Goal: Task Accomplishment & Management: Complete application form

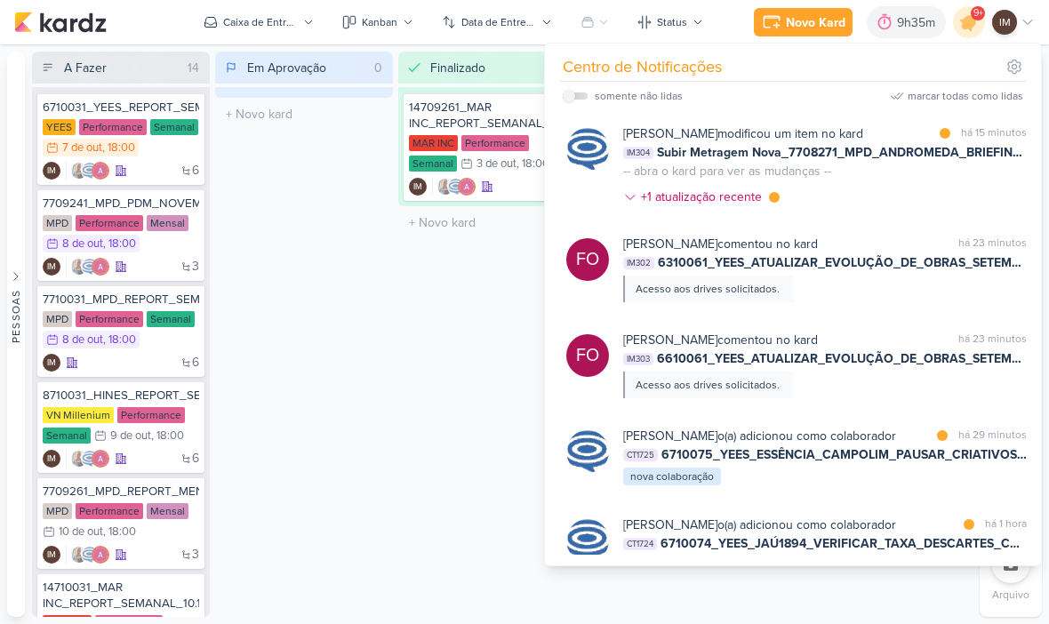
scroll to position [0, 27]
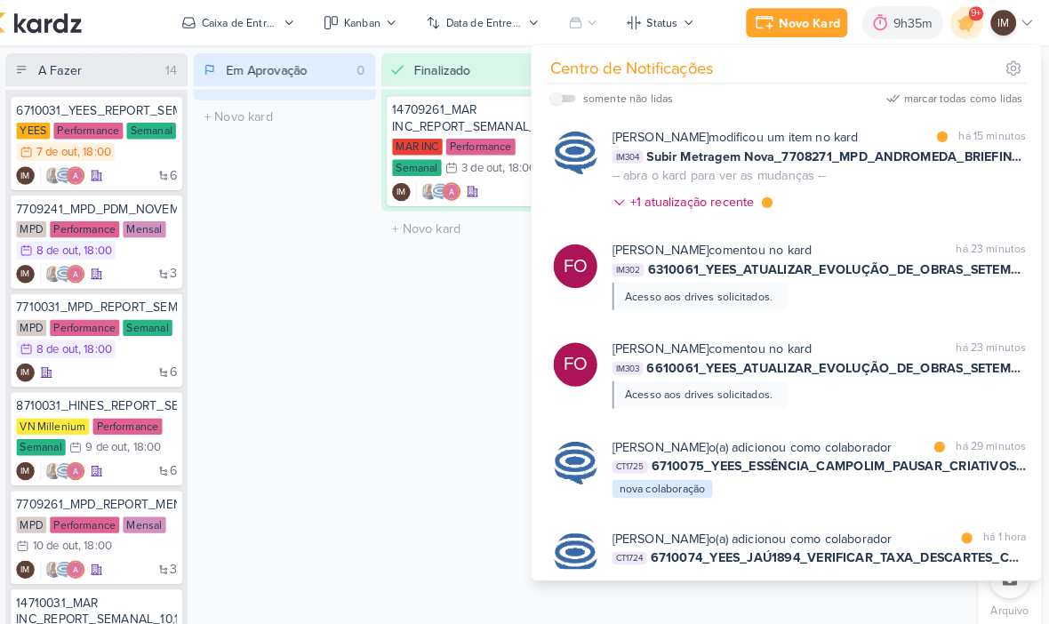
click at [440, 340] on div "Finalizado 1 Mover Para Esquerda Mover Para Direita [GEOGRAPHIC_DATA] 14709261_…" at bounding box center [487, 335] width 178 height 566
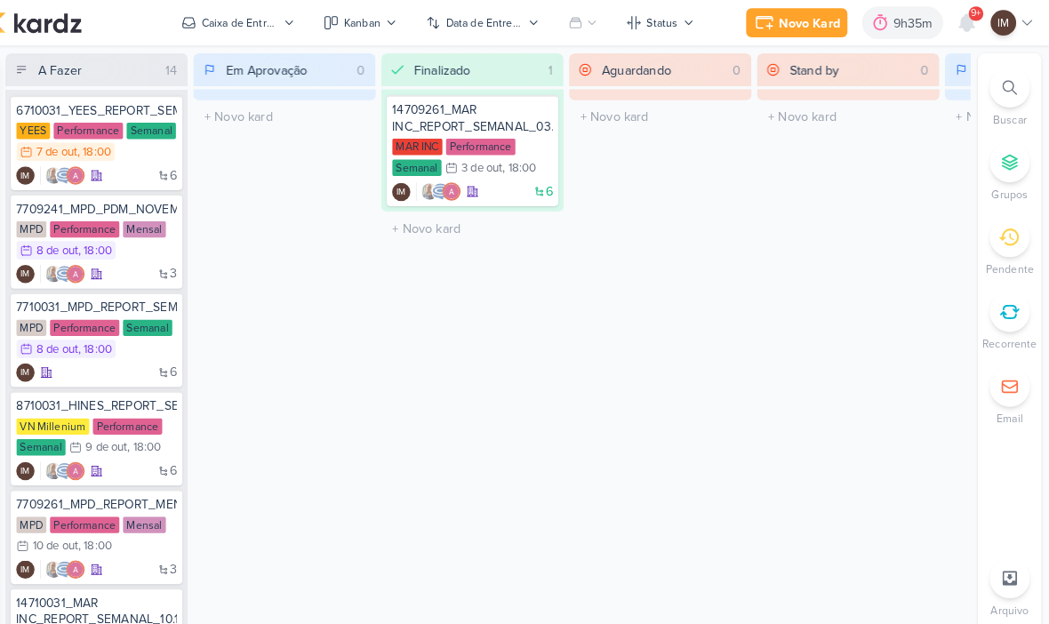
click at [1004, 89] on icon at bounding box center [1011, 85] width 14 height 14
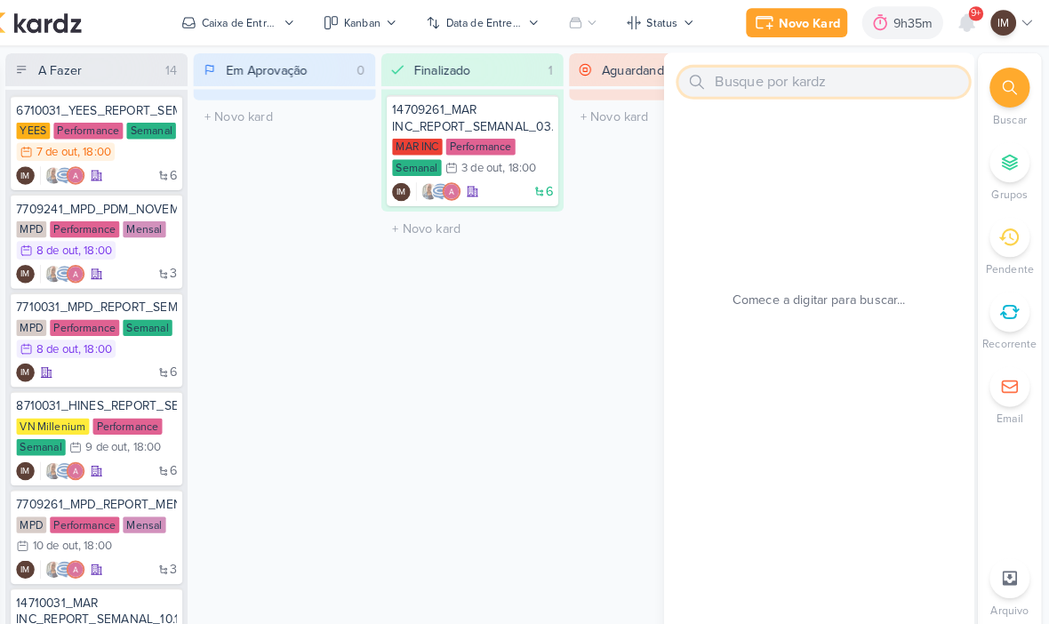
click at [807, 68] on input "text" at bounding box center [829, 80] width 283 height 28
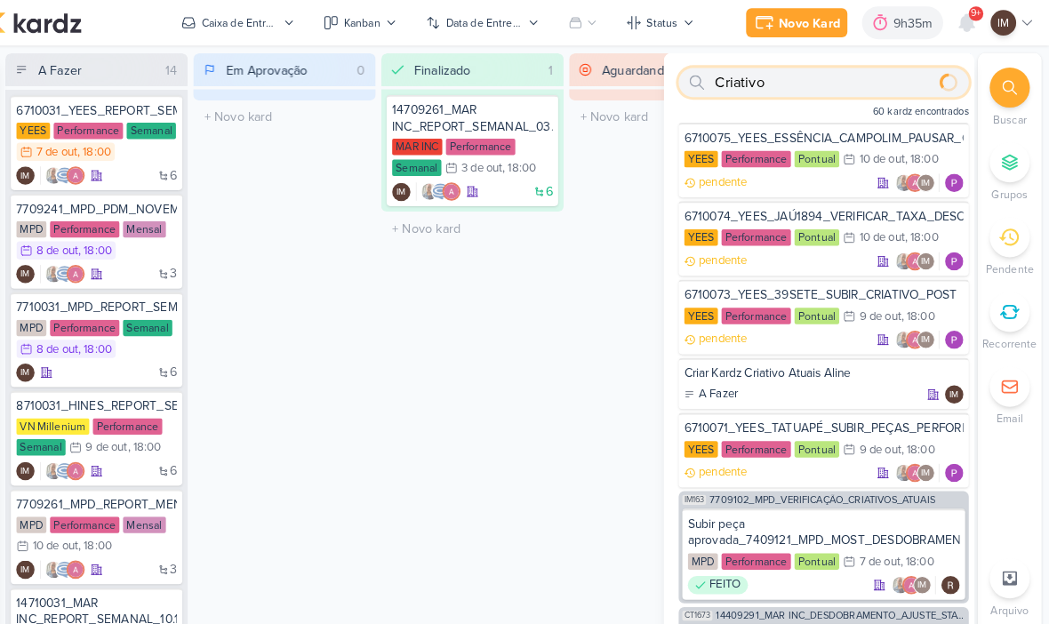
type input "Criativo"
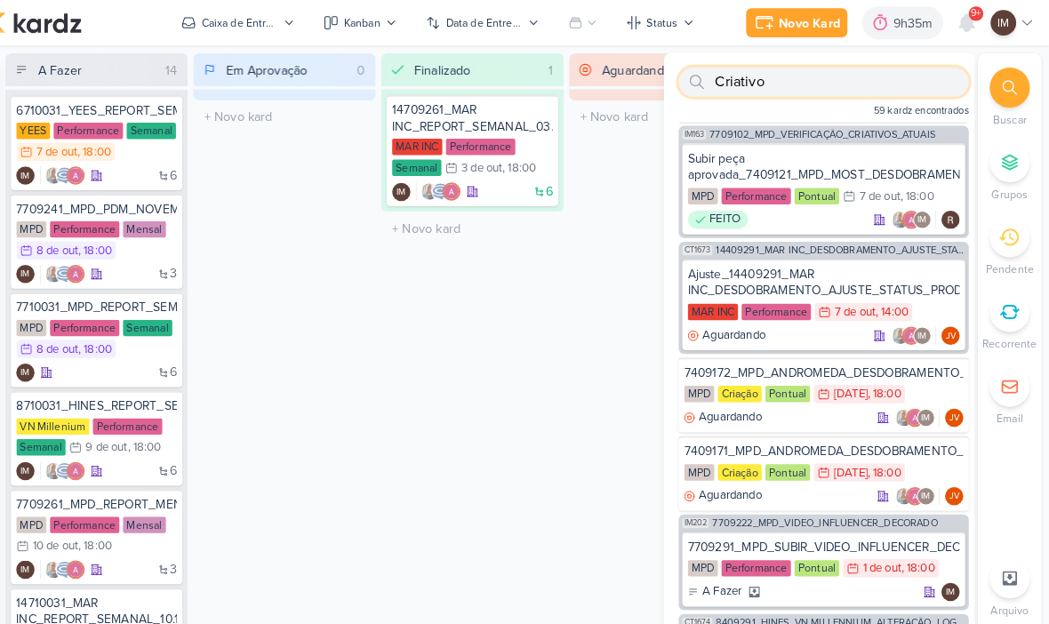
scroll to position [357, 0]
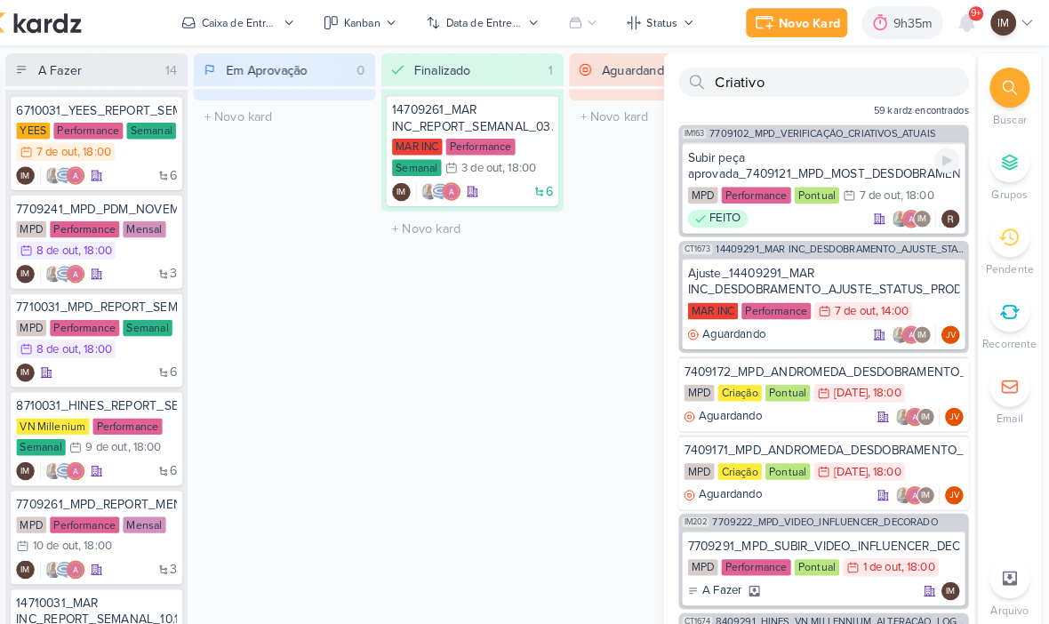
click at [862, 166] on div "Subir peça aprovada_7409121_MPD_MOST_DESDOBRAMENTO_CRIATIVOS" at bounding box center [829, 162] width 265 height 32
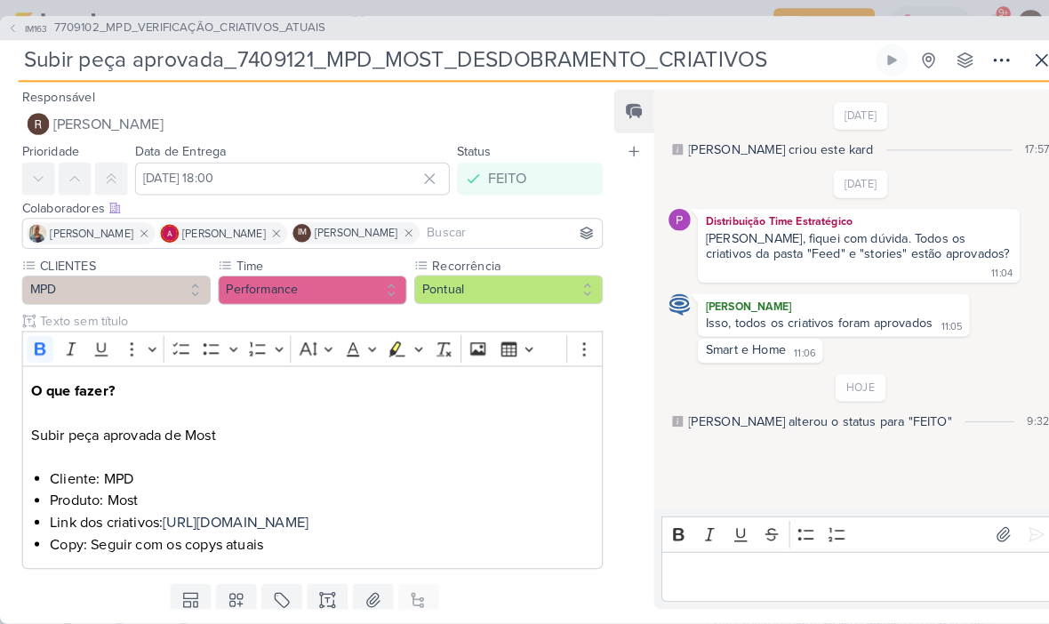
click at [17, 26] on icon at bounding box center [12, 27] width 11 height 11
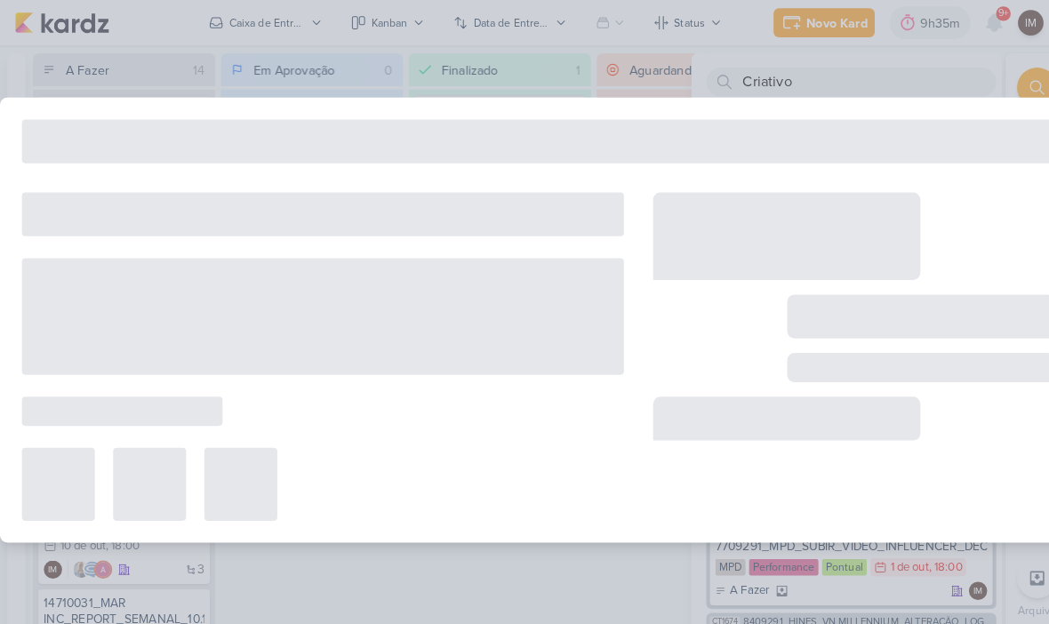
type input "7709102_MPD_VERIFICAÇÃO_CRIATIVOS_ATUAIS"
type input "[DATE] 18:00"
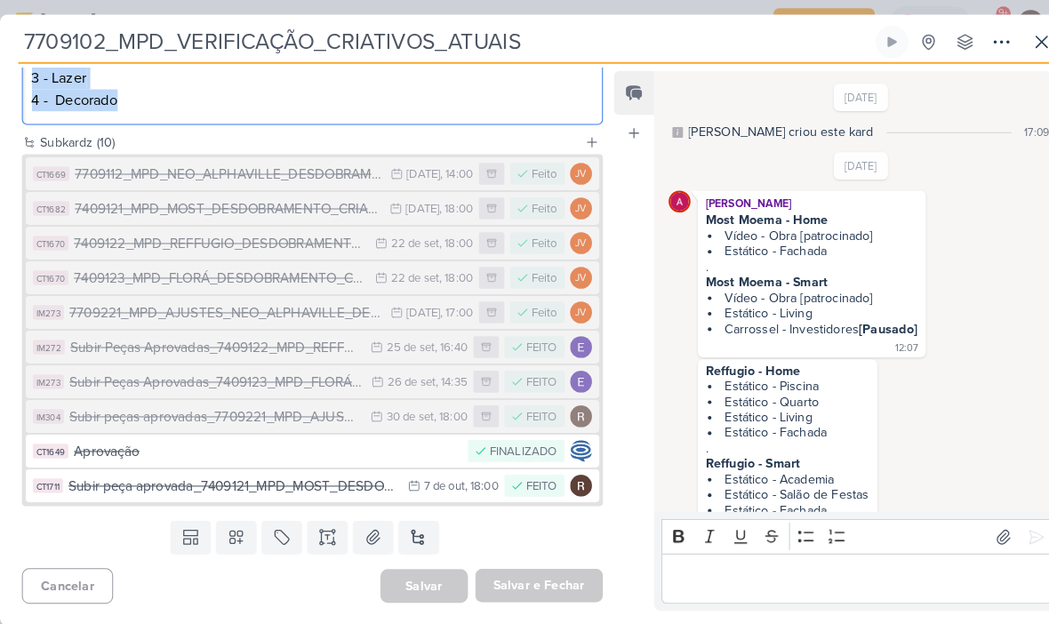
scroll to position [458, 0]
click at [404, 176] on div "[DATE]" at bounding box center [413, 171] width 33 height 12
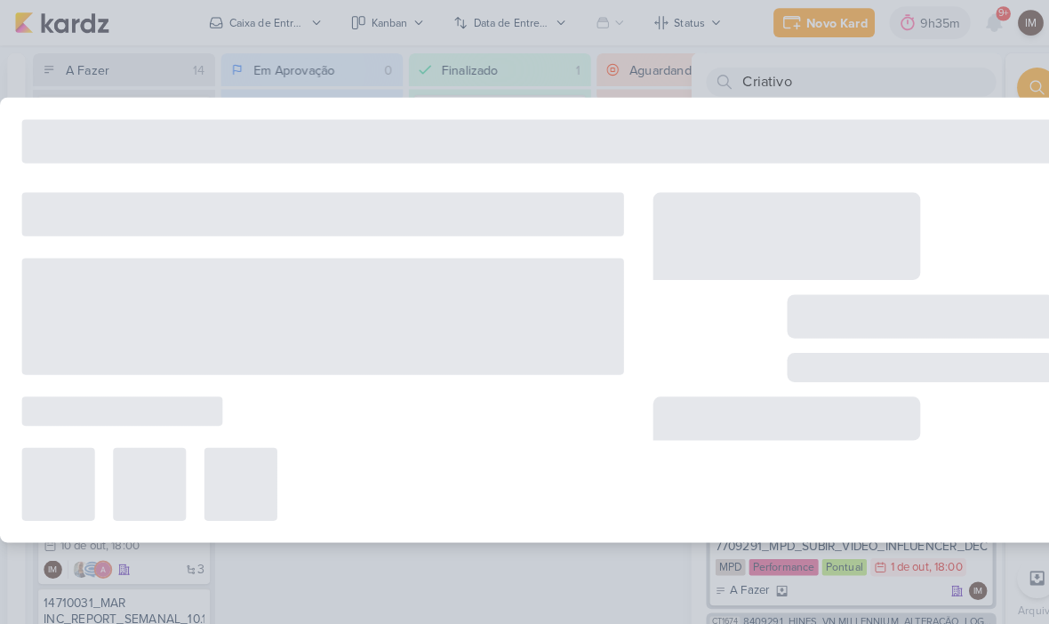
type input "7709112_MPD_NEO_ALPHAVILLE_DESDOBRAMENTO_DE_PEÇAS"
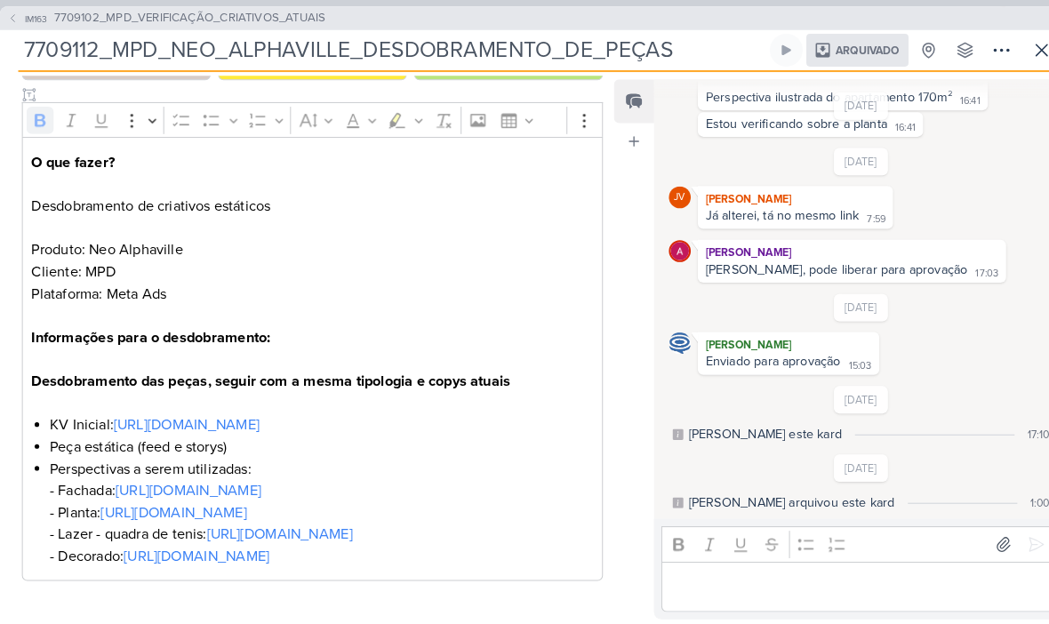
scroll to position [238, 0]
click at [1001, 57] on button at bounding box center [1016, 49] width 32 height 32
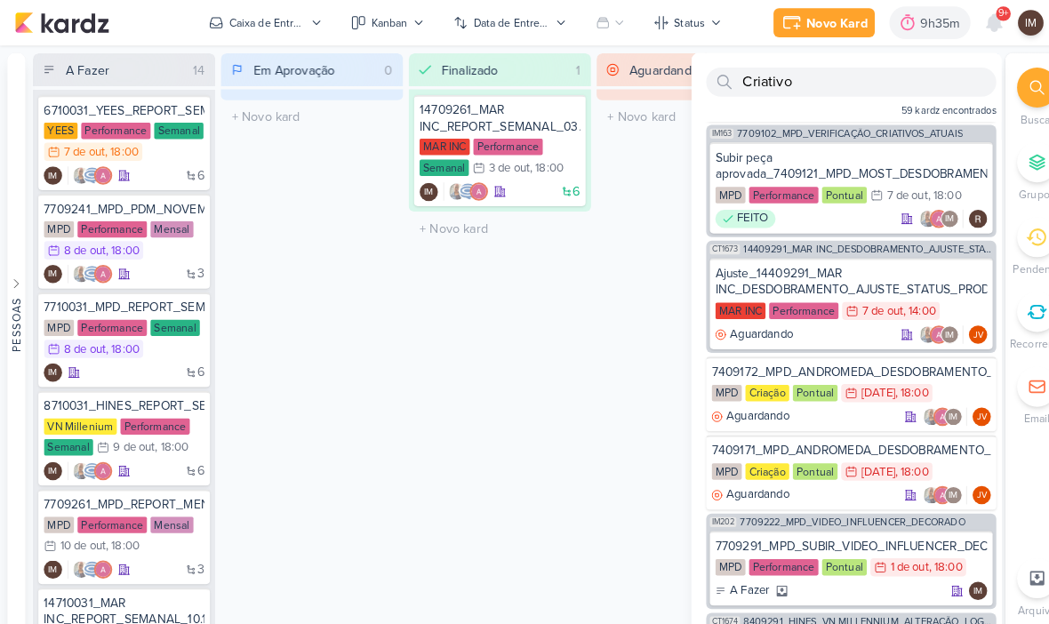
click at [831, 20] on div "Novo Kard" at bounding box center [816, 22] width 60 height 19
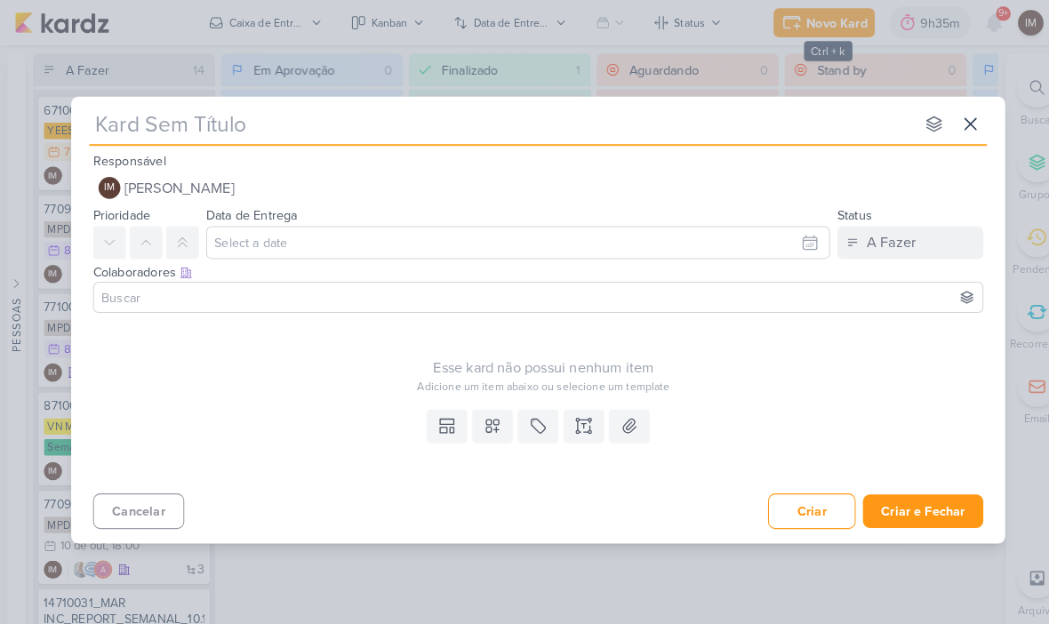
click at [952, 129] on icon at bounding box center [945, 120] width 21 height 21
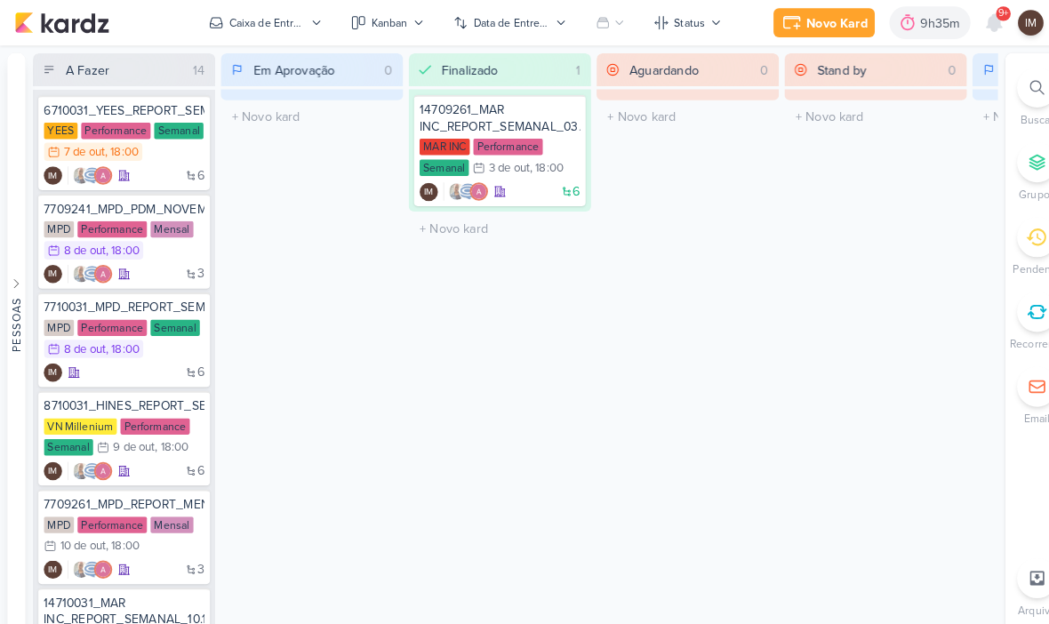
click at [1004, 76] on div at bounding box center [1011, 85] width 39 height 39
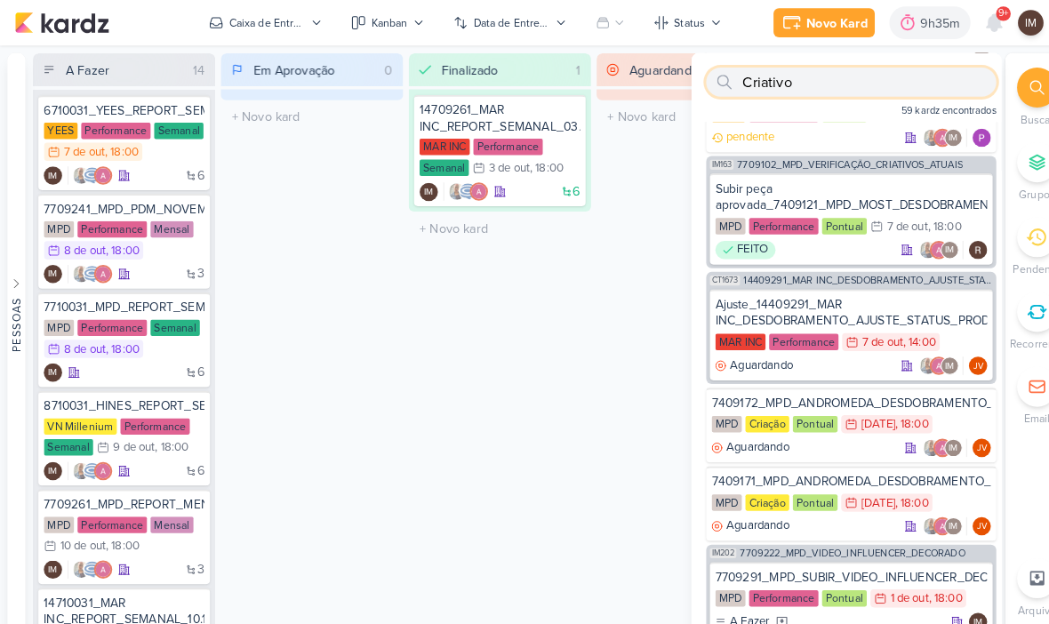
scroll to position [325, 0]
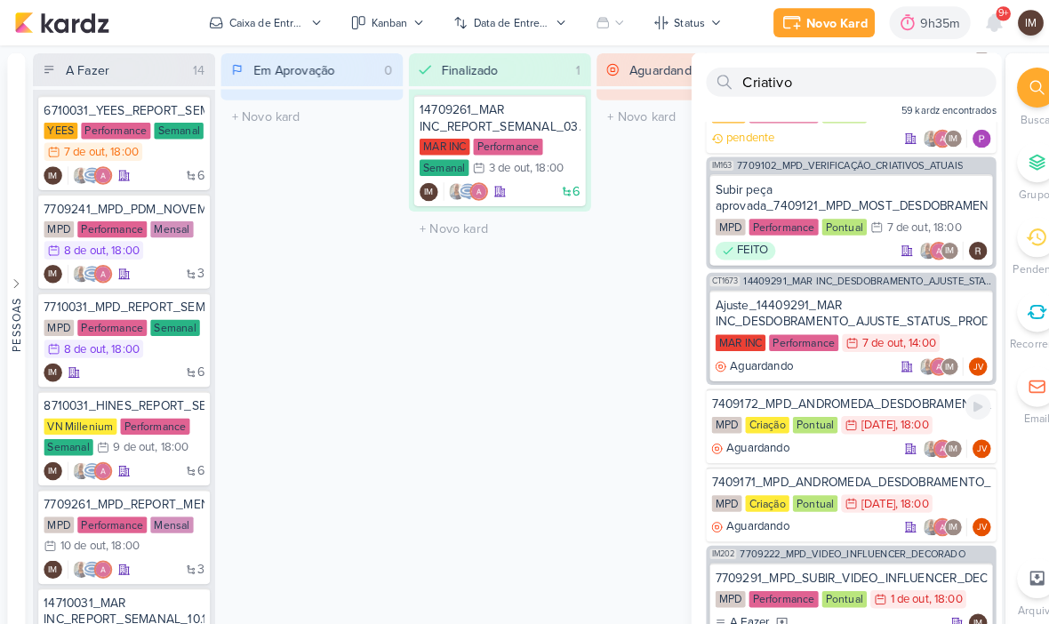
click at [859, 401] on div "7409172_MPD_ANDROMEDA_DESDOBRAMENTO_INSTITUCIONAL_LOCALIZAÇÃO" at bounding box center [830, 394] width 272 height 16
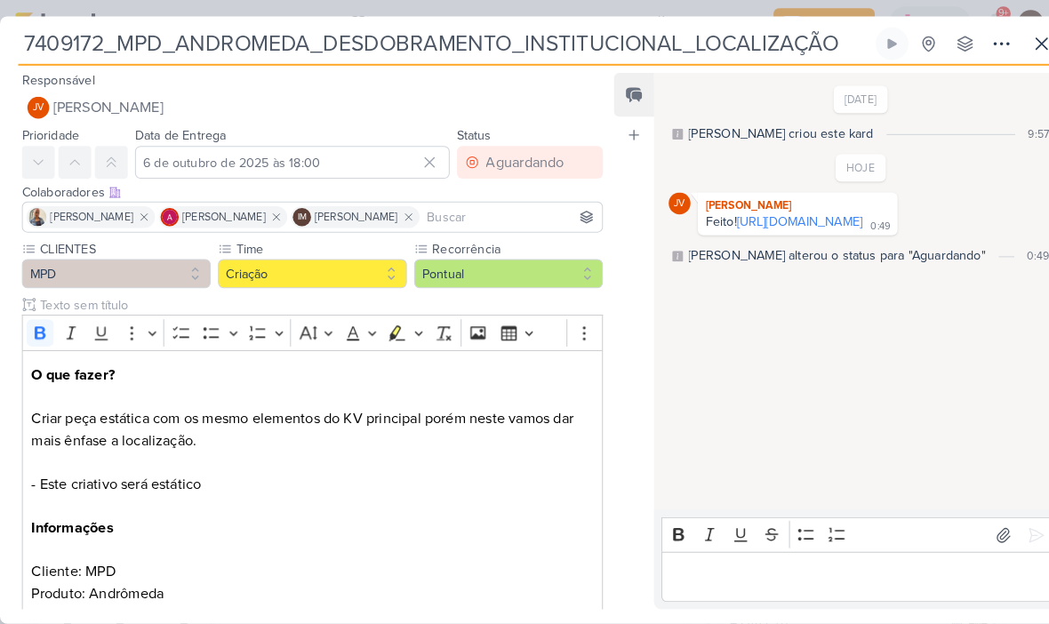
click at [966, 40] on icon at bounding box center [976, 42] width 21 height 21
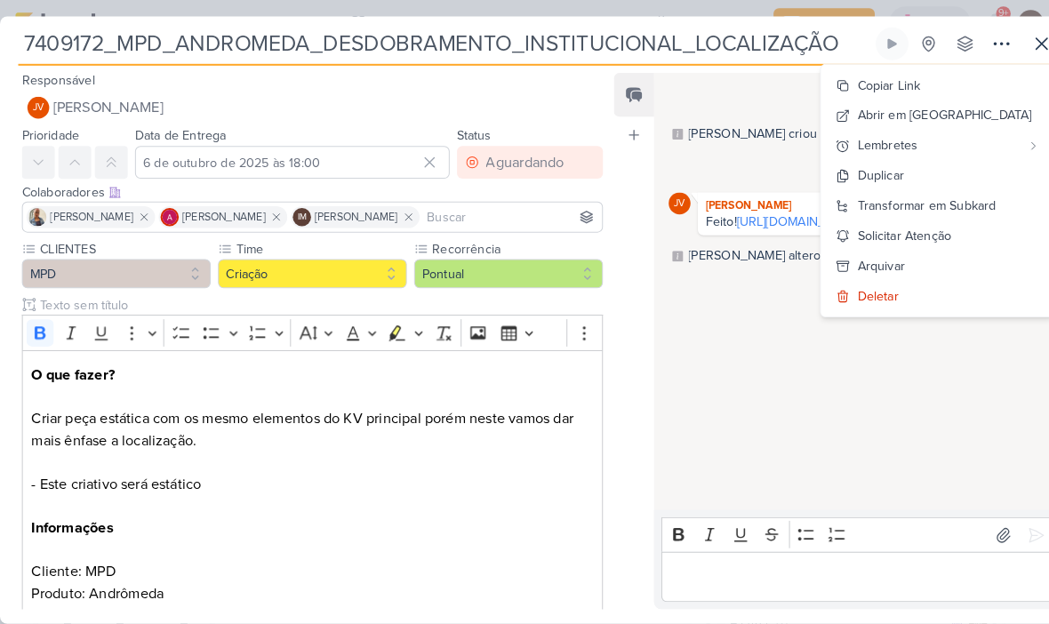
click at [944, 81] on button "Copiar Link" at bounding box center [913, 82] width 227 height 29
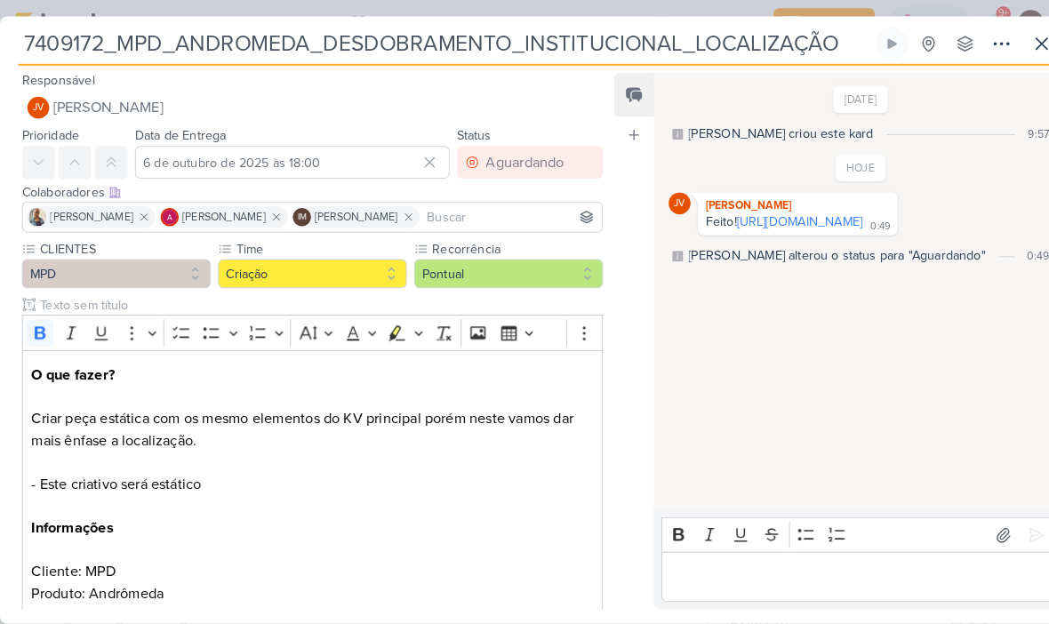
click at [1000, 50] on button at bounding box center [1016, 43] width 32 height 32
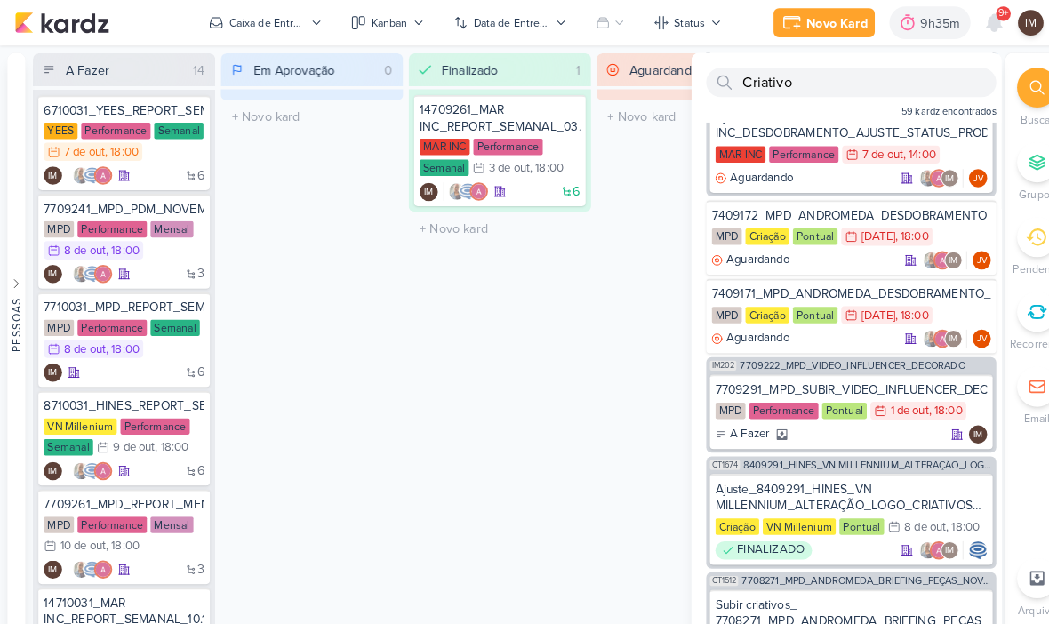
scroll to position [511, 0]
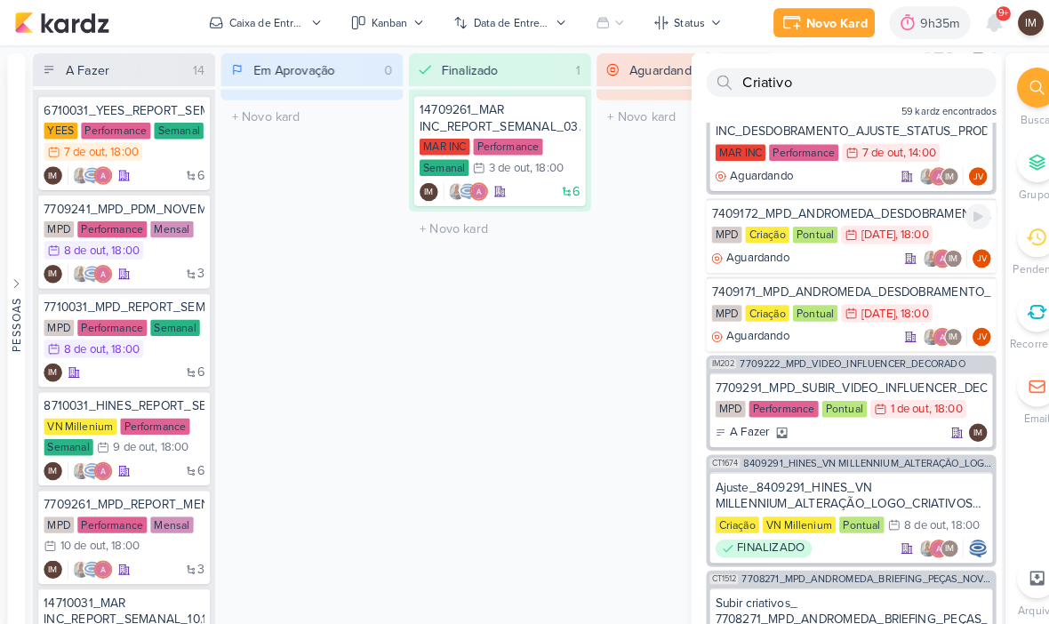
click at [832, 258] on div "Aguardando IM JV" at bounding box center [830, 252] width 272 height 18
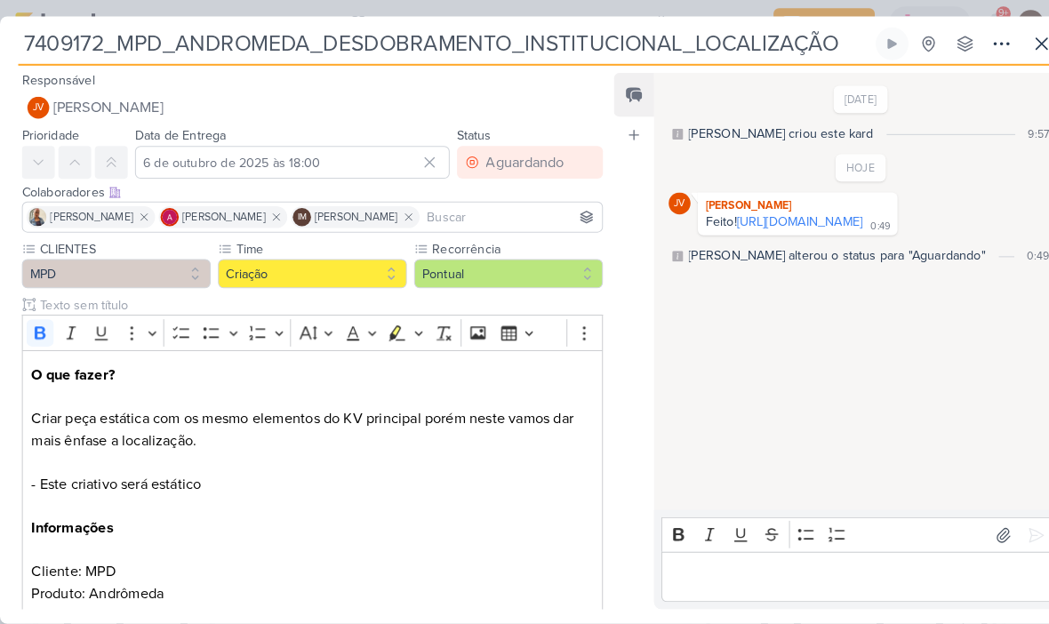
click at [1016, 38] on icon at bounding box center [1015, 42] width 21 height 21
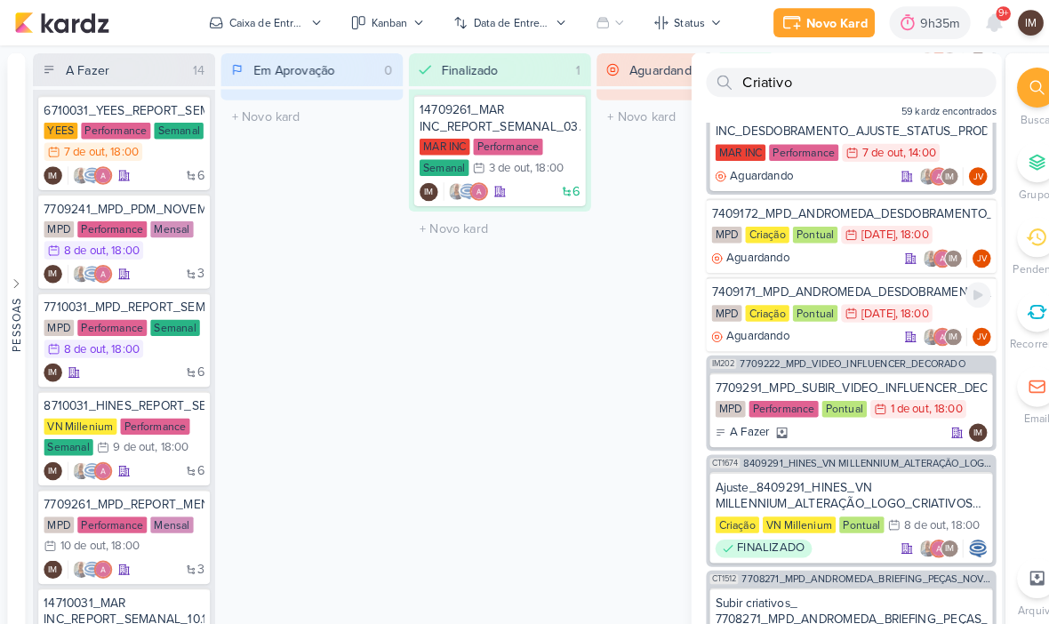
click at [830, 329] on div "Aguardando IM JV" at bounding box center [830, 328] width 272 height 18
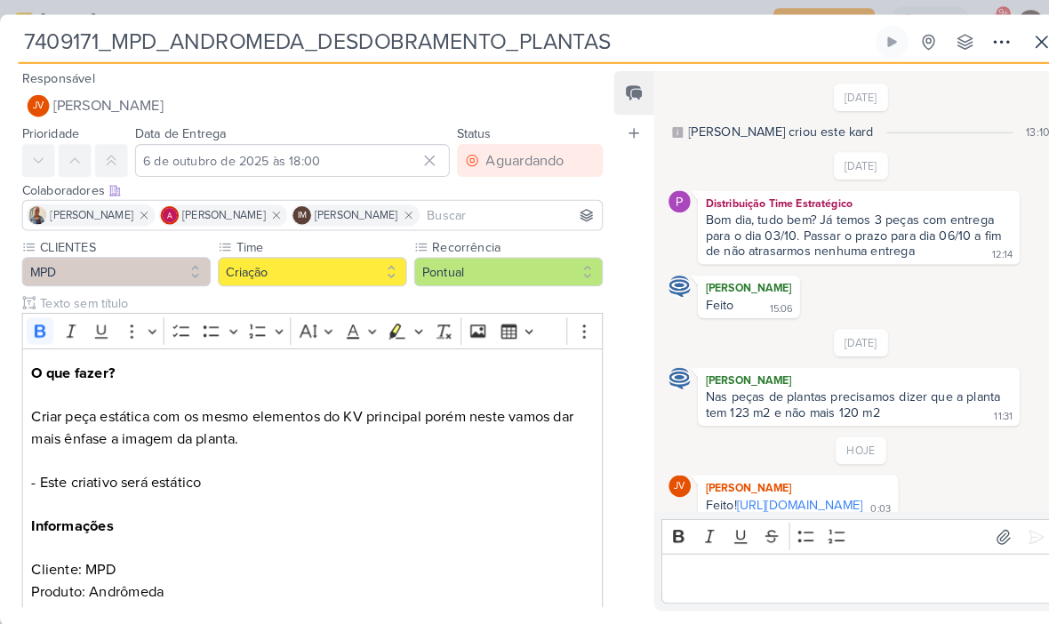
scroll to position [73, 0]
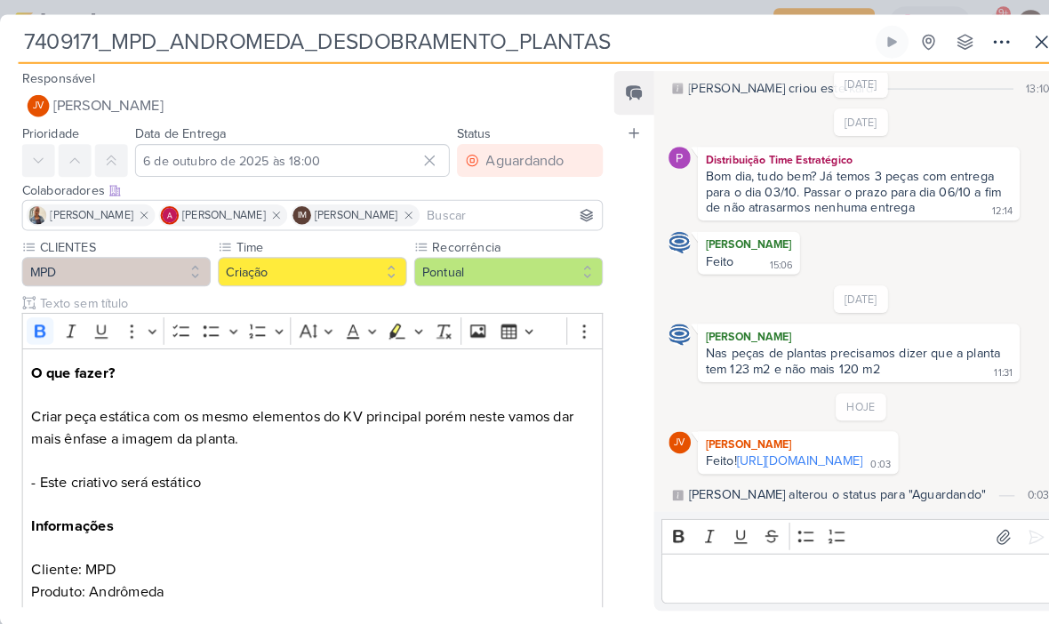
click at [971, 35] on icon at bounding box center [976, 40] width 21 height 21
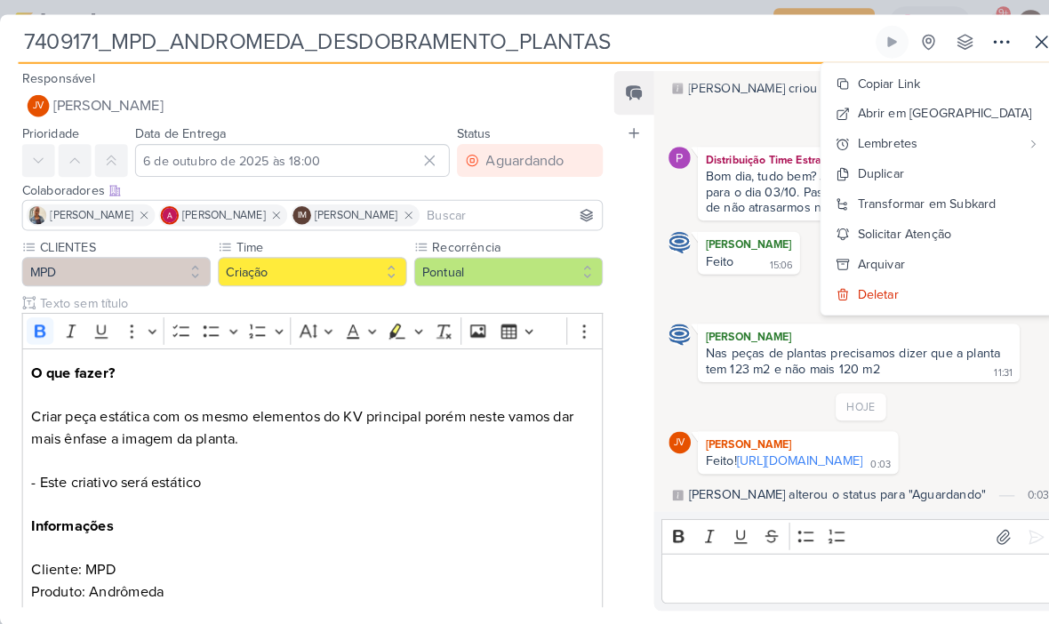
click at [927, 71] on button "Copiar Link" at bounding box center [913, 81] width 227 height 29
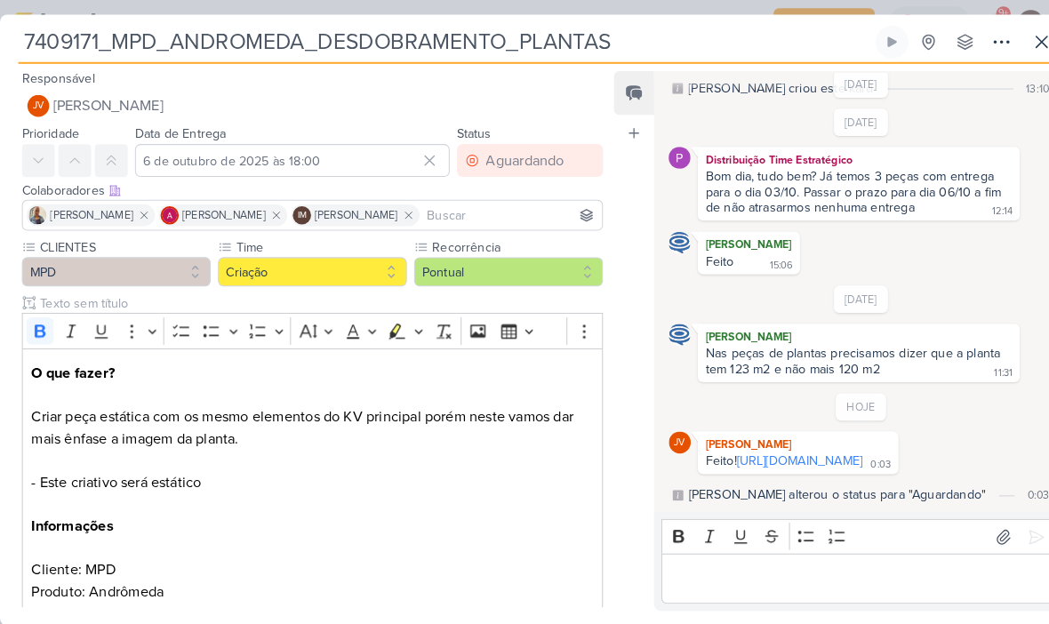
click at [990, 37] on button at bounding box center [976, 41] width 32 height 32
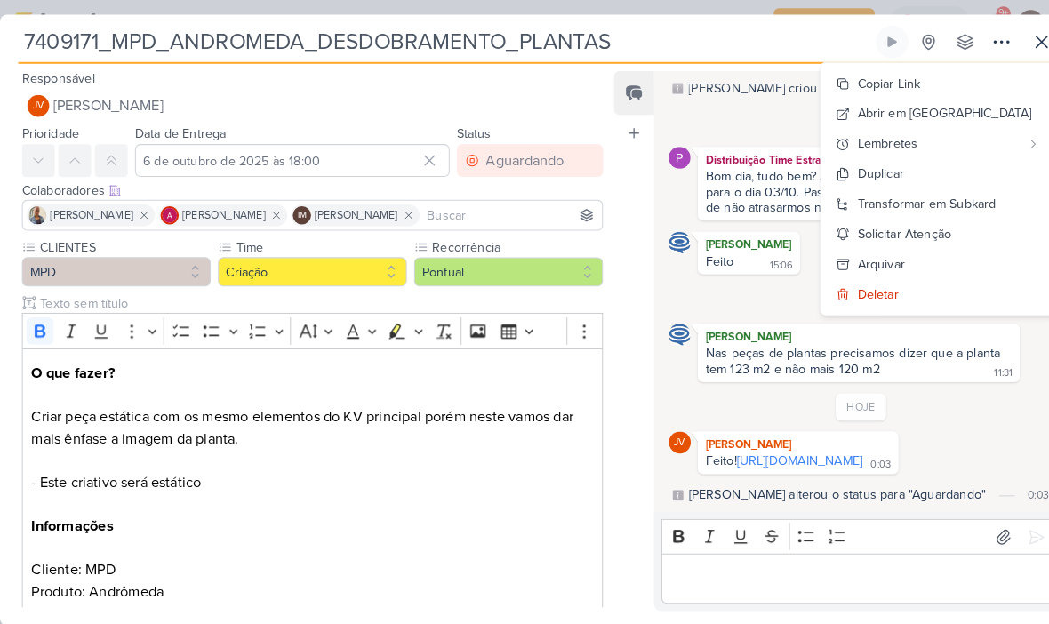
click at [1009, 42] on icon at bounding box center [1015, 40] width 21 height 21
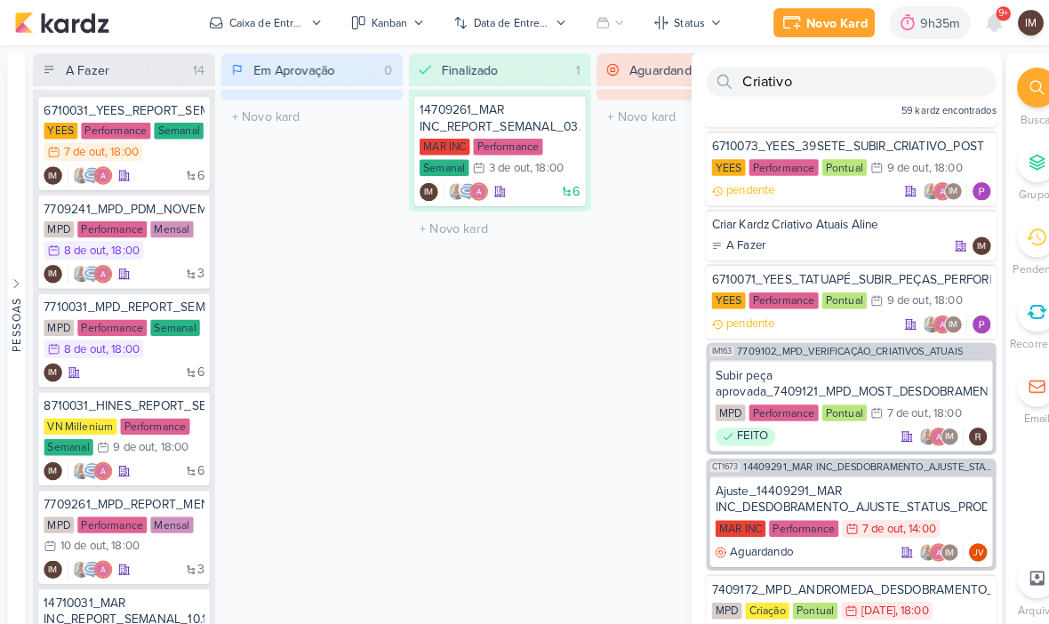
scroll to position [126, 0]
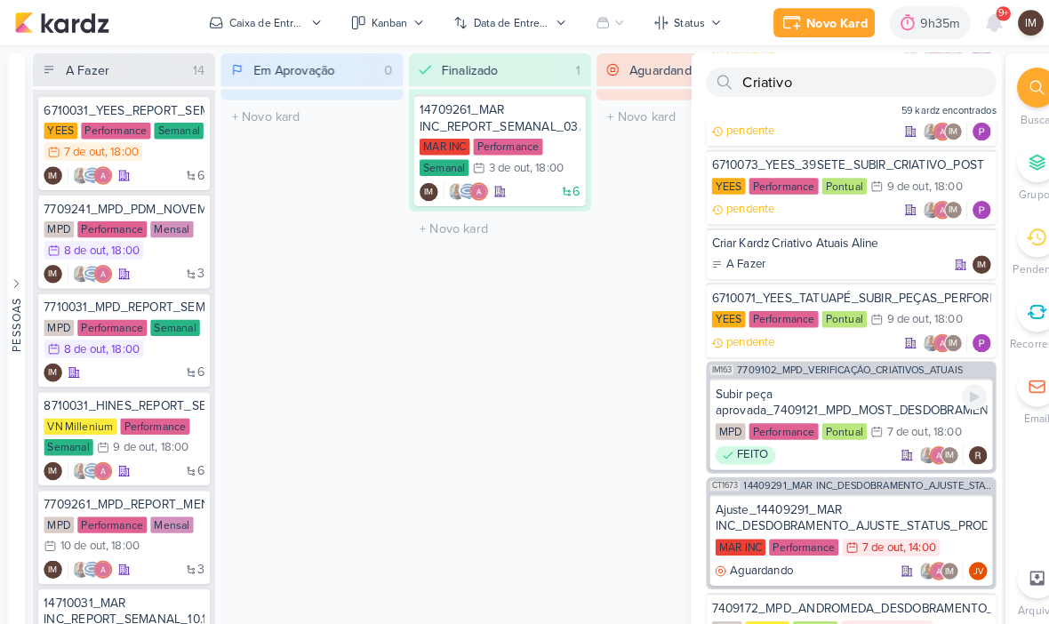
click at [871, 387] on div "Subir peça aprovada_7409121_MPD_MOST_DESDOBRAMENTO_CRIATIVOS" at bounding box center [829, 392] width 265 height 32
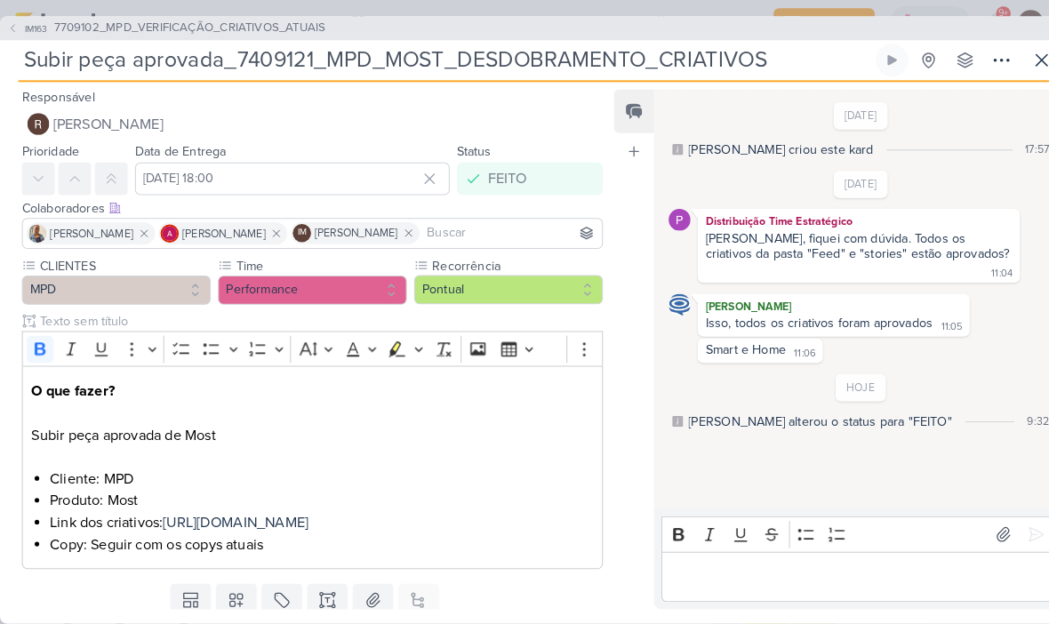
click at [12, 24] on icon at bounding box center [12, 27] width 11 height 11
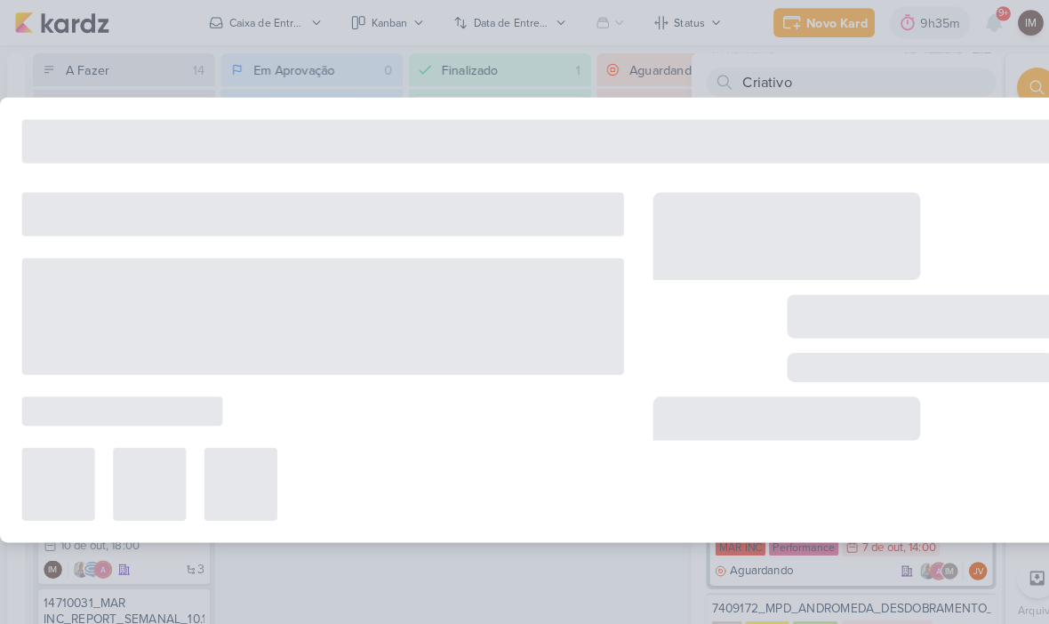
type input "7709102_MPD_VERIFICAÇÃO_CRIATIVOS_ATUAIS"
type input "[DATE] 18:00"
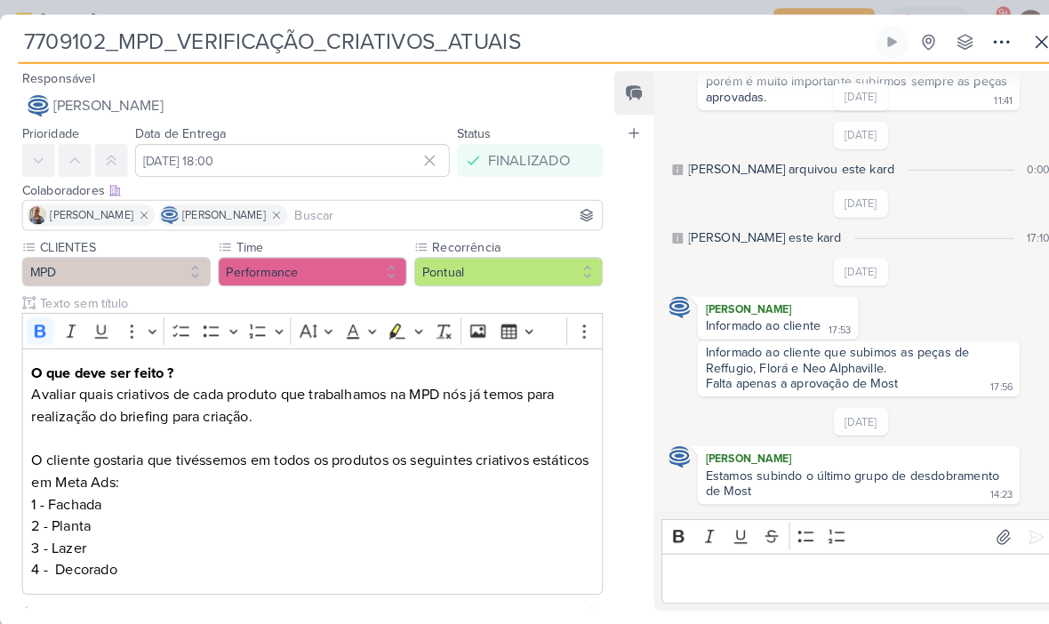
scroll to position [1172, 0]
click at [64, 27] on input "7709102_MPD_VERIFICAÇÃO_CRIATIVOS_ATUAIS" at bounding box center [434, 41] width 832 height 32
click at [52, 36] on input "7709102_MPD_VERIFICAÇÃO_CRIATIVOS_ATUAIS" at bounding box center [434, 41] width 832 height 32
click at [55, 30] on input "7709102_MPD_VERIFICAÇÃO_CRIATIVOS_ATUAIS" at bounding box center [434, 41] width 832 height 32
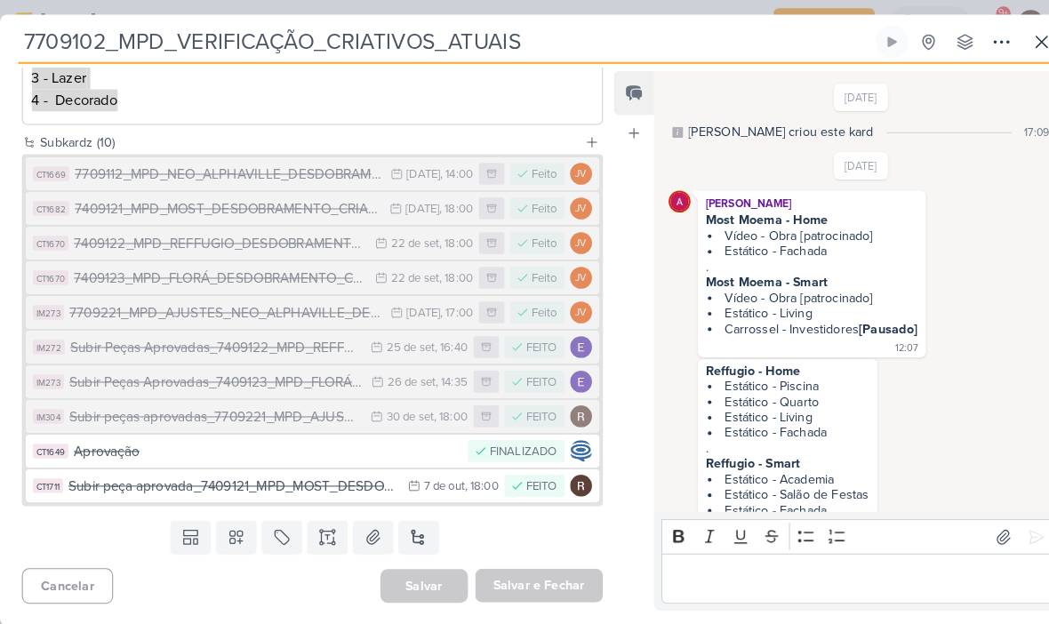
scroll to position [458, 0]
click at [381, 170] on icon at bounding box center [386, 170] width 10 height 10
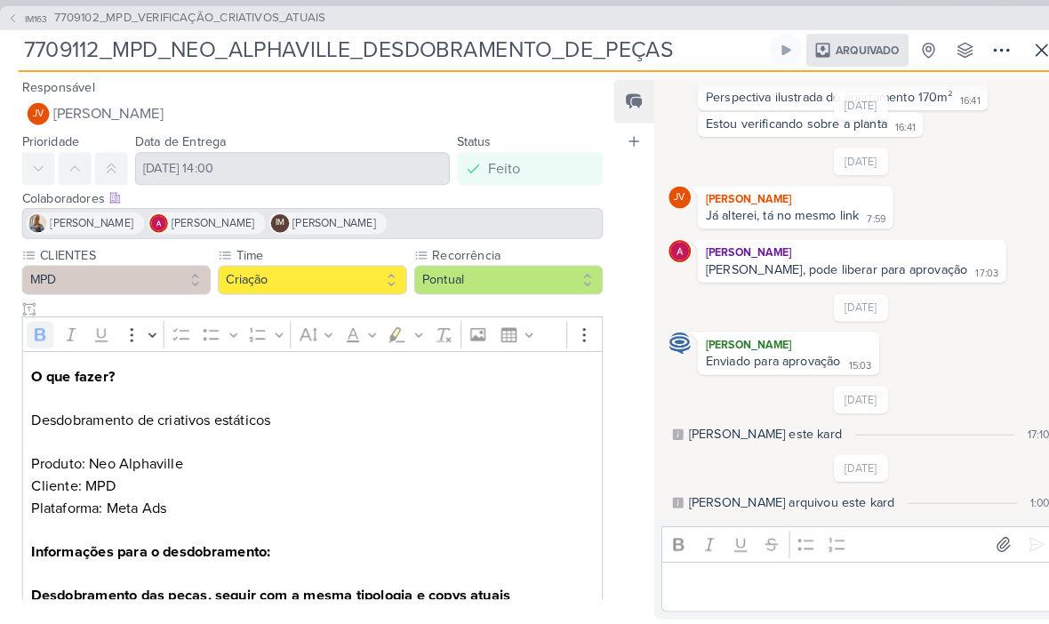
scroll to position [0, 0]
click at [855, 46] on span "Arquivado" at bounding box center [846, 49] width 62 height 11
click at [15, 20] on icon at bounding box center [12, 17] width 11 height 11
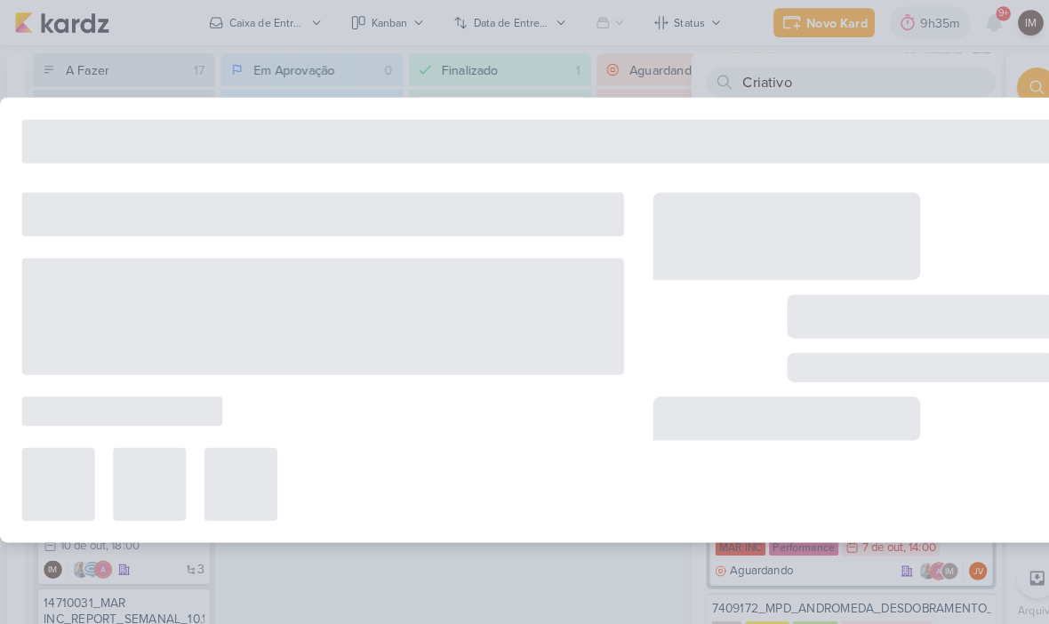
type input "7709102_MPD_VERIFICAÇÃO_CRIATIVOS_ATUAIS"
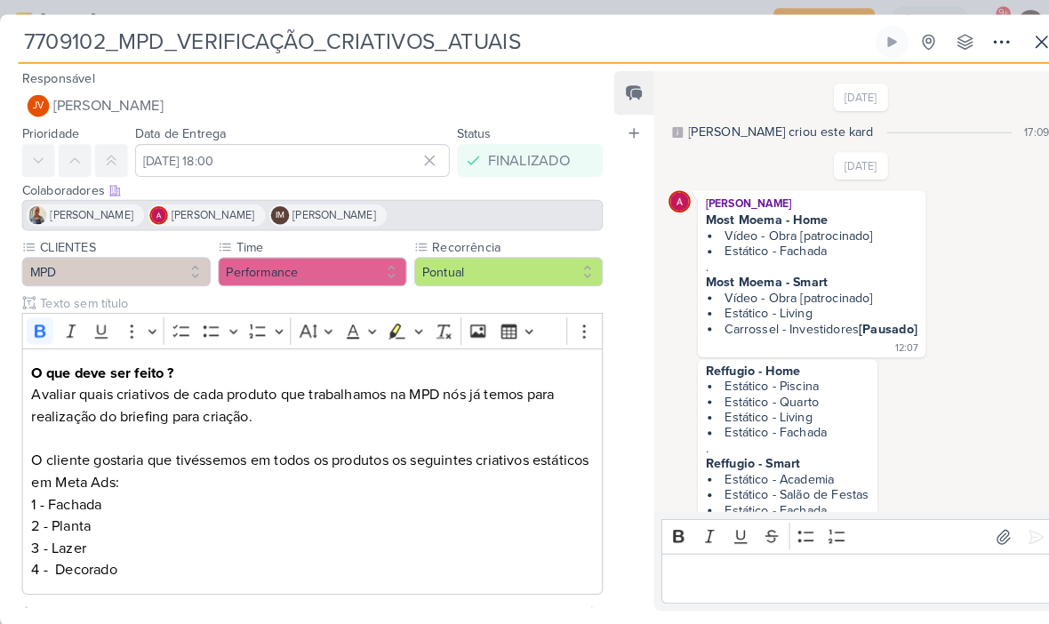
scroll to position [1172, 0]
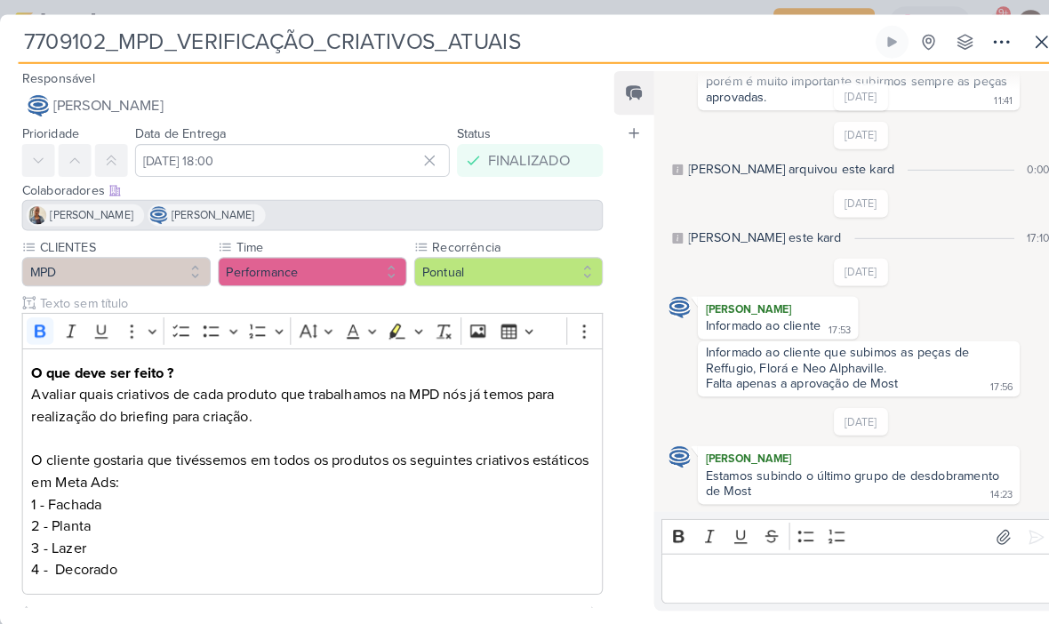
click at [508, 217] on div "[PERSON_NAME] [PERSON_NAME]" at bounding box center [304, 210] width 566 height 30
click at [526, 199] on div "[PERSON_NAME] [PERSON_NAME]" at bounding box center [304, 210] width 566 height 30
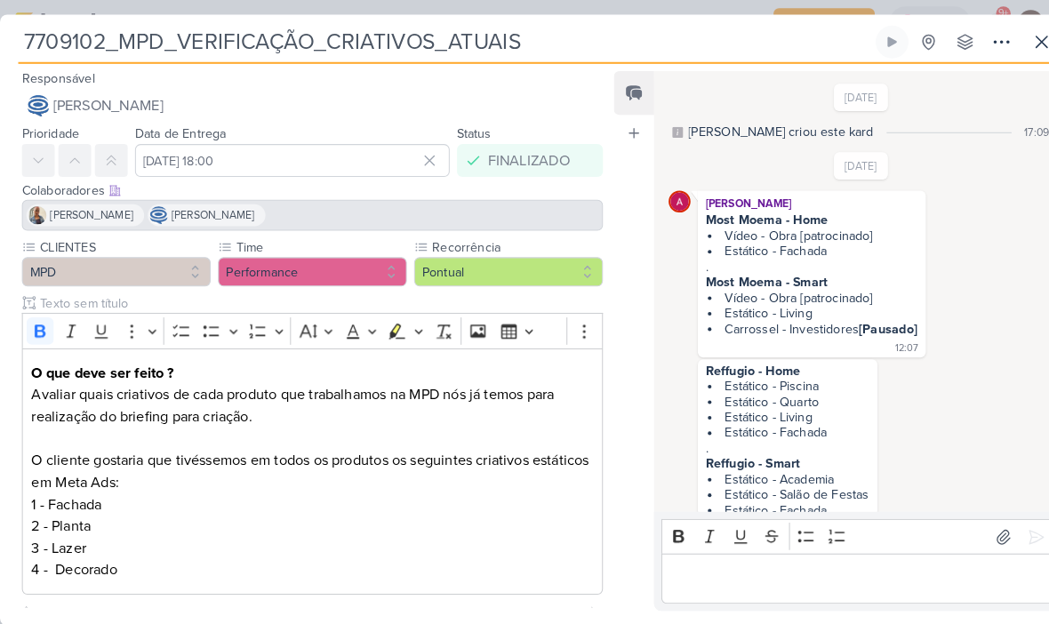
scroll to position [0, 0]
click at [968, 34] on icon at bounding box center [976, 40] width 21 height 21
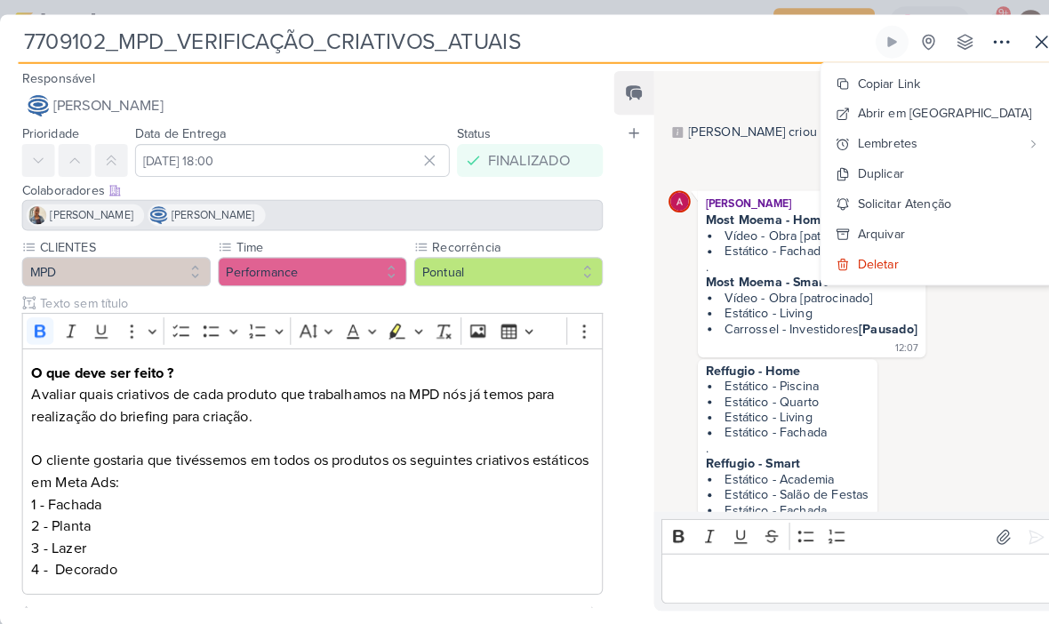
click at [514, 209] on div "[PERSON_NAME] [PERSON_NAME]" at bounding box center [304, 210] width 566 height 30
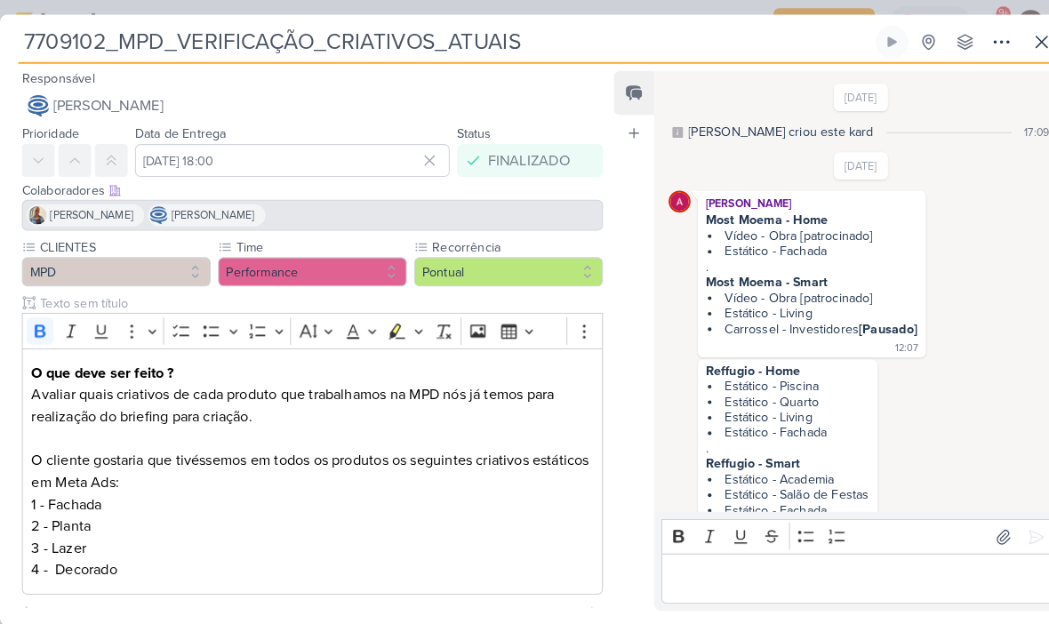
click at [509, 173] on div "Colaboradores Este kard pode ser visível a usuários da sua organização Este kar…" at bounding box center [297, 203] width 595 height 60
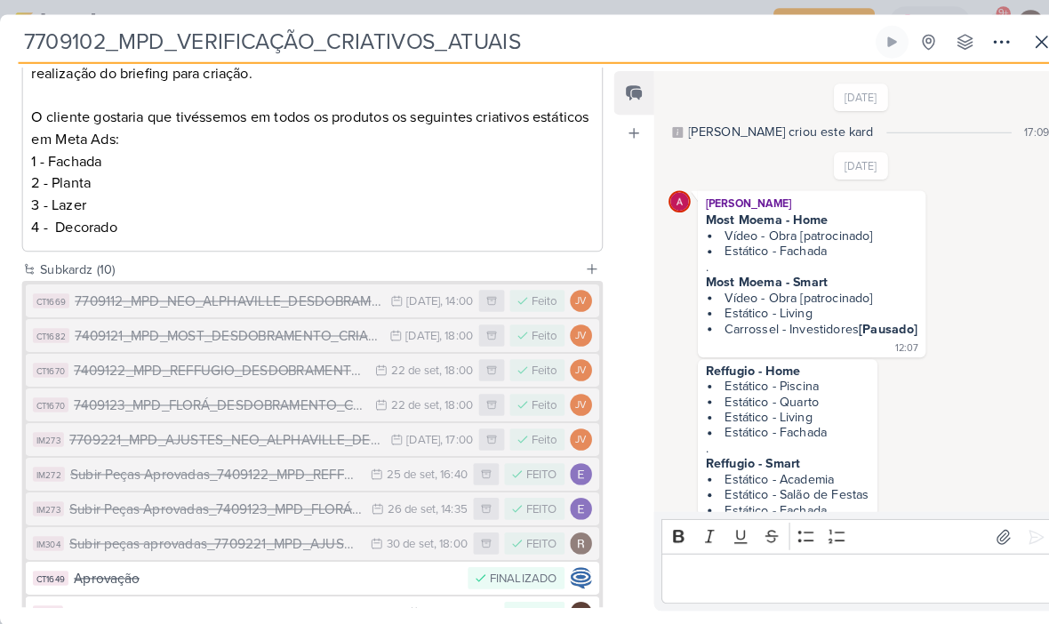
scroll to position [357, 0]
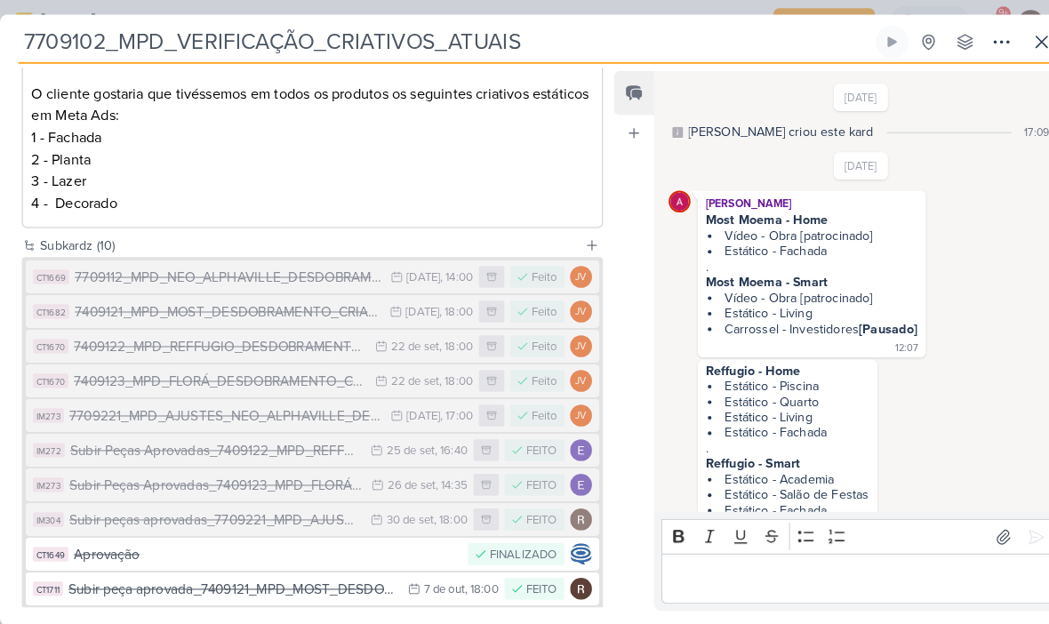
click at [416, 299] on div "[DATE]" at bounding box center [412, 305] width 33 height 12
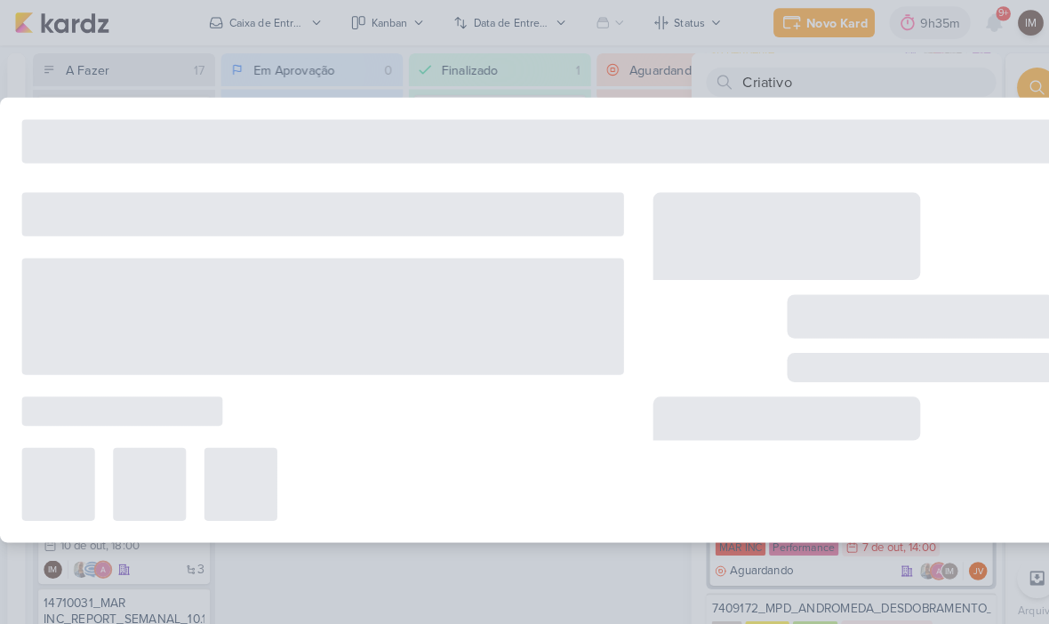
type input "7409121_MPD_MOST_DESDOBRAMENTO_CRIATIVOS"
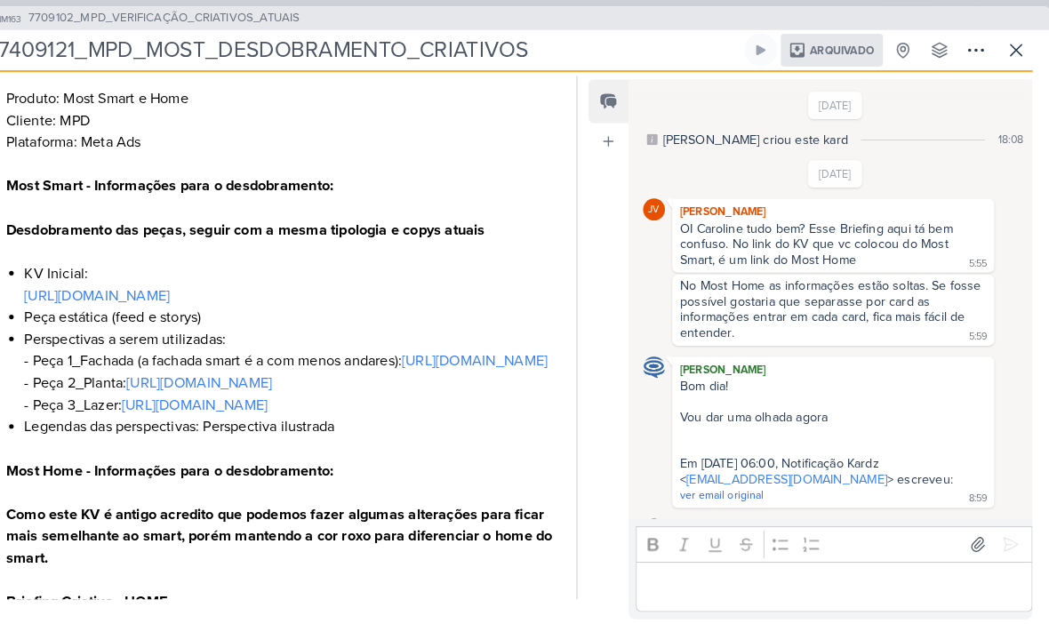
scroll to position [0, 0]
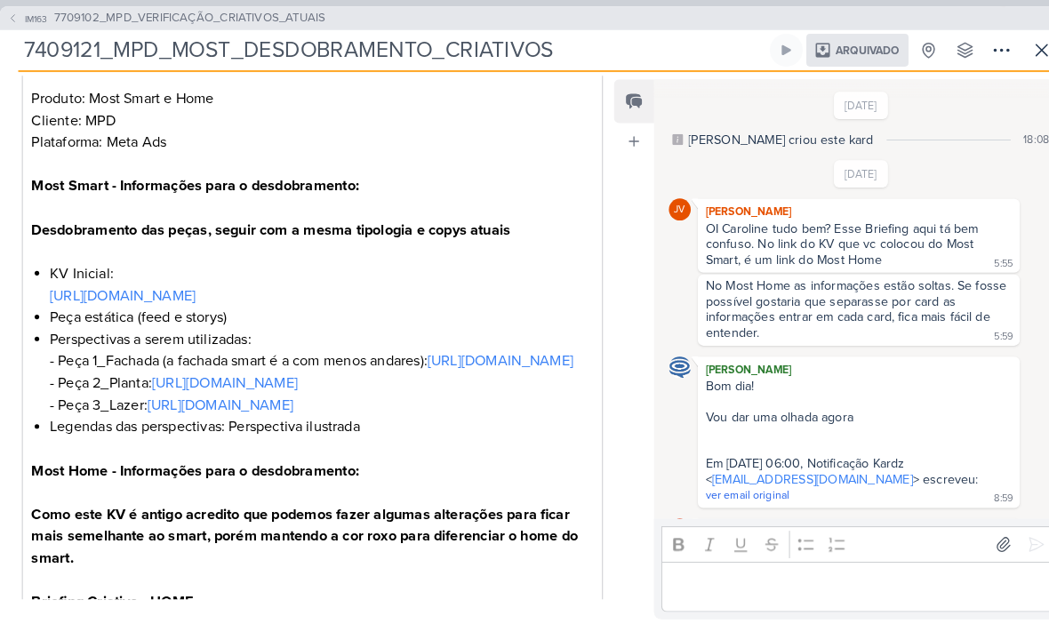
click at [1006, 51] on icon at bounding box center [1015, 48] width 21 height 21
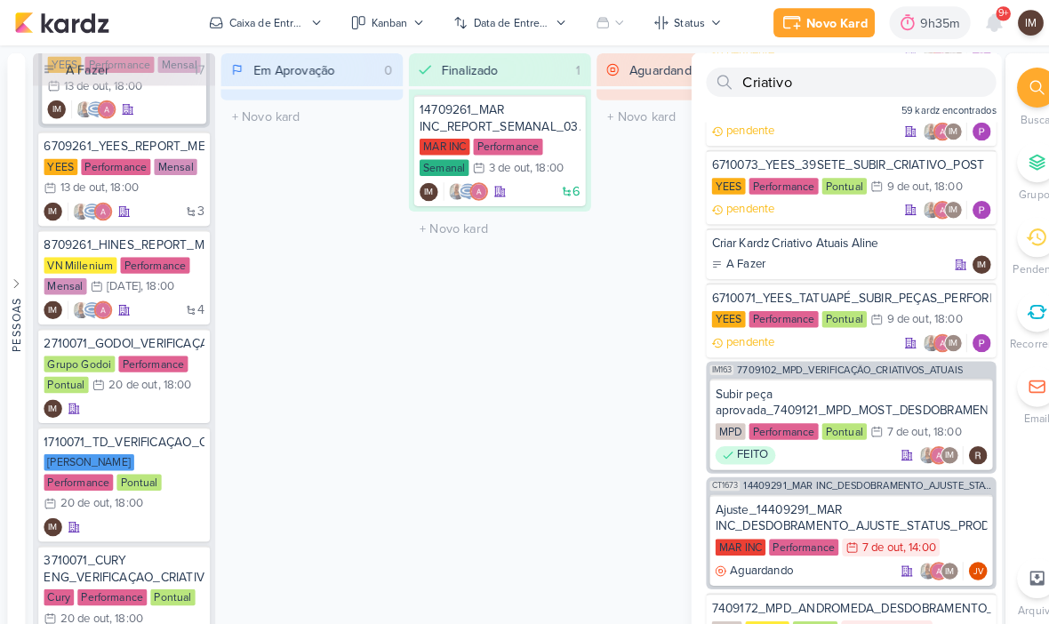
scroll to position [800, 0]
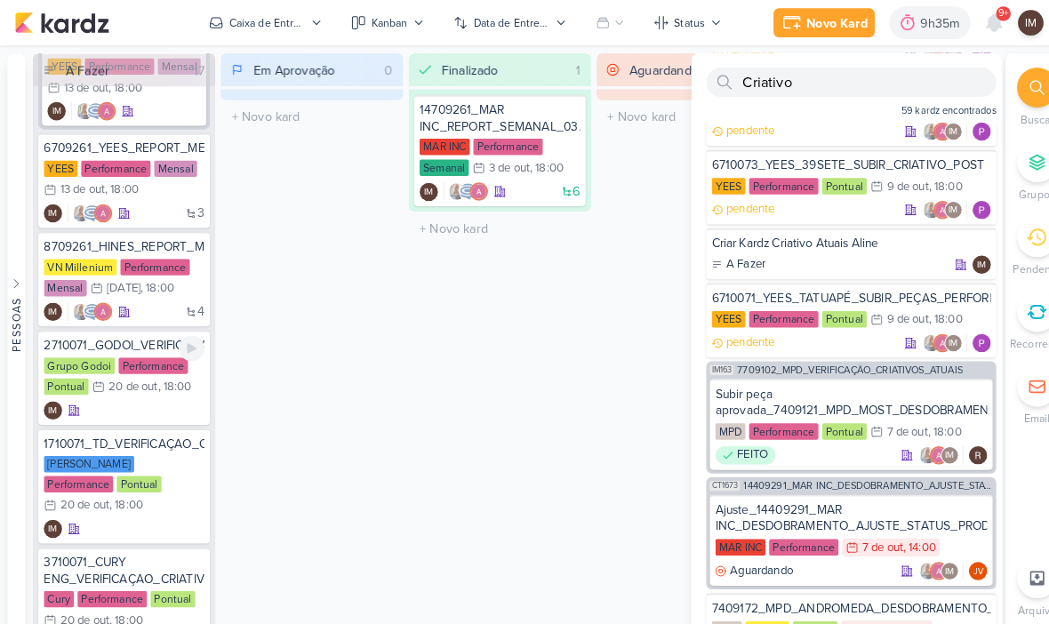
click at [163, 397] on div "IM" at bounding box center [121, 399] width 157 height 18
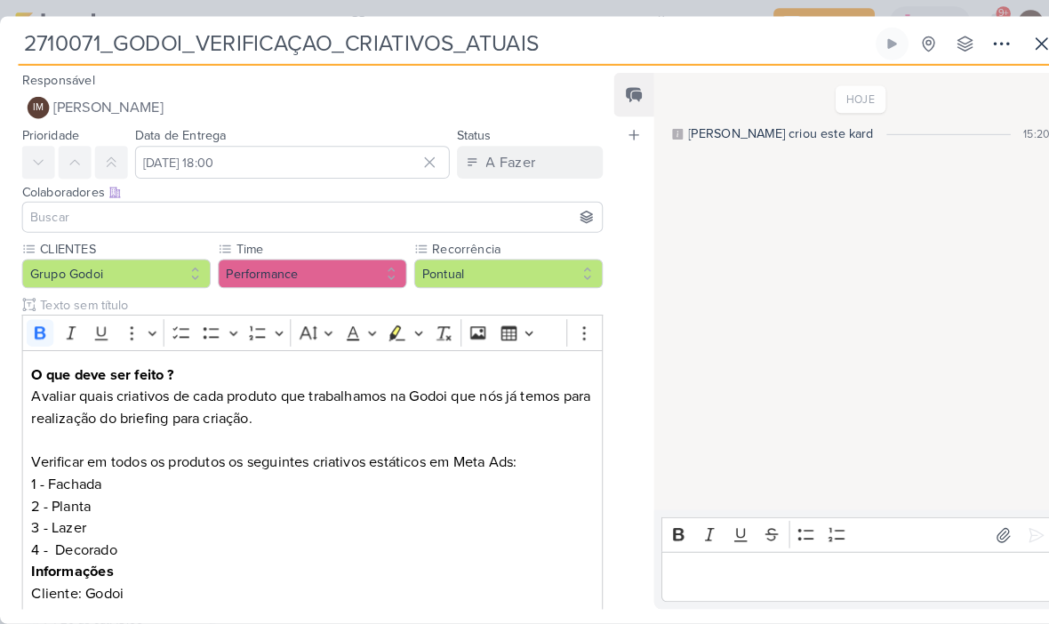
click at [961, 43] on button at bounding box center [976, 43] width 32 height 32
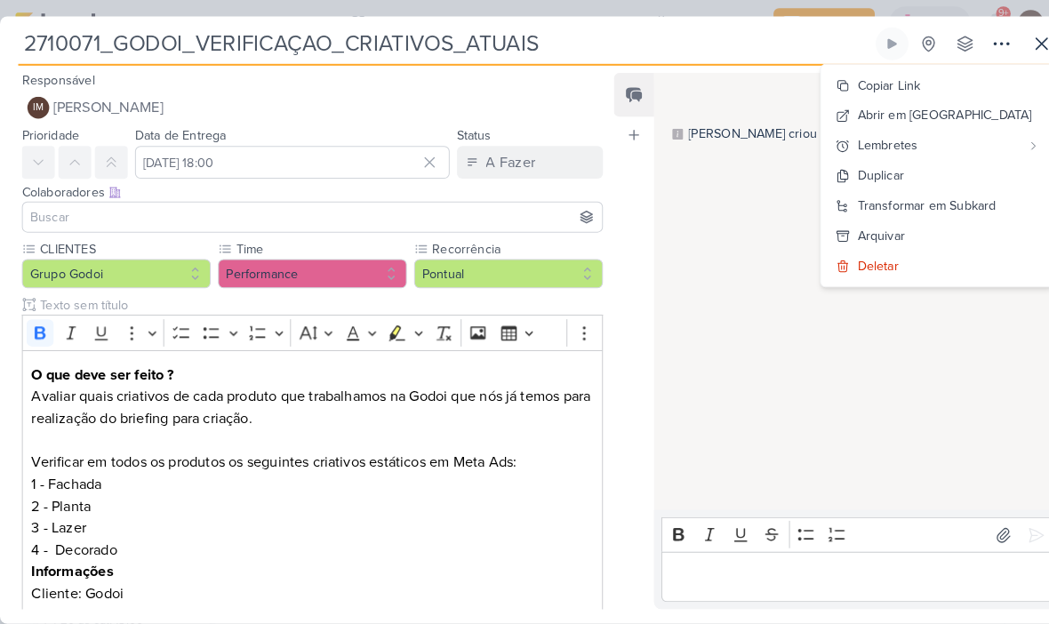
click at [935, 83] on button "Copiar Link" at bounding box center [913, 82] width 227 height 29
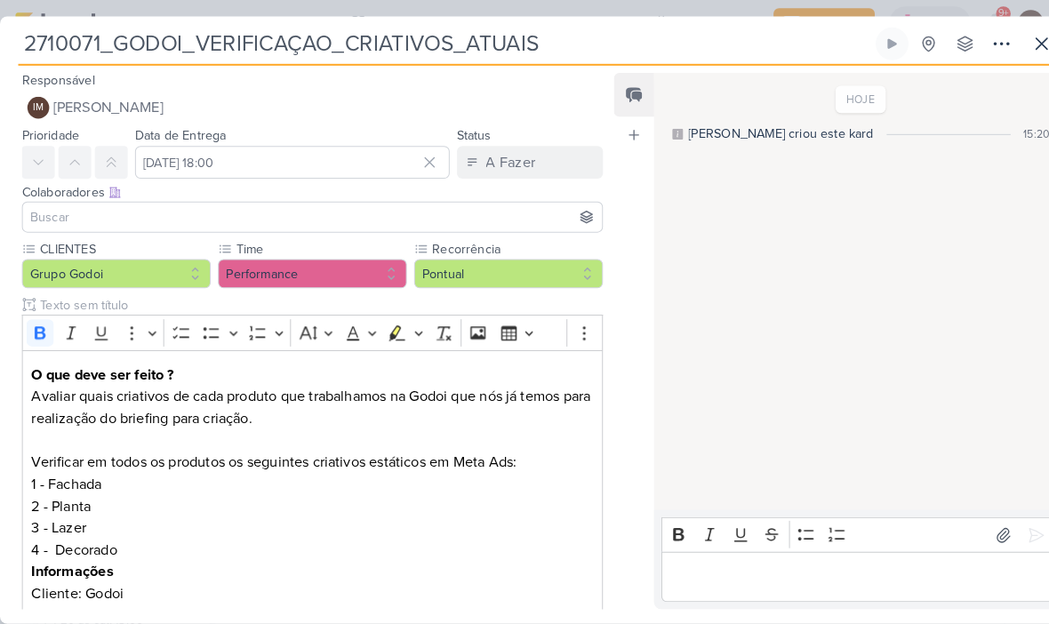
click at [1011, 40] on icon at bounding box center [1015, 42] width 21 height 21
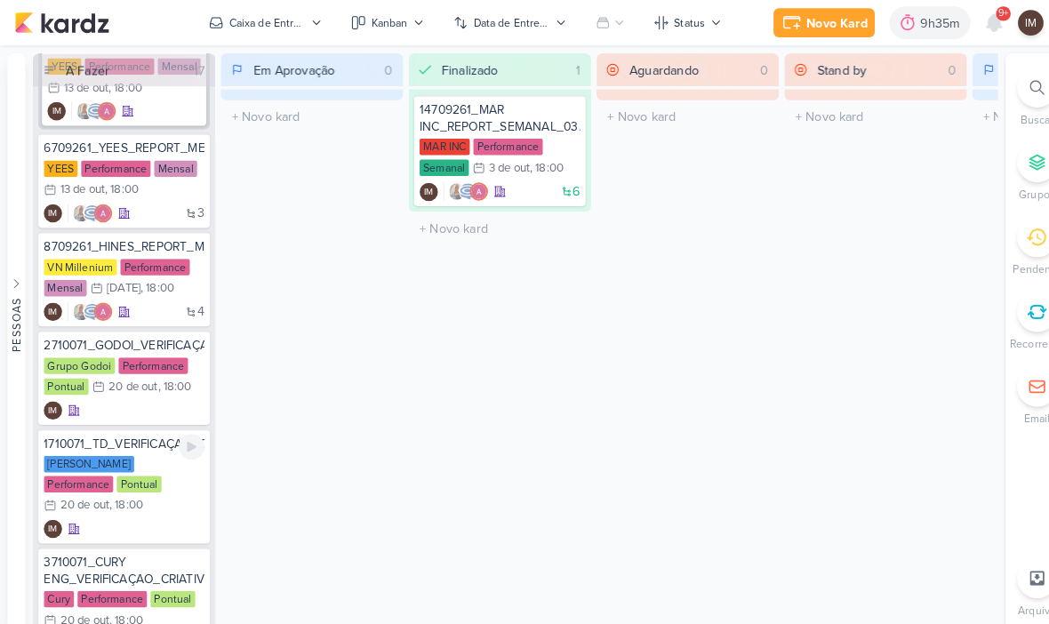
click at [149, 486] on div "1710071_TD_VERIFICAÇAO_CRIATIVOS_ATUAIS [PERSON_NAME] Performance Pontual 20/10…" at bounding box center [120, 473] width 167 height 112
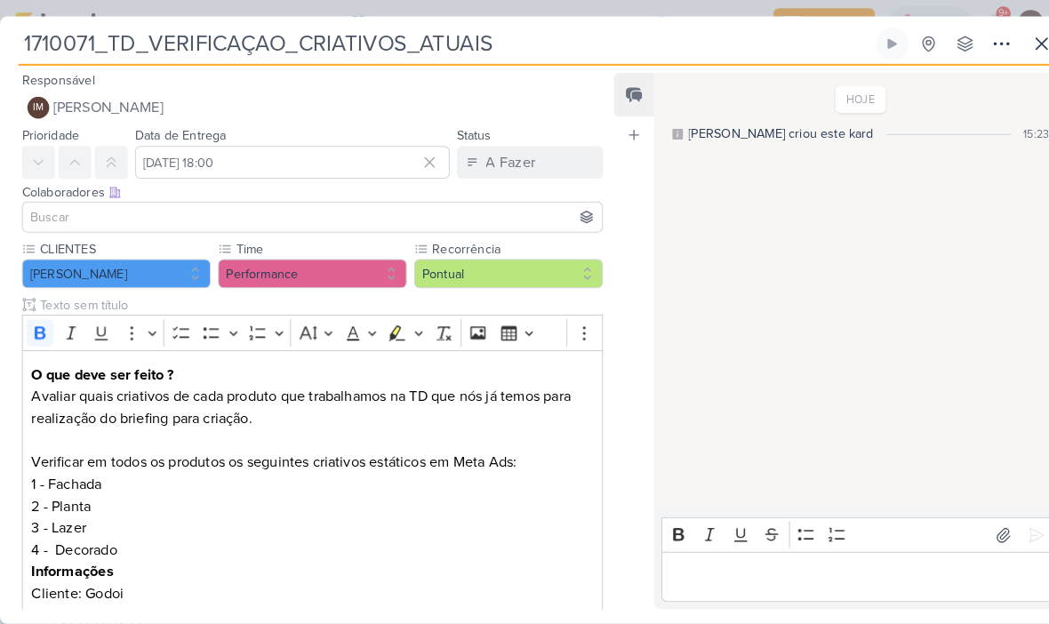
click at [268, 42] on input "1710071_TD_VERIFICAÇAO_CRIATIVOS_ATUAIS" at bounding box center [434, 43] width 832 height 32
click at [269, 40] on input "1710071_TD_VERIFICAÇAO_CRIATIVOS_ATUAIS" at bounding box center [434, 43] width 832 height 32
click at [975, 40] on icon at bounding box center [976, 42] width 21 height 21
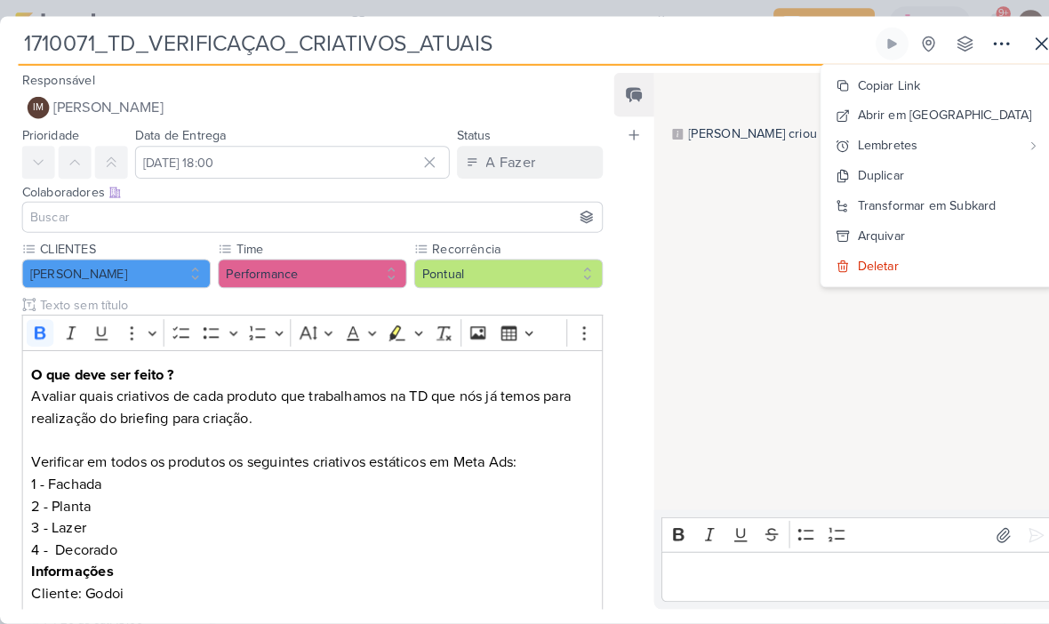
click at [897, 79] on div "Copiar Link" at bounding box center [866, 83] width 61 height 19
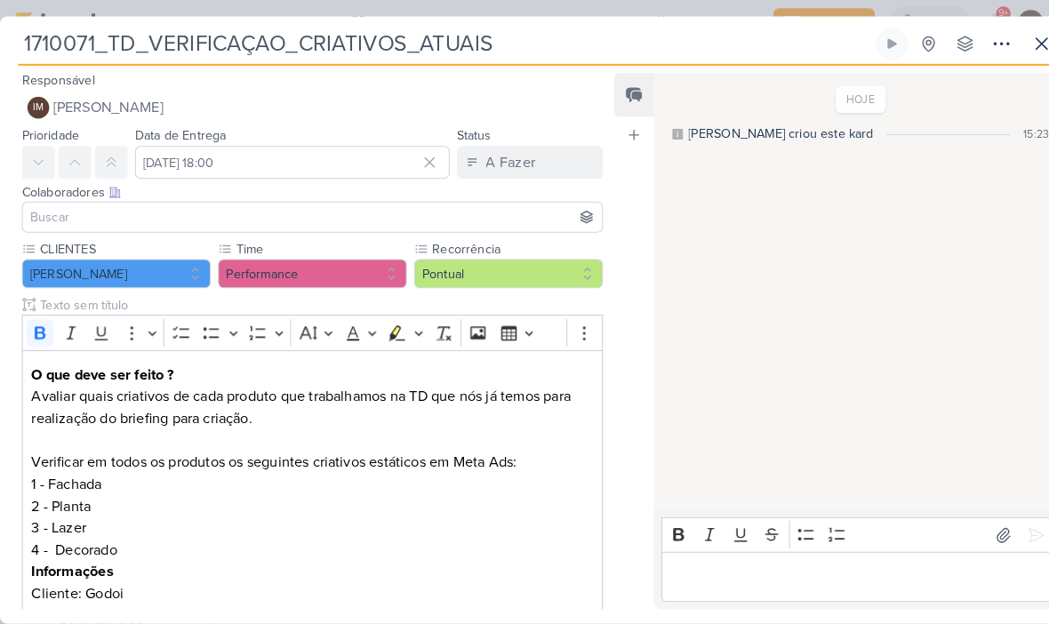
click at [1002, 42] on button at bounding box center [1016, 43] width 32 height 32
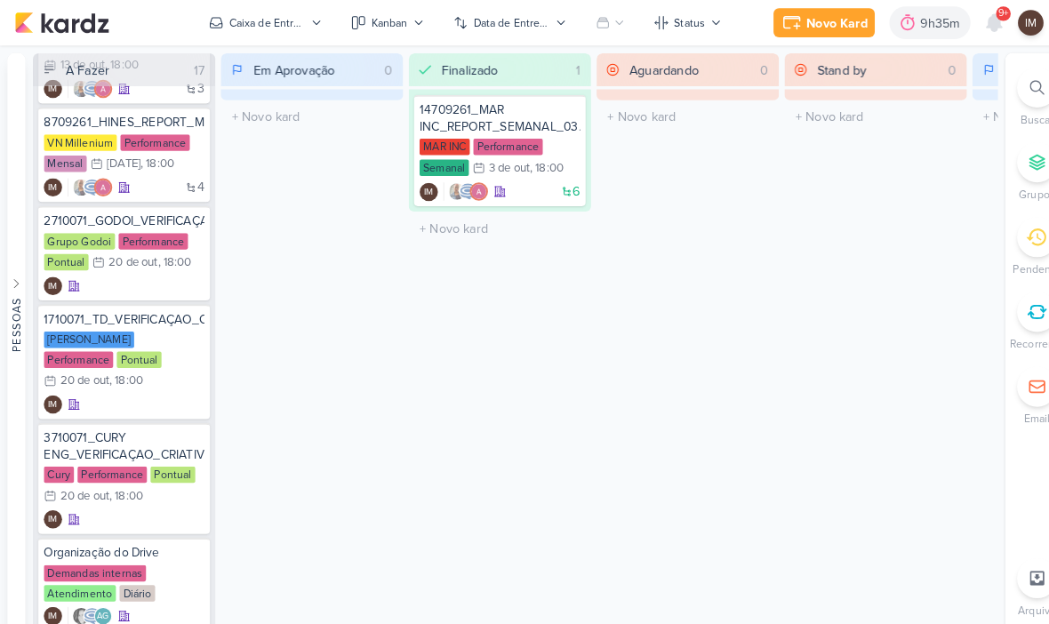
scroll to position [950, 0]
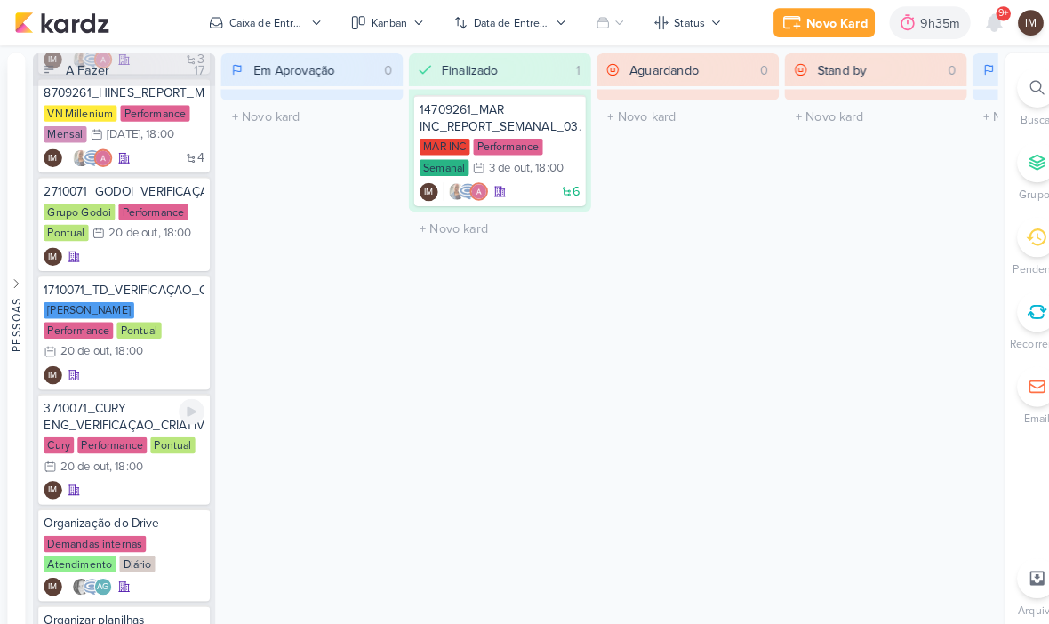
click at [140, 449] on div ", 18:00" at bounding box center [123, 455] width 33 height 12
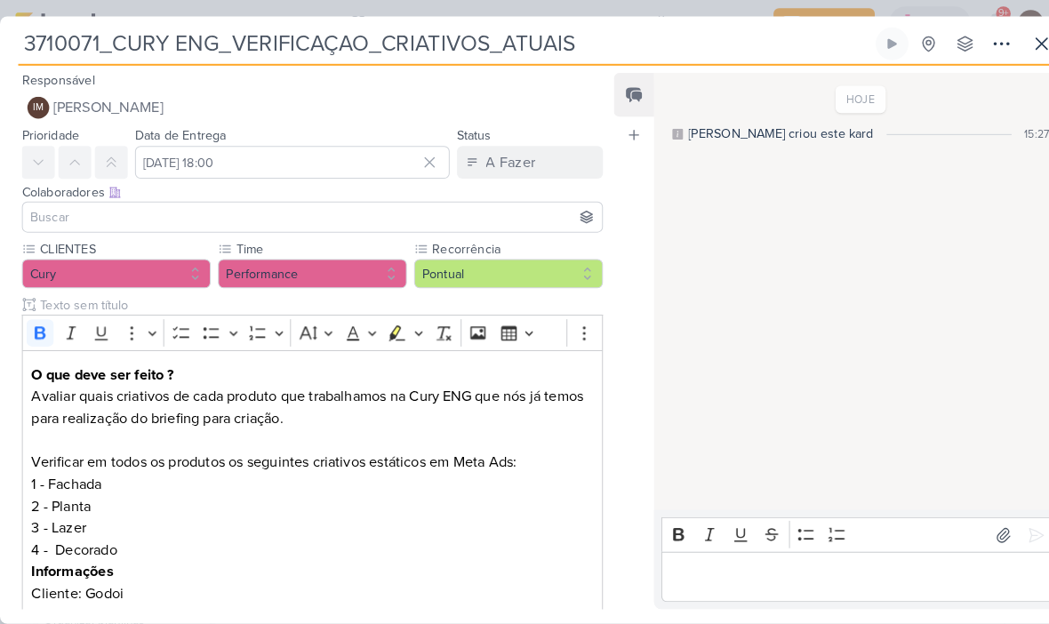
click at [961, 46] on button at bounding box center [976, 43] width 32 height 32
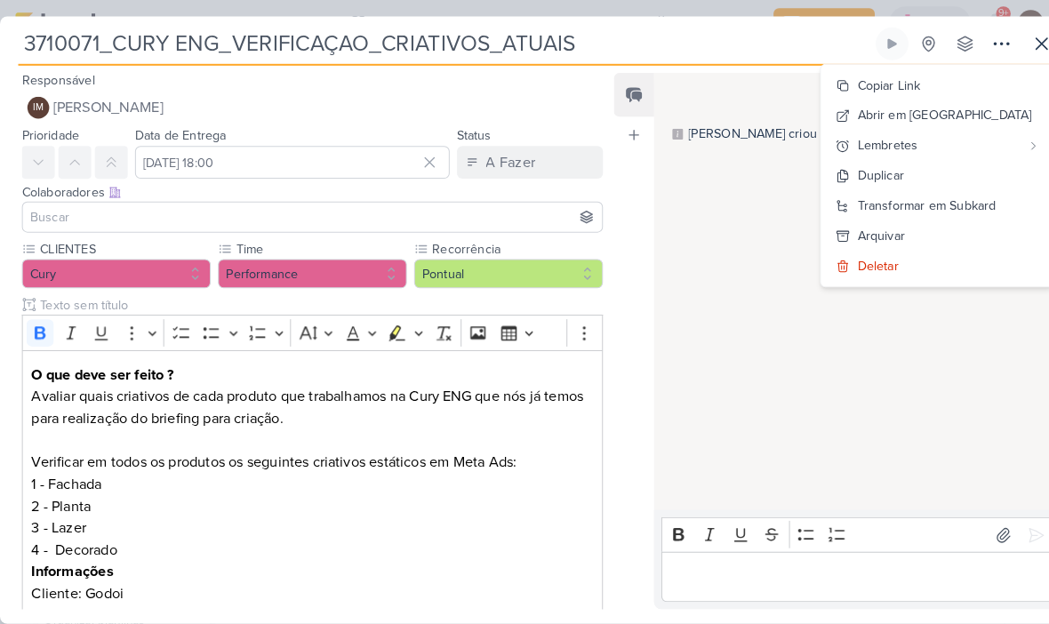
click at [897, 89] on div "Copiar Link" at bounding box center [866, 83] width 61 height 19
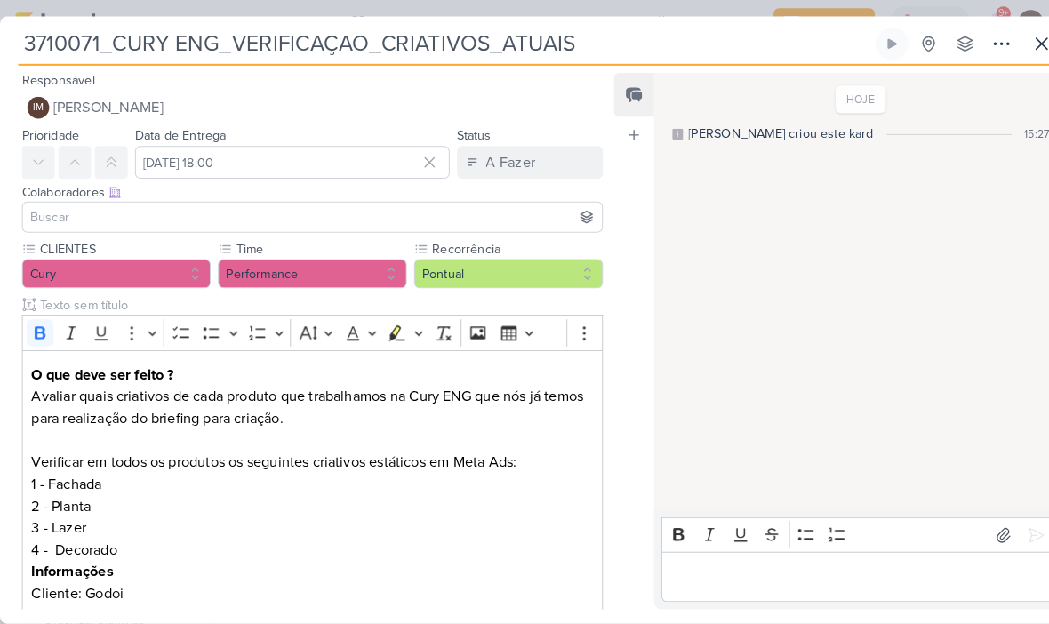
click at [322, 211] on input at bounding box center [305, 211] width 558 height 21
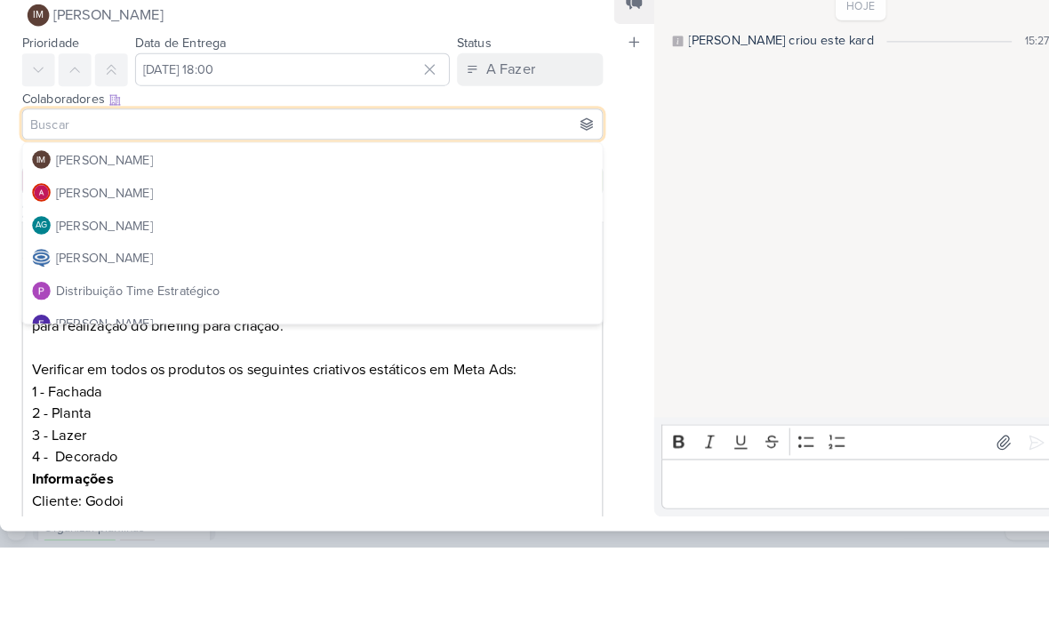
scroll to position [35, 0]
click at [373, 259] on button "AG [PERSON_NAME]" at bounding box center [304, 275] width 565 height 32
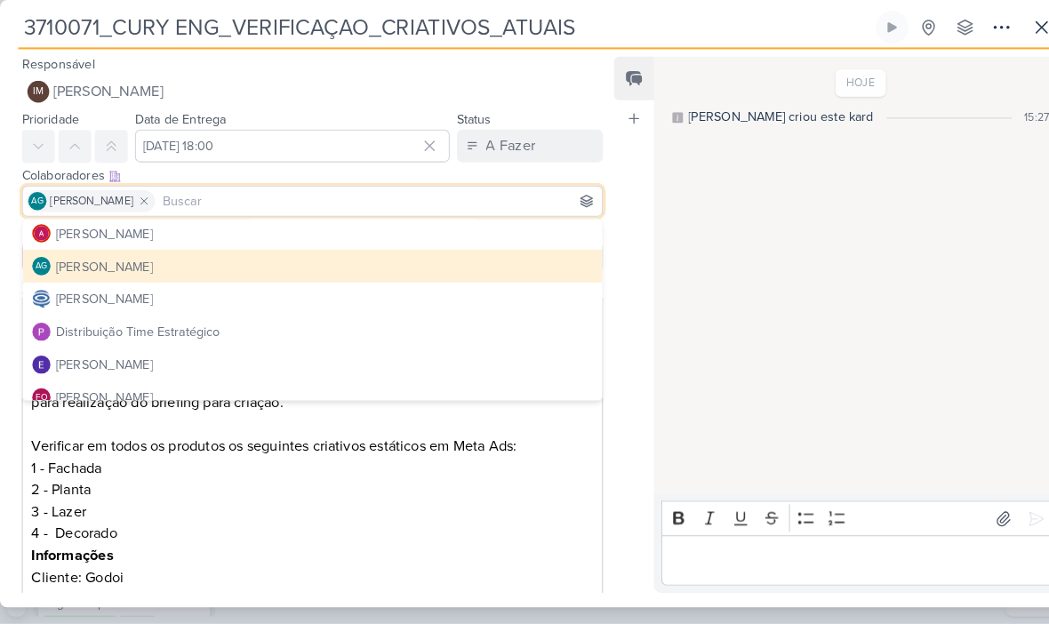
click at [711, 408] on div "HOJE [PERSON_NAME] criou este kard 15:27" at bounding box center [834, 285] width 392 height 424
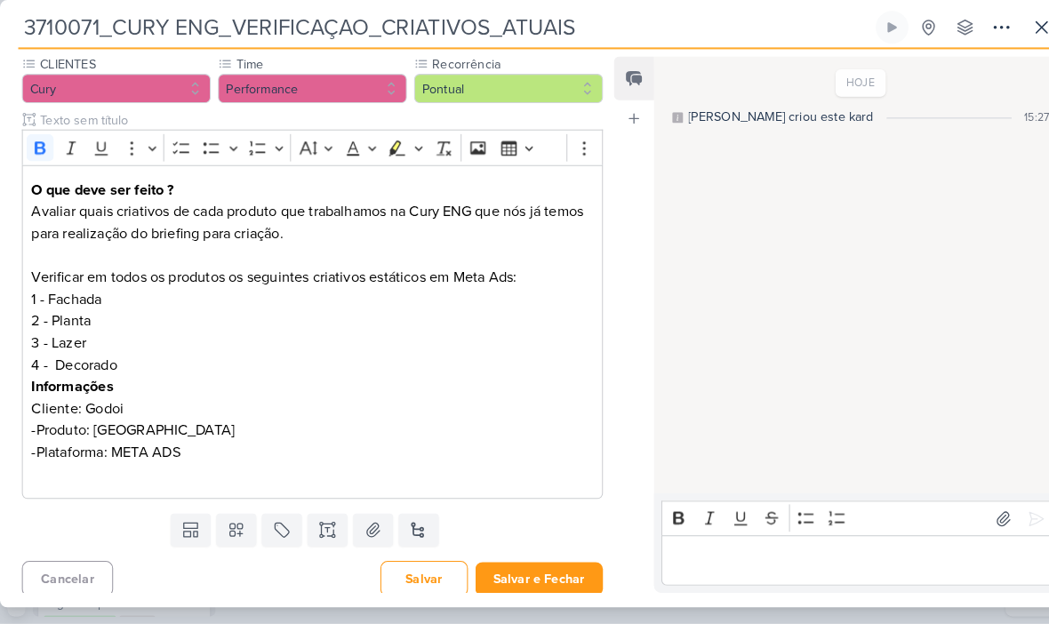
scroll to position [164, 0]
click at [520, 565] on button "Salvar e Fechar" at bounding box center [525, 581] width 124 height 33
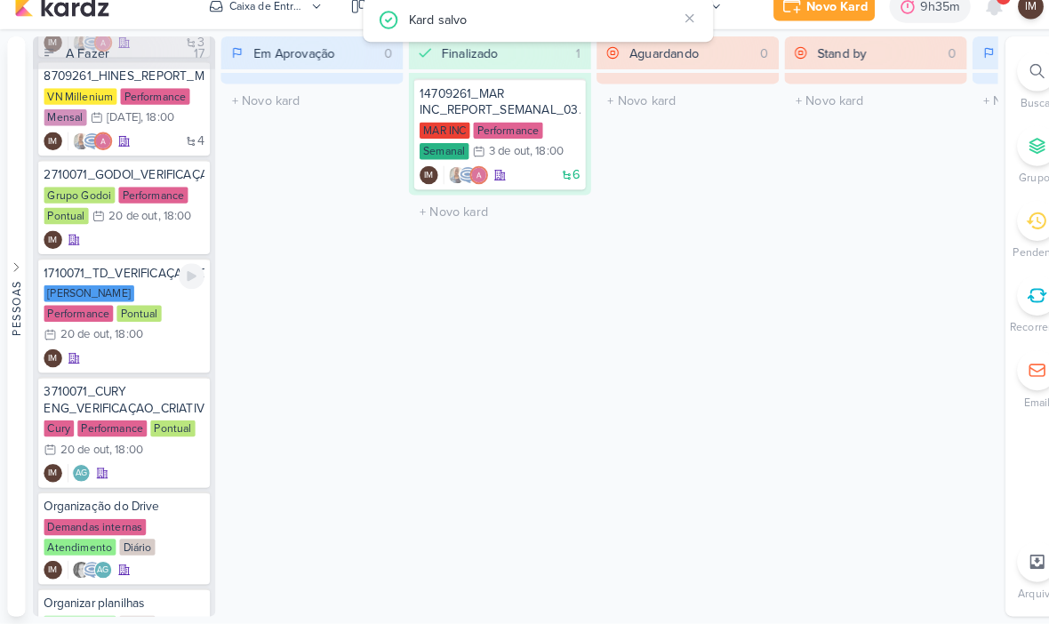
click at [107, 337] on div "20 de out" at bounding box center [83, 343] width 48 height 12
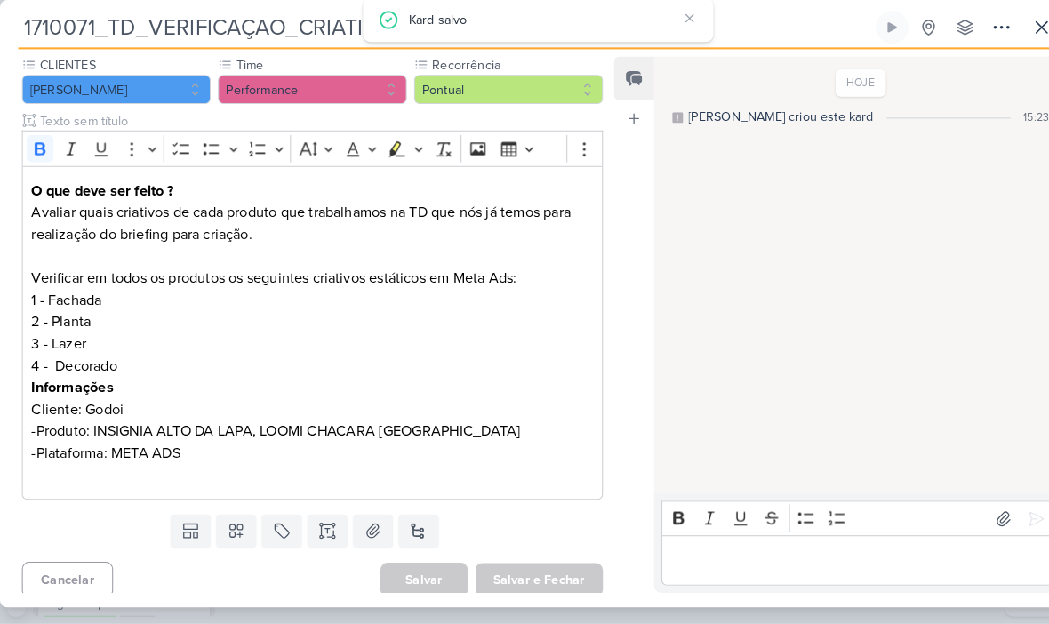
scroll to position [0, 0]
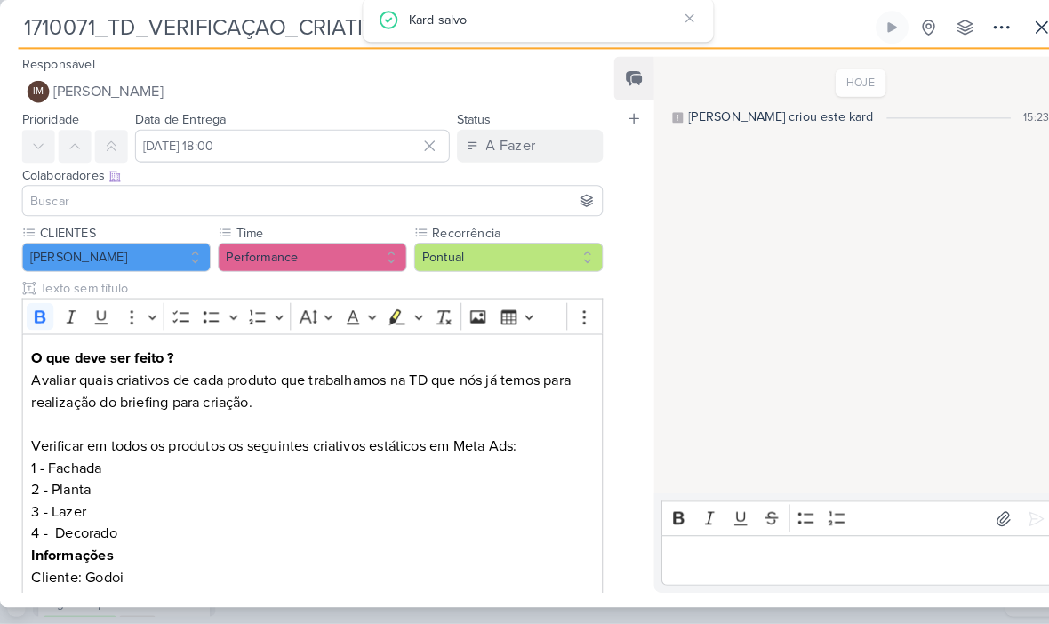
click at [363, 203] on input at bounding box center [305, 211] width 558 height 21
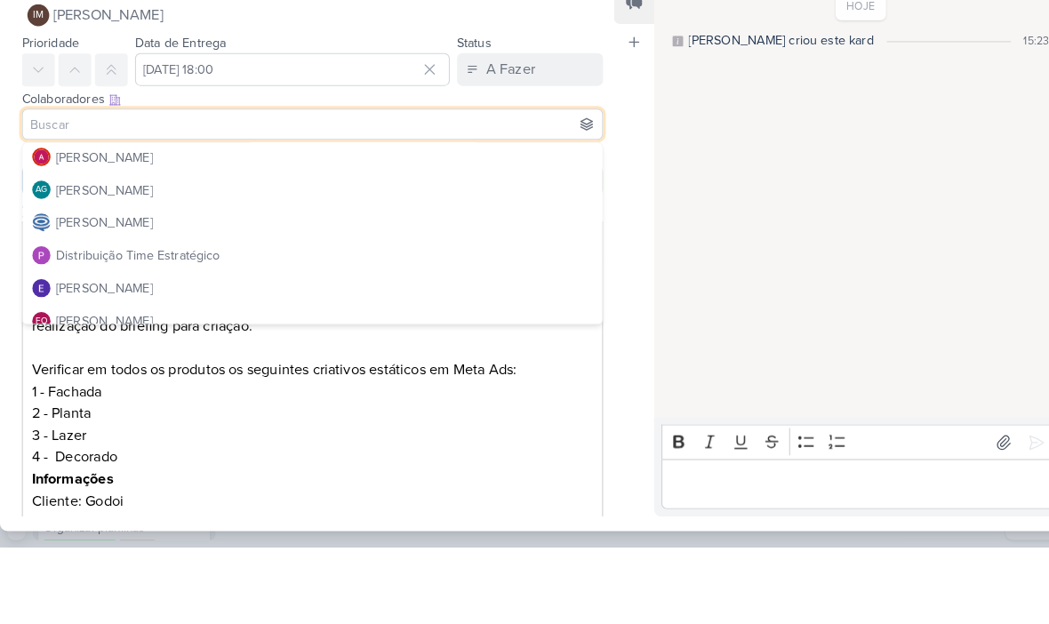
scroll to position [67, 0]
click at [387, 227] on button "AG [PERSON_NAME]" at bounding box center [304, 243] width 565 height 32
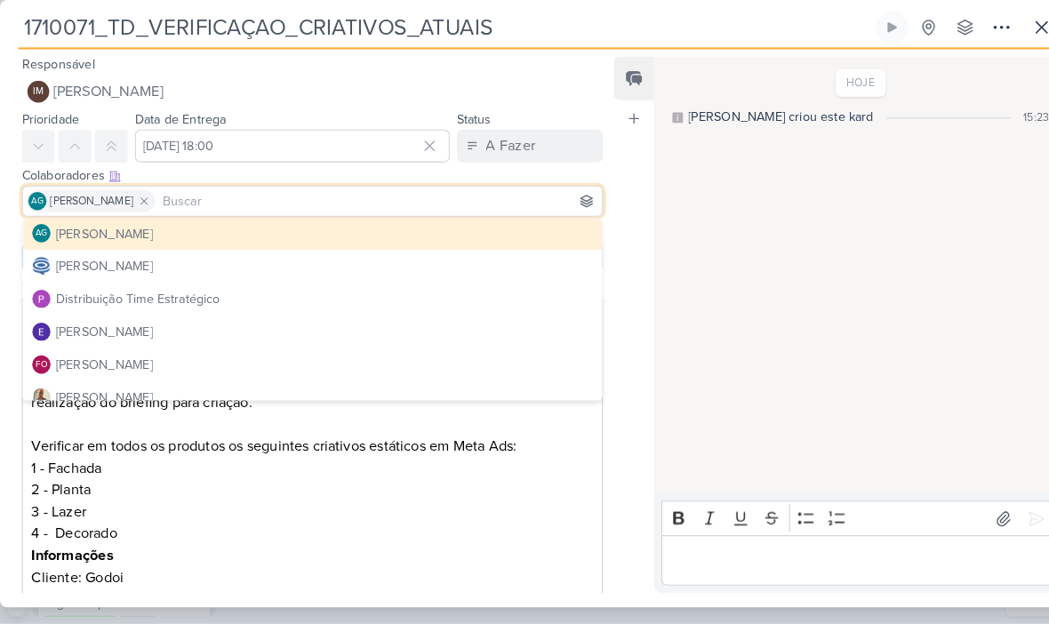
click at [800, 261] on div "HOJE [PERSON_NAME] criou este kard 15:23" at bounding box center [834, 285] width 392 height 424
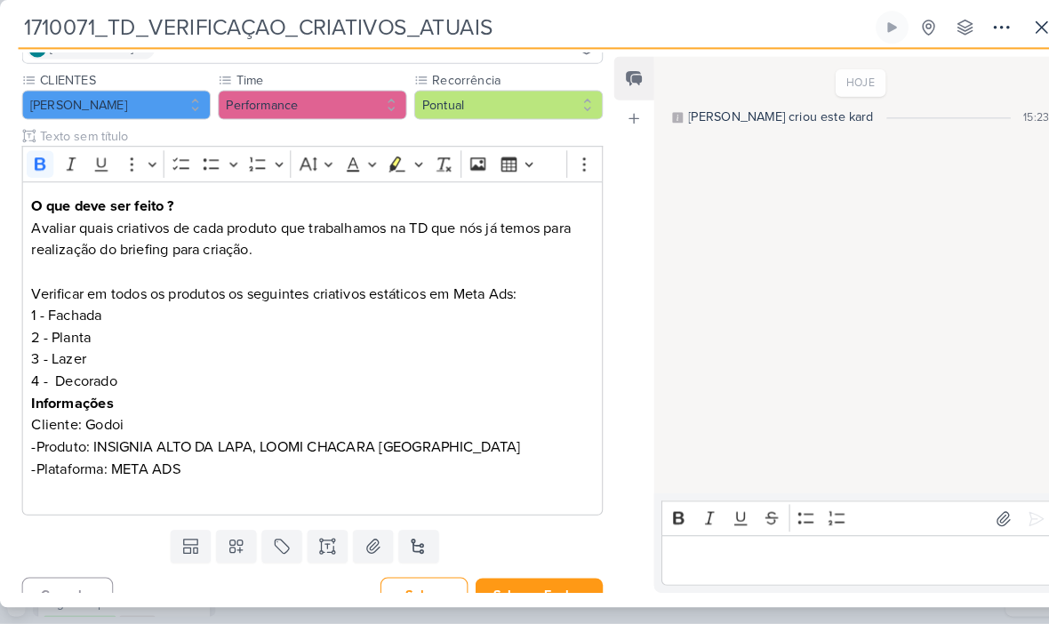
scroll to position [163, 0]
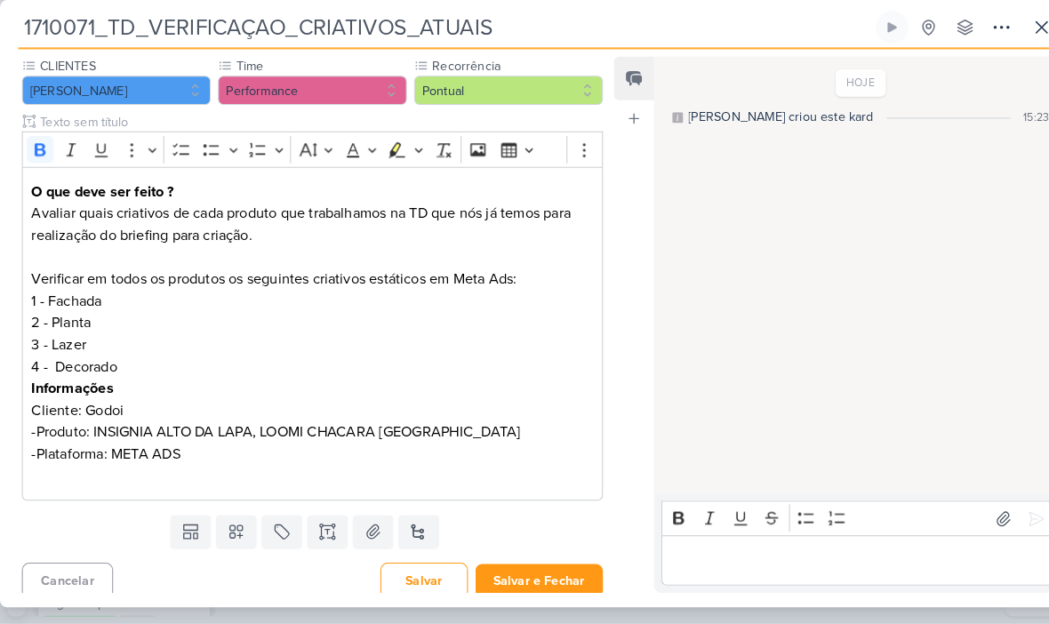
click at [531, 566] on button "Salvar e Fechar" at bounding box center [525, 582] width 124 height 33
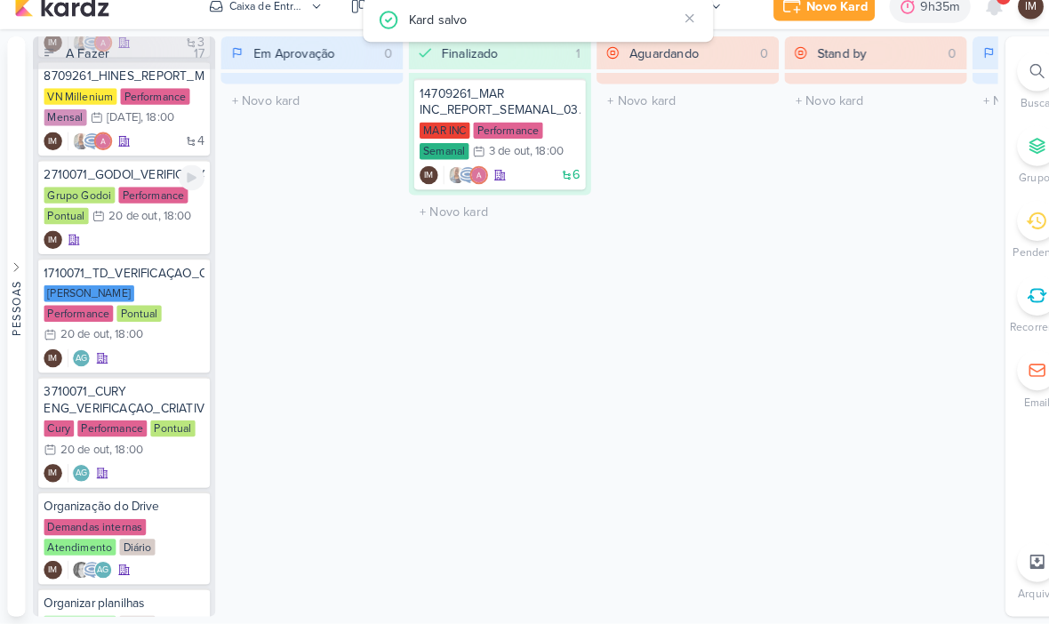
click at [169, 241] on div "IM" at bounding box center [121, 250] width 157 height 18
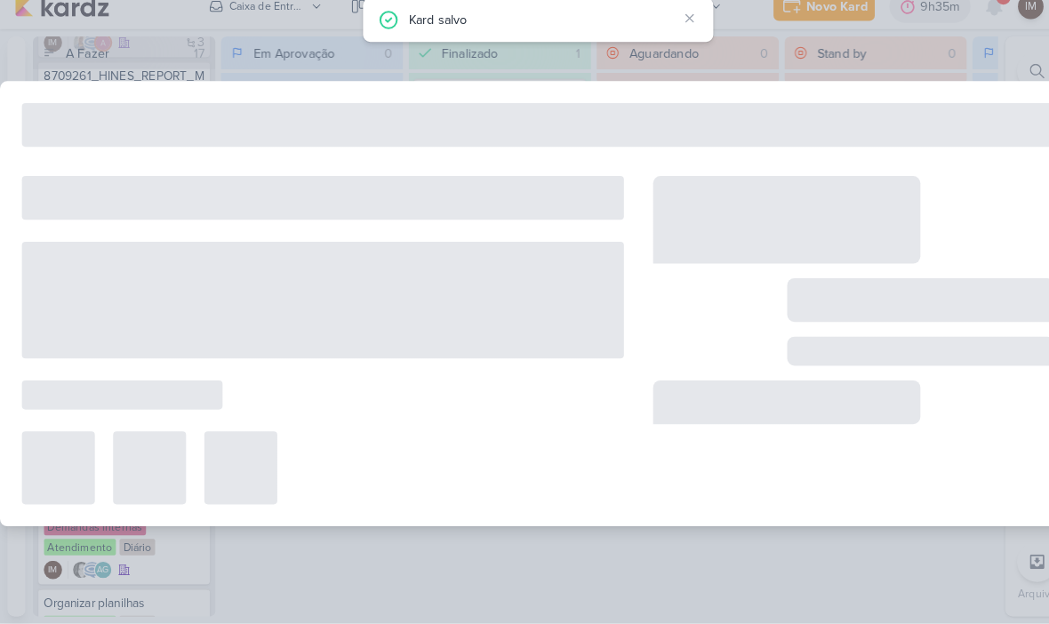
type input "2710071_GODOI_VERIFICAÇAO_CRIATIVOS_ATUAIS"
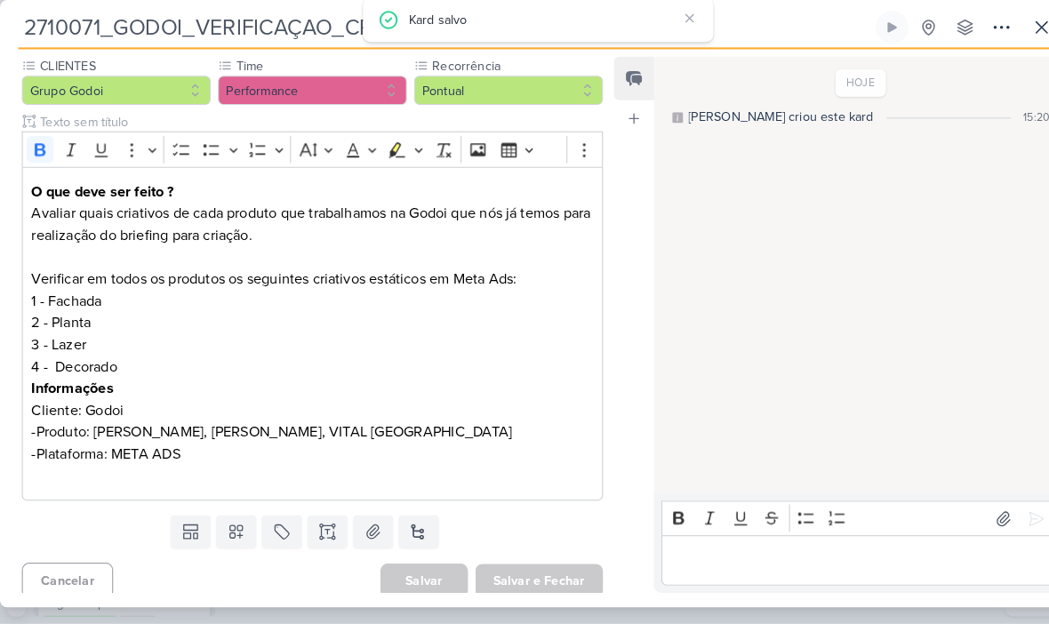
scroll to position [0, 0]
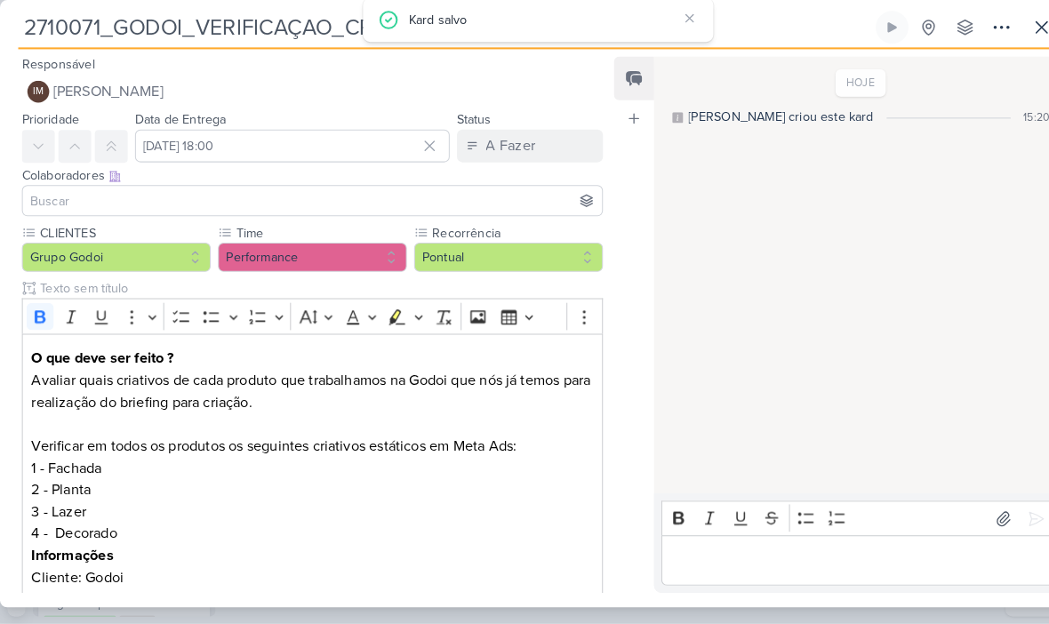
click at [361, 204] on input at bounding box center [305, 211] width 558 height 21
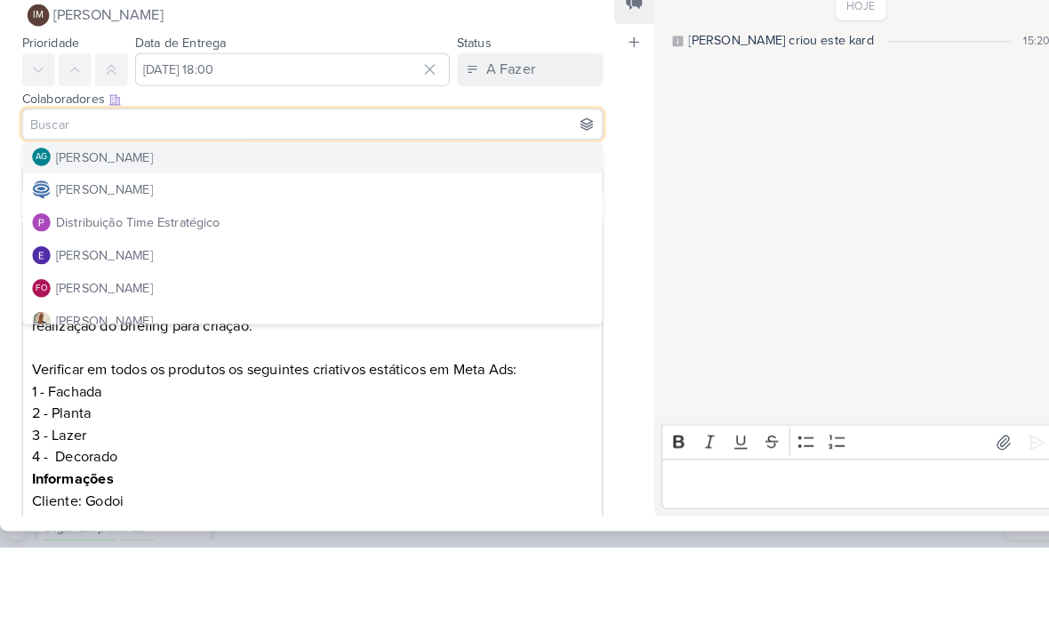
click at [393, 227] on button "AG [PERSON_NAME]" at bounding box center [304, 243] width 565 height 32
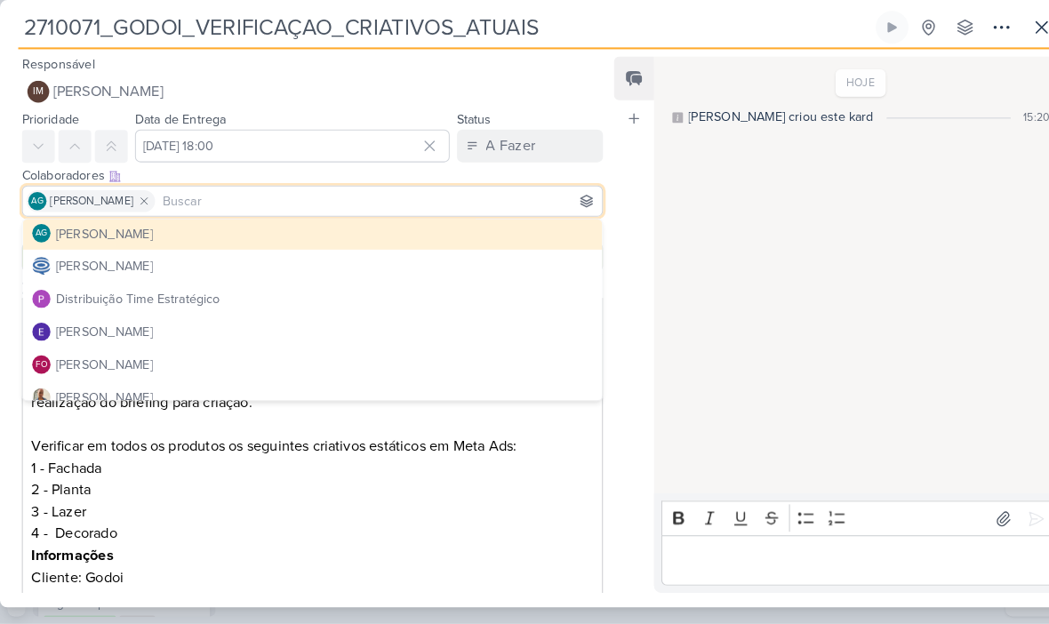
click at [791, 244] on div "HOJE [PERSON_NAME] criou este kard 15:20" at bounding box center [834, 285] width 392 height 424
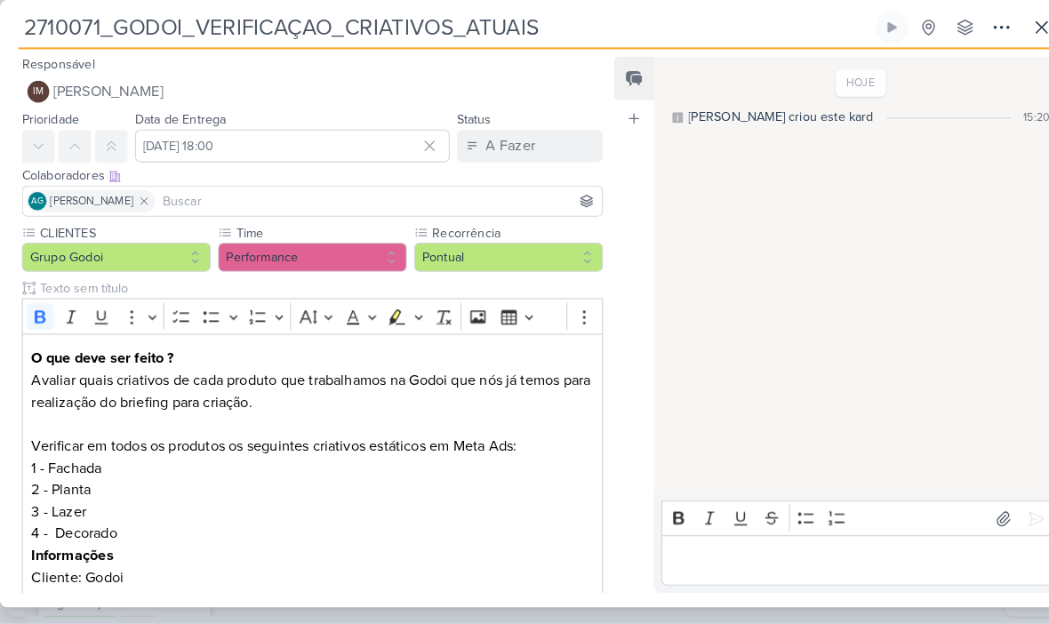
click at [1000, 27] on button at bounding box center [1016, 43] width 32 height 32
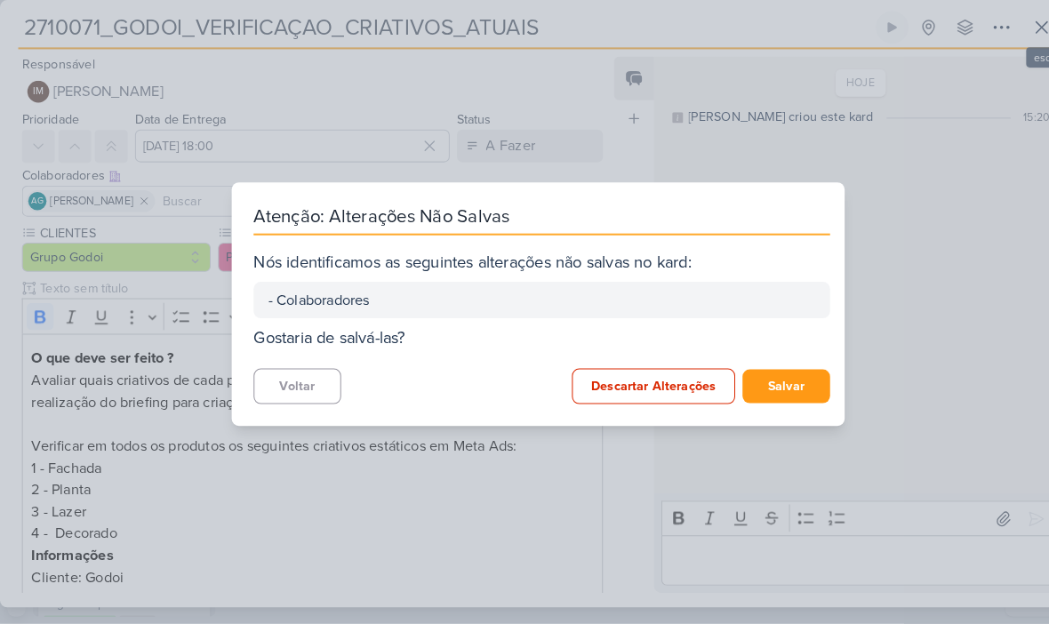
click at [764, 381] on button "Salvar" at bounding box center [766, 392] width 85 height 33
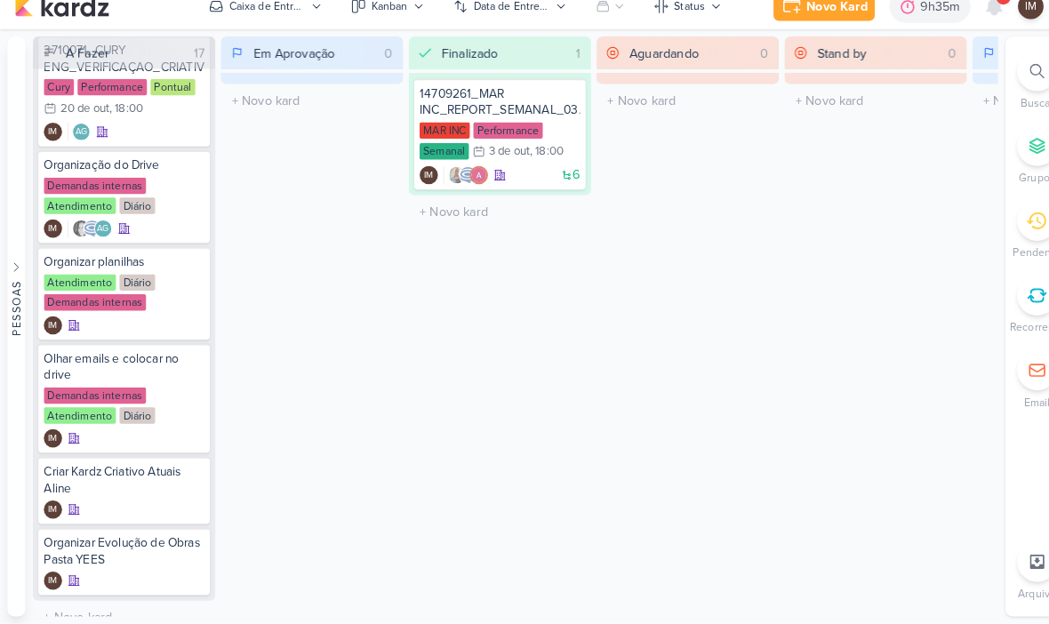
scroll to position [1281, 0]
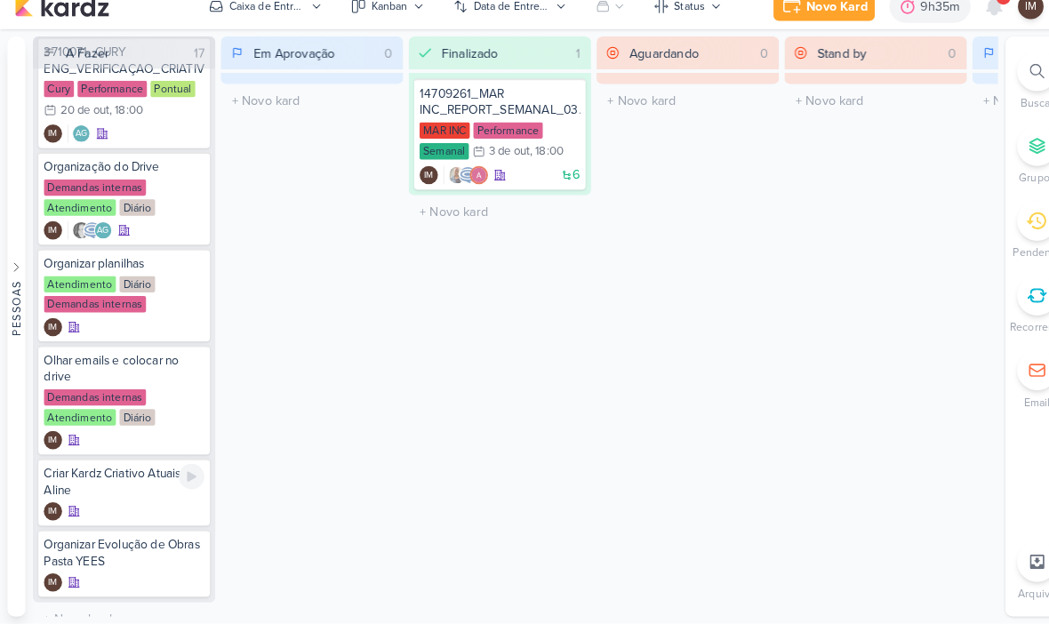
click at [122, 506] on div "IM" at bounding box center [121, 515] width 157 height 18
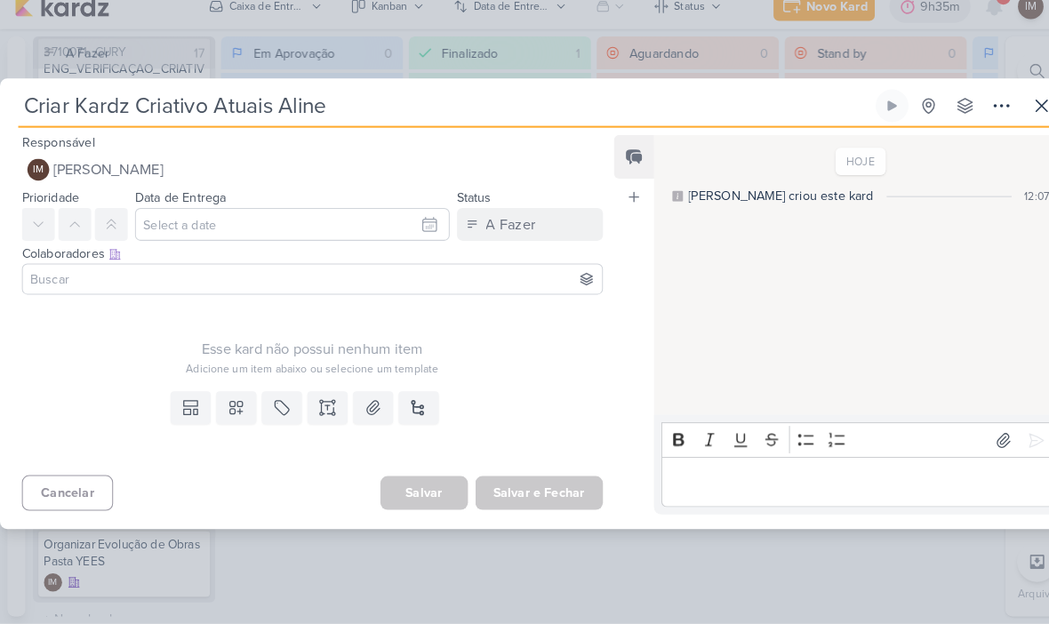
click at [239, 405] on icon at bounding box center [230, 414] width 18 height 18
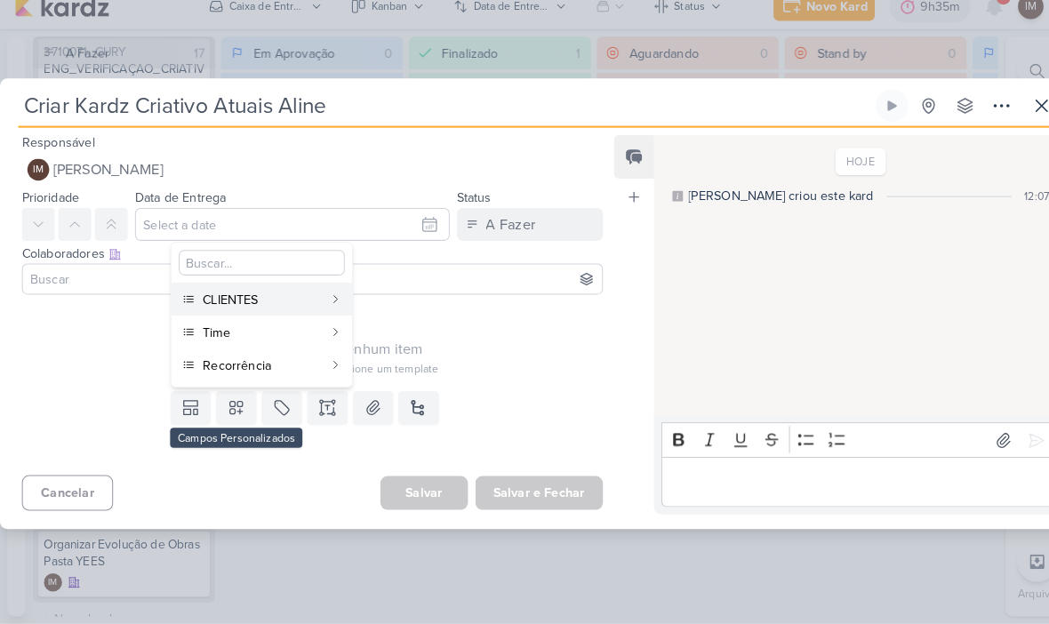
click at [278, 299] on div "CLIENTES" at bounding box center [255, 308] width 117 height 19
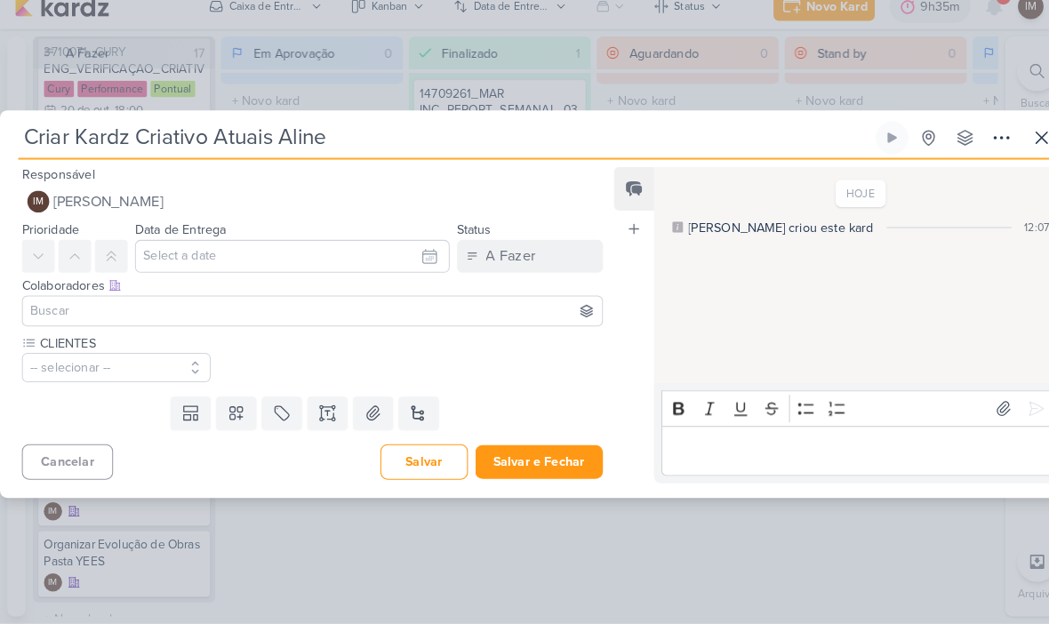
click at [149, 360] on button "-- selecionar --" at bounding box center [113, 374] width 184 height 28
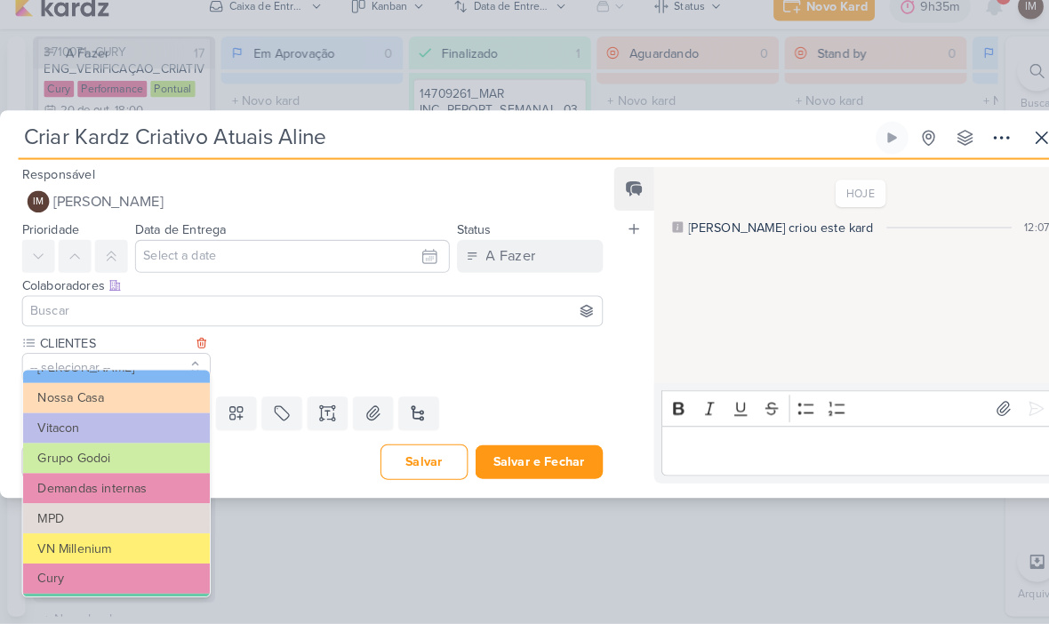
scroll to position [80, 0]
click at [149, 478] on button "Demandas internas" at bounding box center [113, 492] width 182 height 29
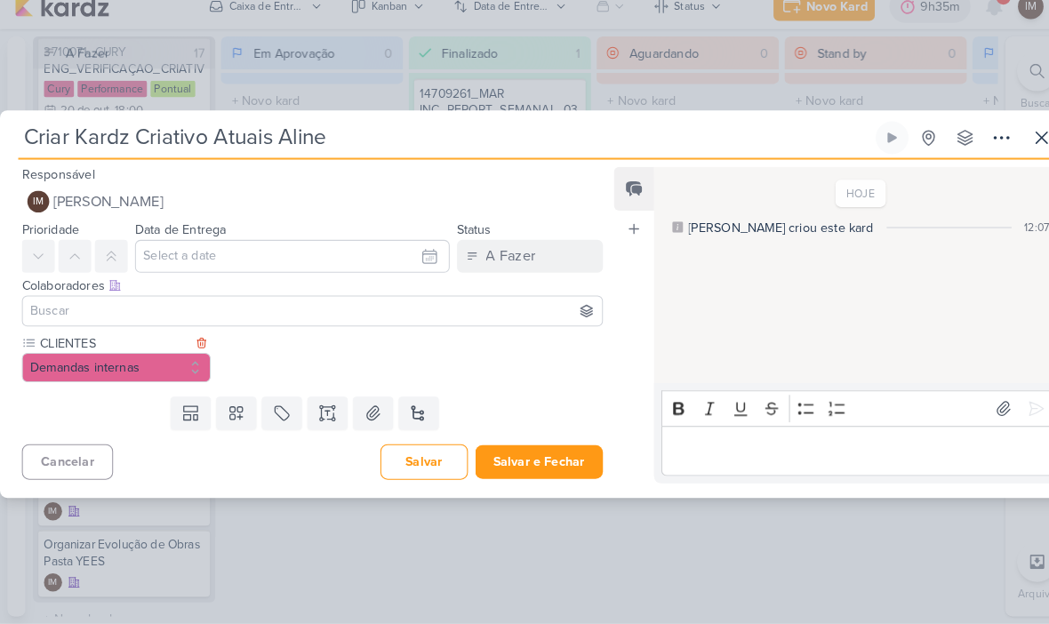
click at [232, 410] on icon at bounding box center [230, 419] width 18 height 18
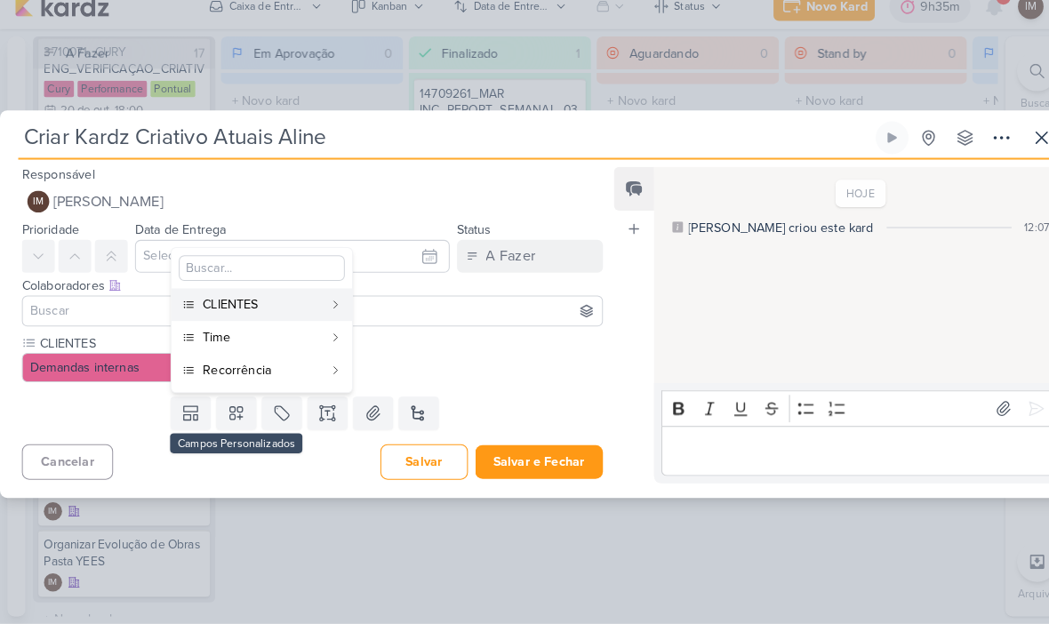
click at [293, 335] on div "Time" at bounding box center [255, 344] width 117 height 19
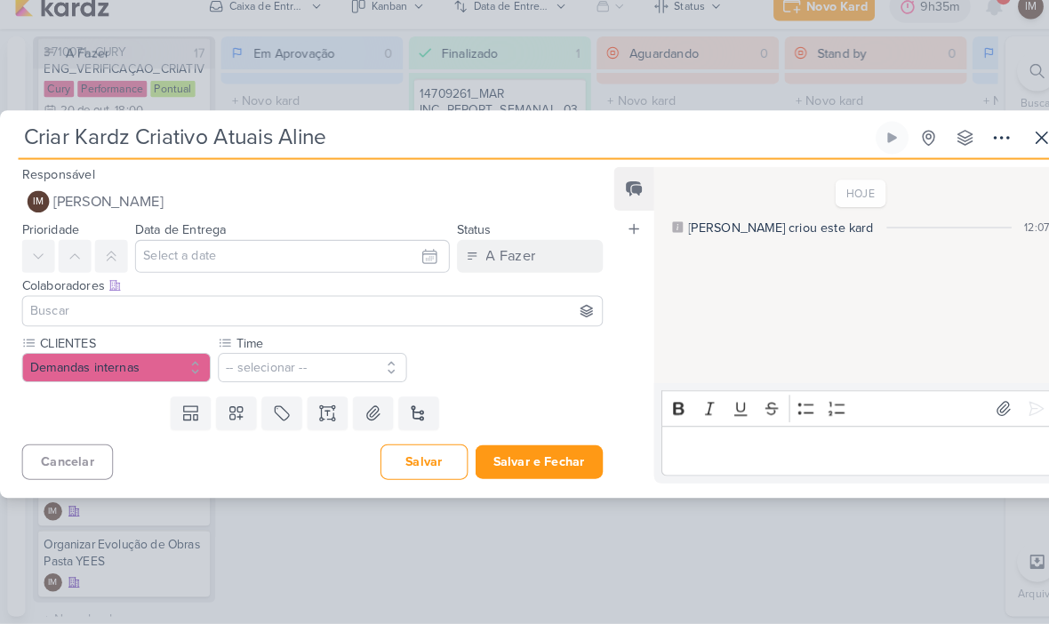
click at [343, 360] on button "-- selecionar --" at bounding box center [305, 374] width 184 height 28
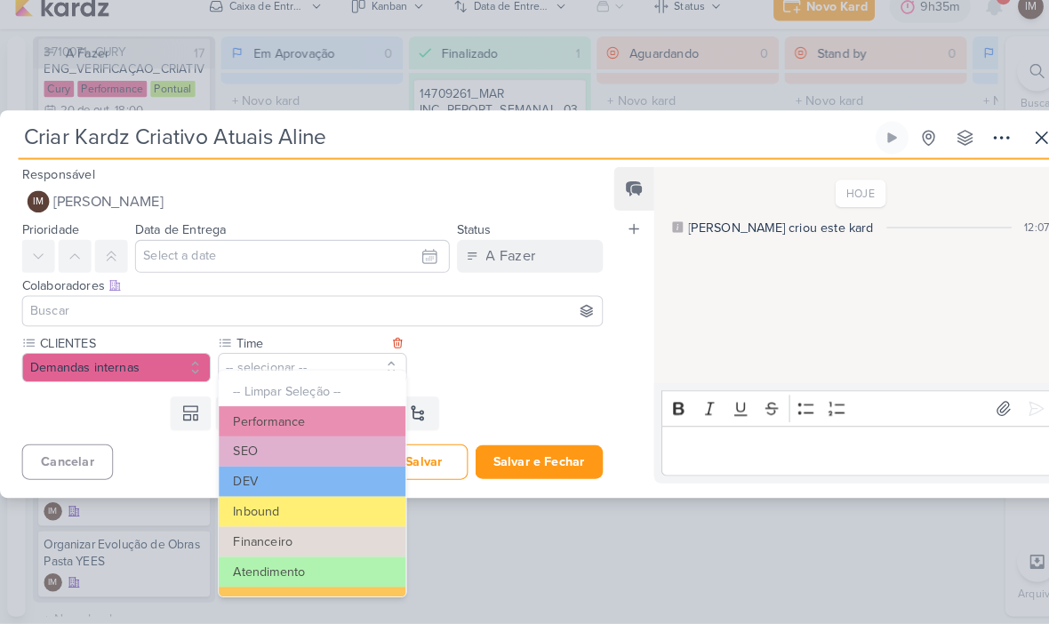
click at [282, 558] on button "Atendimento" at bounding box center [304, 572] width 182 height 29
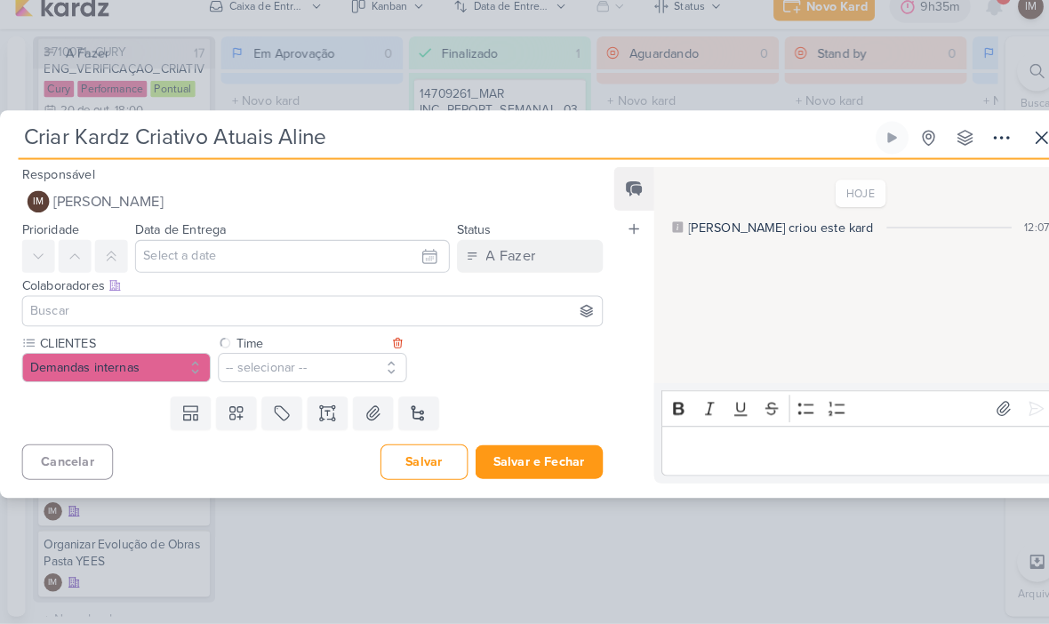
click at [239, 410] on icon at bounding box center [230, 419] width 18 height 18
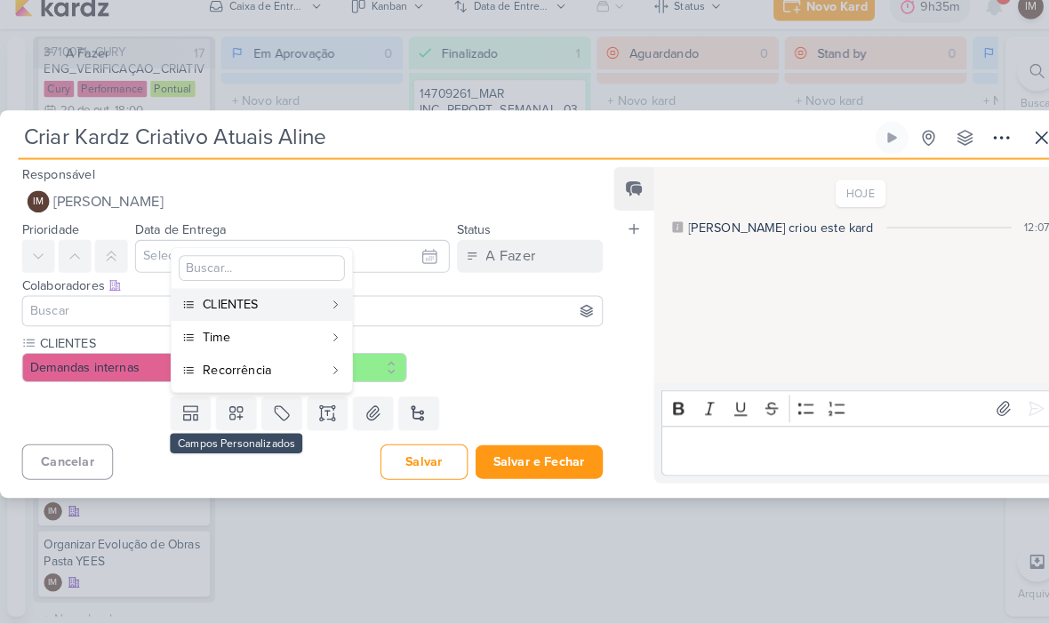
click at [302, 367] on div "Recorrência" at bounding box center [255, 376] width 117 height 19
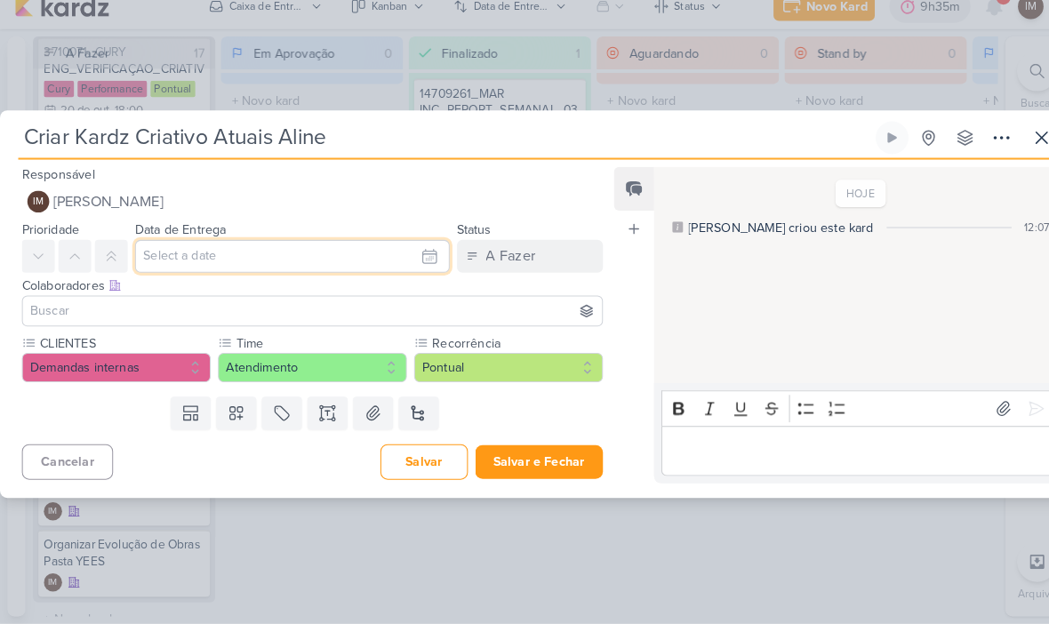
click at [333, 250] on input "text" at bounding box center [285, 266] width 307 height 32
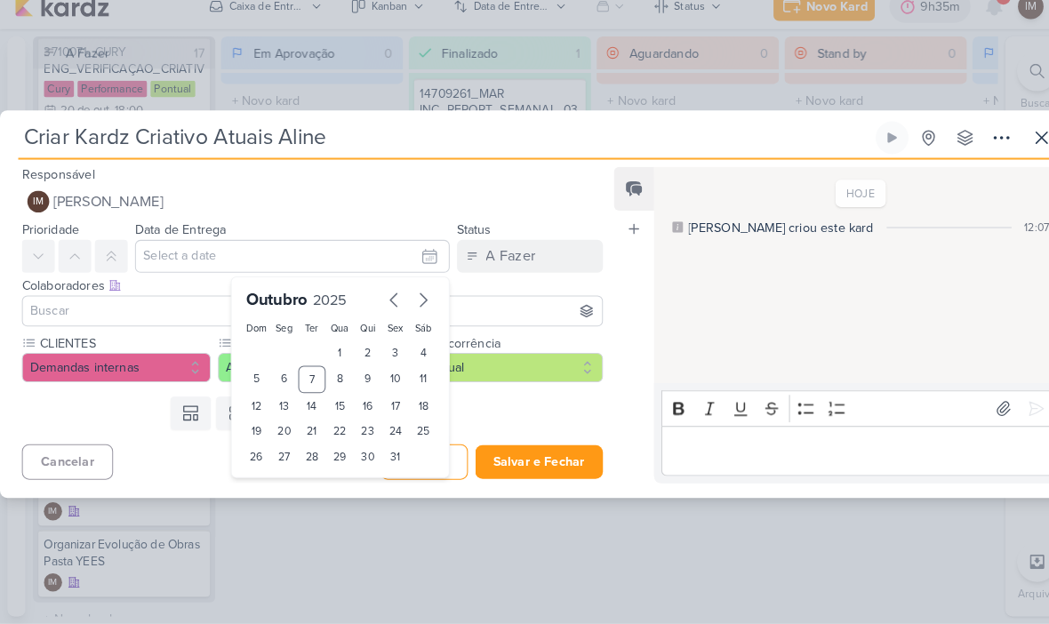
click at [307, 373] on div "7" at bounding box center [305, 386] width 28 height 27
type input "[DATE] 23:59"
click at [104, 259] on icon at bounding box center [108, 266] width 14 height 14
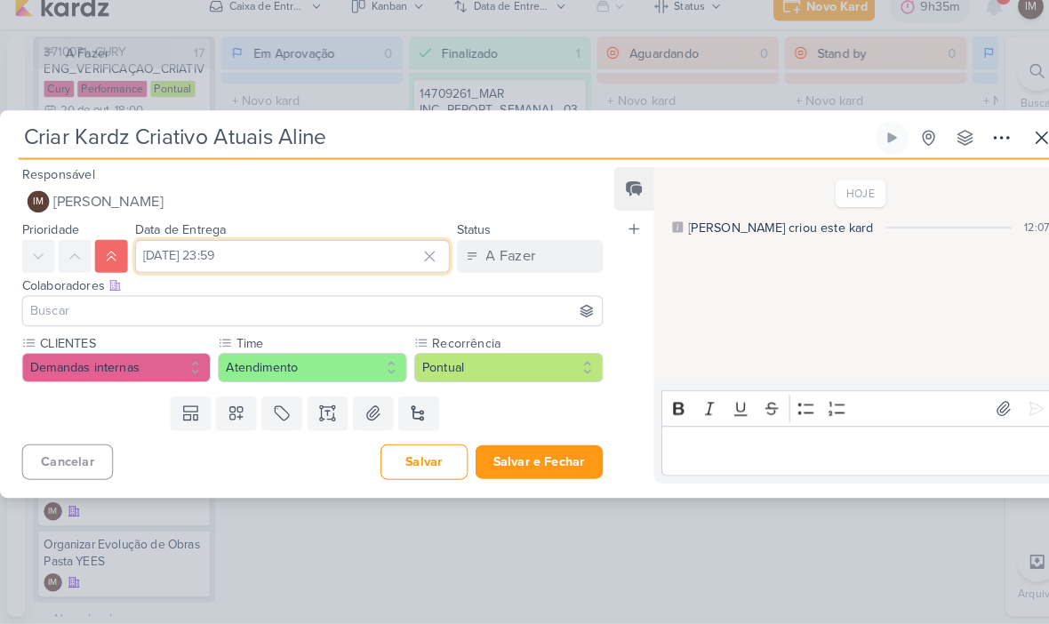
click at [301, 253] on input "[DATE] 23:59" at bounding box center [285, 266] width 307 height 32
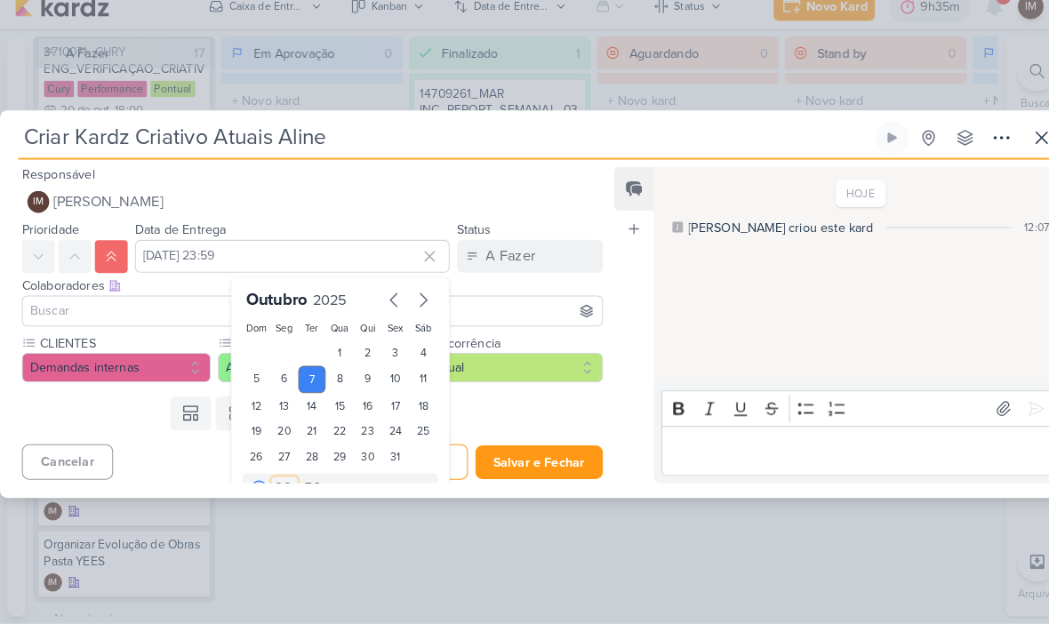
click at [279, 481] on select "00 01 02 03 04 05 06 07 08 09 10 11 12 13 14 15 16 17 18 19 20 21 22 23" at bounding box center [277, 491] width 25 height 21
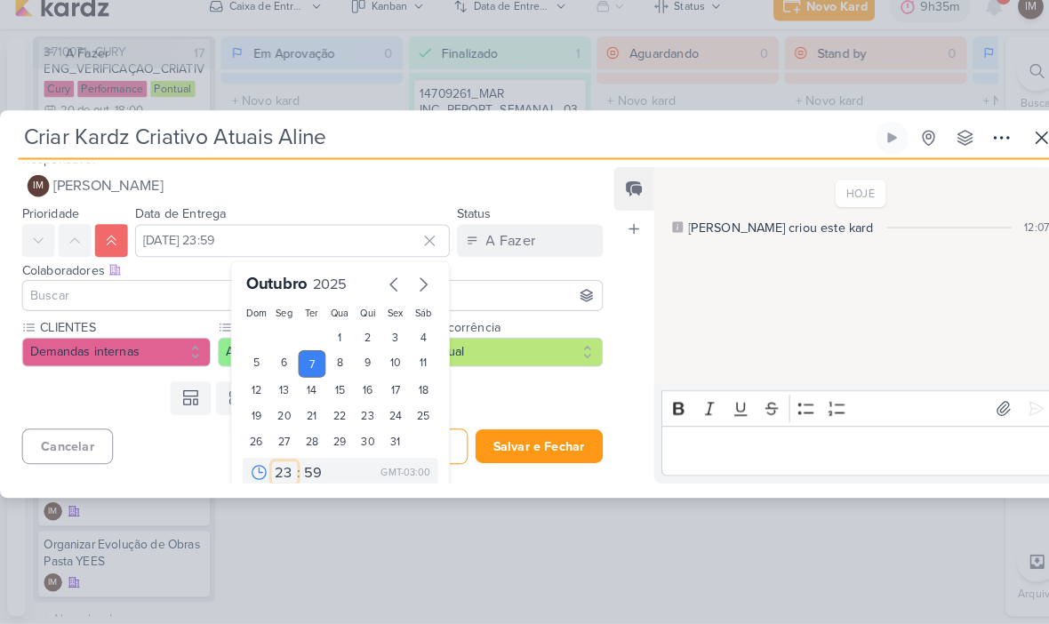
select select "18"
click at [306, 440] on div "28" at bounding box center [305, 446] width 28 height 25
type input "[DATE] 18:59"
click at [301, 466] on select "00 05 10 15 20 25 30 35 40 45 50 55 59" at bounding box center [305, 476] width 25 height 21
select select "0"
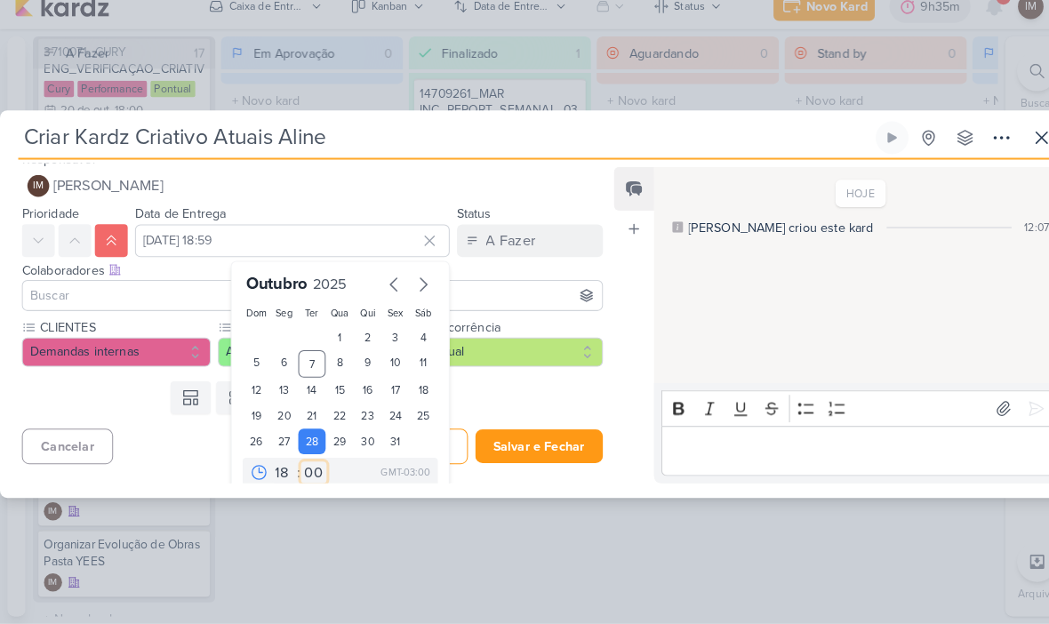
type input "[DATE] 18:00"
click at [518, 240] on div "A Fazer" at bounding box center [498, 250] width 48 height 21
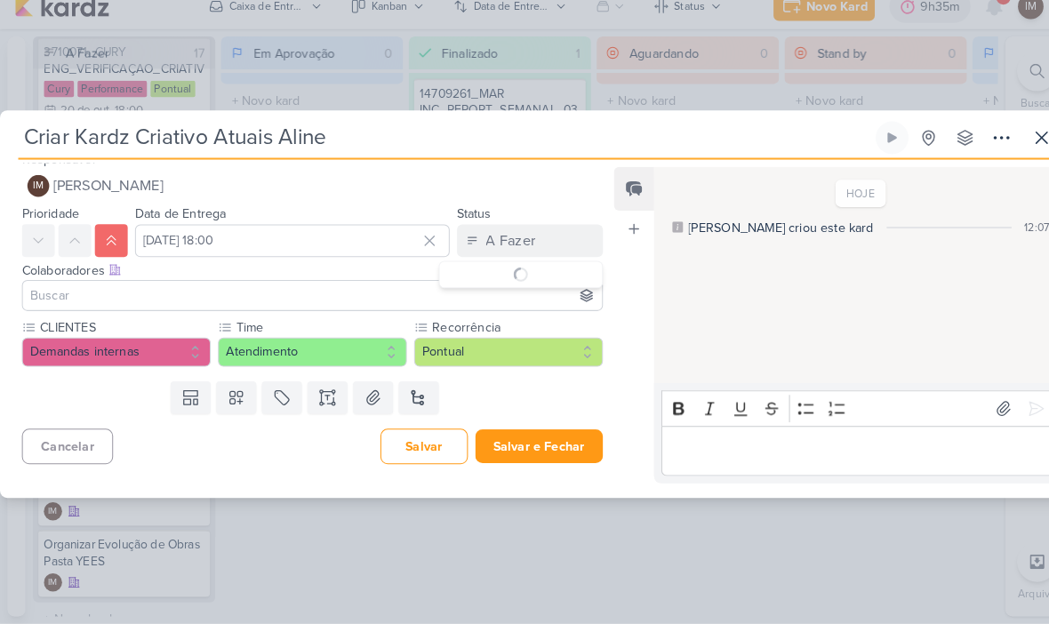
scroll to position [0, 0]
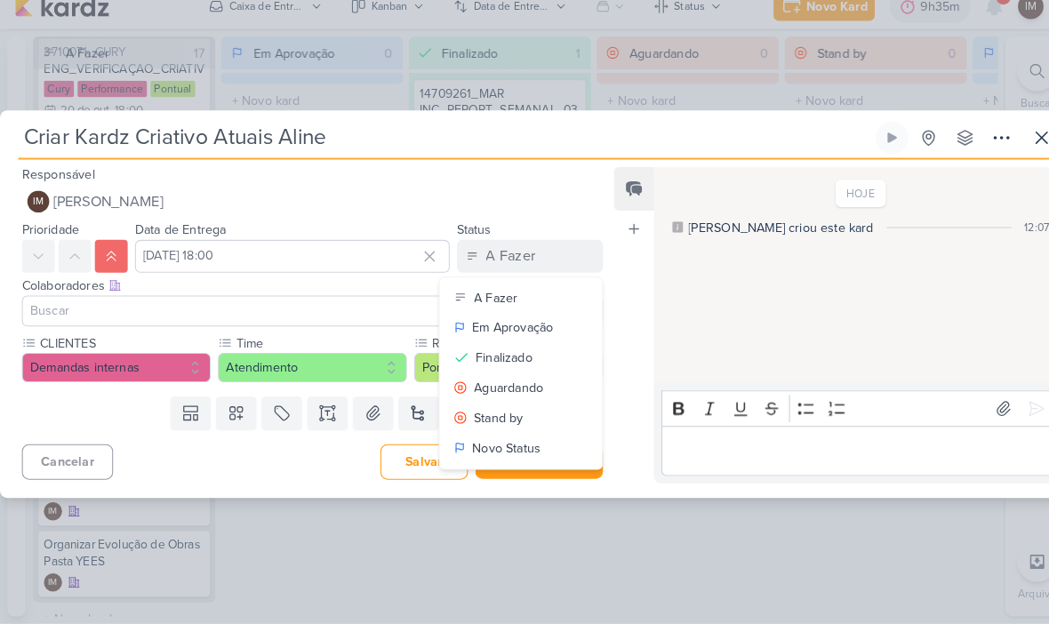
click at [544, 321] on button "Em Aprovação" at bounding box center [508, 335] width 158 height 29
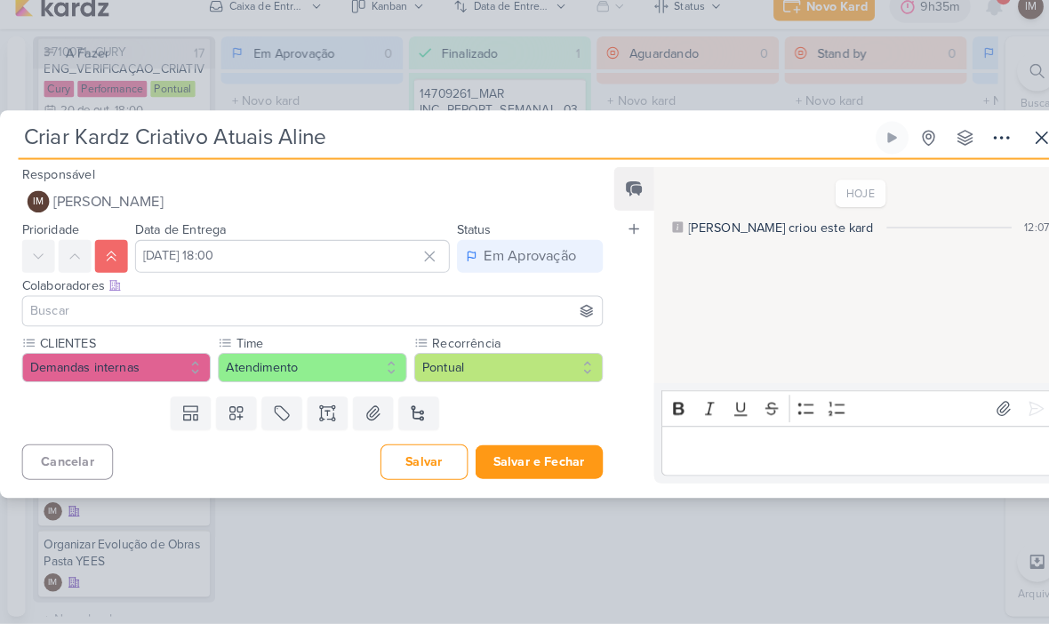
click at [551, 454] on button "Salvar e Fechar" at bounding box center [525, 466] width 124 height 33
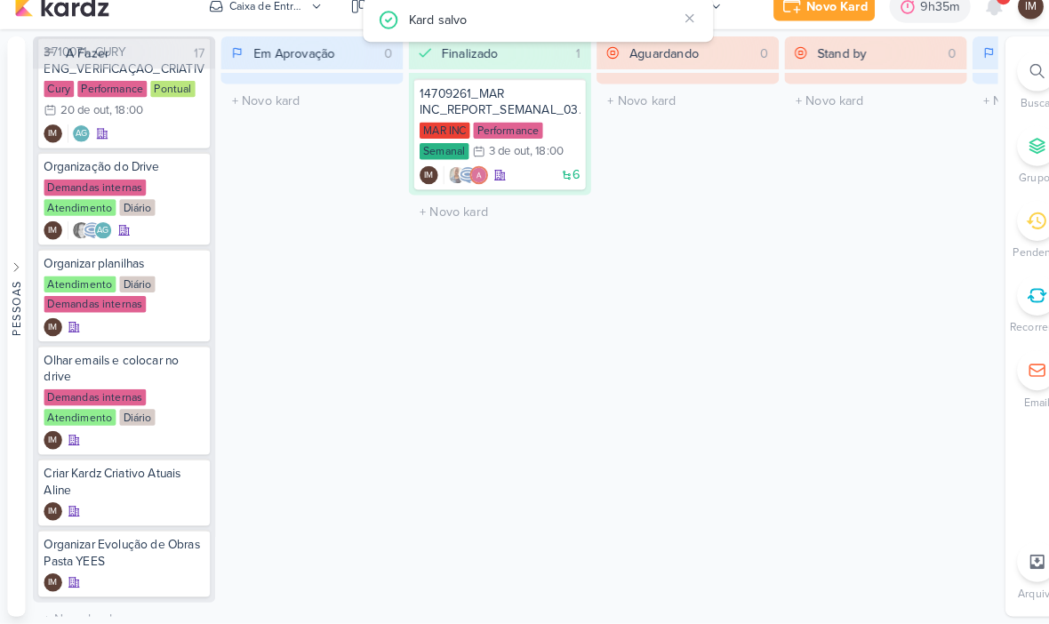
scroll to position [1211, 0]
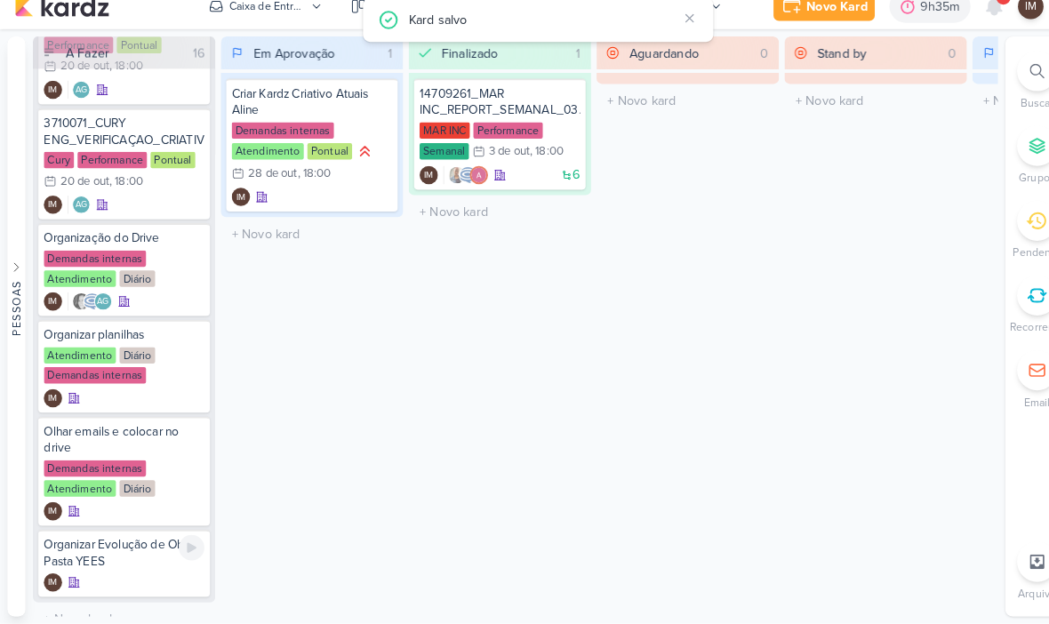
click at [137, 540] on div "Organizar Evolução de Obras Pasta YEES" at bounding box center [121, 556] width 157 height 32
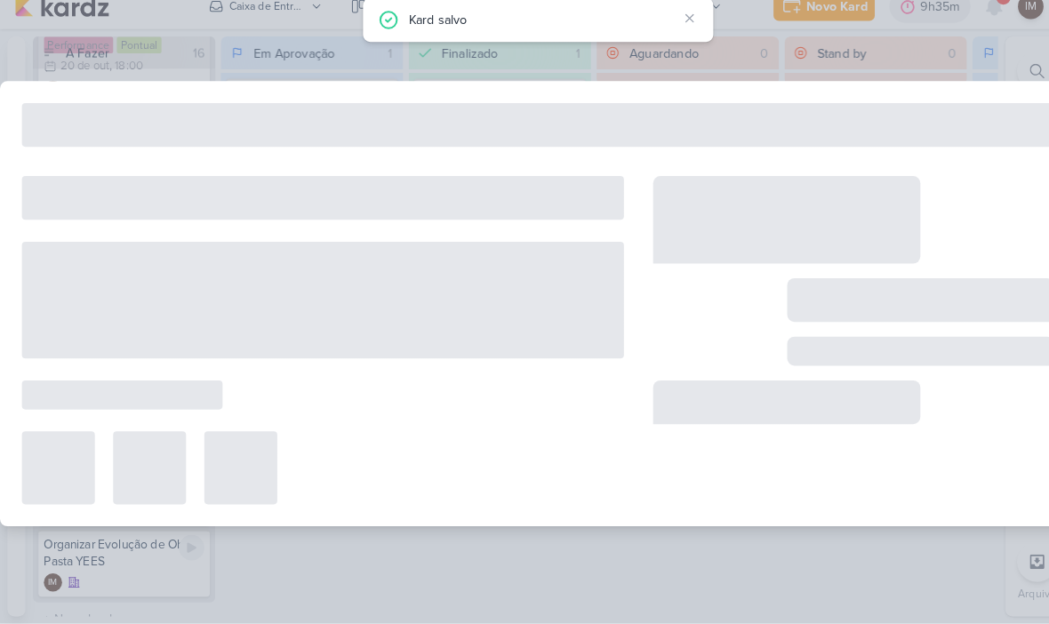
type input "Organizar Evolução de Obras Pasta YEES"
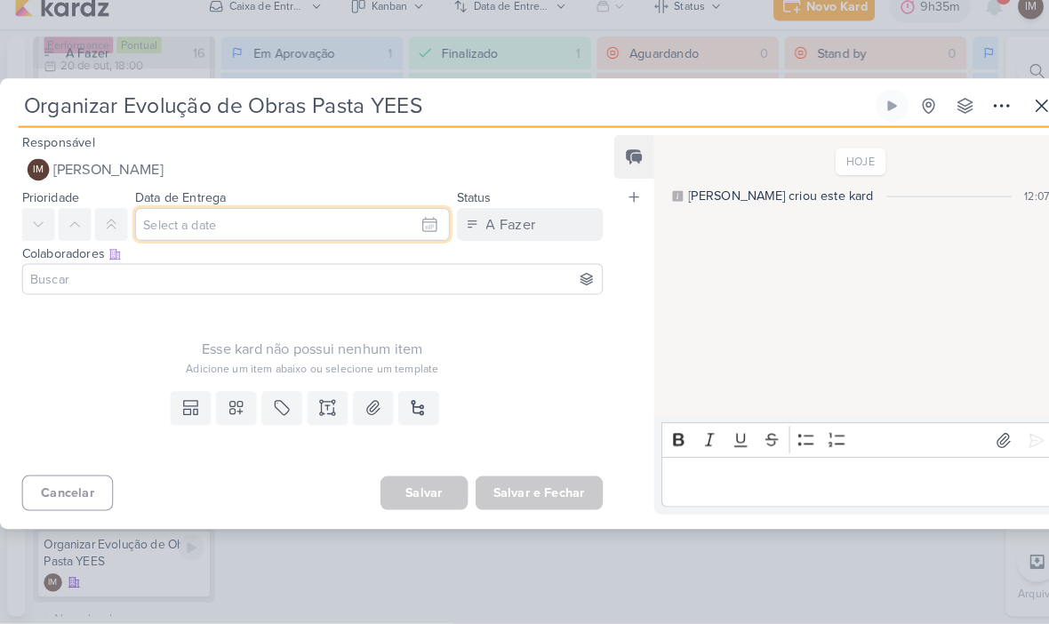
click at [274, 223] on input "text" at bounding box center [285, 235] width 307 height 32
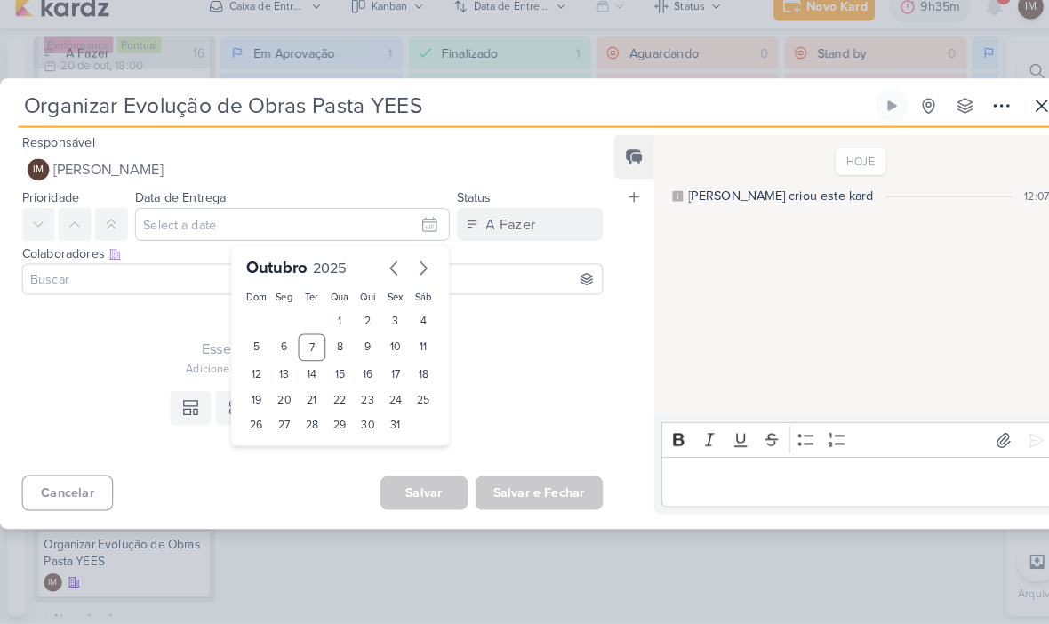
click at [383, 341] on div "10" at bounding box center [386, 354] width 28 height 27
type input "10 de outubro de 2025 às 23:59"
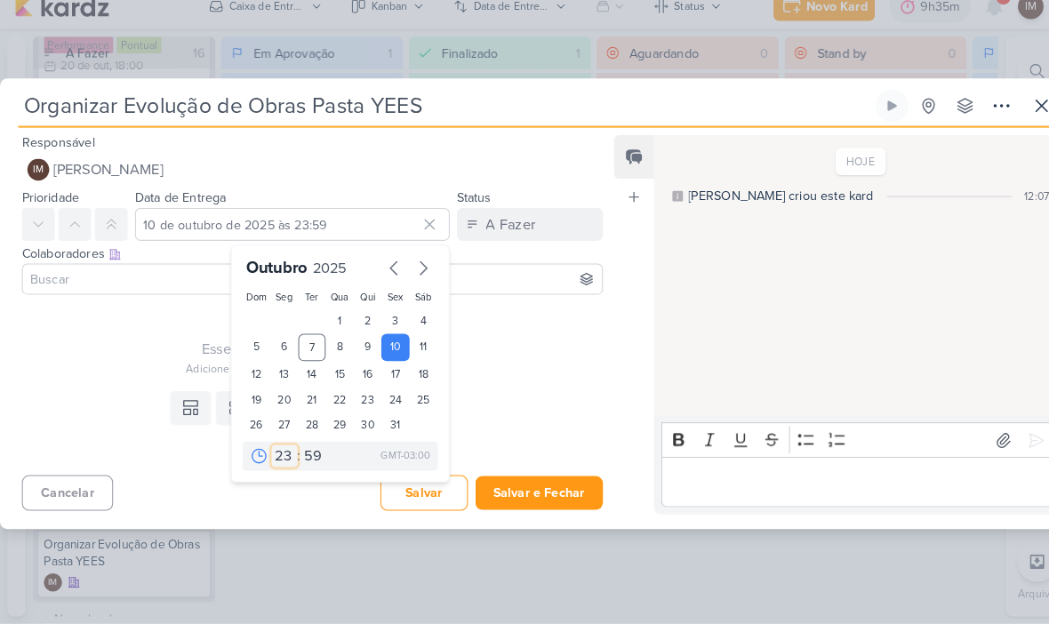
click at [278, 450] on select "00 01 02 03 04 05 06 07 08 09 10 11 12 13 14 15 16 17 18 19 20 21 22 23" at bounding box center [277, 460] width 25 height 21
select select "18"
type input "[DATE] 18:59"
click at [305, 450] on select "00 05 10 15 20 25 30 35 40 45 50 55 59" at bounding box center [305, 460] width 25 height 21
click at [296, 454] on select "00 05 10 15 20 25 30 35 40 45 50 55 59" at bounding box center [305, 460] width 25 height 21
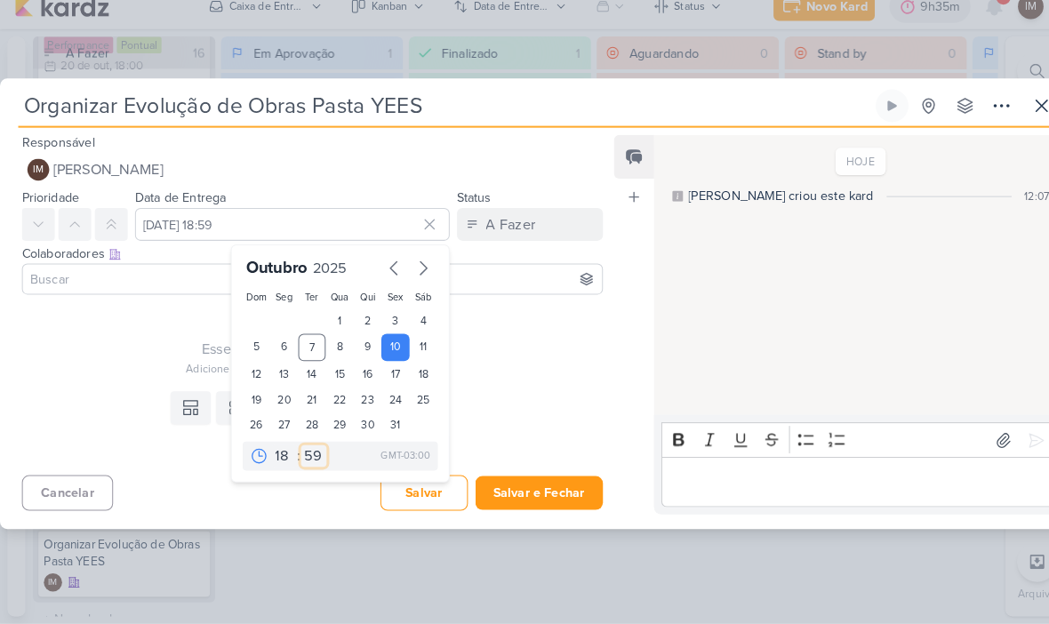
select select "0"
type input "[DATE] 18:00"
click at [190, 451] on div "Templates Campos Personalizados Marcadores Caixa De Texto Anexo [GEOGRAPHIC_DAT…" at bounding box center [297, 431] width 595 height 82
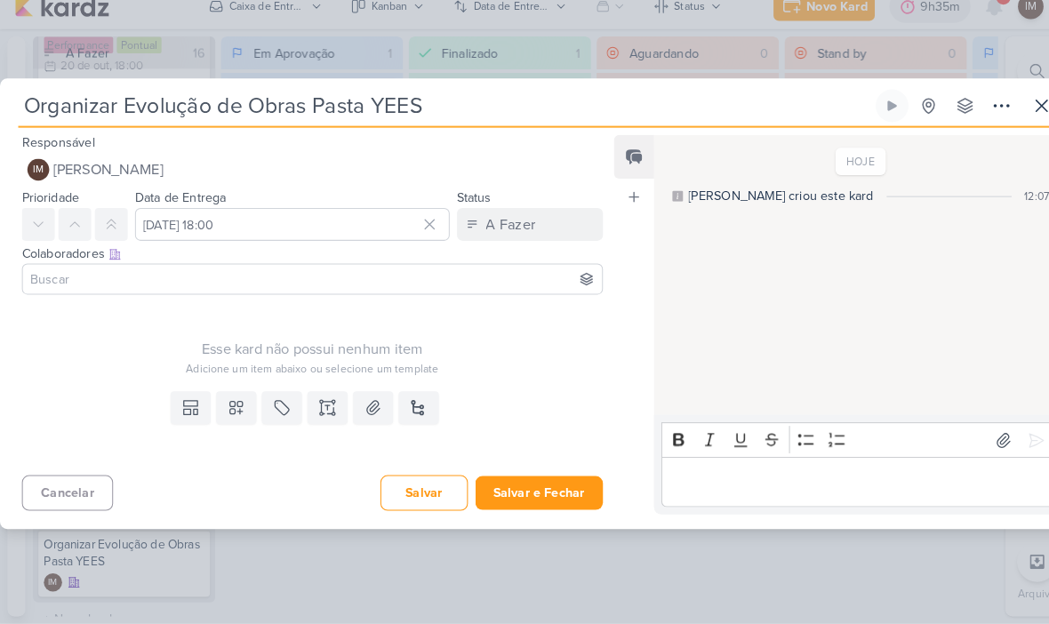
click at [237, 405] on icon at bounding box center [230, 414] width 18 height 18
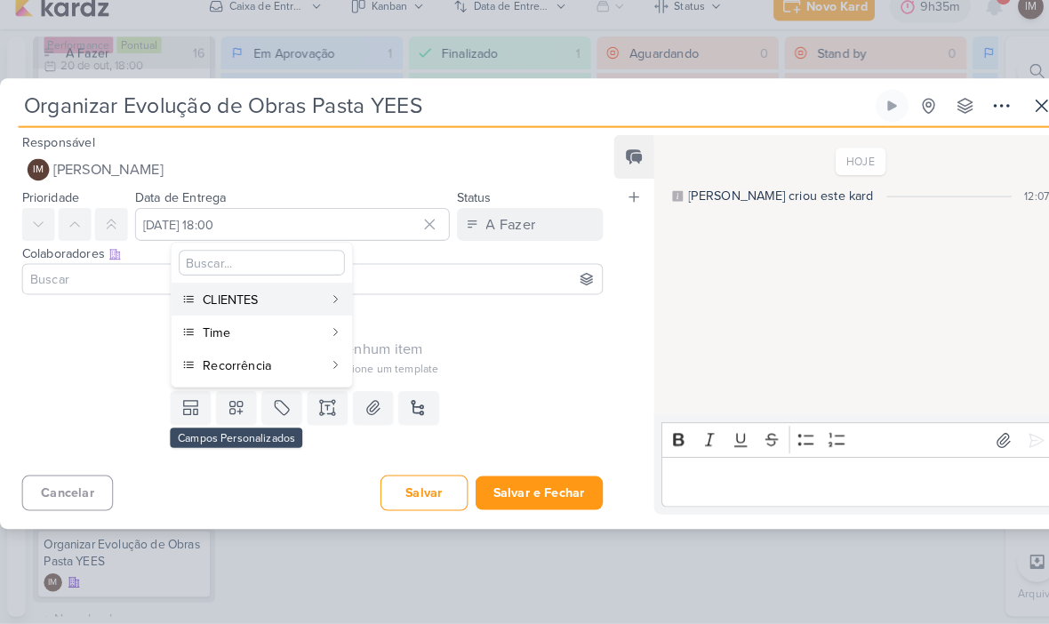
click at [290, 299] on div "CLIENTES" at bounding box center [255, 308] width 117 height 19
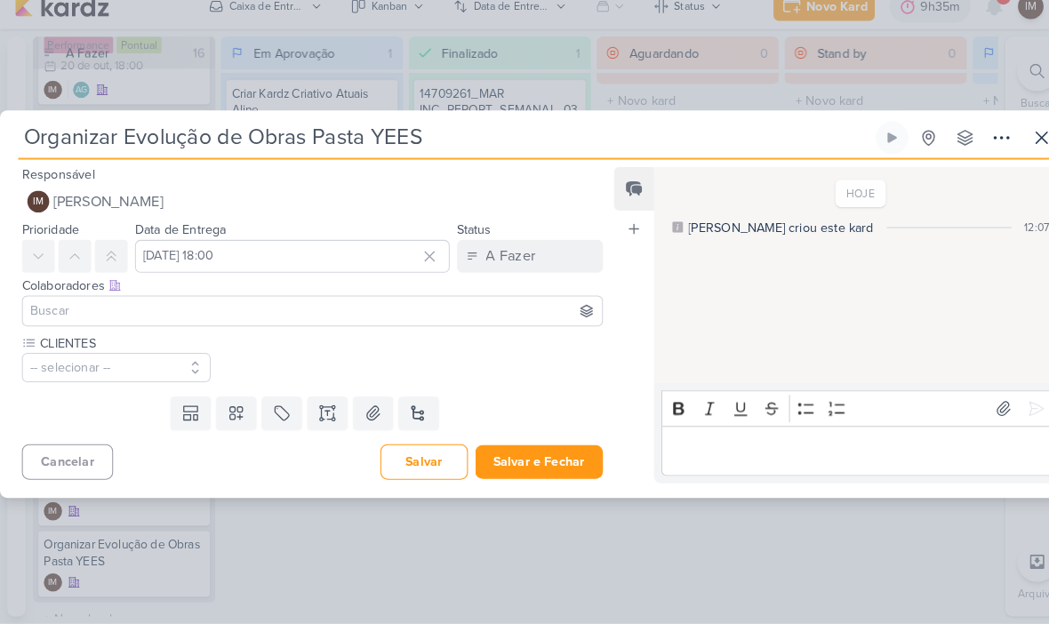
click at [230, 414] on button at bounding box center [230, 419] width 39 height 32
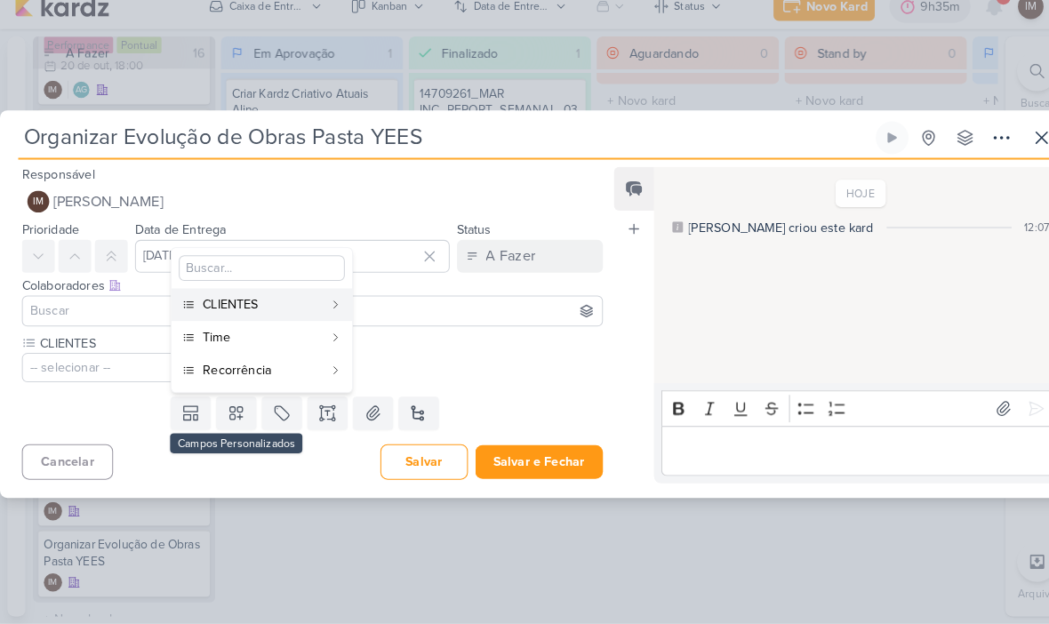
click at [278, 335] on div "Time" at bounding box center [255, 344] width 117 height 19
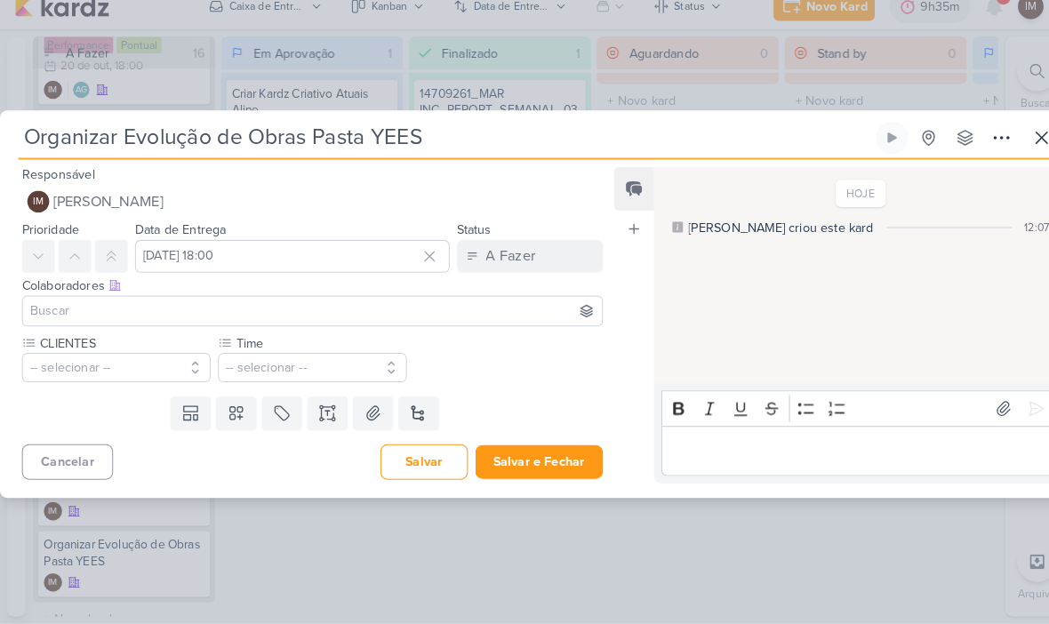
click at [229, 413] on icon at bounding box center [230, 419] width 12 height 12
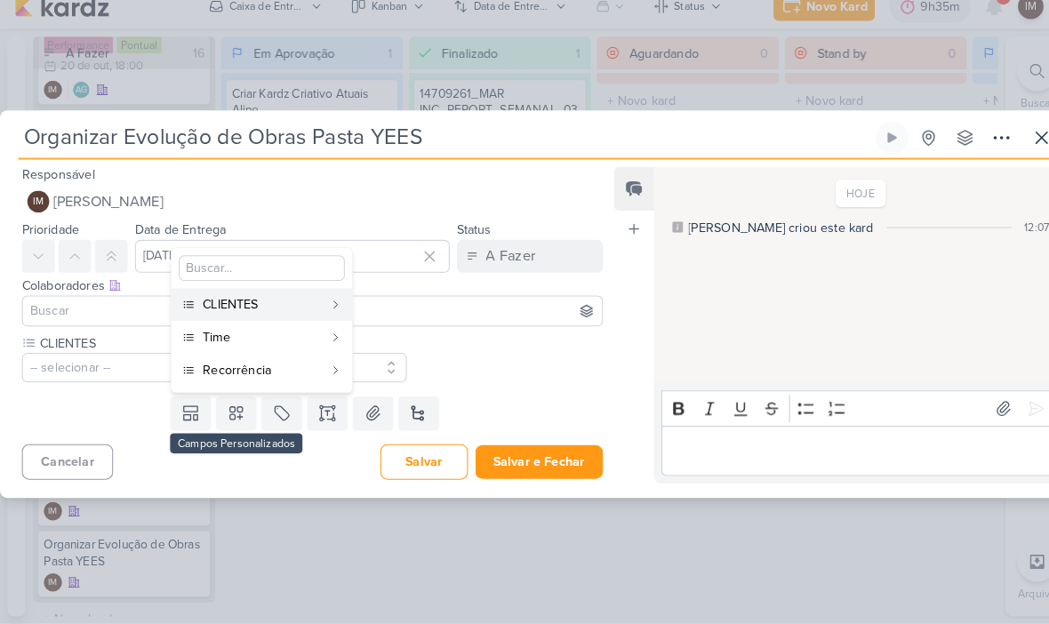
click at [261, 367] on div "Recorrência" at bounding box center [255, 376] width 117 height 19
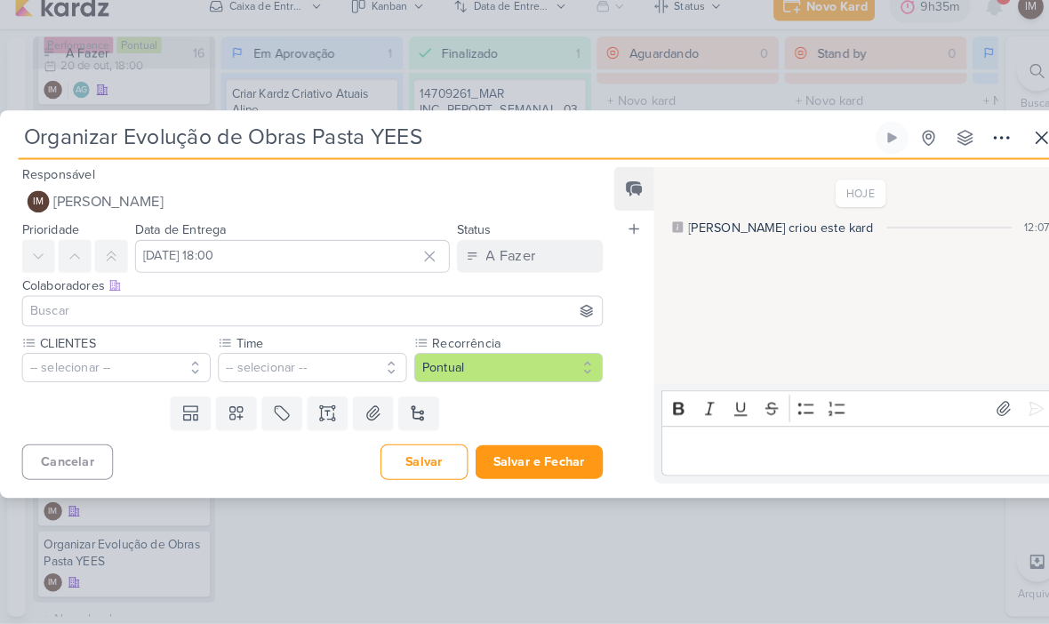
click at [152, 363] on button "-- selecionar --" at bounding box center [113, 374] width 184 height 28
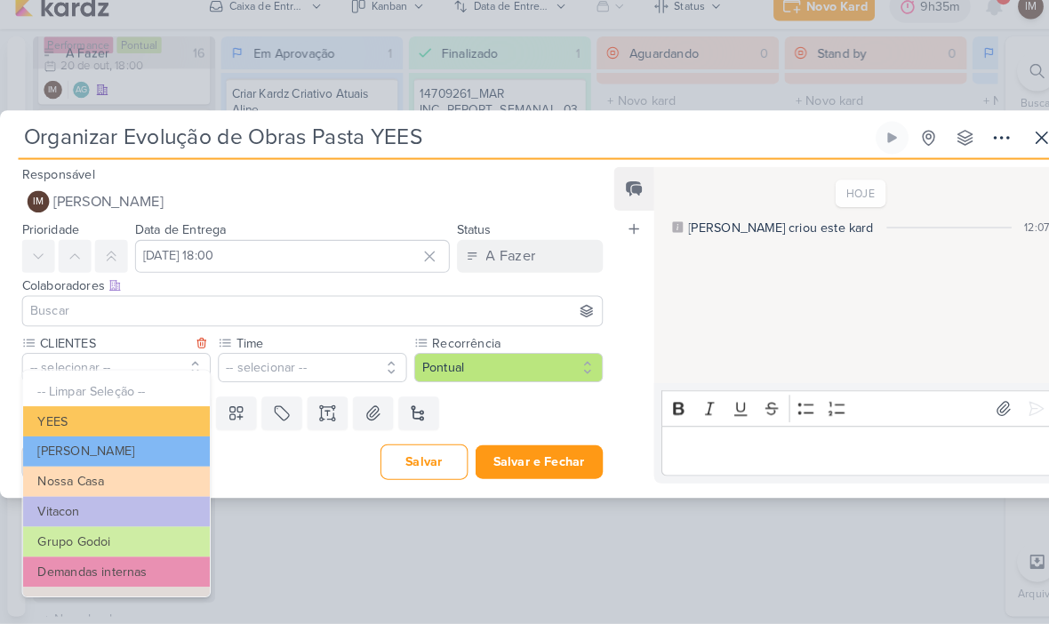
click at [175, 412] on button "YEES" at bounding box center [113, 426] width 182 height 29
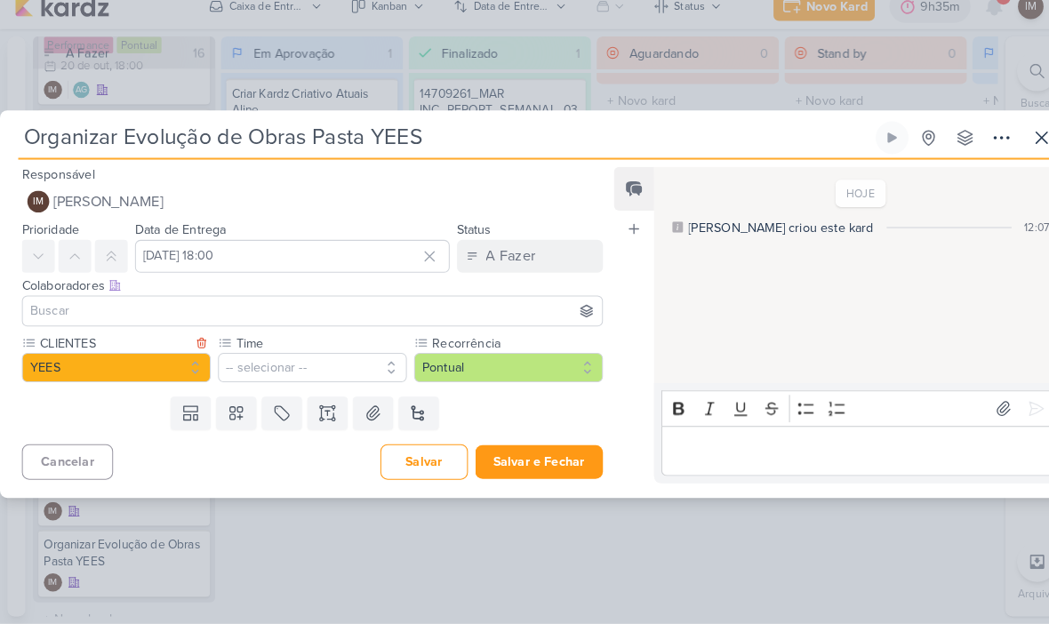
click at [319, 360] on button "-- selecionar --" at bounding box center [305, 374] width 184 height 28
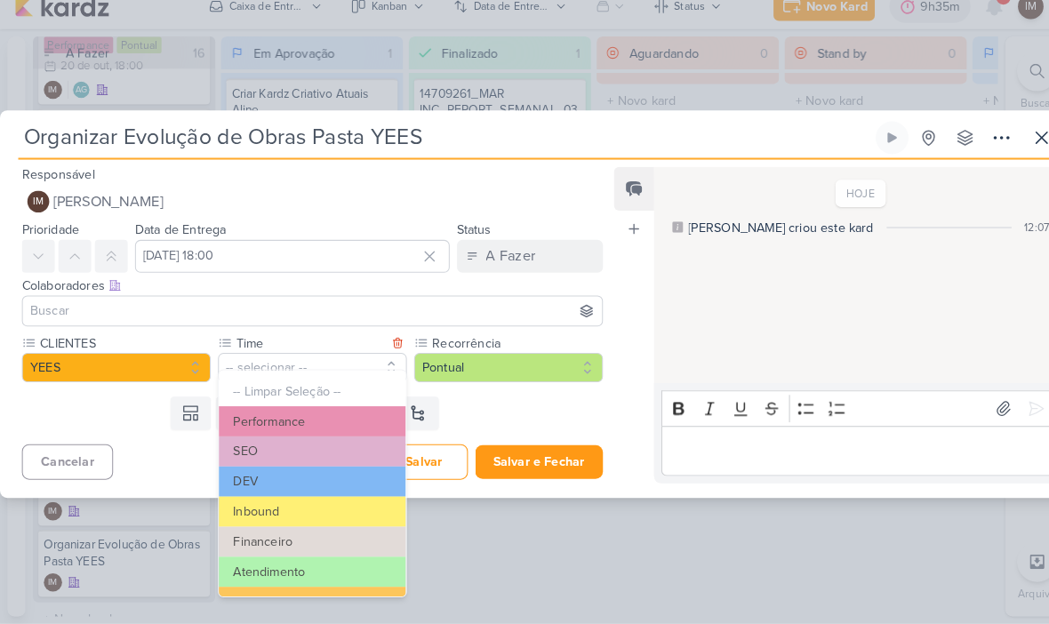
click at [301, 560] on button "Atendimento" at bounding box center [304, 572] width 182 height 29
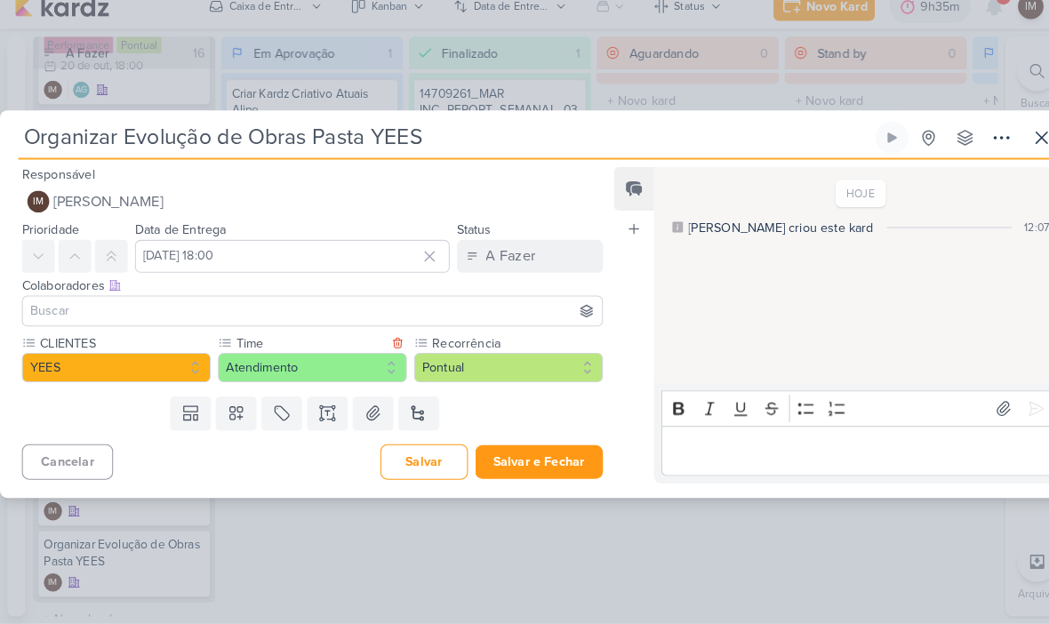
click at [534, 450] on button "Salvar e Fechar" at bounding box center [525, 466] width 124 height 33
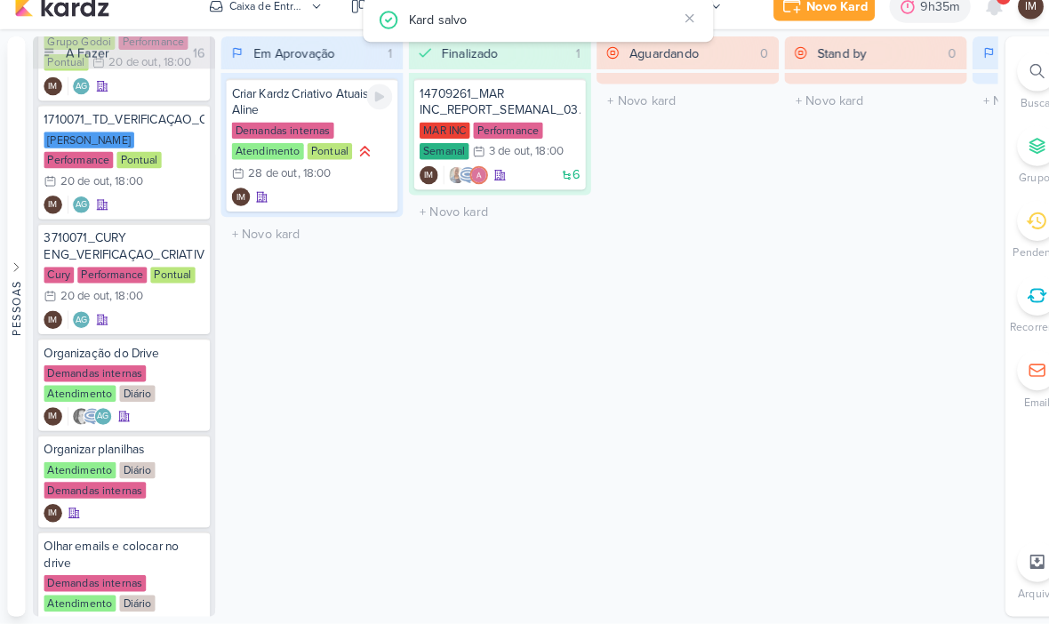
click at [317, 202] on div "Criar Kardz Criativo Atuais Aline Demandas internas Atendimento Pontual 28/10 […" at bounding box center [304, 157] width 167 height 130
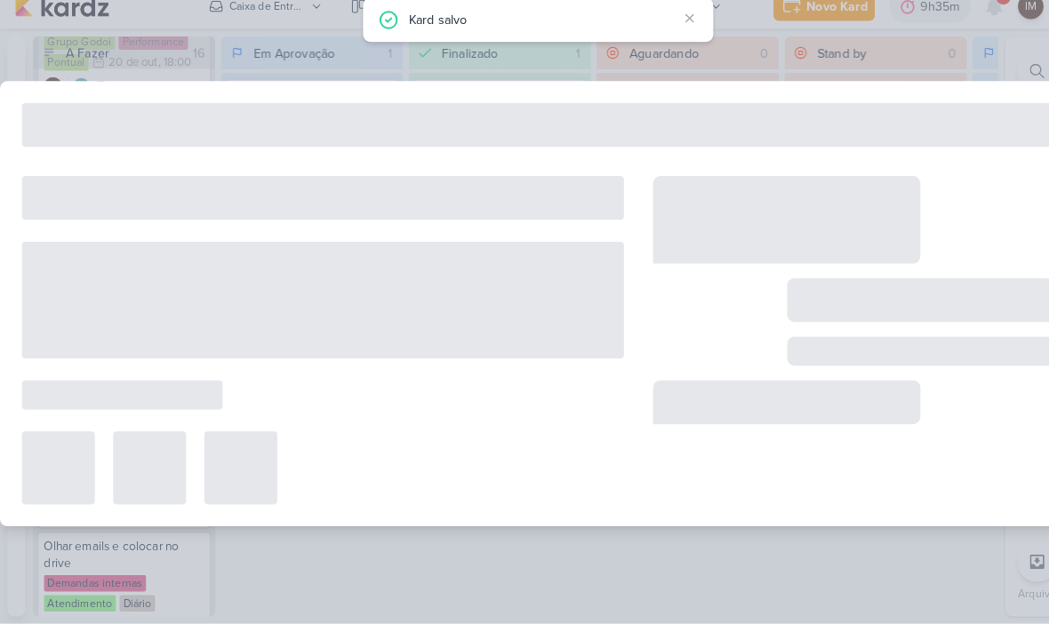
type input "Criar Kardz Criativo Atuais Aline"
type input "[DATE] 18:00"
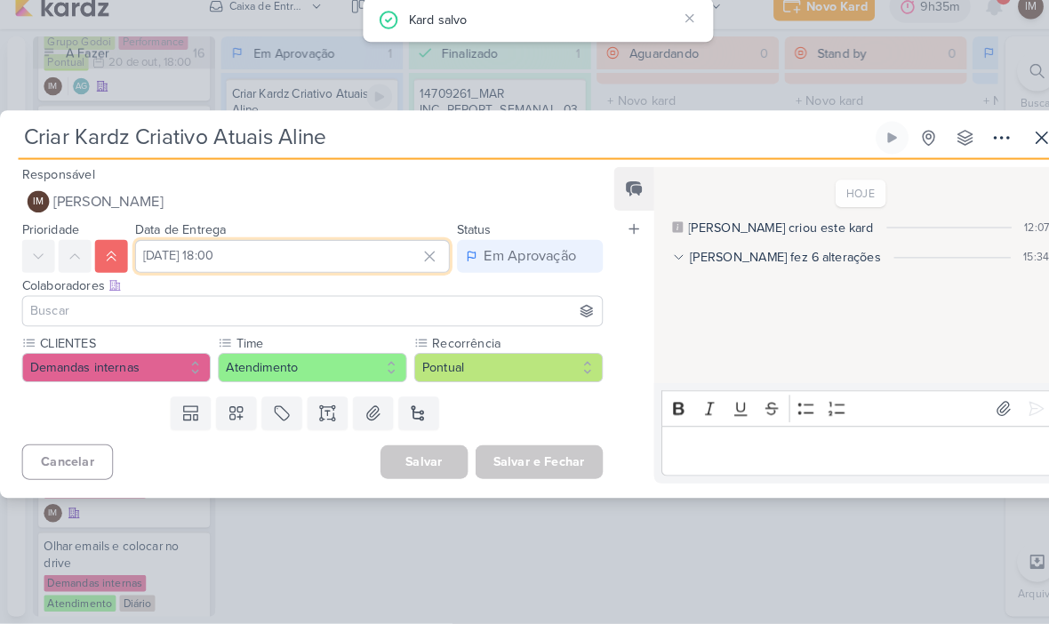
click at [255, 250] on input "[DATE] 18:00" at bounding box center [285, 266] width 307 height 32
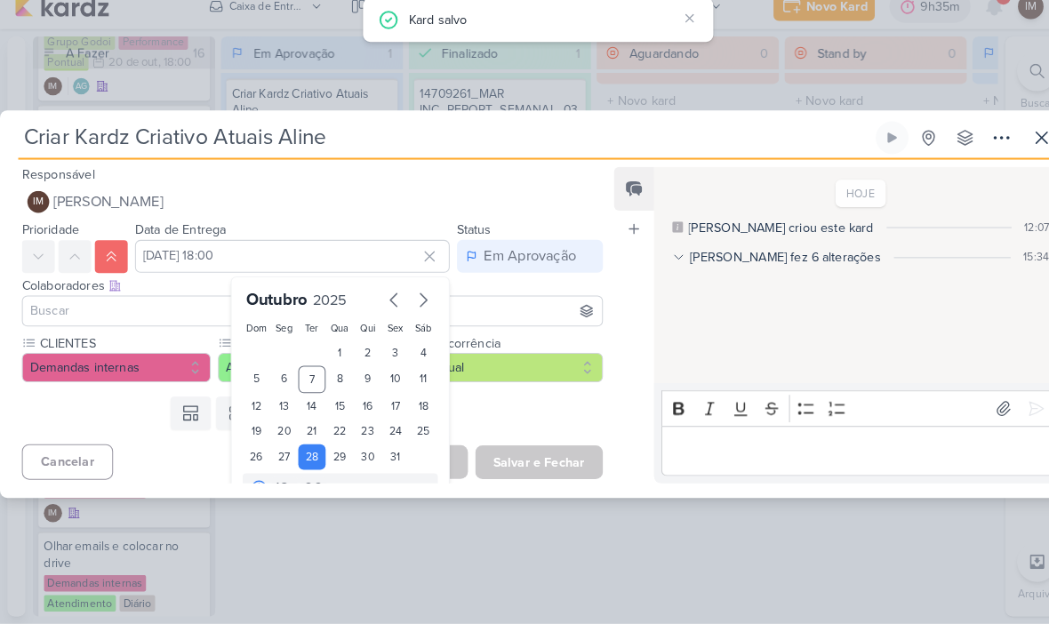
click at [306, 373] on div "7" at bounding box center [305, 386] width 28 height 27
type input "[DATE] 18:00"
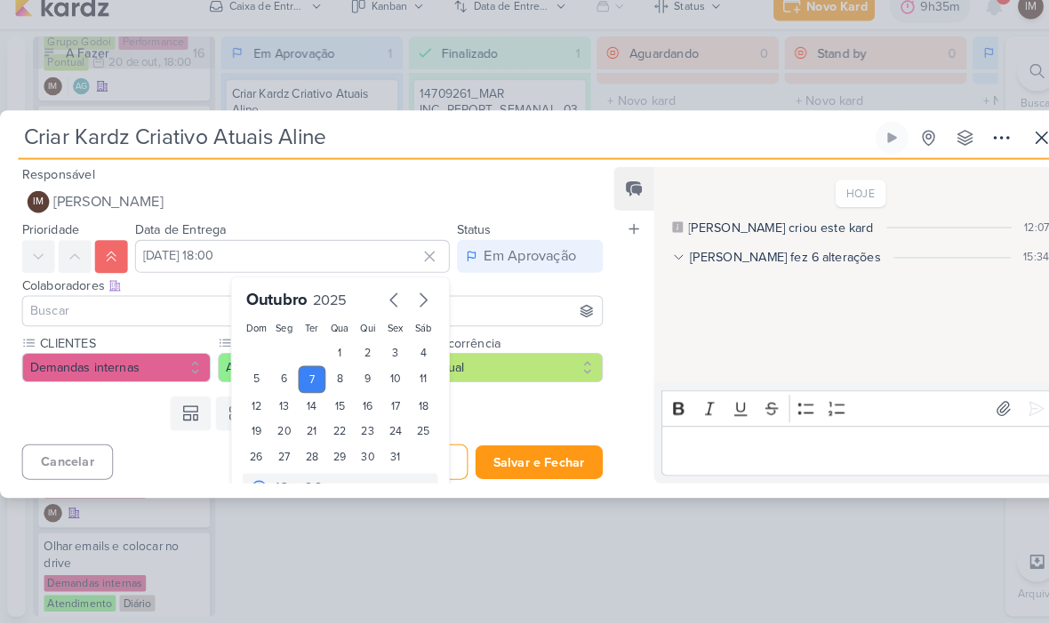
click at [539, 450] on button "Salvar e Fechar" at bounding box center [525, 466] width 124 height 33
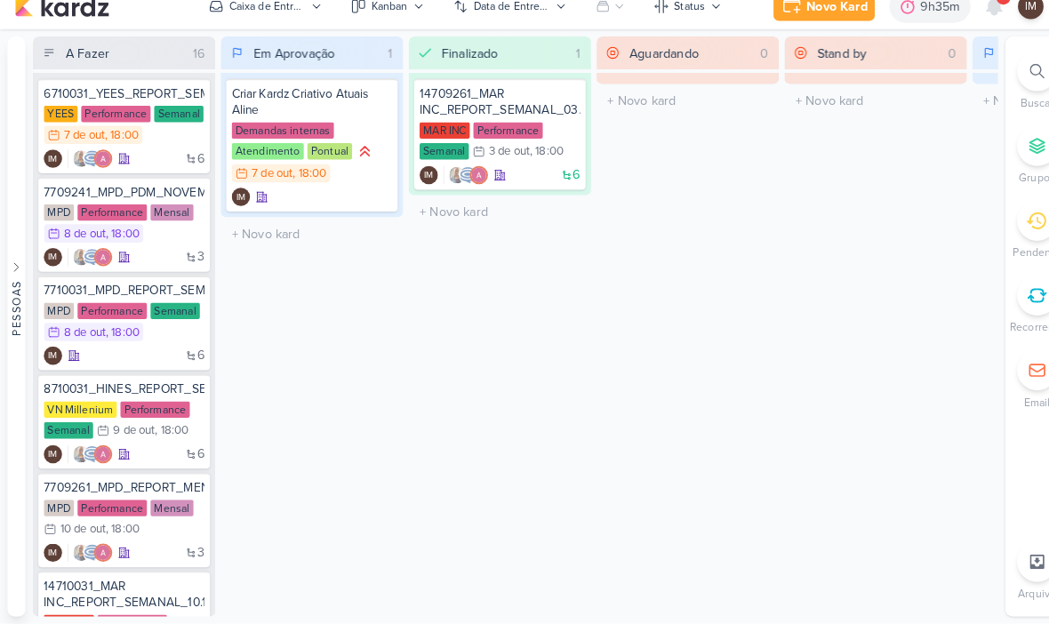
scroll to position [0, 0]
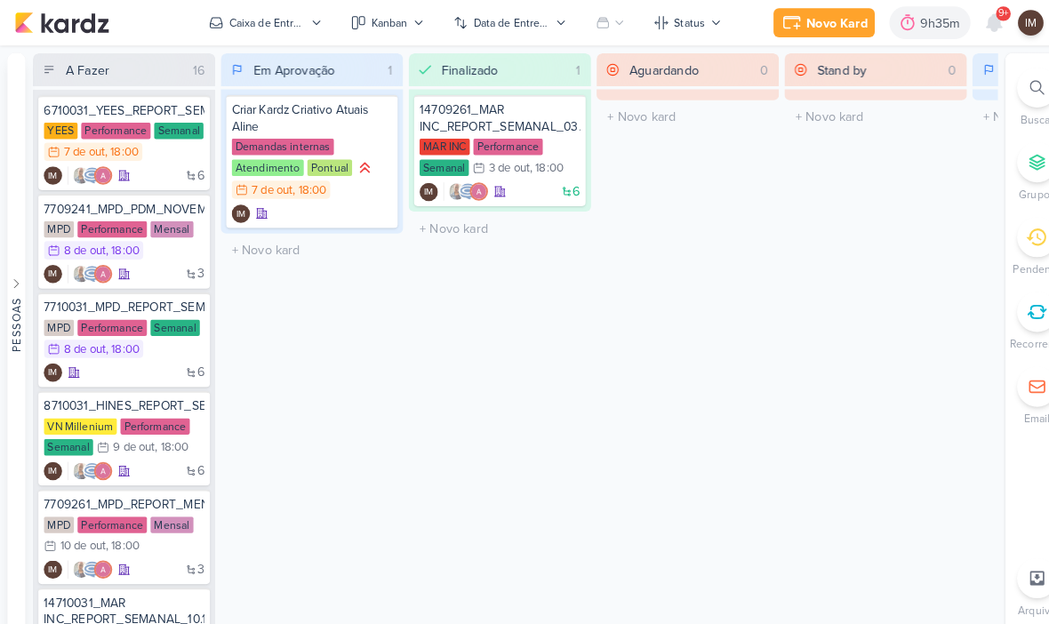
click at [968, 29] on icon at bounding box center [969, 22] width 14 height 16
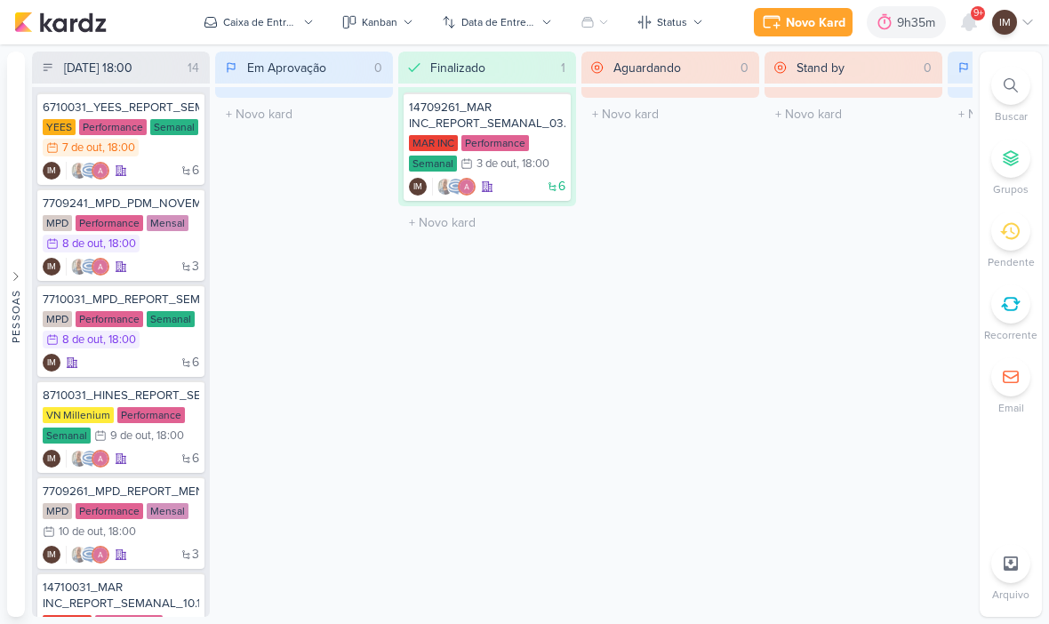
scroll to position [1, 0]
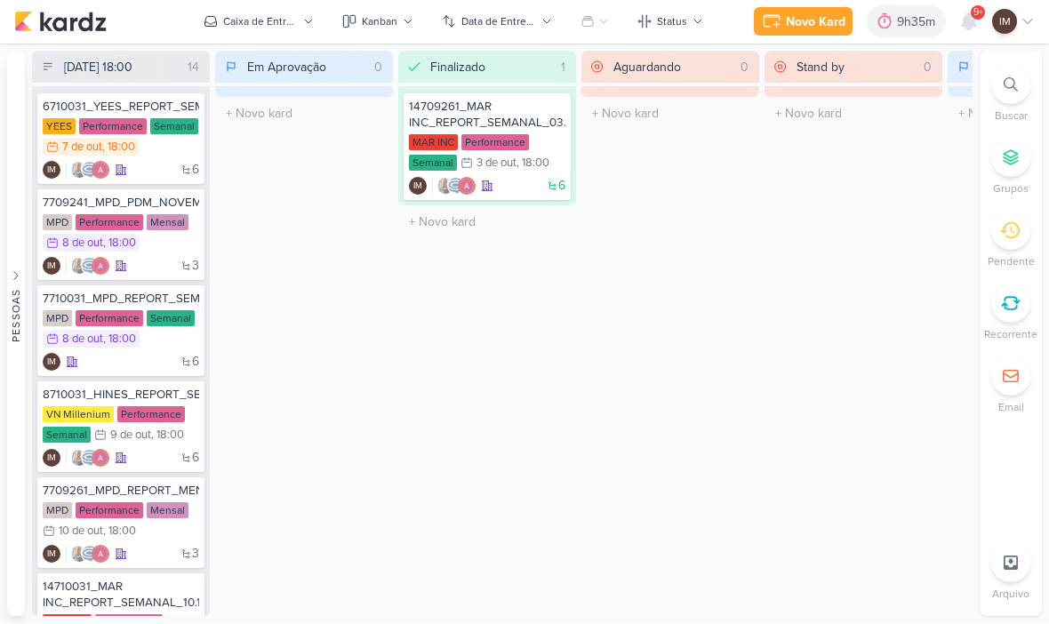
click at [815, 21] on div "Novo Kard" at bounding box center [816, 22] width 60 height 19
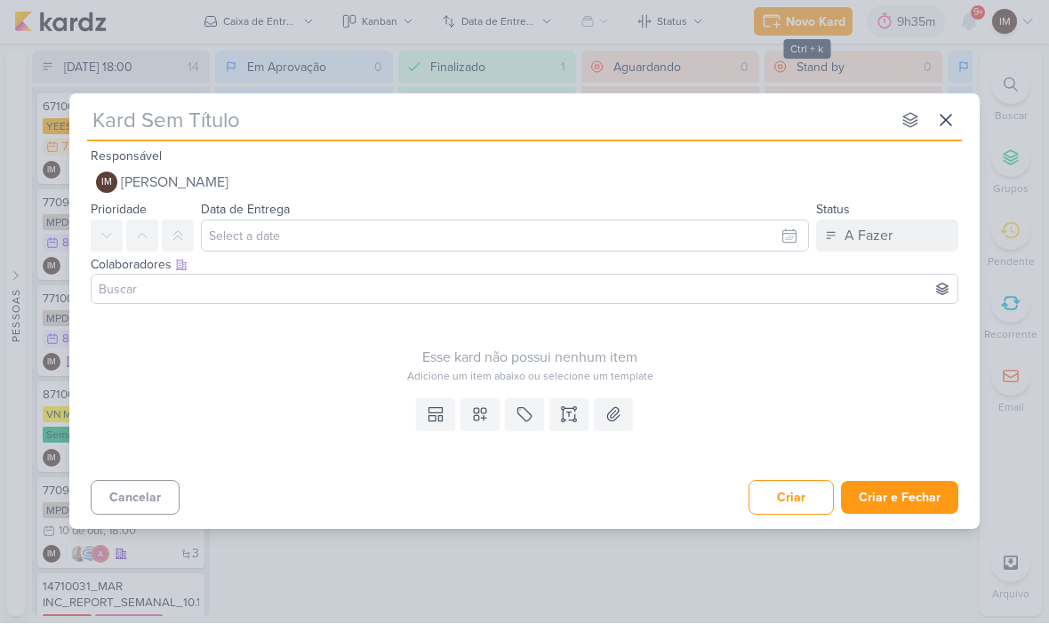
click at [627, 122] on input "text" at bounding box center [489, 121] width 804 height 32
type input "2710071_GODOI_VERIFICAÇAO_CRIATIVOS_ATUAIS"
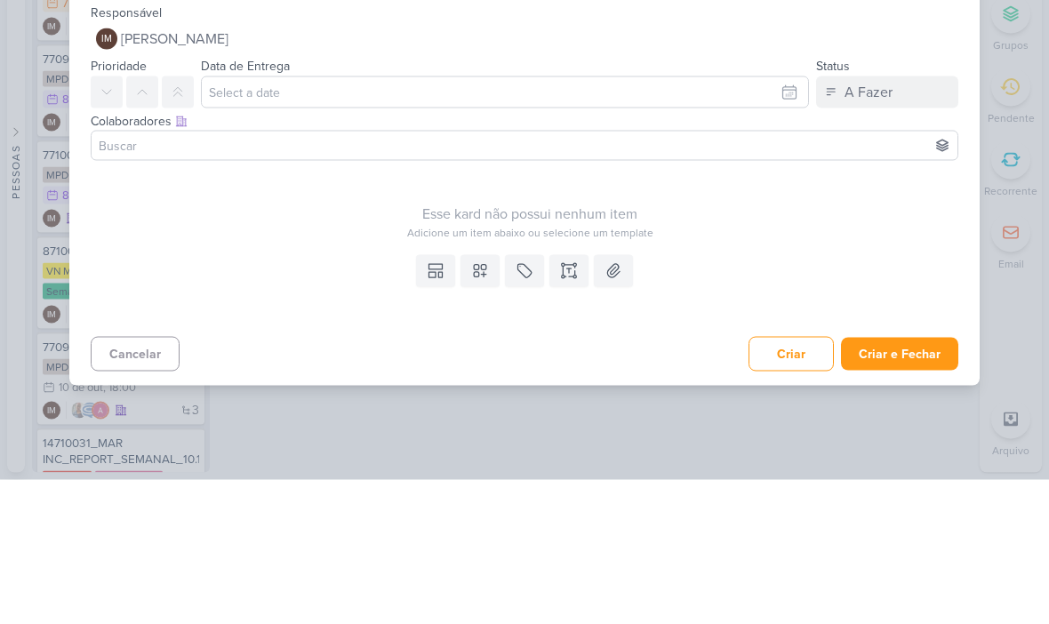
type input "2710071_GODOI_VERIFICAÇAO_CRIATIVOS_ATUAIS"
click at [797, 221] on input "text" at bounding box center [505, 237] width 608 height 32
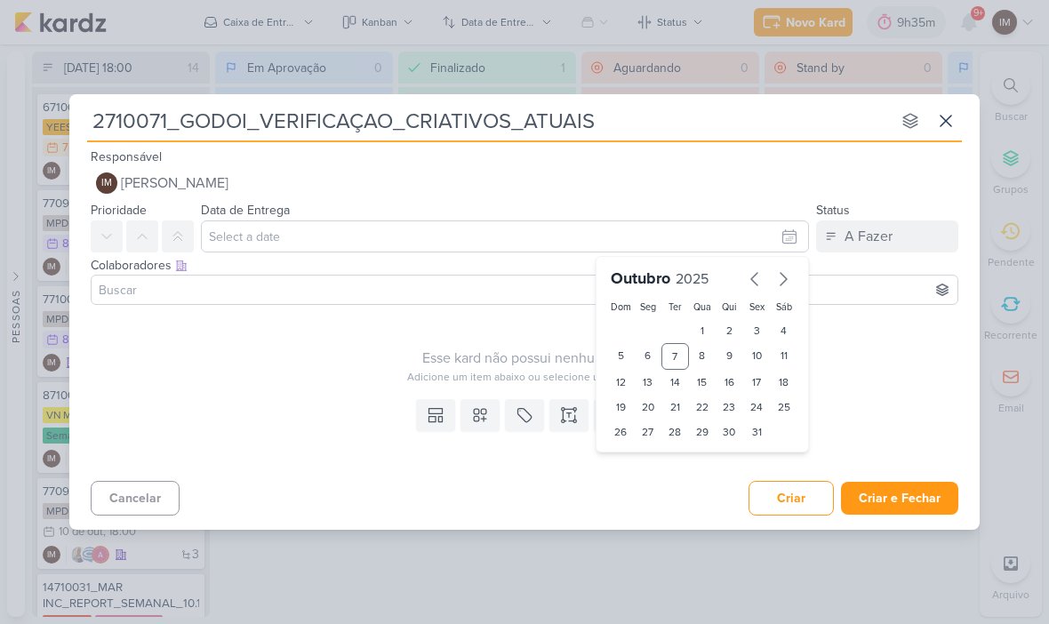
click at [316, 380] on div "Adicione um item abaixo ou selecione um template" at bounding box center [530, 377] width 879 height 16
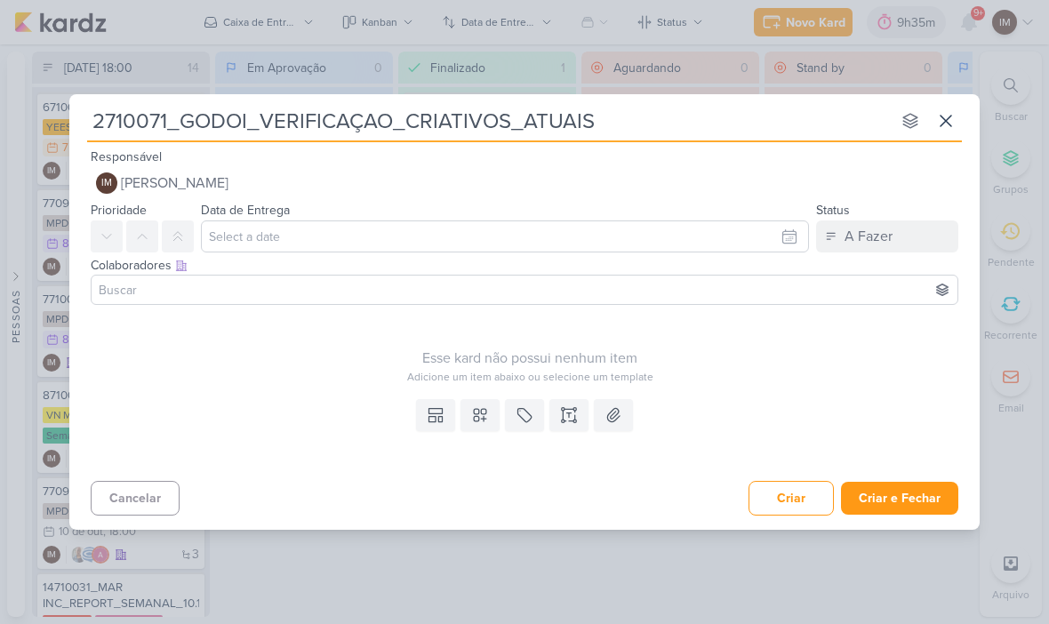
click at [478, 422] on icon at bounding box center [480, 415] width 12 height 12
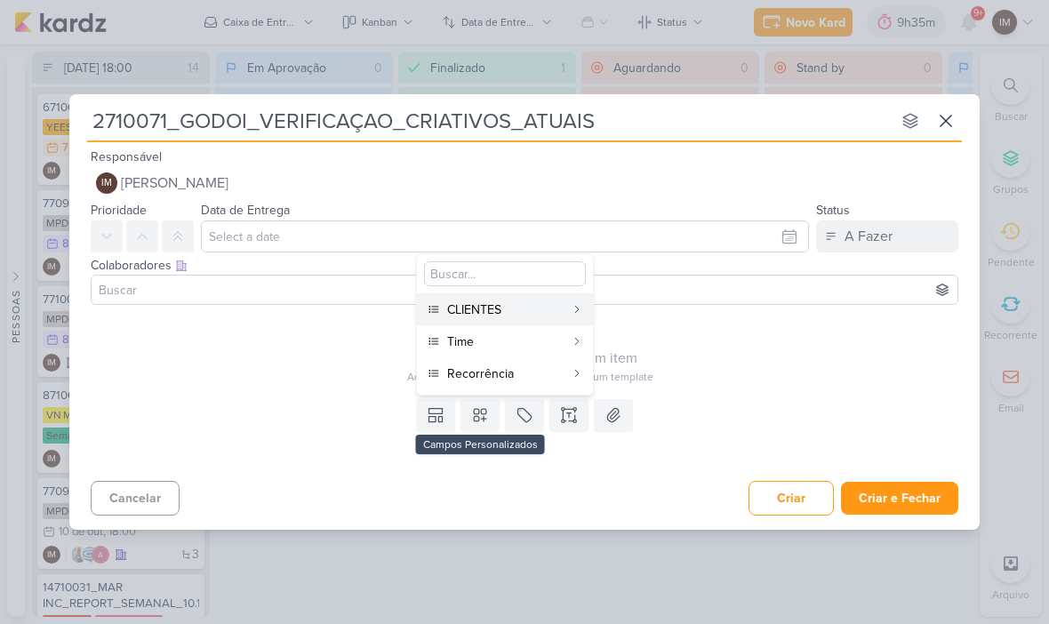
click at [565, 305] on button "CLIENTES" at bounding box center [505, 309] width 176 height 32
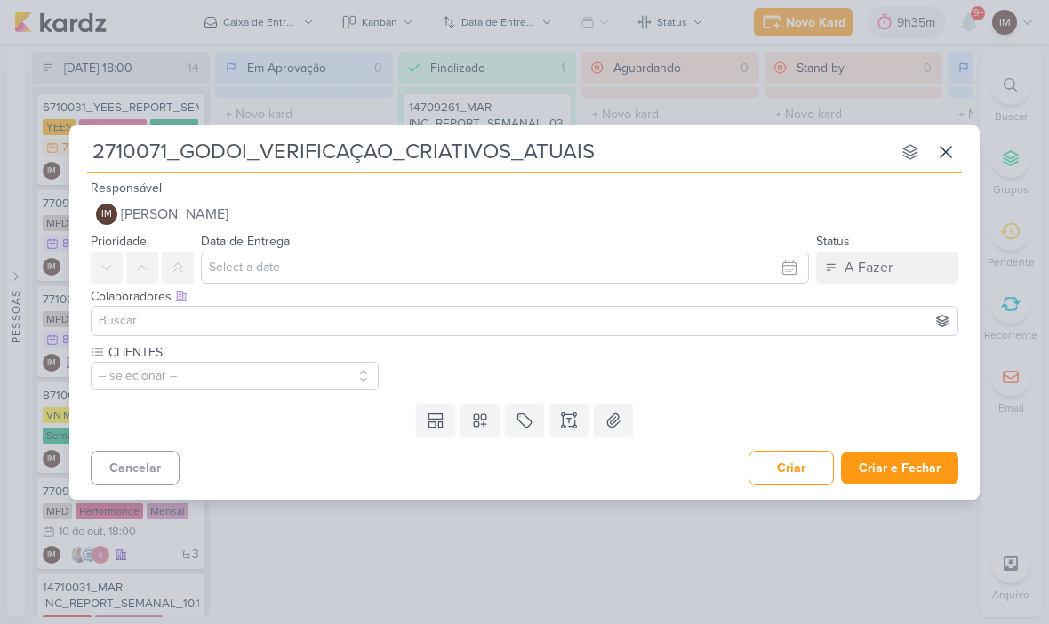
click at [482, 430] on button at bounding box center [480, 421] width 39 height 32
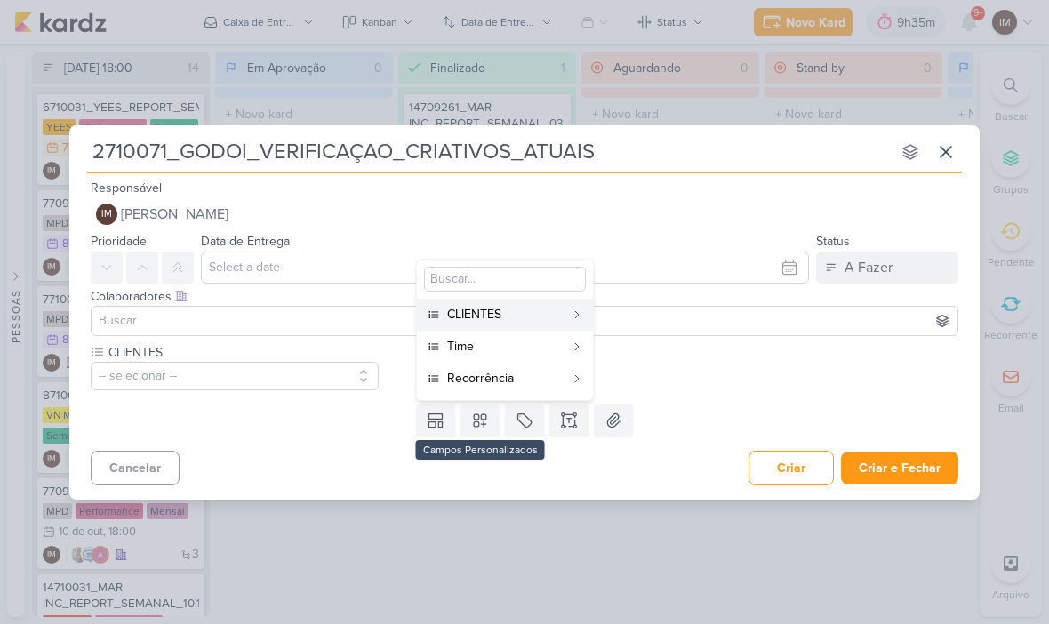
click at [522, 351] on div "Time" at bounding box center [505, 346] width 117 height 19
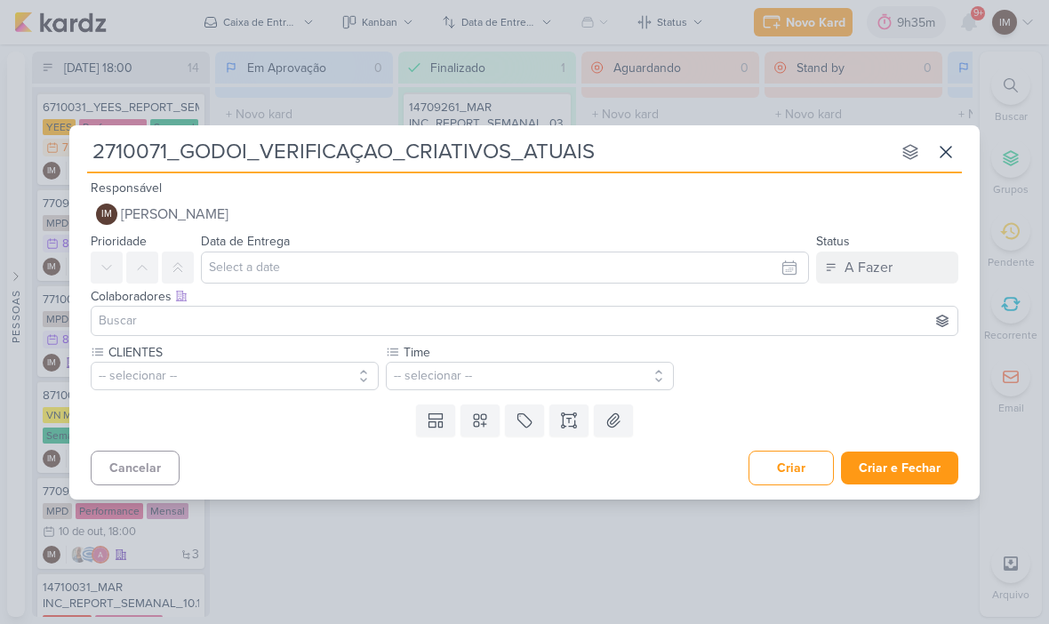
click at [482, 417] on icon at bounding box center [480, 421] width 18 height 18
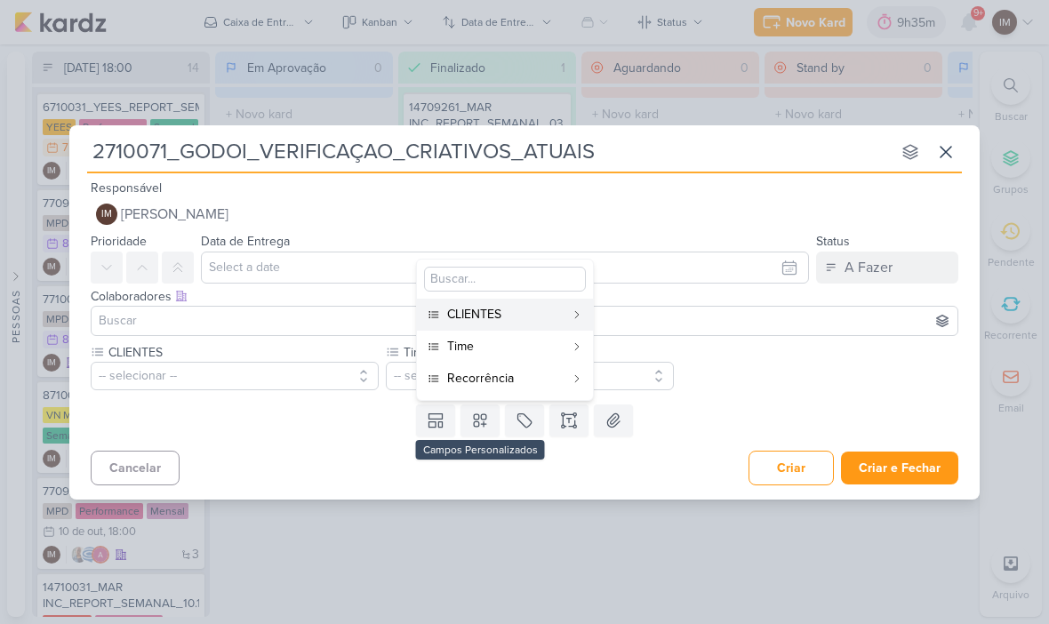
click at [504, 381] on div "Recorrência" at bounding box center [505, 378] width 117 height 19
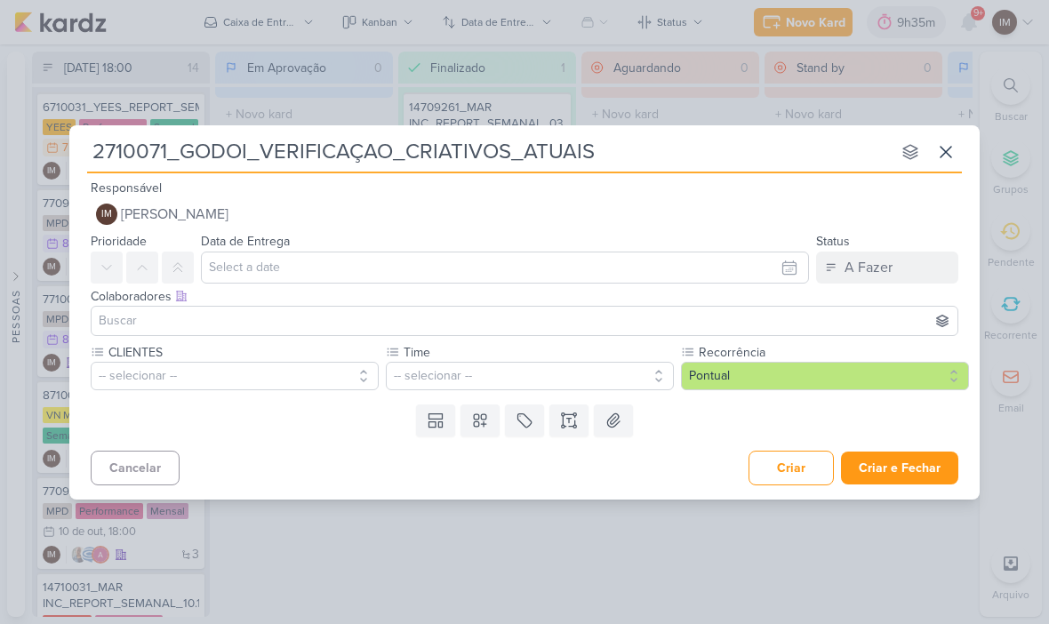
click at [281, 378] on button "-- selecionar --" at bounding box center [235, 376] width 288 height 28
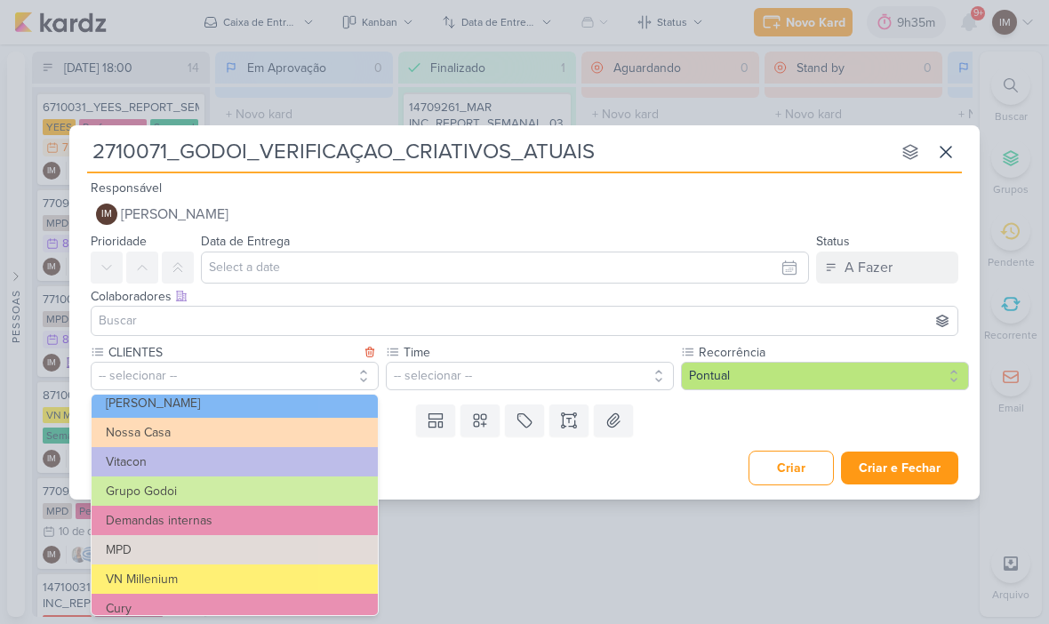
scroll to position [76, 0]
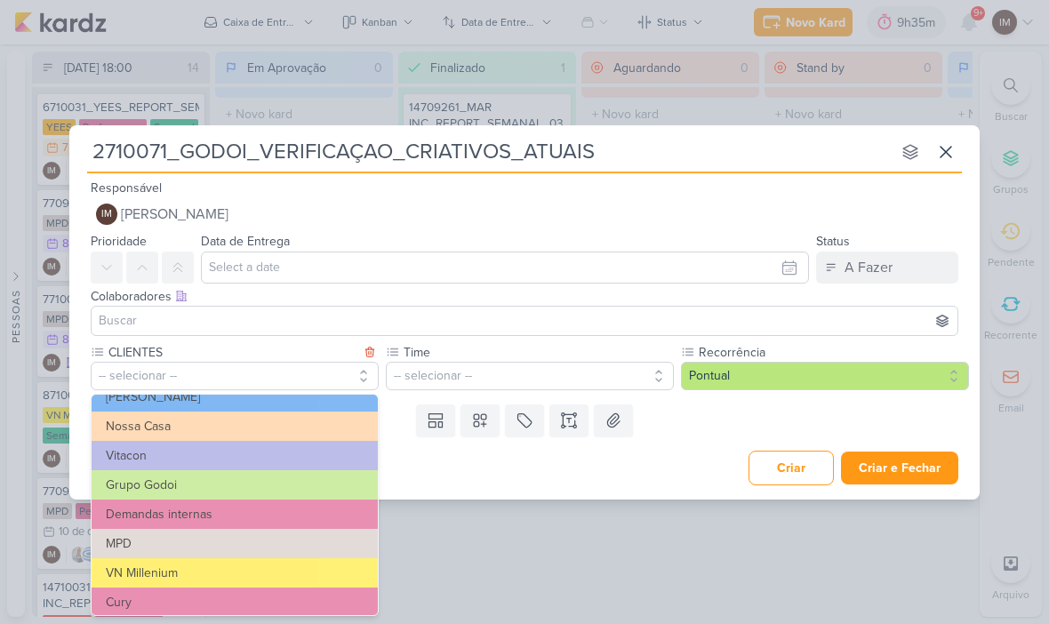
click at [324, 489] on button "Grupo Godoi" at bounding box center [235, 484] width 286 height 29
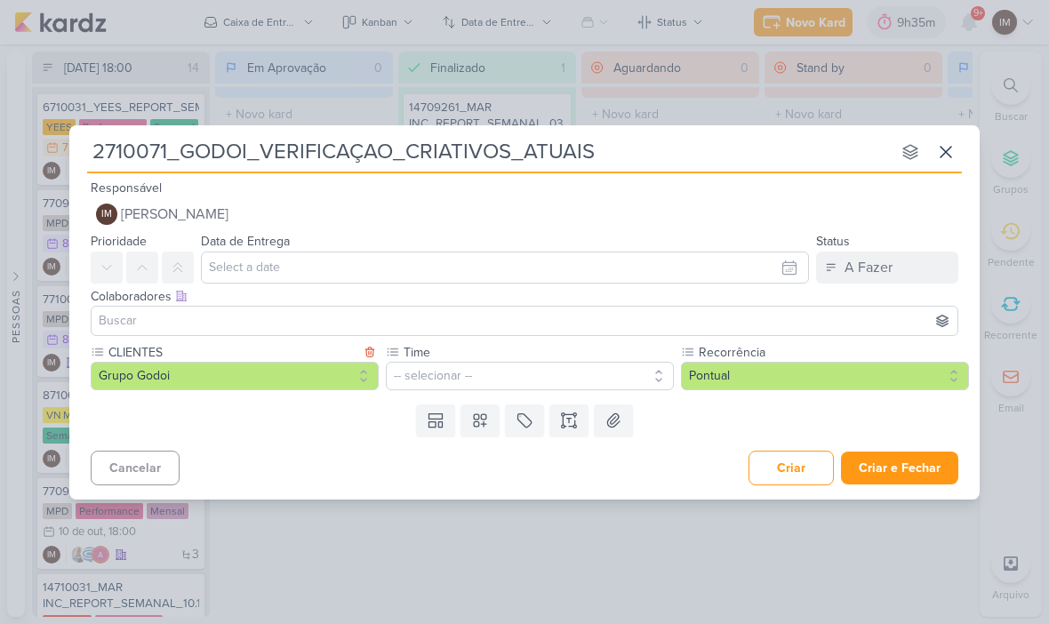
click at [521, 389] on button "-- selecionar --" at bounding box center [530, 376] width 288 height 28
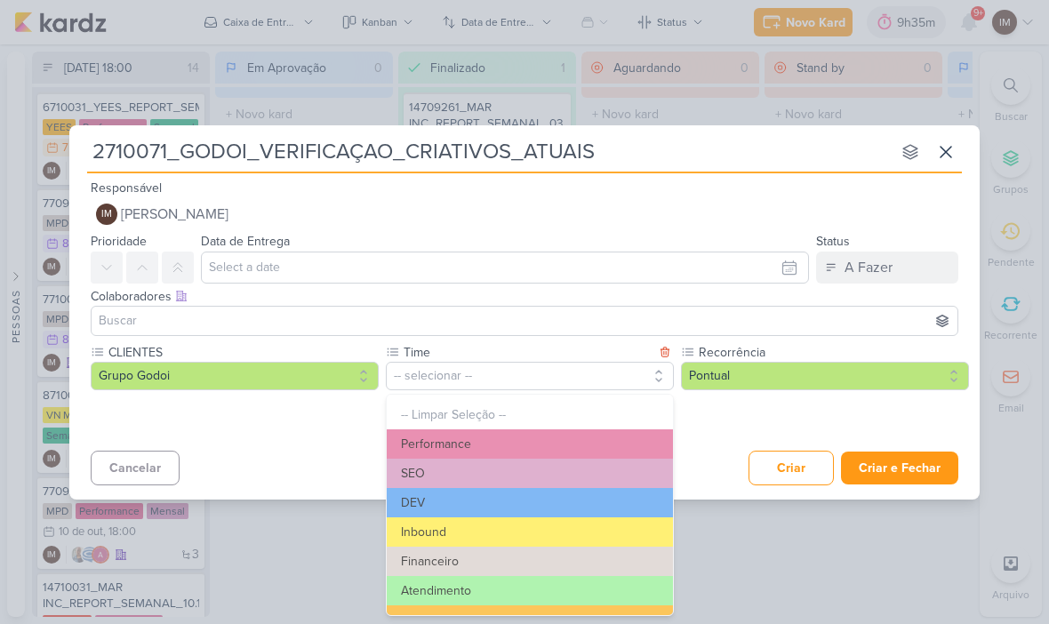
click at [594, 438] on button "Performance" at bounding box center [530, 444] width 286 height 29
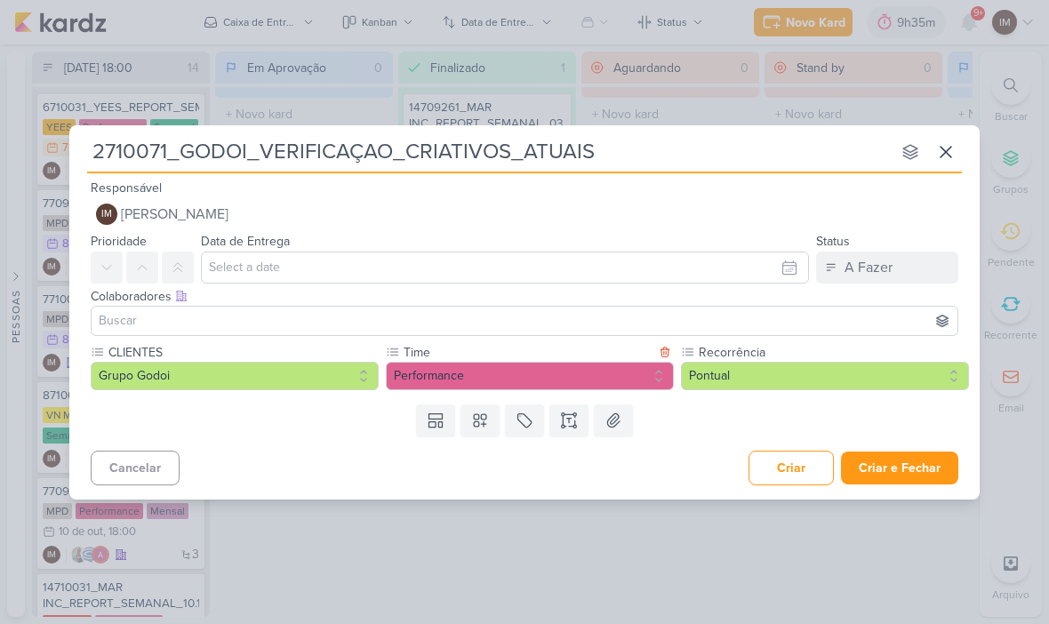
click at [770, 373] on button "Pontual" at bounding box center [825, 376] width 288 height 28
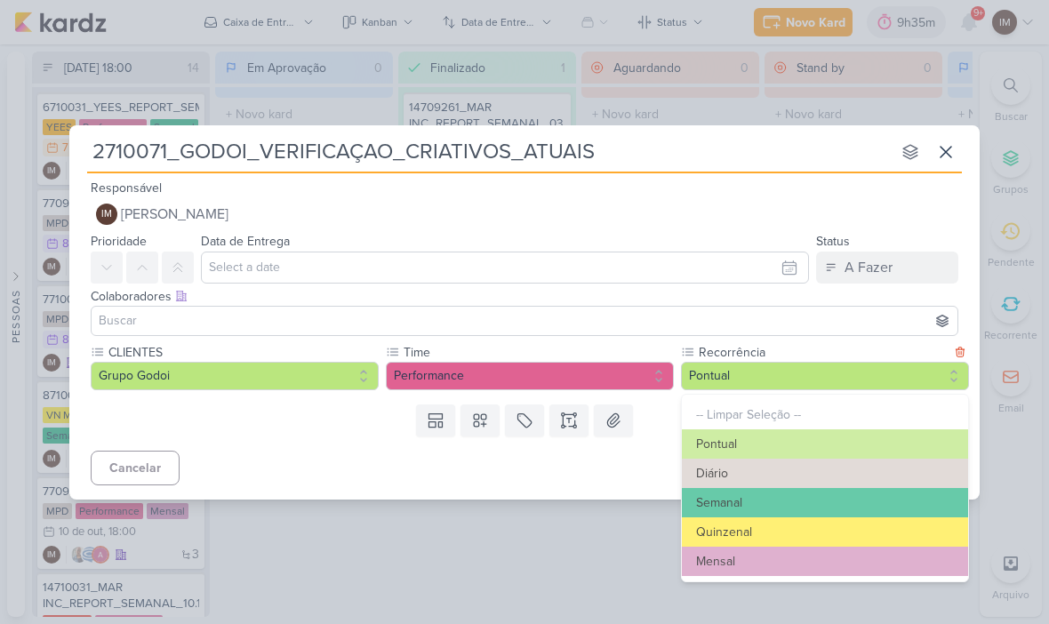
click at [782, 371] on button "Pontual" at bounding box center [825, 376] width 288 height 28
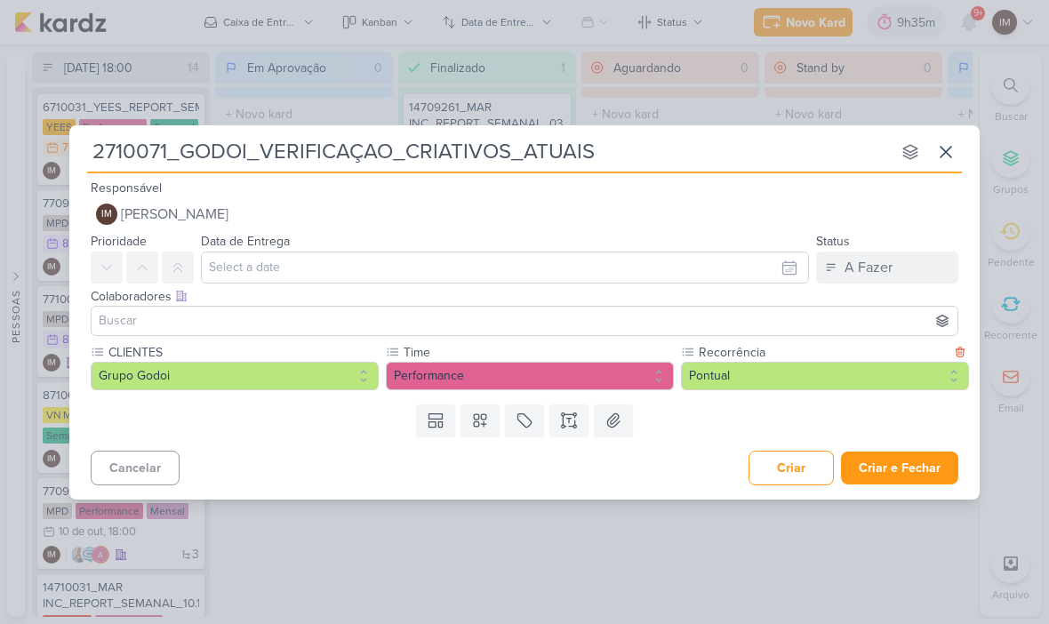
click at [563, 430] on button at bounding box center [569, 421] width 39 height 32
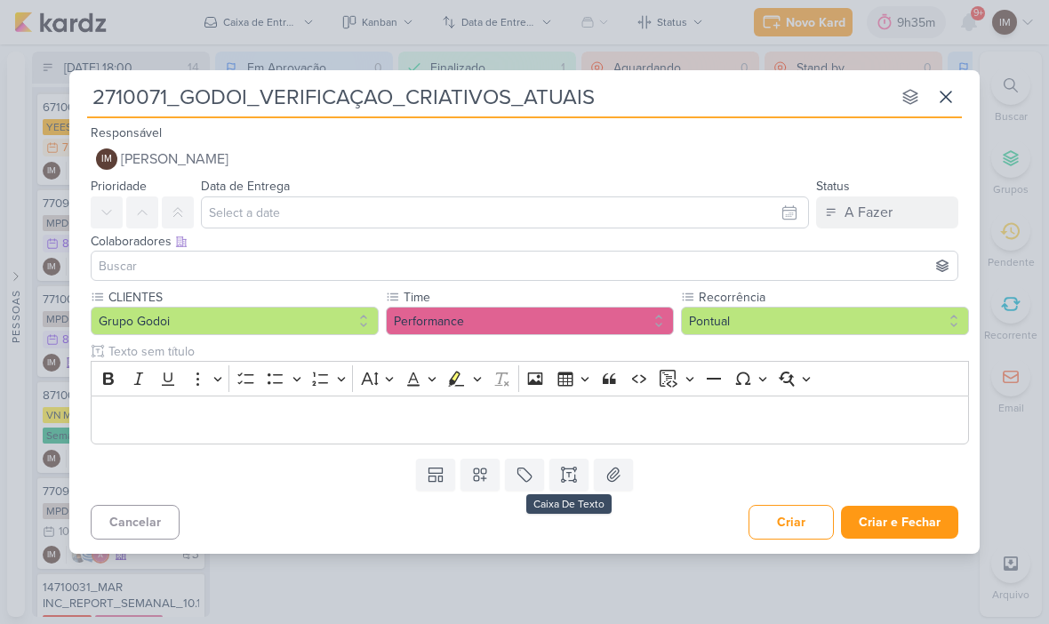
click at [157, 430] on p "Editor editing area: main" at bounding box center [530, 419] width 860 height 21
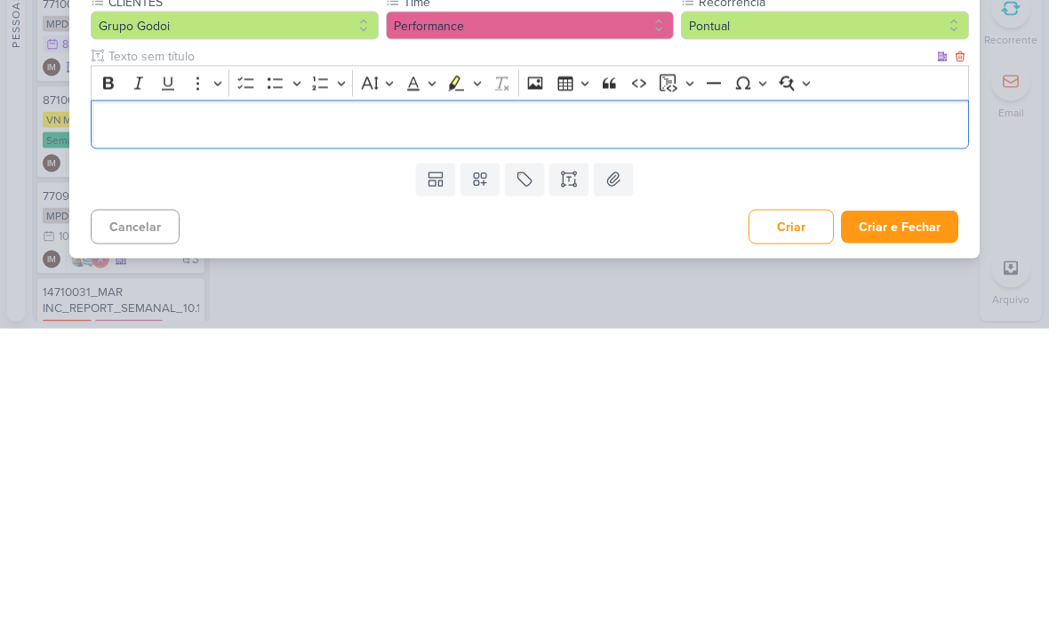
click at [119, 409] on p "Editor editing area: main" at bounding box center [530, 419] width 860 height 21
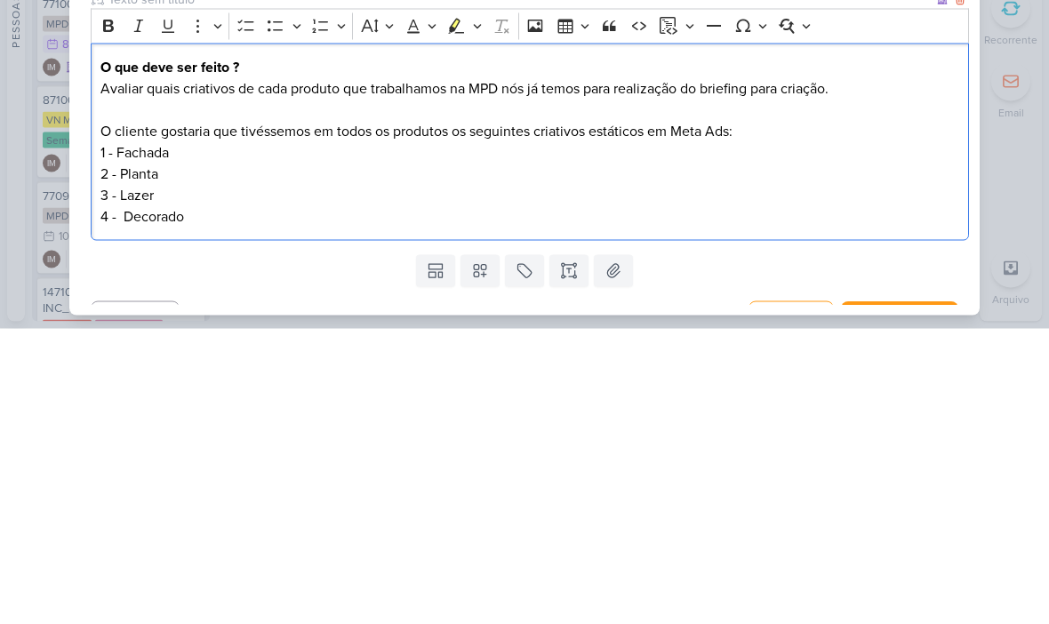
click at [481, 373] on p "Avaliar quais criativos de cada produto que trabalhamos na MPD nós já temos par…" at bounding box center [530, 383] width 860 height 21
click at [486, 373] on p "Avaliar quais criativos de cada produto que trabalhamos na MPD nós já temos par…" at bounding box center [530, 383] width 860 height 21
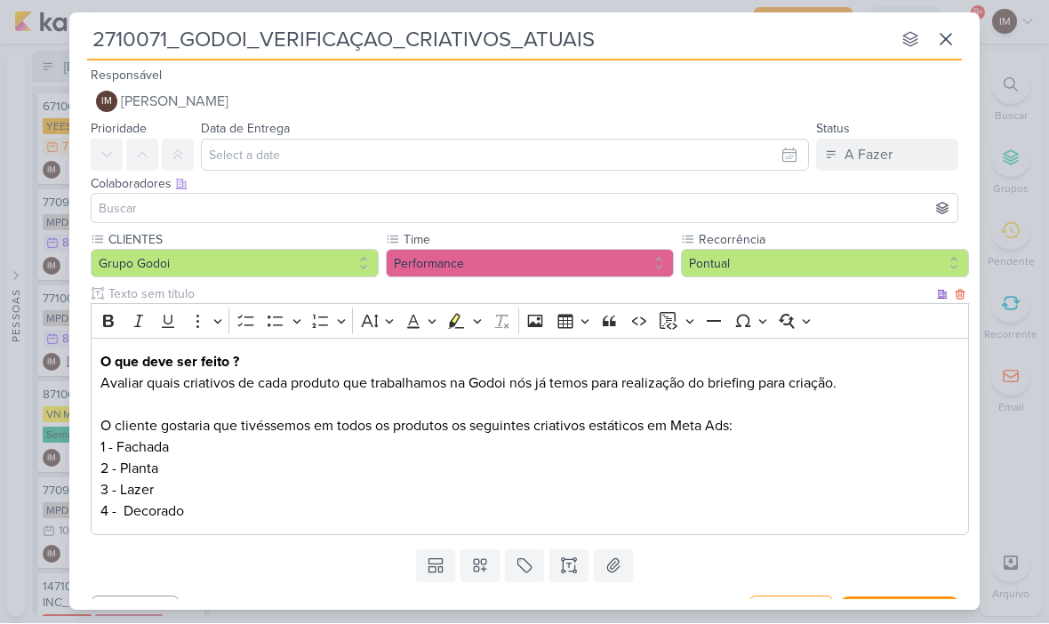
click at [513, 385] on p "Avaliar quais criativos de cada produto que trabalhamos na Godoi nós já temos p…" at bounding box center [530, 383] width 860 height 21
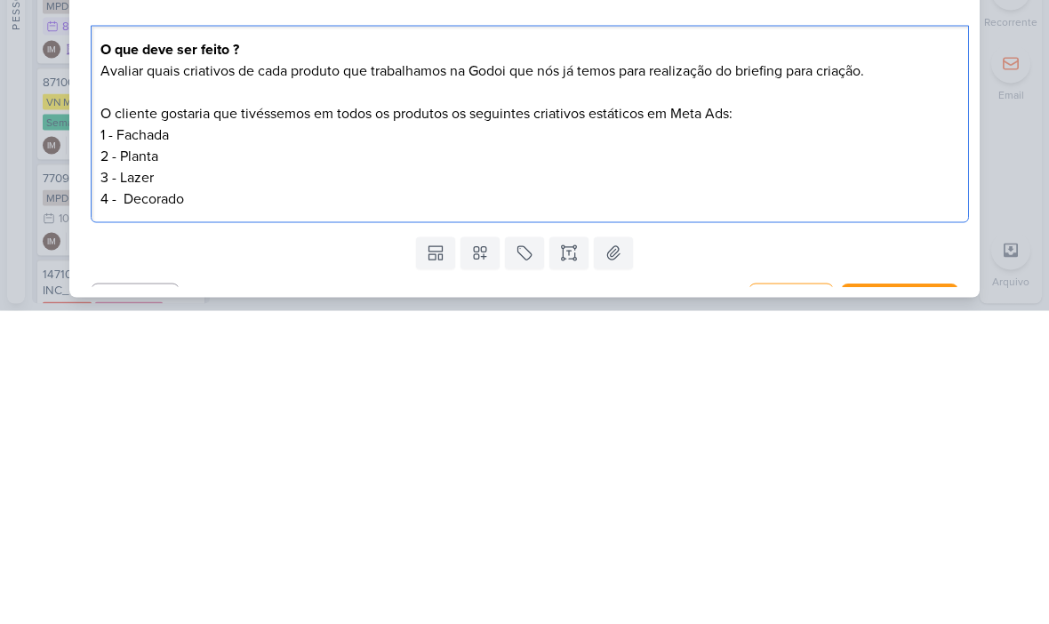
click at [273, 339] on div "O que deve ser feito ? Avaliar quais criativos de cada produto que trabalhamos …" at bounding box center [530, 438] width 879 height 198
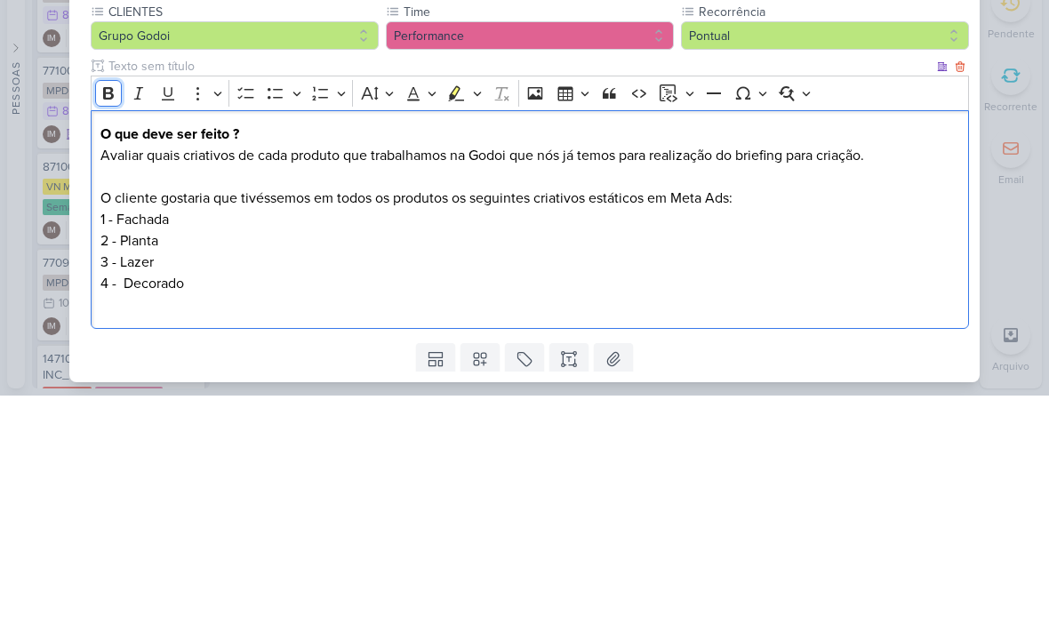
click at [111, 313] on icon "Editor toolbar" at bounding box center [109, 322] width 18 height 18
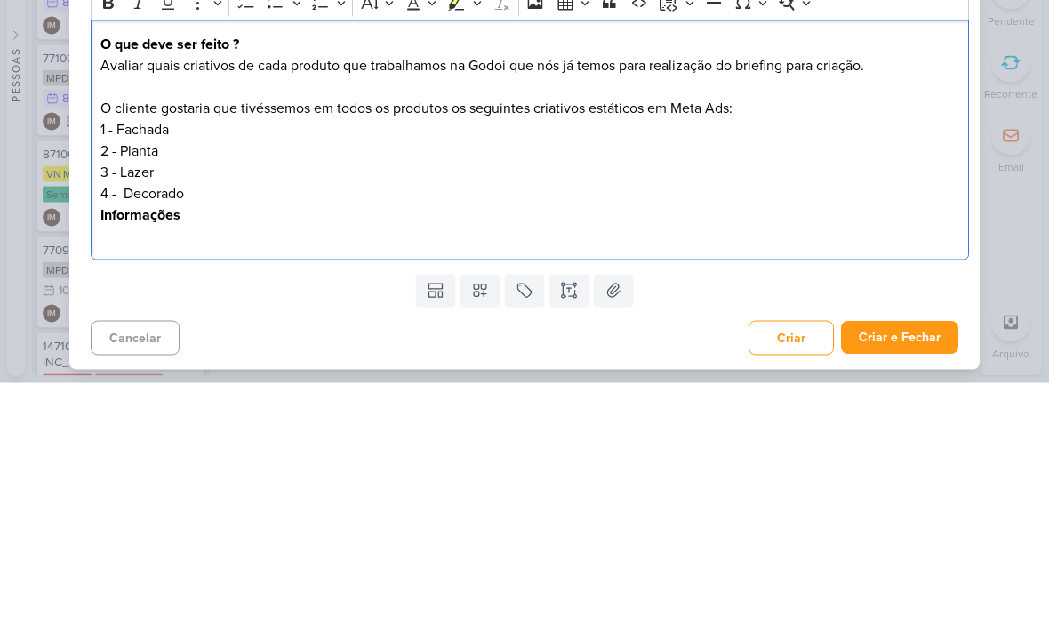
scroll to position [77, 0]
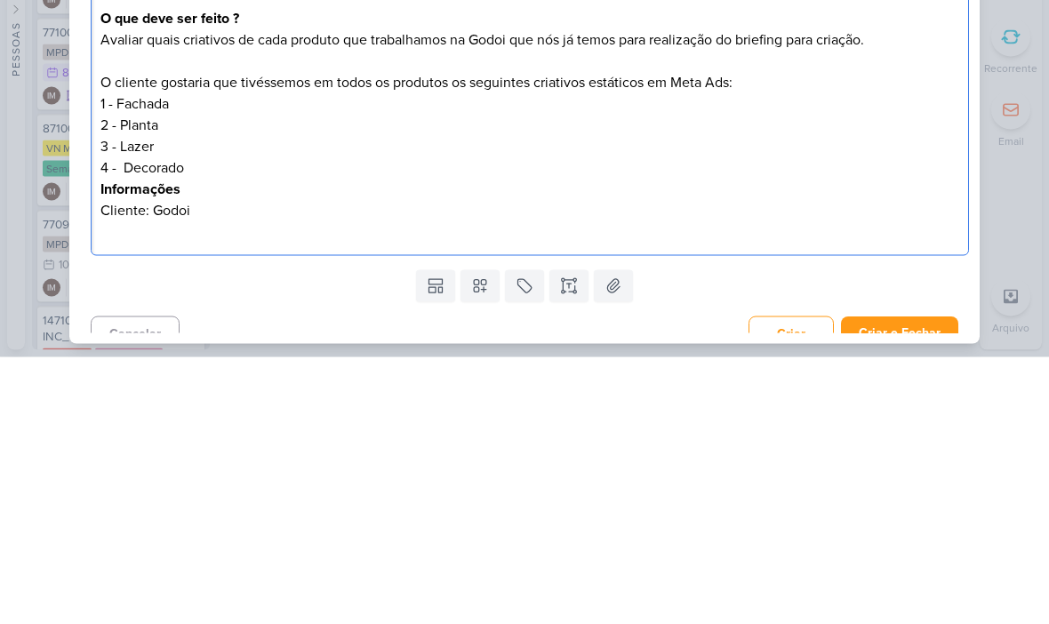
click at [117, 488] on p "Editor editing area: main" at bounding box center [530, 498] width 860 height 21
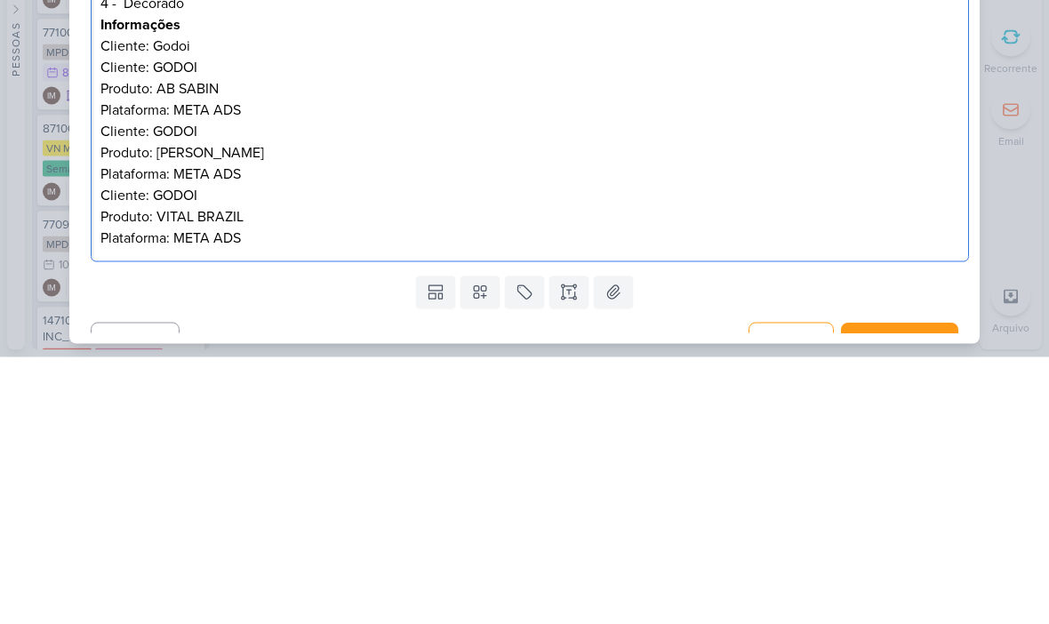
scroll to position [244, 0]
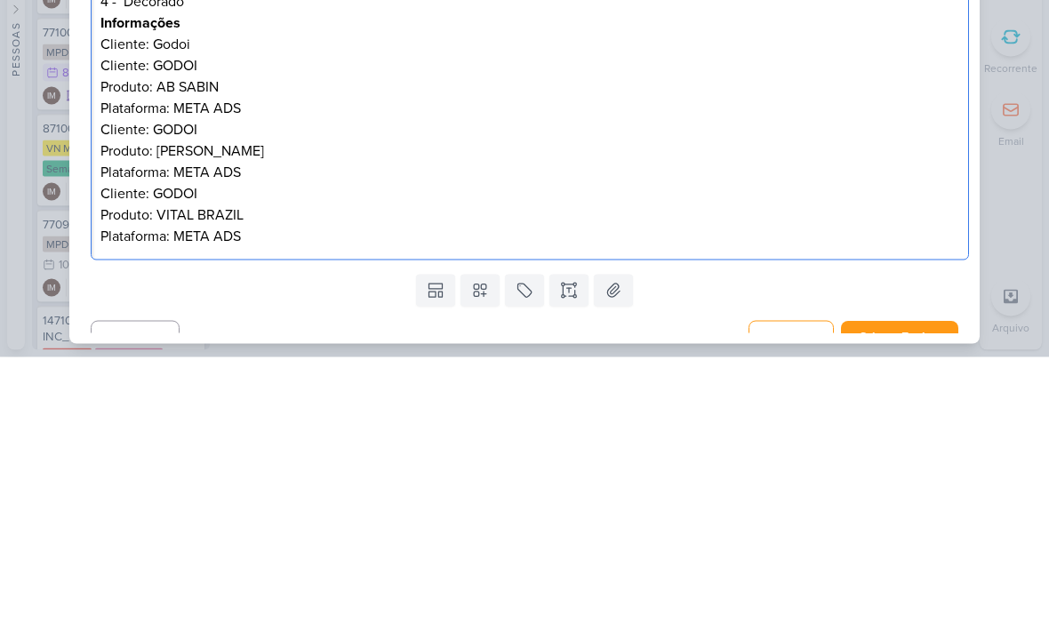
click at [117, 322] on p "Cliente: GODOI Produto: AB SABIN Plataforma: META ADS" at bounding box center [530, 354] width 860 height 64
click at [124, 322] on p "Cliente: GODOI Produto: AB SABIN Plataforma: META ADS" at bounding box center [530, 354] width 860 height 64
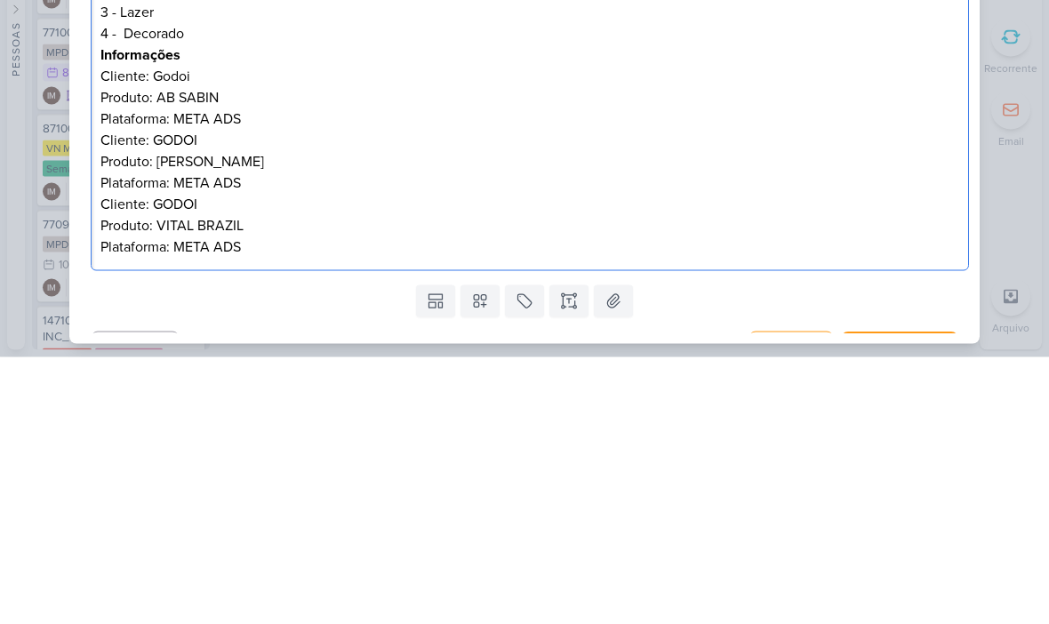
scroll to position [211, 0]
click at [104, 333] on p "Cliente: Godoi Produto: AB SABIN Plataforma: META ADS" at bounding box center [530, 365] width 860 height 64
click at [105, 333] on p "Cliente: Godoi Produto: AB SABIN Plataforma: META ADS" at bounding box center [530, 365] width 860 height 64
click at [265, 397] on p "Cliente: GODOI Produto: ALBERT SABIN Plataforma: META ADS" at bounding box center [530, 429] width 860 height 64
click at [209, 333] on p "Cliente: Godoi Produto: AB SABIN Plataforma: META ADS" at bounding box center [530, 365] width 860 height 64
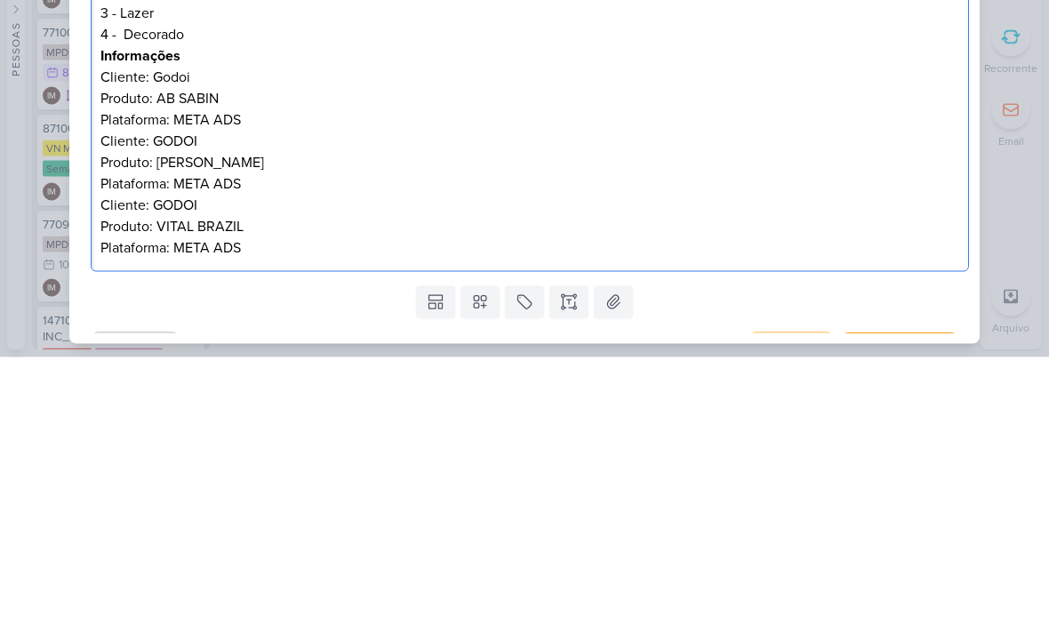
click at [207, 333] on p "Cliente: Godoi Produto: AB SABIN Plataforma: META ADS" at bounding box center [530, 365] width 860 height 64
click at [275, 397] on p "Cliente: GODOI Produto: ALBERT SABIN Plataforma: META ADS" at bounding box center [530, 429] width 860 height 64
click at [193, 397] on p "Cliente: GODOI Produto: ALBERT SABIN Plataforma: META ADS" at bounding box center [530, 429] width 860 height 64
click at [196, 397] on p "Cliente: GODOI Produto: ALBERT SABIN Plataforma: META ADS" at bounding box center [530, 429] width 860 height 64
copy p "ALBERT SABIN"
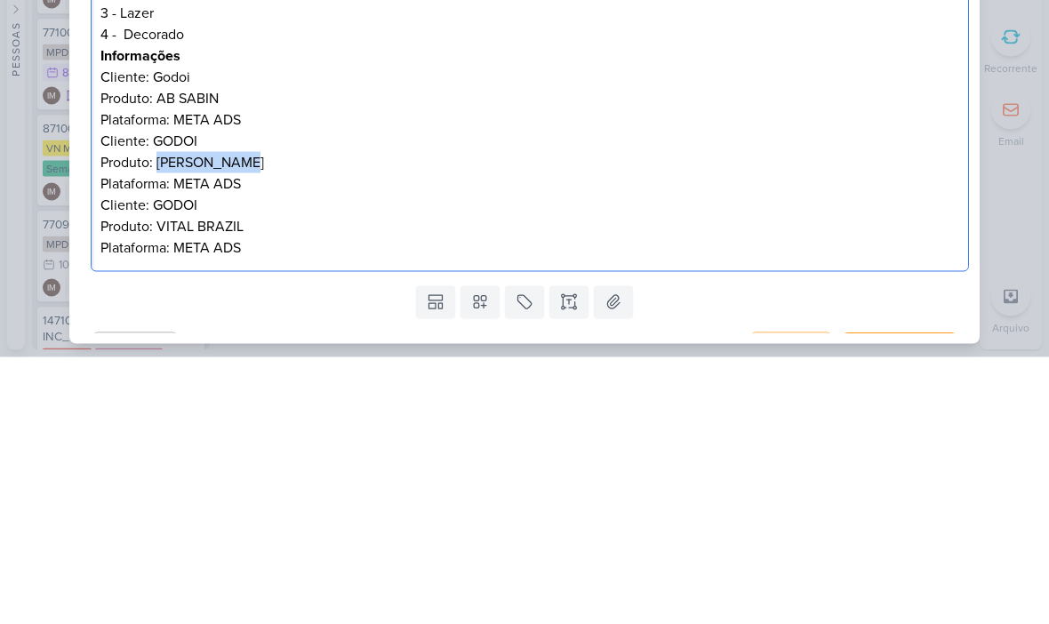
click at [98, 128] on div "O que deve ser feito ? Avaliar quais criativos de cada produto que trabalhamos …" at bounding box center [530, 334] width 879 height 412
click at [235, 333] on p "Cliente: Godoi -Produto: AB SABIN Plataforma: META ADS" at bounding box center [530, 365] width 860 height 64
click at [231, 333] on p "Cliente: Godoi -Produto: AB SABIN, Plataforma: META ADS" at bounding box center [530, 365] width 860 height 64
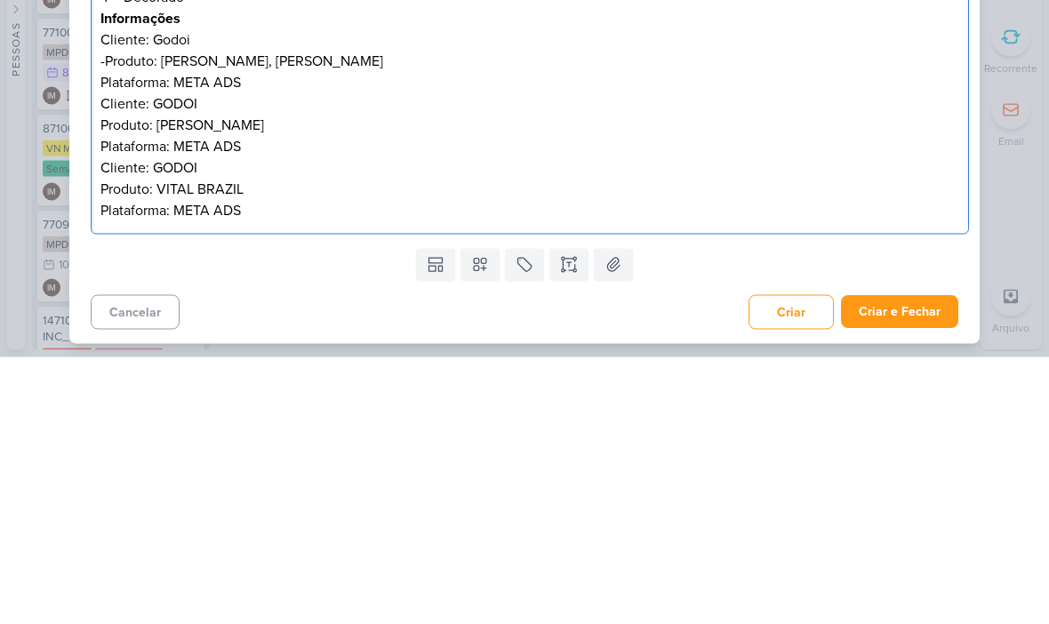
scroll to position [248, 0]
click at [181, 424] on p "Cliente: GODOI Produto: VITAL BRAZIL Plataforma: META ADS" at bounding box center [530, 456] width 860 height 64
click at [175, 424] on p "Cliente: GODOI Produto: VITAL BRAZIL Plataforma: META ADS" at bounding box center [530, 456] width 860 height 64
copy p "VITAL BRAZIL"
click at [349, 296] on p "Cliente: Godoi -Produto: AB SABIN, ALBERT SABIN Plataforma: META ADS" at bounding box center [530, 328] width 860 height 64
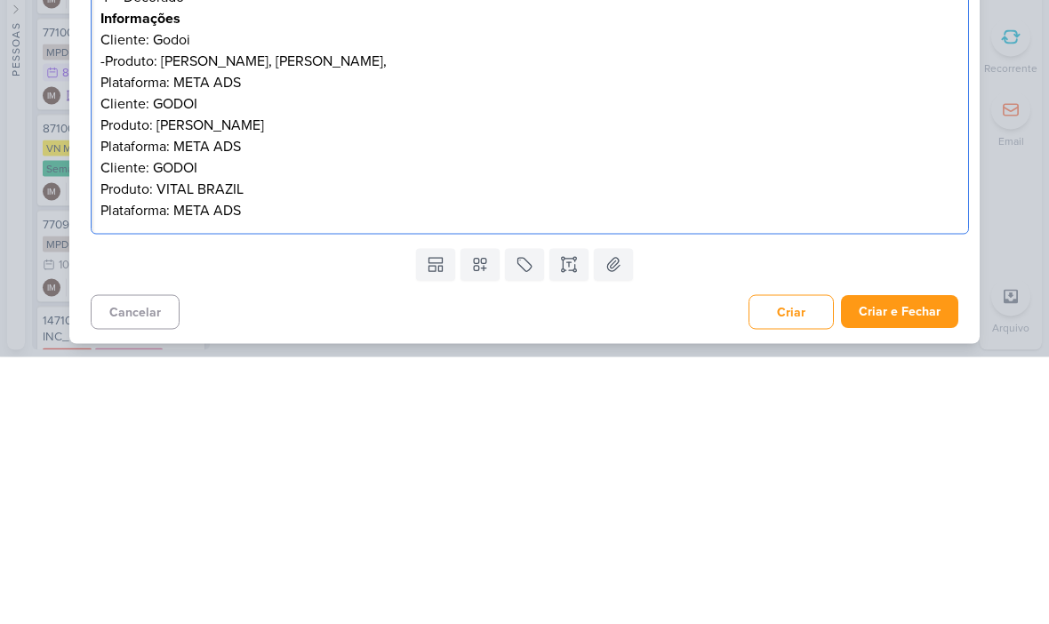
click at [354, 296] on p "Cliente: Godoi -Produto: AB SABIN, ALBERT SABIN, Plataforma: META ADS" at bounding box center [530, 328] width 860 height 64
click at [117, 360] on p "Cliente: GODOI Produto: ALBERT SABIN Plataforma: META ADS" at bounding box center [530, 392] width 860 height 64
click at [121, 360] on p "Cliente: GODOI Produto: ALBERT SABIN Plataforma: META ADS" at bounding box center [530, 392] width 860 height 64
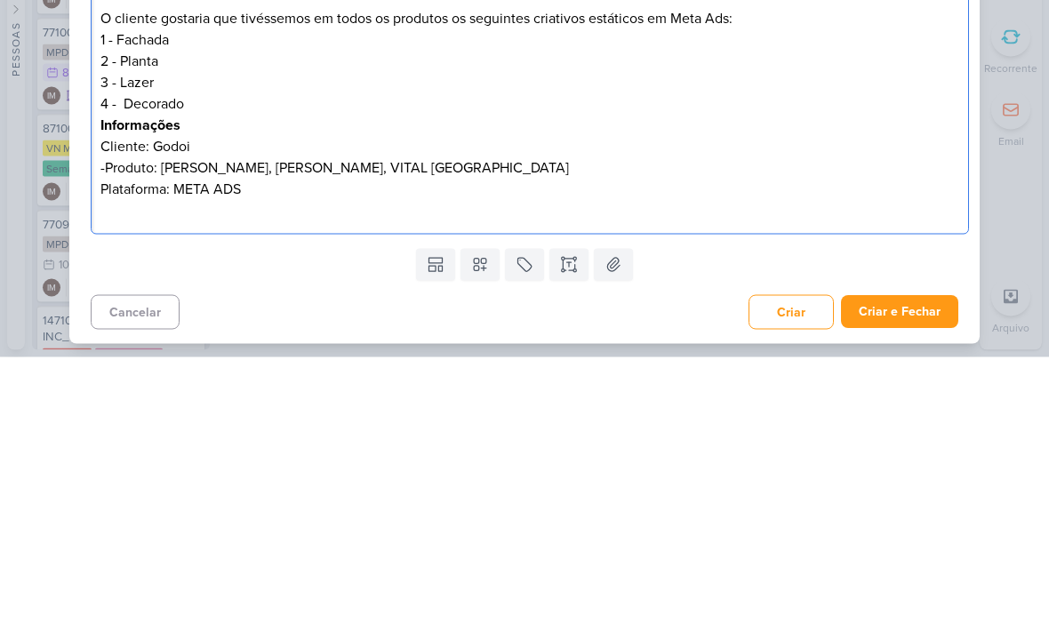
click at [100, 403] on p "Cliente: Godoi -Produto: AB SABIN, ALBERT SABIN, VITAL BRAZIL Plataforma: META …" at bounding box center [530, 435] width 860 height 64
click at [604, 403] on p "Cliente: Godoi -Produto: AB SABIN, ALBERT SABIN, VITAL BRAZIL -Plataforma: META…" at bounding box center [530, 435] width 860 height 64
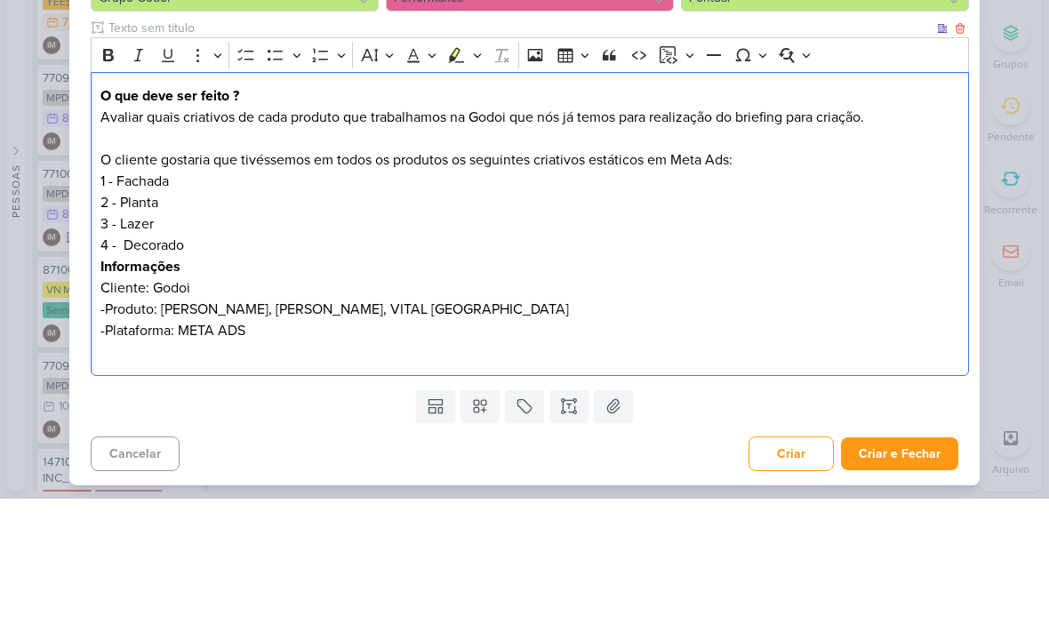
click at [130, 275] on p "O cliente gostaria que tivéssemos em todos os produtos os seguintes criativos e…" at bounding box center [530, 285] width 860 height 21
click at [133, 275] on p "O cliente gostaria que tivéssemos em todos os produtos os seguintes criativos e…" at bounding box center [530, 285] width 860 height 21
click at [1030, 143] on div "2710071_GODOI_VERIFICAÇAO_CRIATIVOS_ATUAIS nenhum grupo disponível esc Responsá…" at bounding box center [524, 312] width 1049 height 624
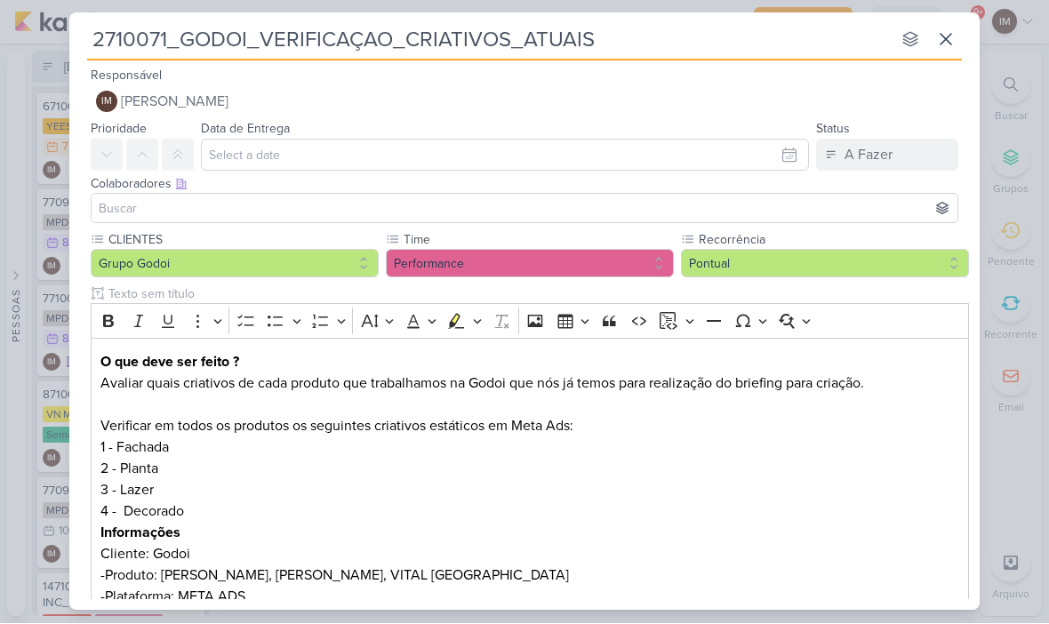
scroll to position [0, 0]
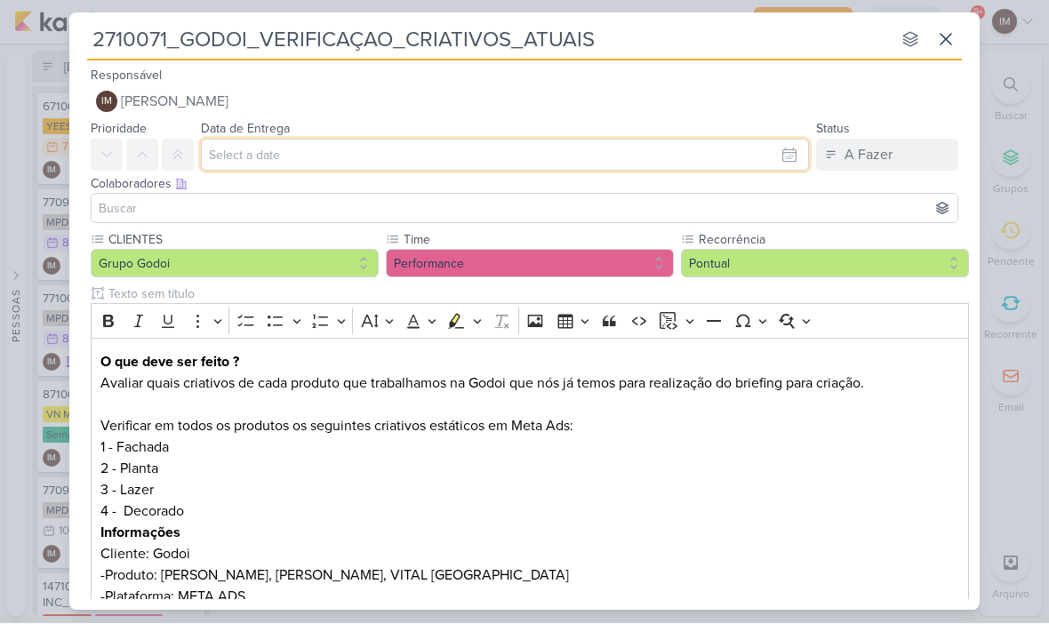
click at [780, 157] on input "text" at bounding box center [505, 156] width 608 height 32
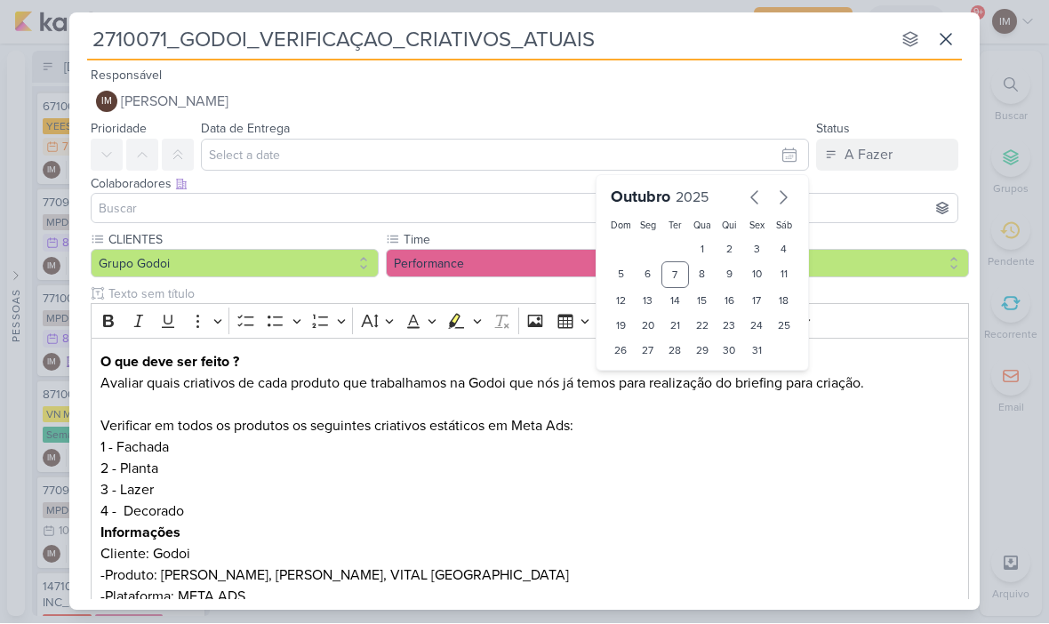
click at [646, 323] on div "20" at bounding box center [649, 326] width 28 height 25
type input "20 de outubro de 2025 às 23:59"
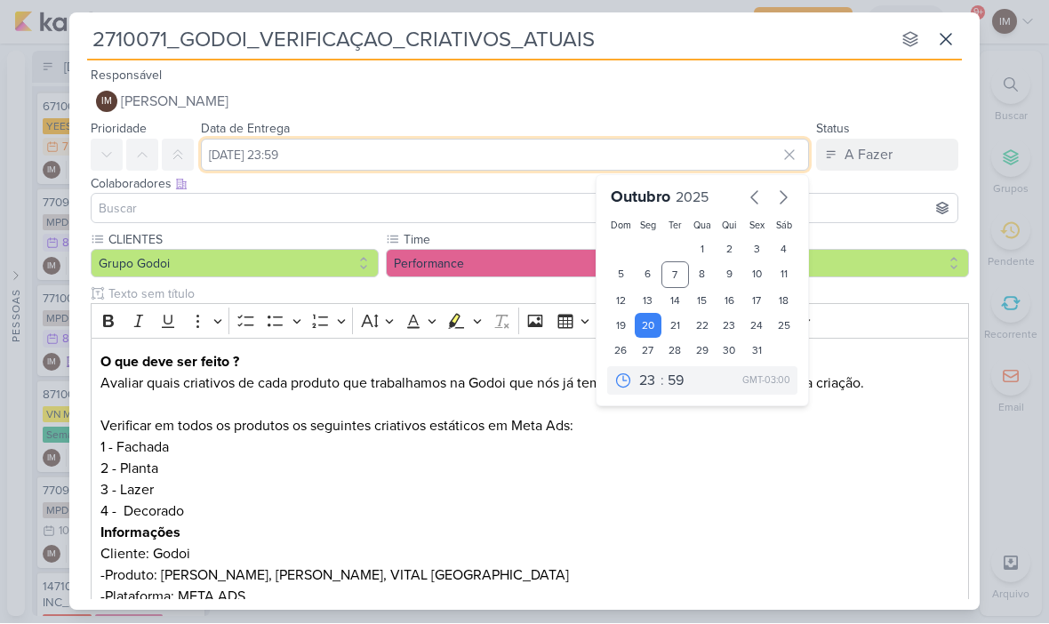
click at [427, 155] on input "20 de outubro de 2025 às 23:59" at bounding box center [505, 156] width 608 height 32
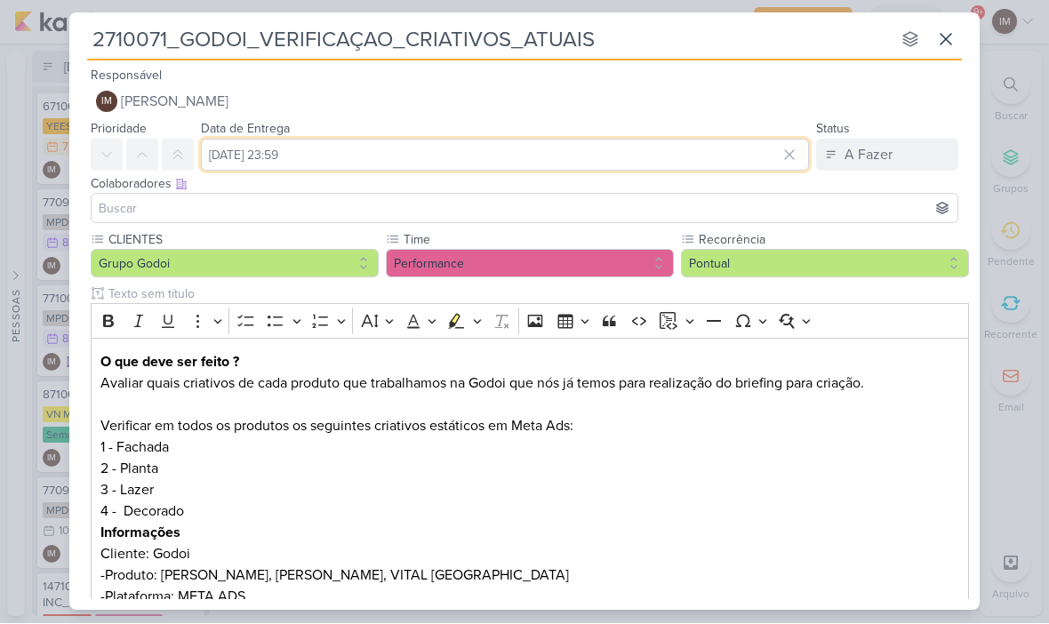
click at [380, 162] on input "20 de outubro de 2025 às 23:59" at bounding box center [505, 156] width 608 height 32
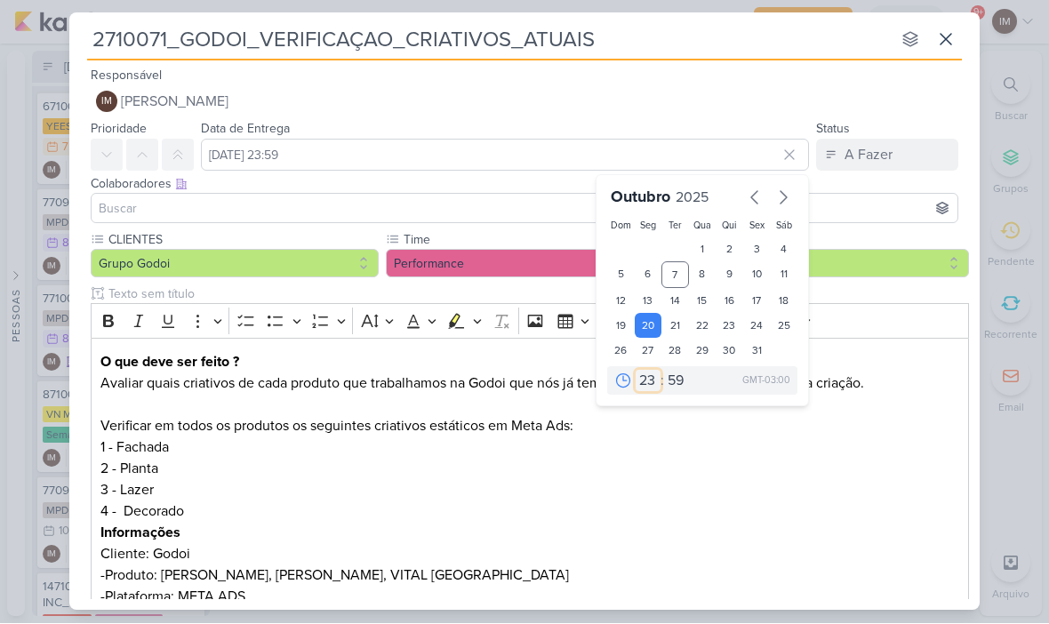
click at [648, 378] on select "00 01 02 03 04 05 06 07 08 09 10 11 12 13 14 15 16 17 18 19 20 21 22 23" at bounding box center [648, 381] width 25 height 21
select select "18"
type input "20 de outubro de 2025 às 18:59"
click at [668, 375] on select "00 05 10 15 20 25 30 35 40 45 50 55 59" at bounding box center [676, 381] width 25 height 21
click at [678, 390] on select "00 05 10 15 20 25 30 35 40 45 50 55 59" at bounding box center [676, 381] width 25 height 21
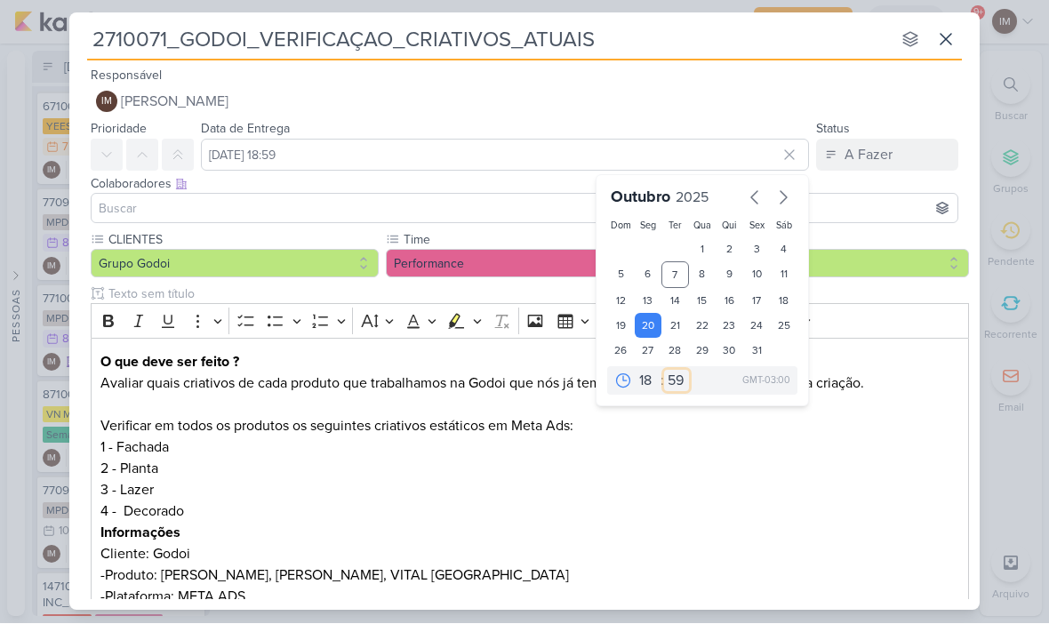
select select "0"
type input "[DATE] 18:00"
click at [796, 498] on p "1 - Fachada 2 - Planta 3 - Lazer 4 - Decorado" at bounding box center [530, 480] width 860 height 85
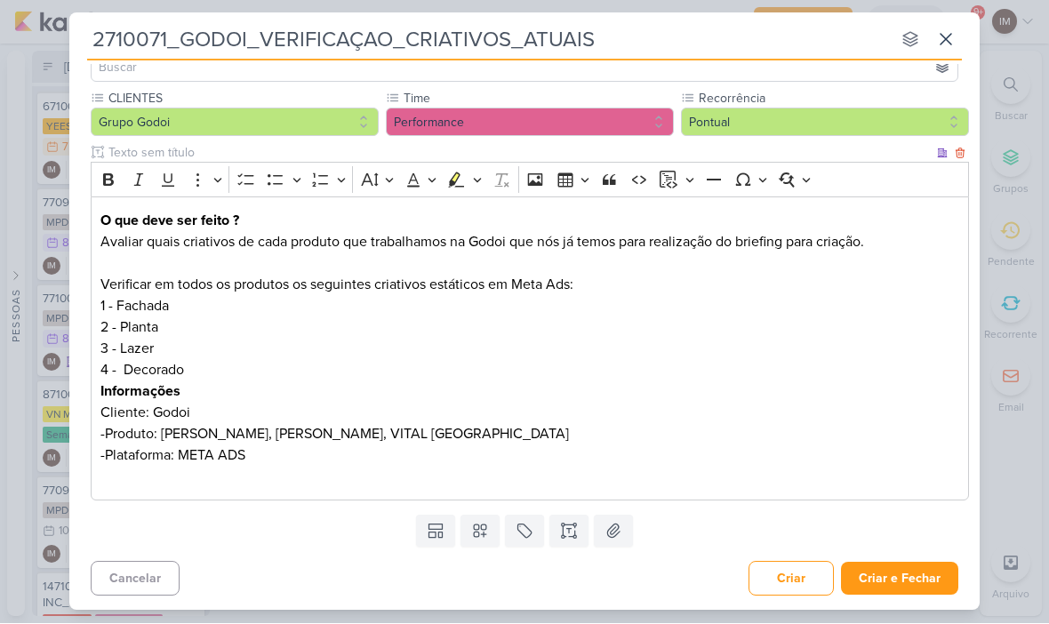
scroll to position [141, 0]
click at [904, 594] on button "Criar e Fechar" at bounding box center [899, 579] width 117 height 33
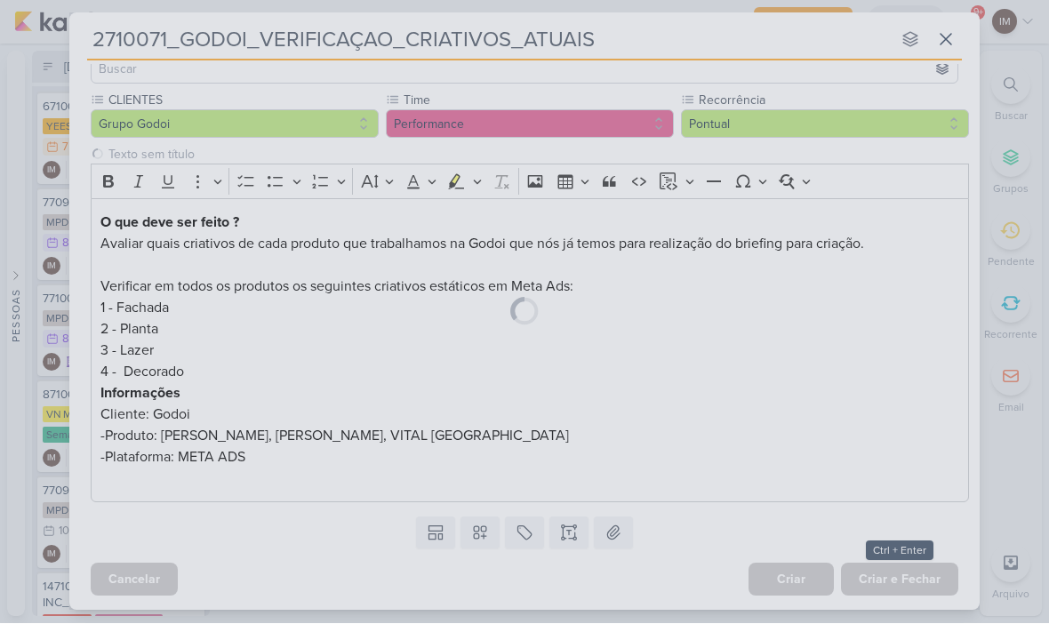
scroll to position [140, 0]
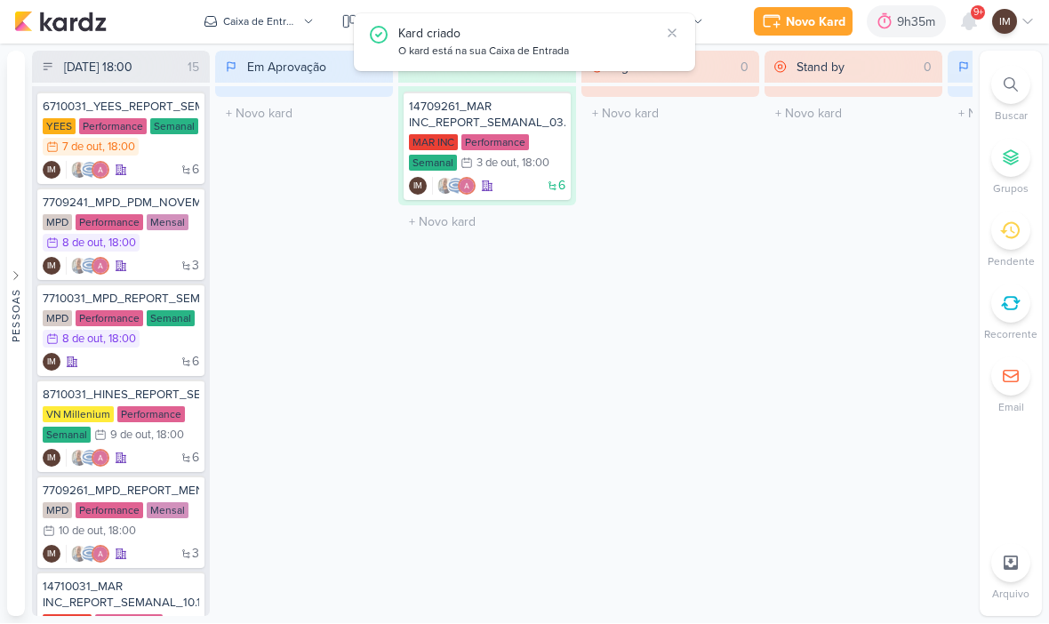
click at [272, 22] on div "Caixa de Entrada" at bounding box center [260, 22] width 75 height 16
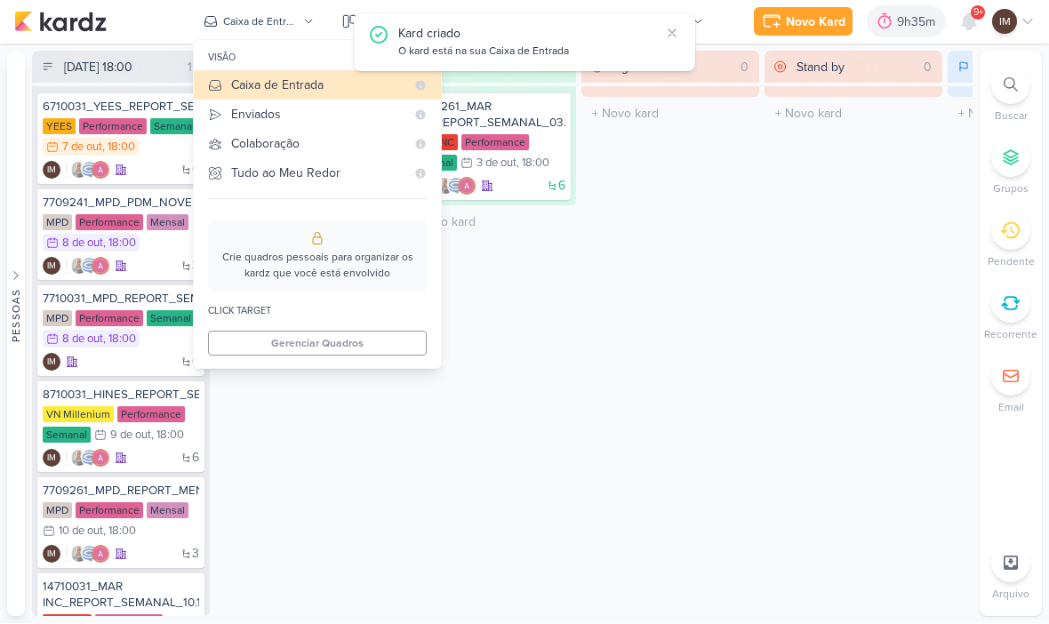
click at [523, 487] on div "Finalizado 1 Mover Para Esquerda Mover Para Direita [GEOGRAPHIC_DATA] 14709261_…" at bounding box center [487, 335] width 178 height 566
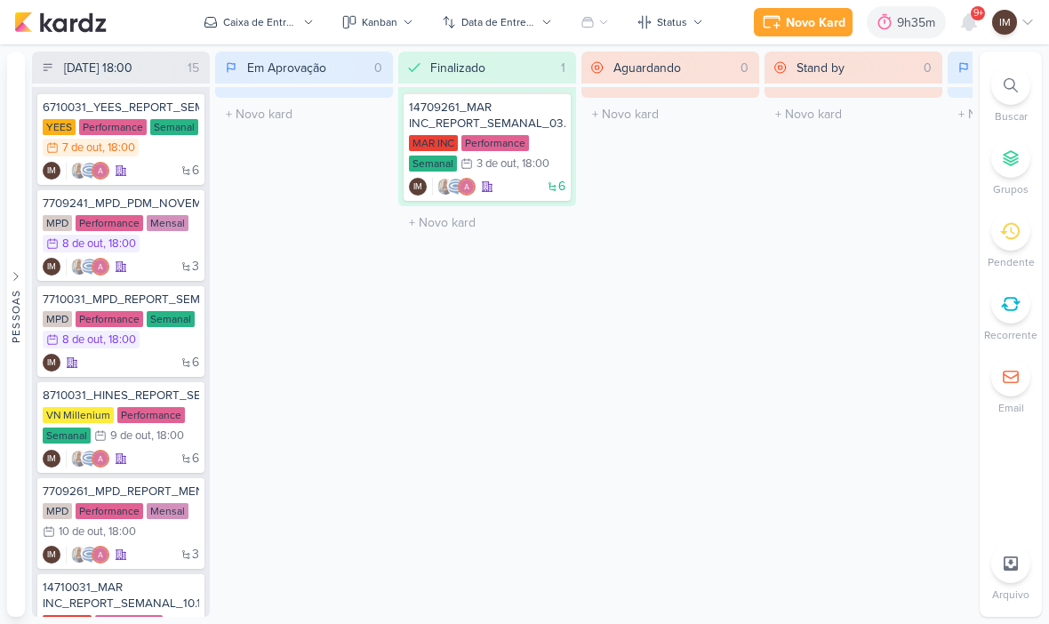
click at [793, 34] on button "Novo Kard" at bounding box center [803, 22] width 99 height 28
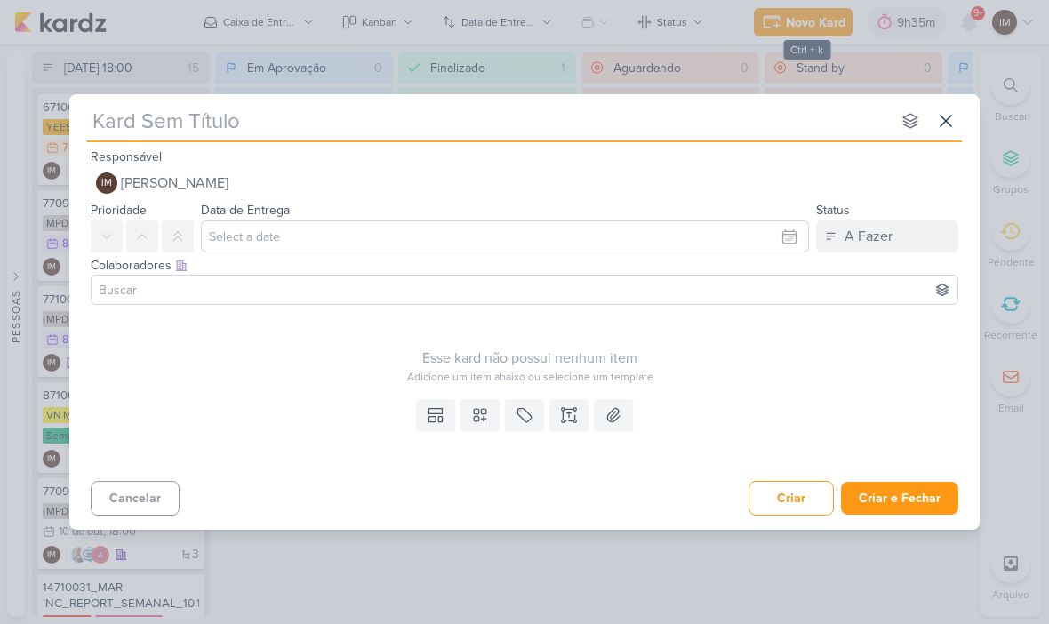
click at [328, 134] on input "text" at bounding box center [489, 121] width 804 height 32
click at [162, 134] on input "text" at bounding box center [489, 121] width 804 height 32
type input "1710071_TD_VERIFICAÇAO_CRIATIVOS_ATUAIS"
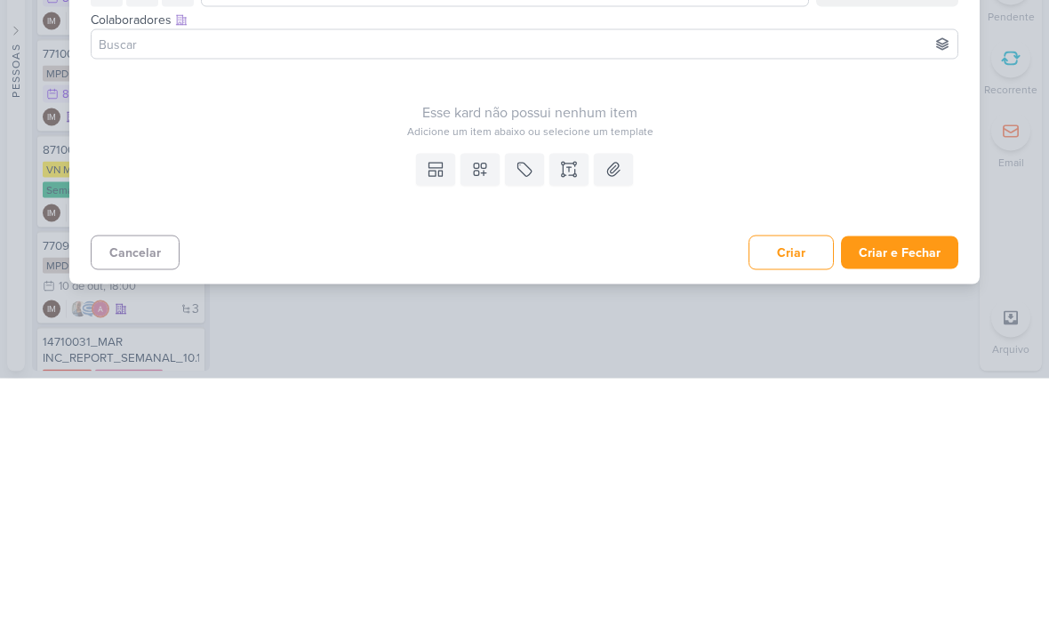
type input "1710071_TD_VERIFICAÇAO_CRIATIVOS_ATUAIS"
click at [482, 406] on icon at bounding box center [480, 415] width 18 height 18
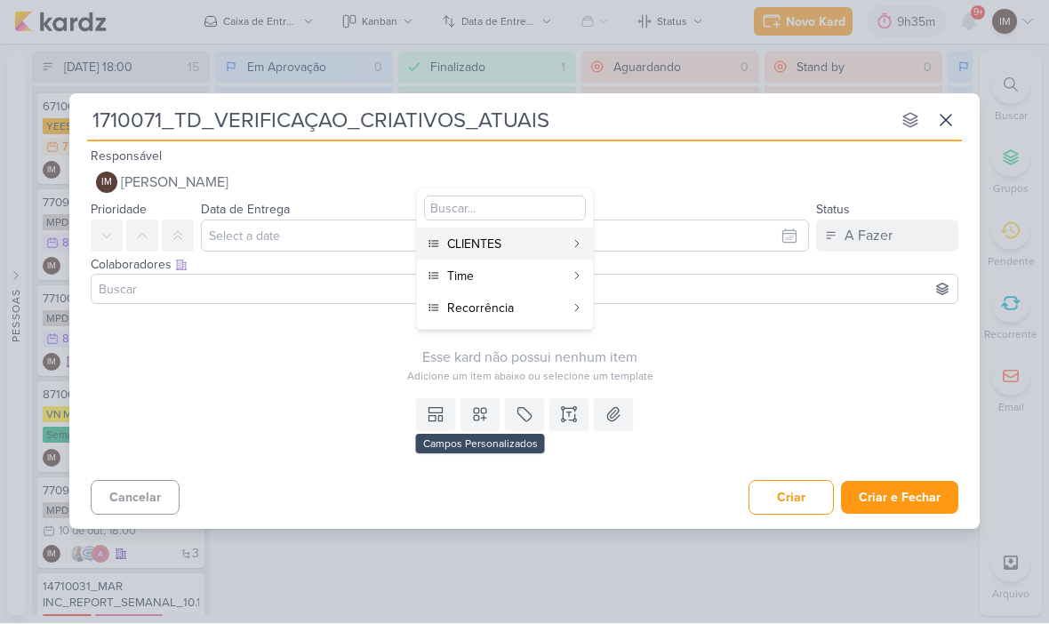
click at [528, 244] on div "CLIENTES" at bounding box center [505, 245] width 117 height 19
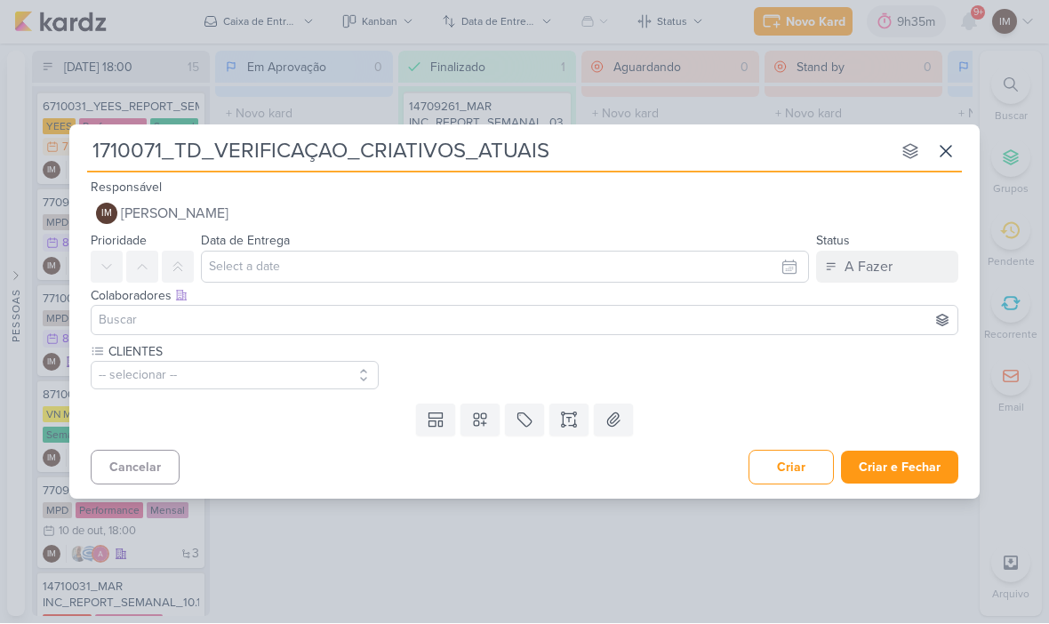
click at [485, 427] on icon at bounding box center [480, 421] width 18 height 18
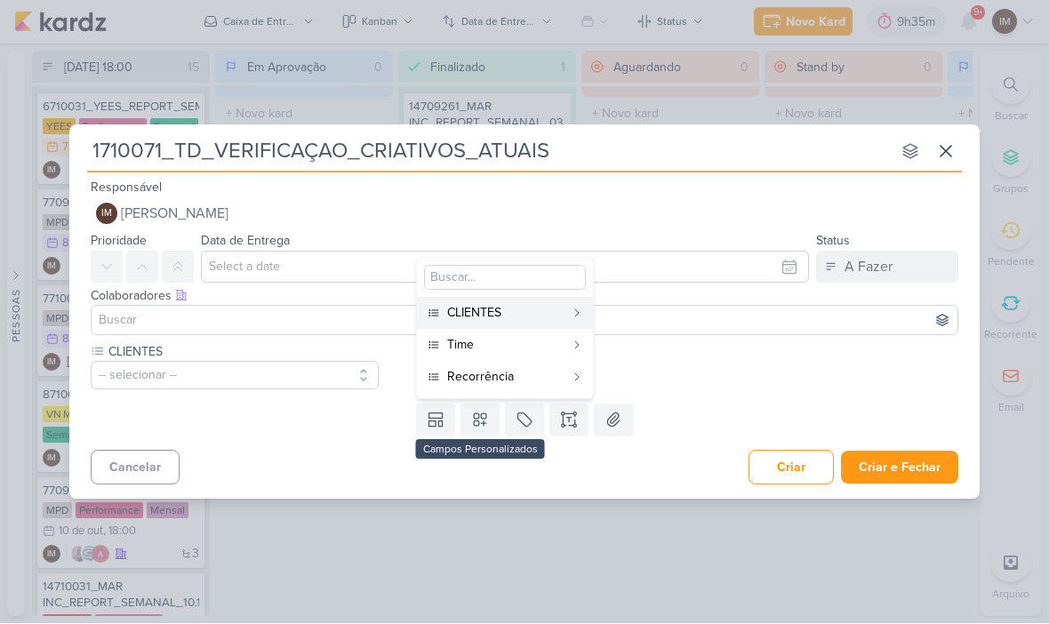
click at [525, 348] on div "Time" at bounding box center [505, 345] width 117 height 19
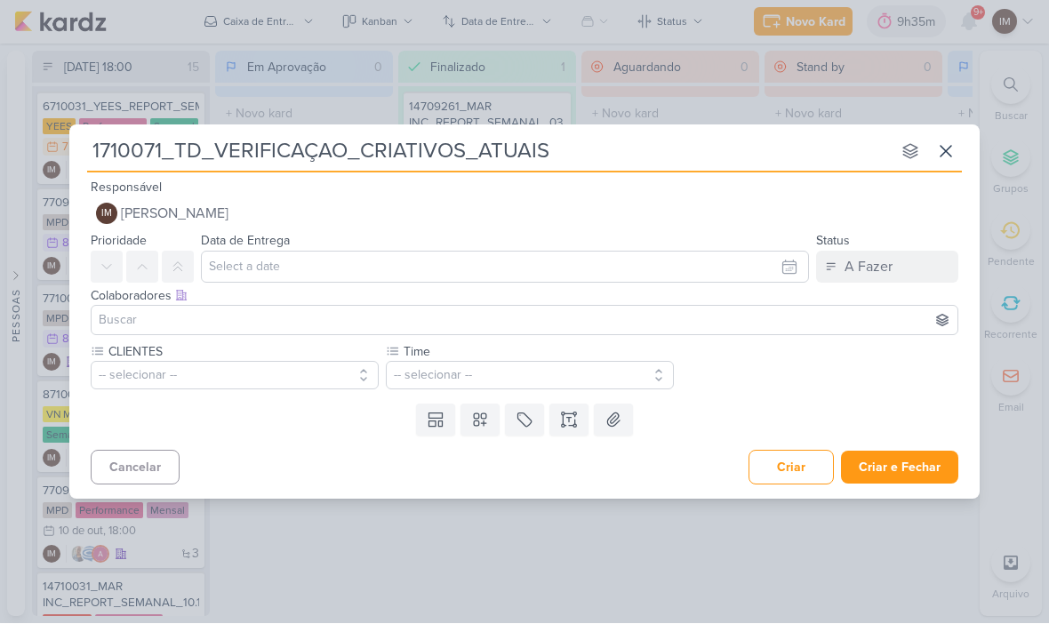
click at [484, 418] on icon at bounding box center [480, 420] width 12 height 12
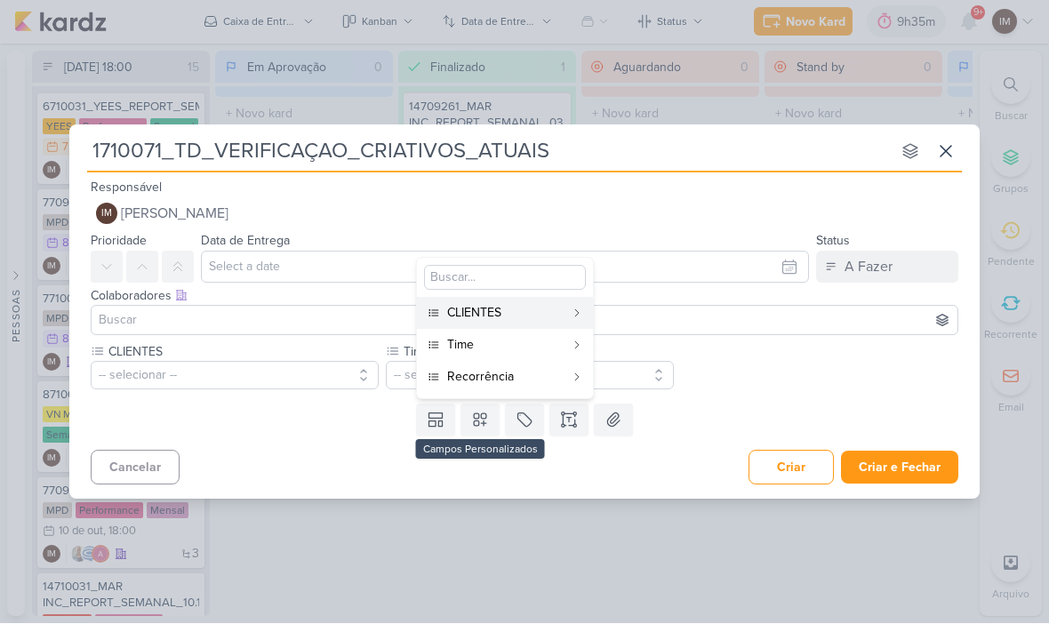
click at [516, 377] on div "Recorrência" at bounding box center [505, 377] width 117 height 19
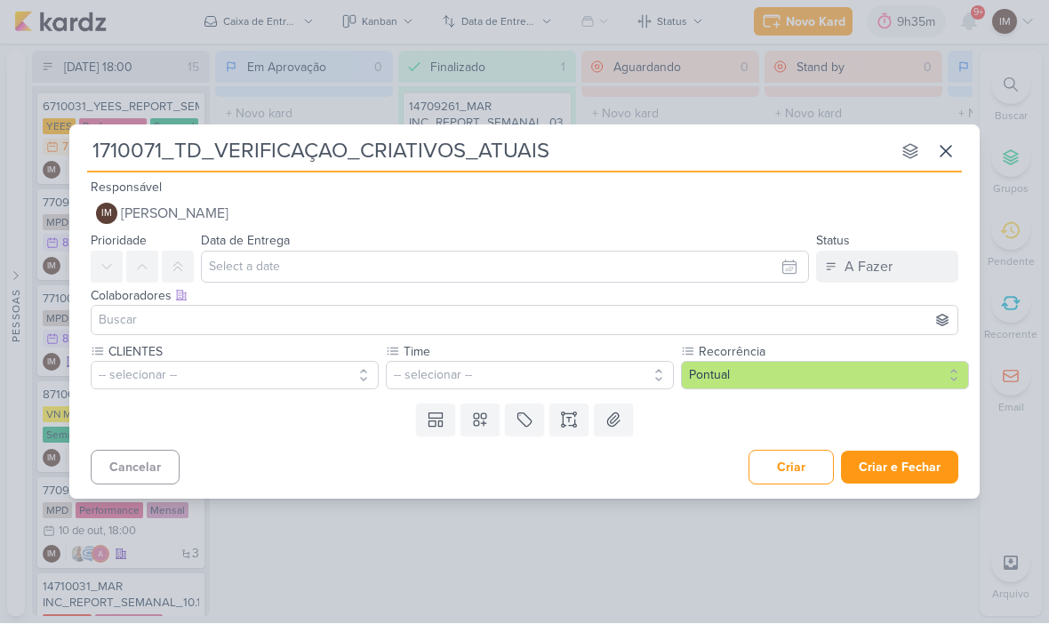
click at [322, 364] on button "-- selecionar --" at bounding box center [235, 376] width 288 height 28
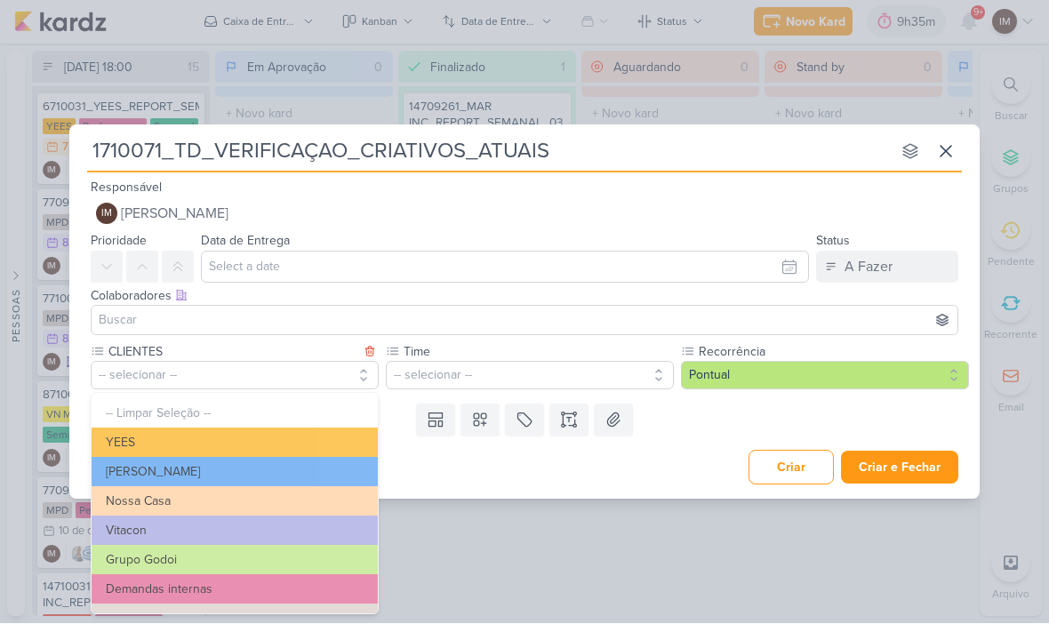
click at [289, 472] on button "[PERSON_NAME]" at bounding box center [235, 472] width 286 height 29
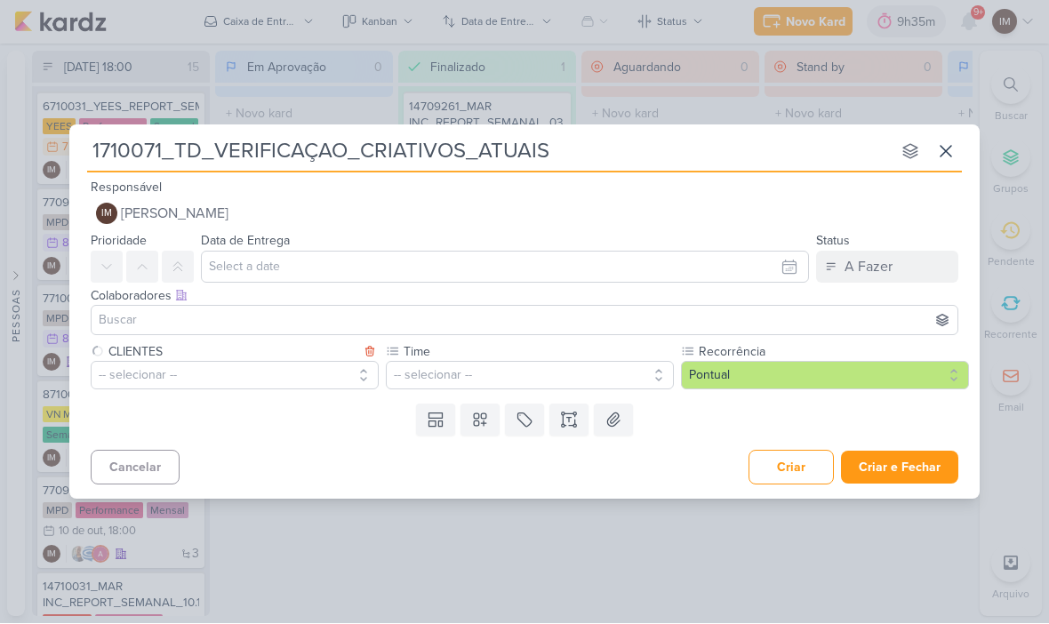
click at [436, 379] on button "-- selecionar --" at bounding box center [530, 376] width 288 height 28
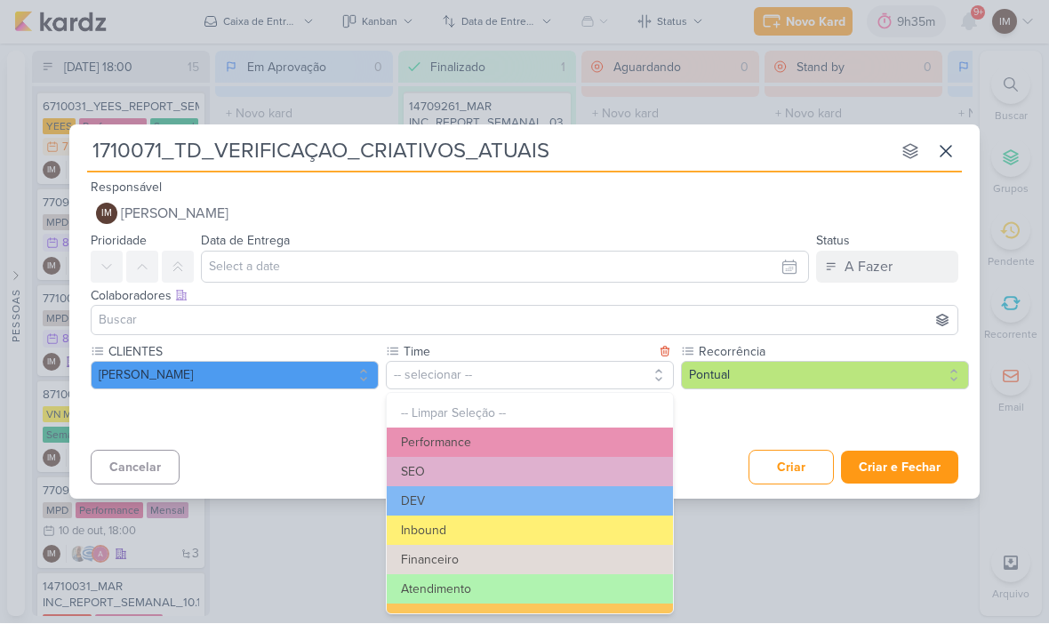
click at [574, 430] on button "Performance" at bounding box center [530, 443] width 286 height 29
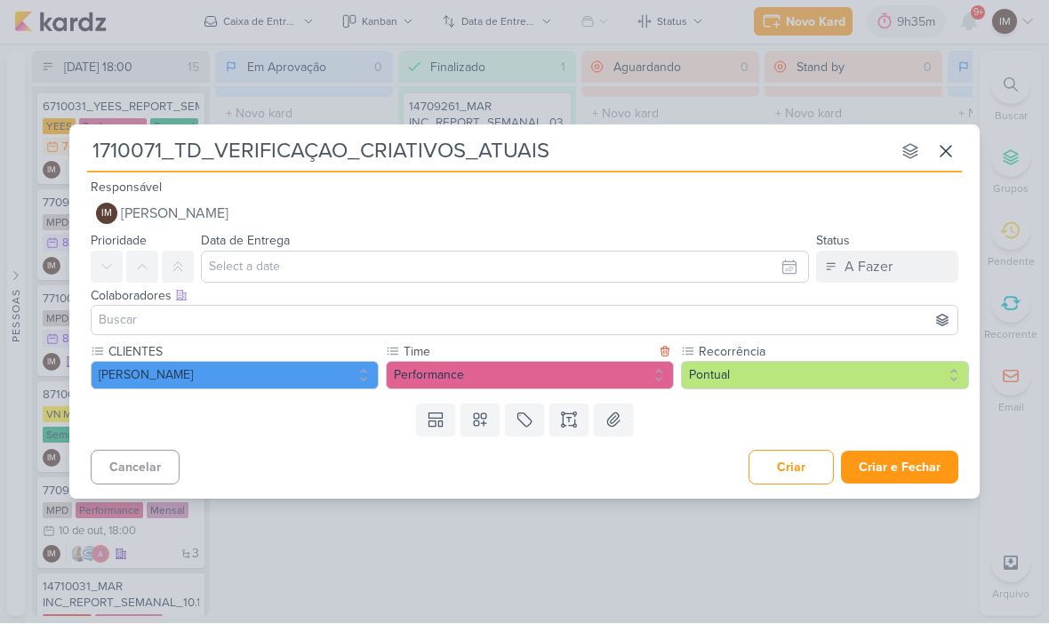
click at [572, 432] on button at bounding box center [569, 421] width 39 height 32
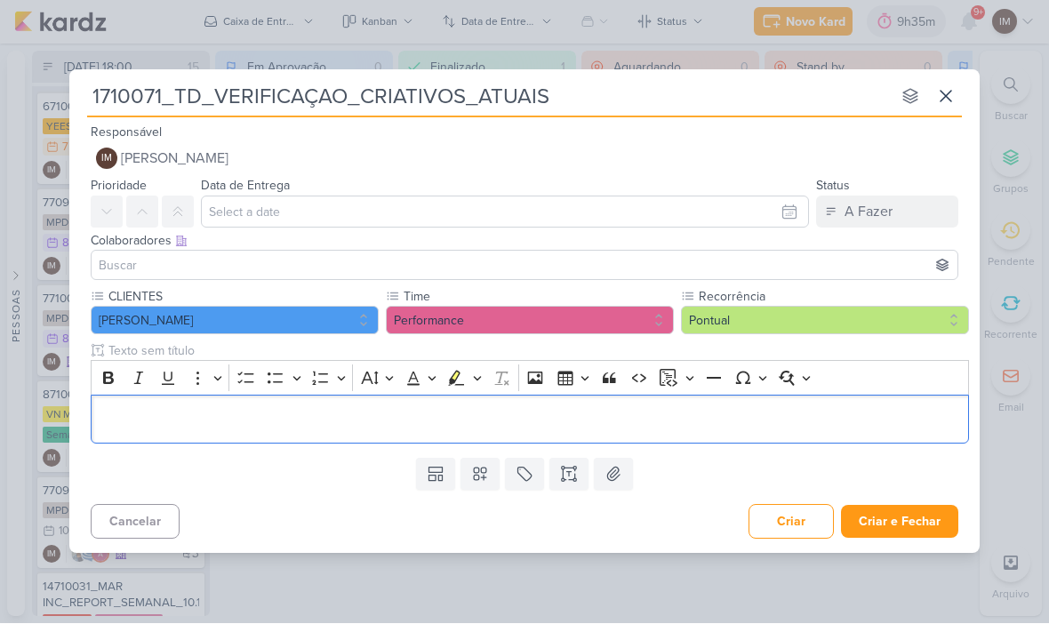
click at [542, 418] on p "Editor editing area: main" at bounding box center [530, 419] width 860 height 21
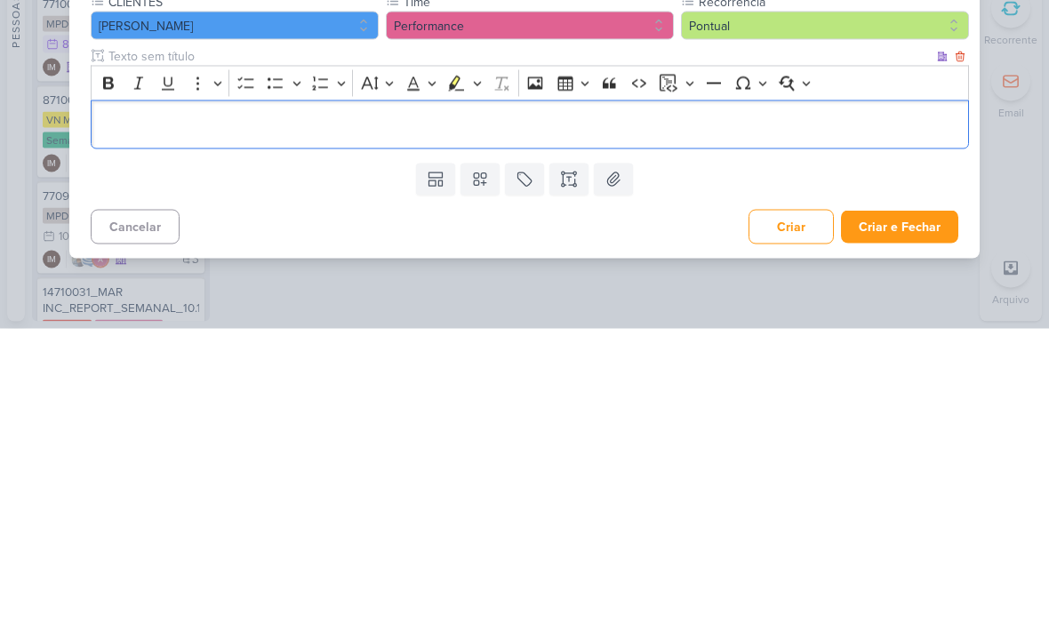
click at [100, 409] on p "Editor editing area: main" at bounding box center [530, 419] width 860 height 21
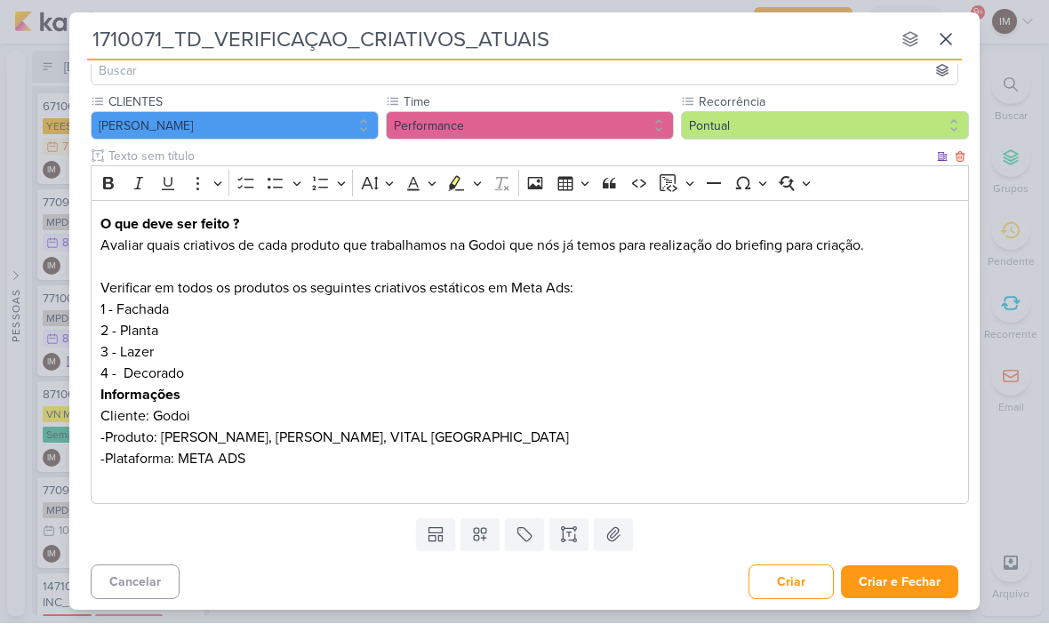
scroll to position [141, 0]
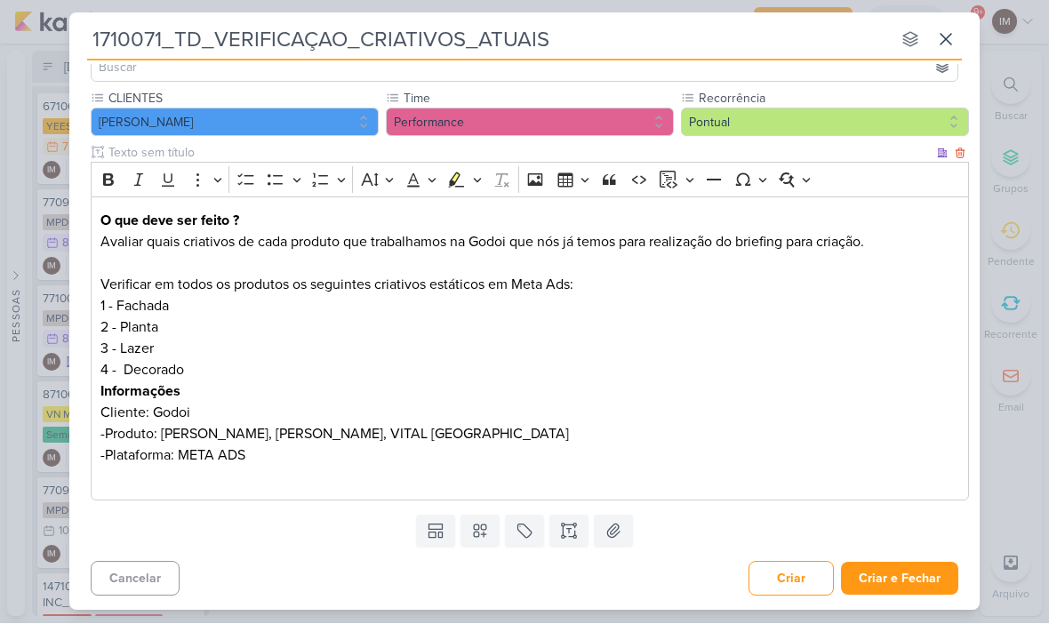
click at [108, 286] on p "Verificar em todos os produtos os seguintes criativos estáticos em Meta Ads:" at bounding box center [530, 285] width 860 height 21
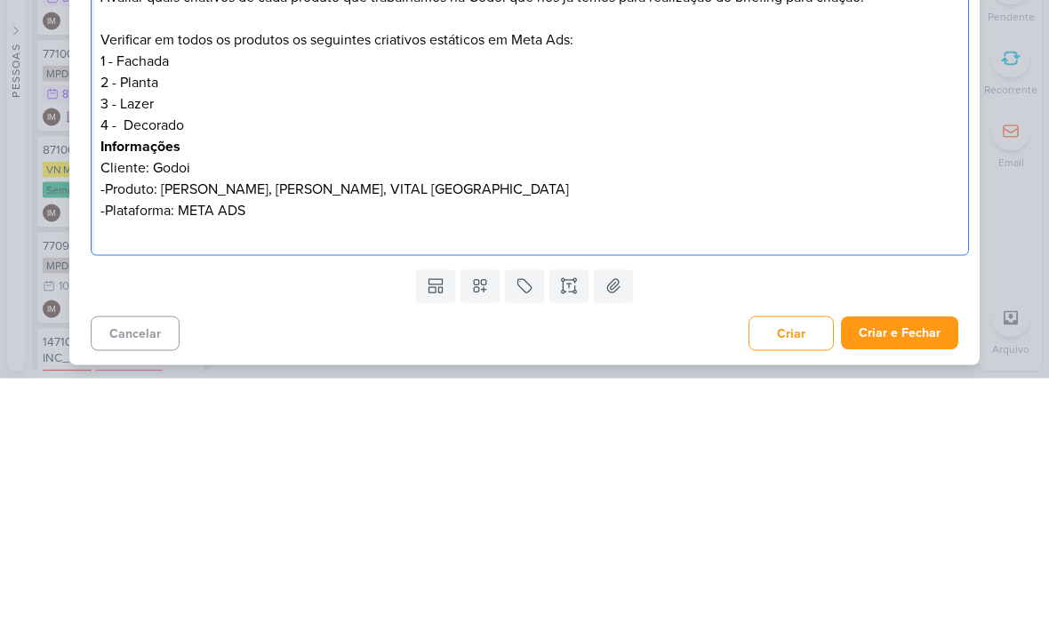
scroll to position [75, 0]
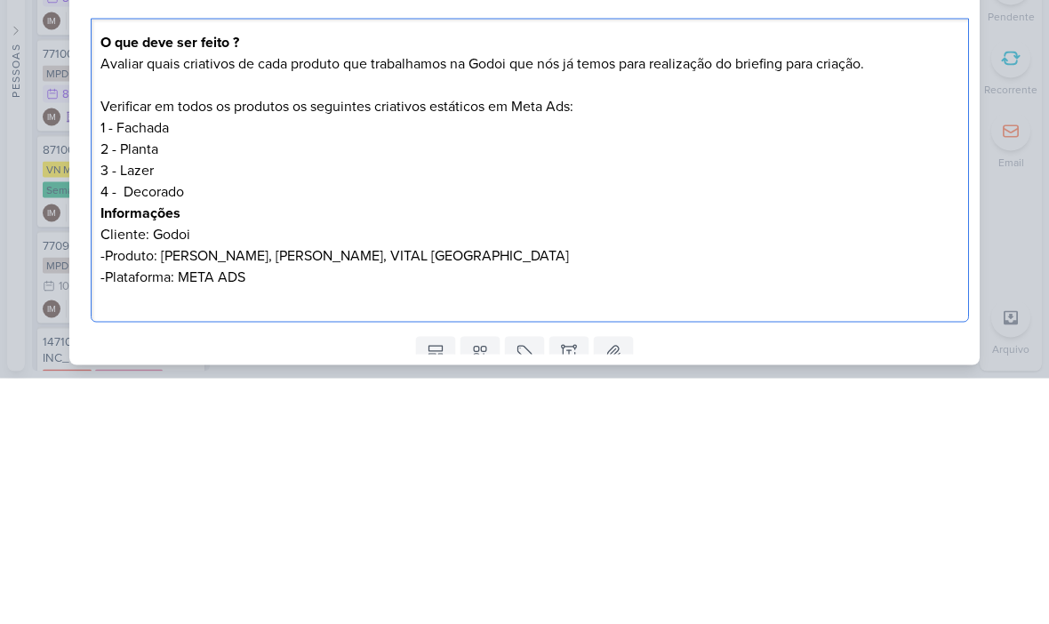
click at [494, 299] on p "Avaliar quais criativos de cada produto que trabalhamos na Godoi que nós já tem…" at bounding box center [530, 309] width 860 height 21
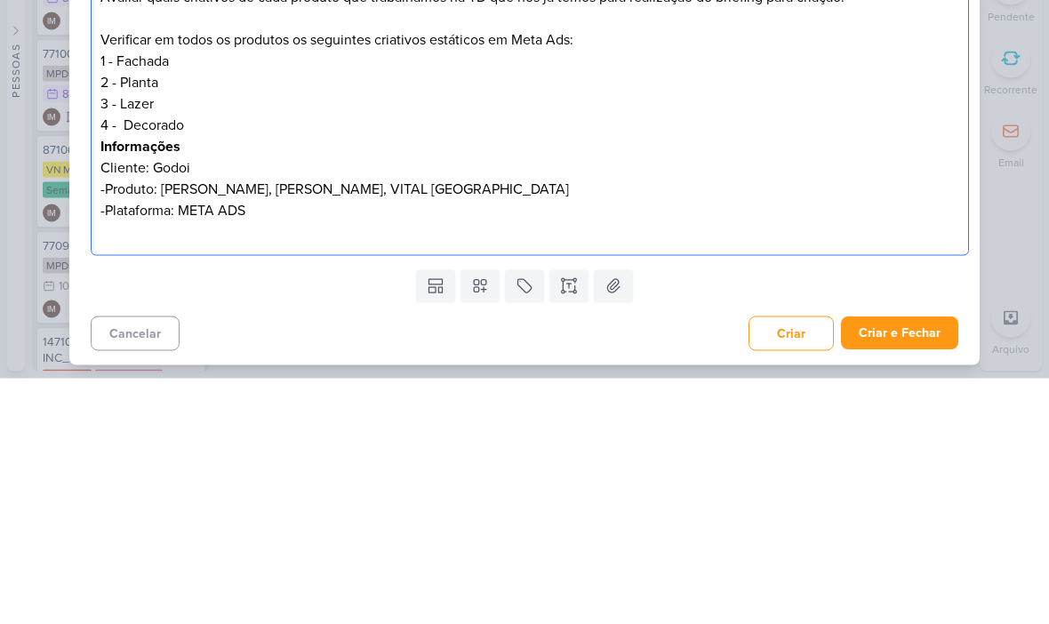
scroll to position [141, 0]
click at [203, 403] on p "Cliente: Godoi -Produto: AB SABIN, ALBERT SABIN, VITAL BRAZIL -Plataforma: META…" at bounding box center [530, 435] width 860 height 64
click at [207, 403] on p "Cliente: Godoi -Produto: AB SABIN, ALBERT SABIN, VITAL BRAZIL -Plataforma: META…" at bounding box center [530, 435] width 860 height 64
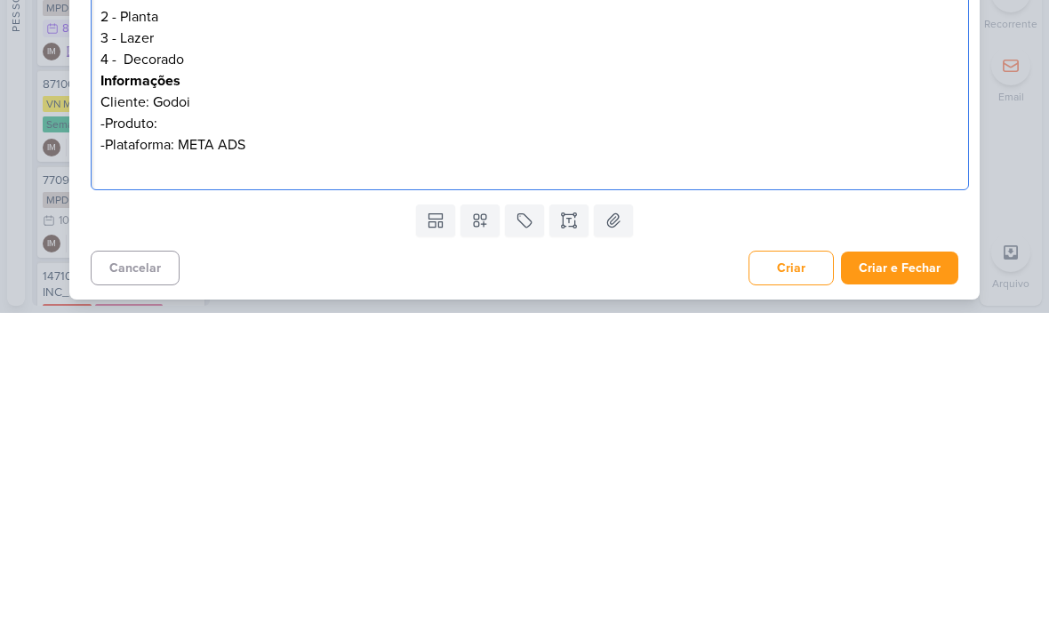
click at [281, 467] on p "Editor editing area: main" at bounding box center [530, 477] width 860 height 21
click at [122, 467] on p "Editor editing area: main" at bounding box center [530, 477] width 860 height 21
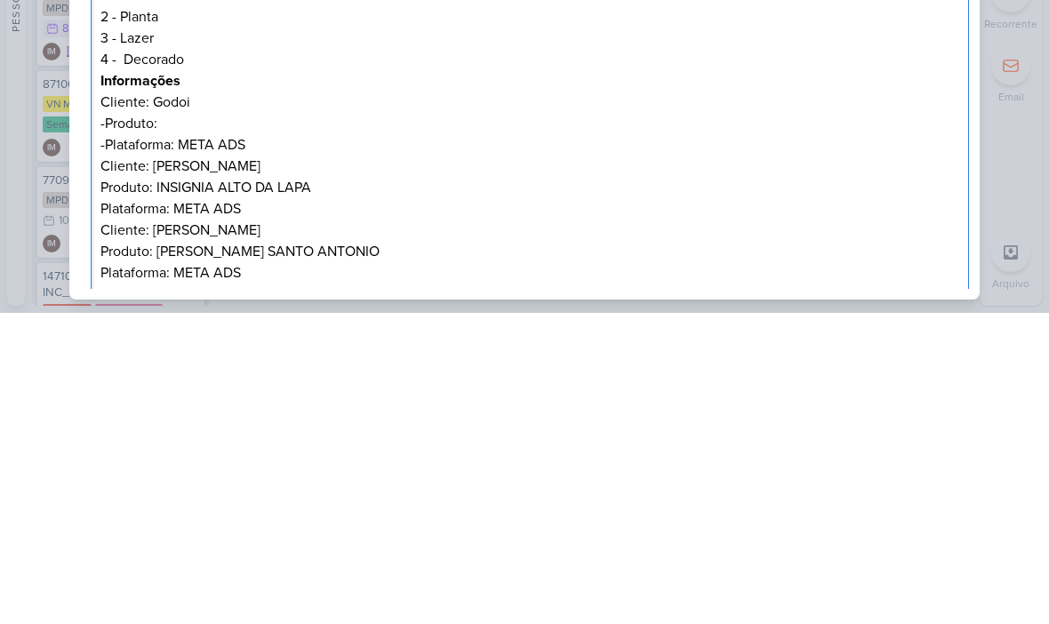
click at [182, 467] on p "Cliente: TEIXEIRA DUARTE Produto: INSIGNIA ALTO DA LAPA Plataforma: META ADS" at bounding box center [530, 499] width 860 height 64
copy p "INSIGNIA ALTO DA LAPA"
click at [189, 403] on p "Cliente: Godoi -Produto: -Plataforma: META ADS" at bounding box center [530, 435] width 860 height 64
click at [356, 296] on p "1 - Fachada 2 - Planta 3 - Lazer 4 - Decorado" at bounding box center [530, 338] width 860 height 85
click at [171, 403] on p "Cliente: Godoi -Produto: -Plataforma: META ADS" at bounding box center [530, 435] width 860 height 64
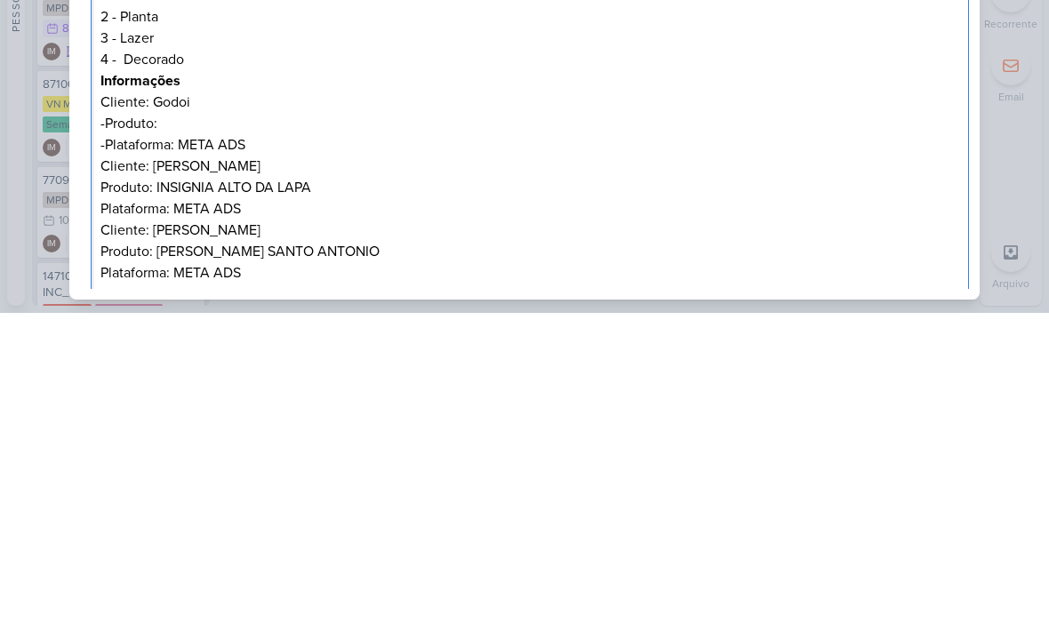
click at [174, 403] on p "Cliente: Godoi -Produto: -Plataforma: META ADS" at bounding box center [530, 435] width 860 height 64
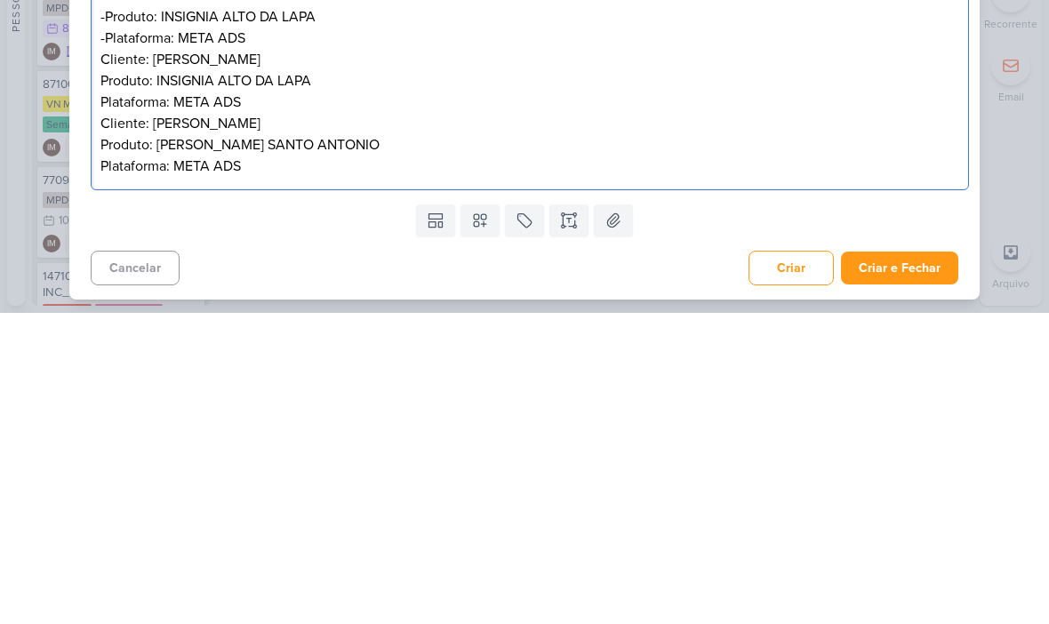
scroll to position [248, 0]
click at [180, 424] on p "Cliente: TEIXEIRA DUARTE Produto: LOOMI CHACARA SANTO ANTONIO Plataforma: META …" at bounding box center [530, 456] width 860 height 64
click at [181, 424] on p "Cliente: TEIXEIRA DUARTE Produto: LOOMI CHACARA SANTO ANTONIO Plataforma: META …" at bounding box center [530, 456] width 860 height 64
copy p "LOOMI CHACARA SANTO ANTONIO"
click at [343, 296] on p "Cliente: Godoi -Produto: INSIGNIA ALTO DA LAPA, -Plataforma: META ADS" at bounding box center [530, 328] width 860 height 64
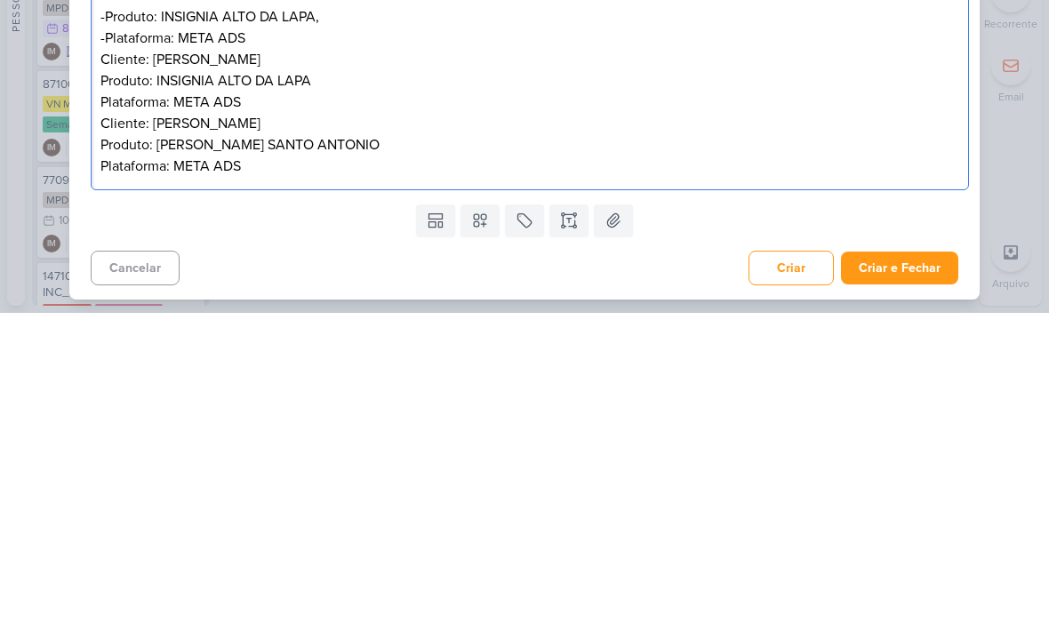
click at [348, 296] on p "Cliente: Godoi -Produto: INSIGNIA ALTO DA LAPA, -Plataforma: META ADS" at bounding box center [530, 328] width 860 height 64
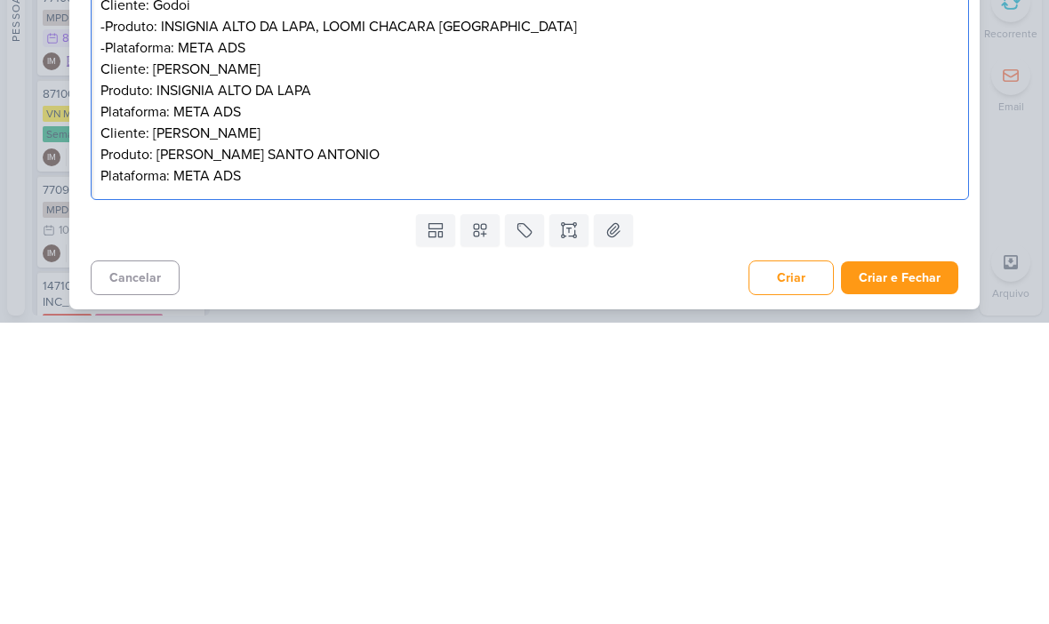
click at [124, 360] on p "Cliente: TEIXEIRA DUARTE Produto: INSIGNIA ALTO DA LAPA Plataforma: META ADS" at bounding box center [530, 392] width 860 height 64
click at [125, 360] on p "Cliente: TEIXEIRA DUARTE Produto: INSIGNIA ALTO DA LAPA Plataforma: META ADS" at bounding box center [530, 392] width 860 height 64
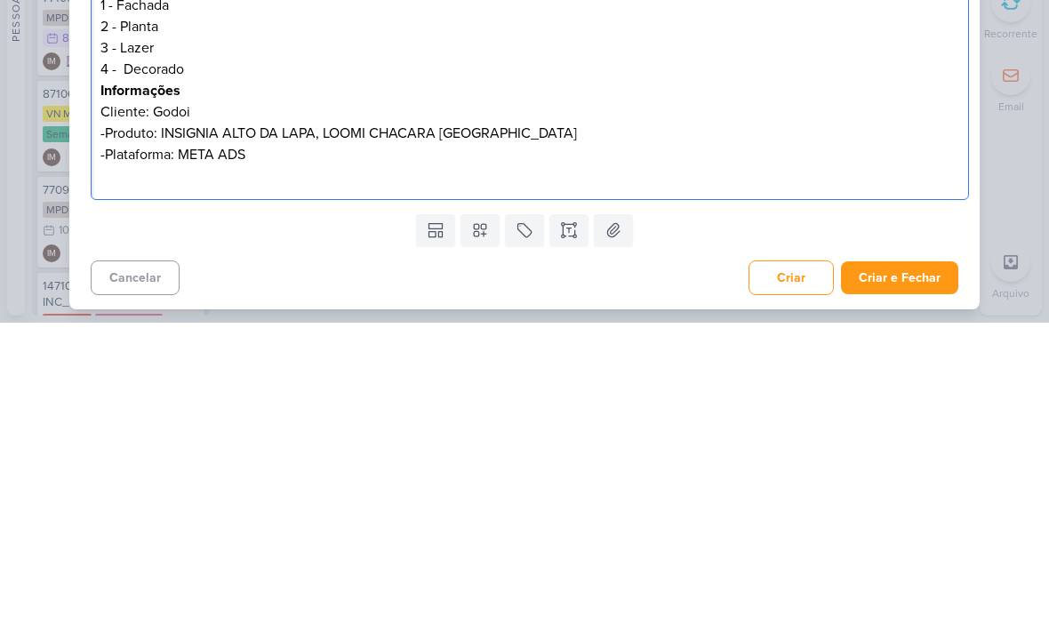
click at [1045, 118] on div "1710071_TD_VERIFICAÇAO_CRIATIVOS_ATUAIS nenhum grupo disponível esc Responsável…" at bounding box center [524, 312] width 1049 height 624
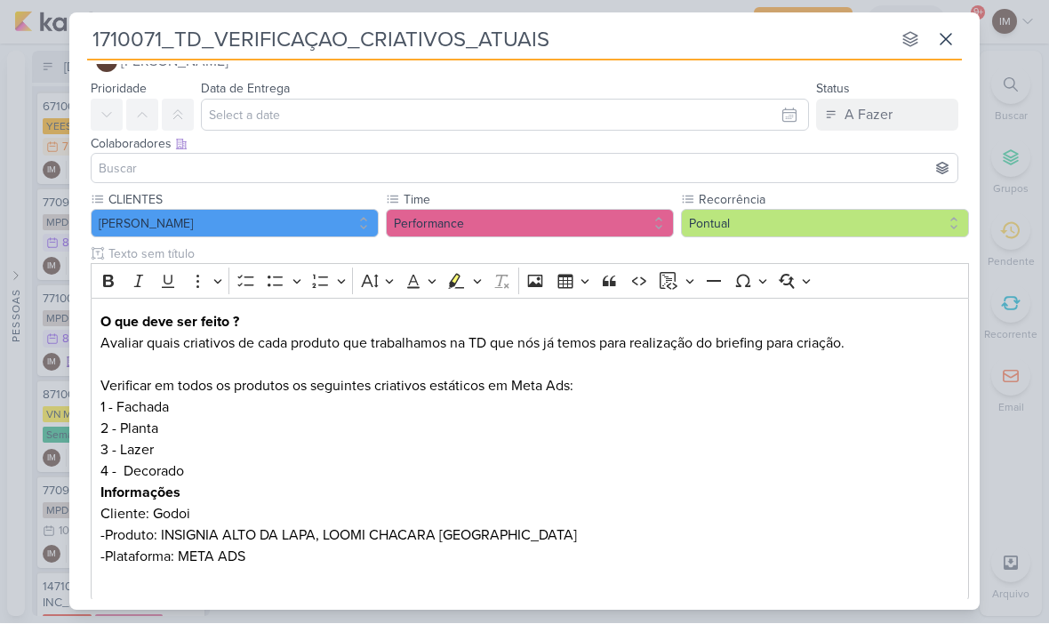
scroll to position [37, 0]
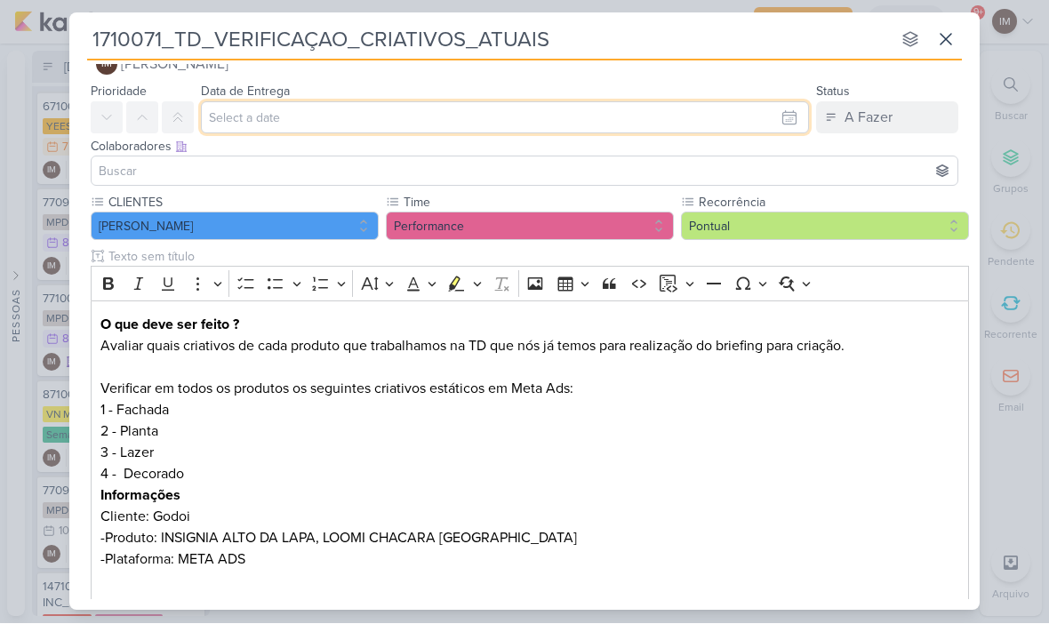
click at [769, 132] on input "text" at bounding box center [505, 118] width 608 height 32
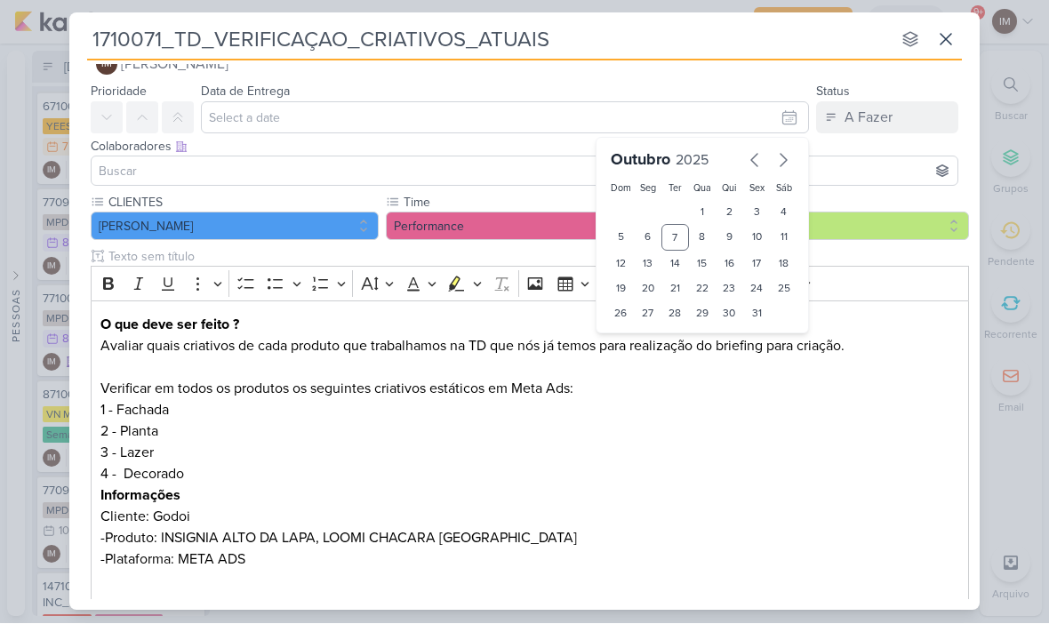
click at [650, 281] on div "20" at bounding box center [649, 289] width 28 height 25
type input "20 de outubro de 2025 às 23:59"
click at [646, 346] on select "00 01 02 03 04 05 06 07 08 09 10 11 12 13 14 15 16 17 18 19 20 21 22 23" at bounding box center [648, 343] width 25 height 21
select select "18"
type input "20 de outubro de 2025 às 18:59"
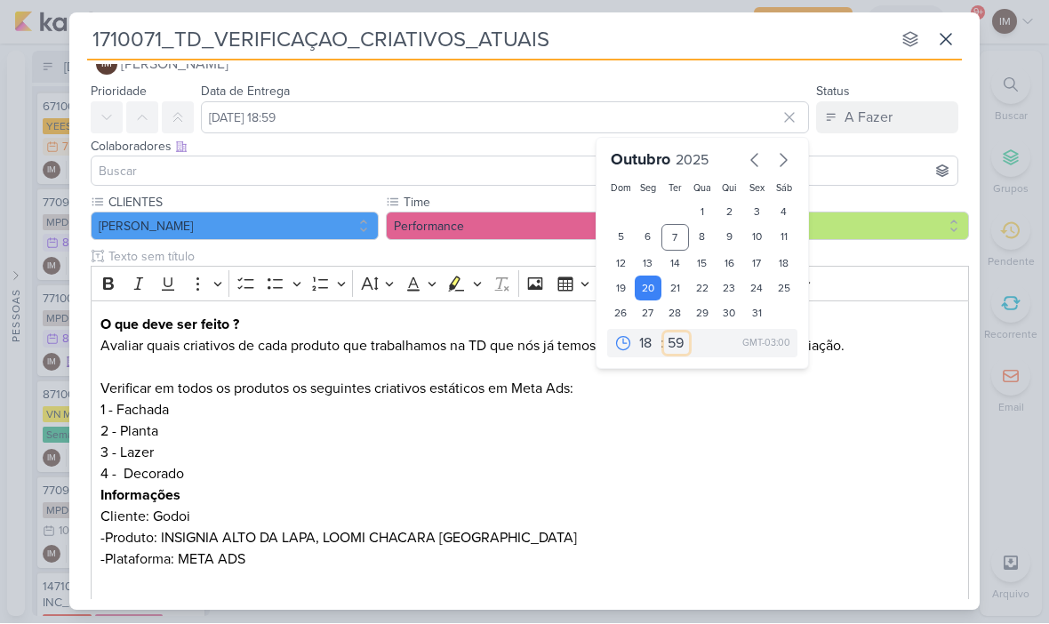
click at [678, 354] on select "00 05 10 15 20 25 30 35 40 45 50 55 59" at bounding box center [676, 343] width 25 height 21
click at [673, 347] on select "00 05 10 15 20 25 30 35 40 45 50 55 59" at bounding box center [676, 343] width 25 height 21
select select "0"
type input "[DATE] 18:00"
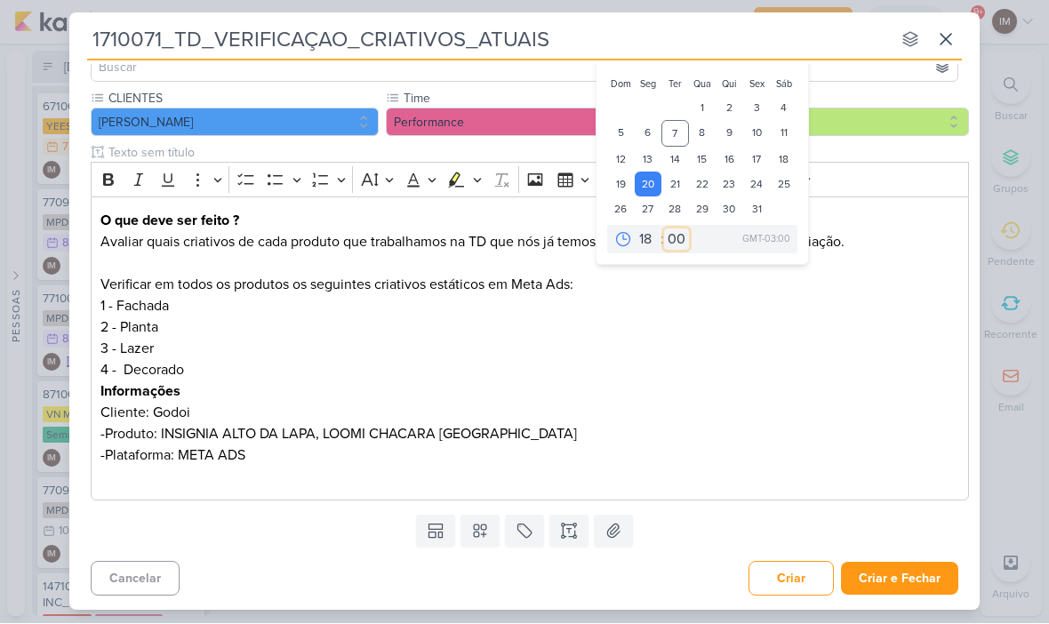
scroll to position [141, 0]
click at [934, 570] on button "Criar e Fechar" at bounding box center [899, 579] width 117 height 33
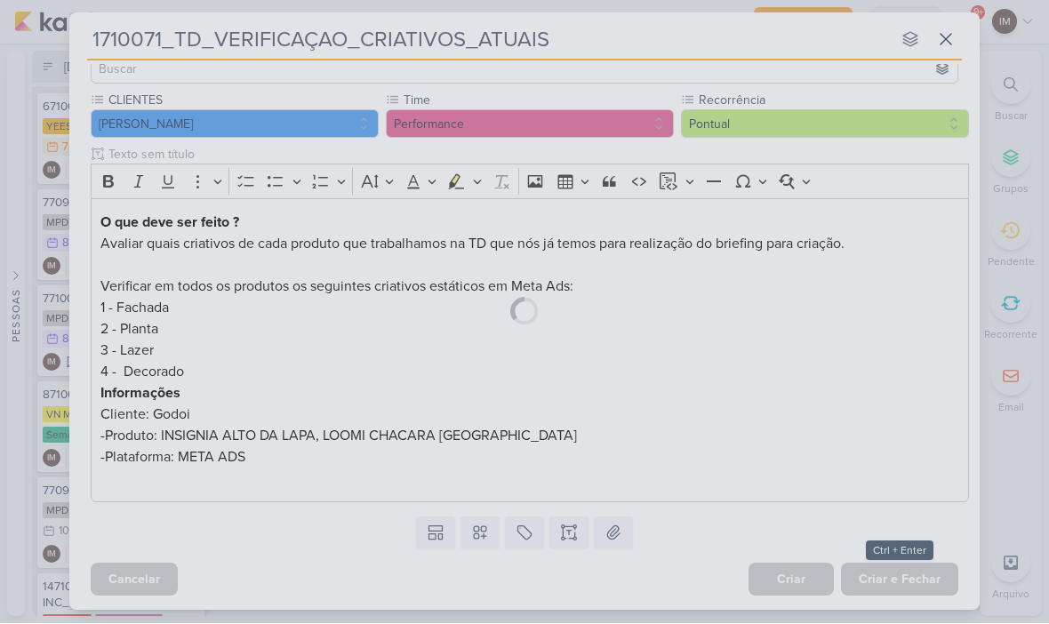
scroll to position [140, 0]
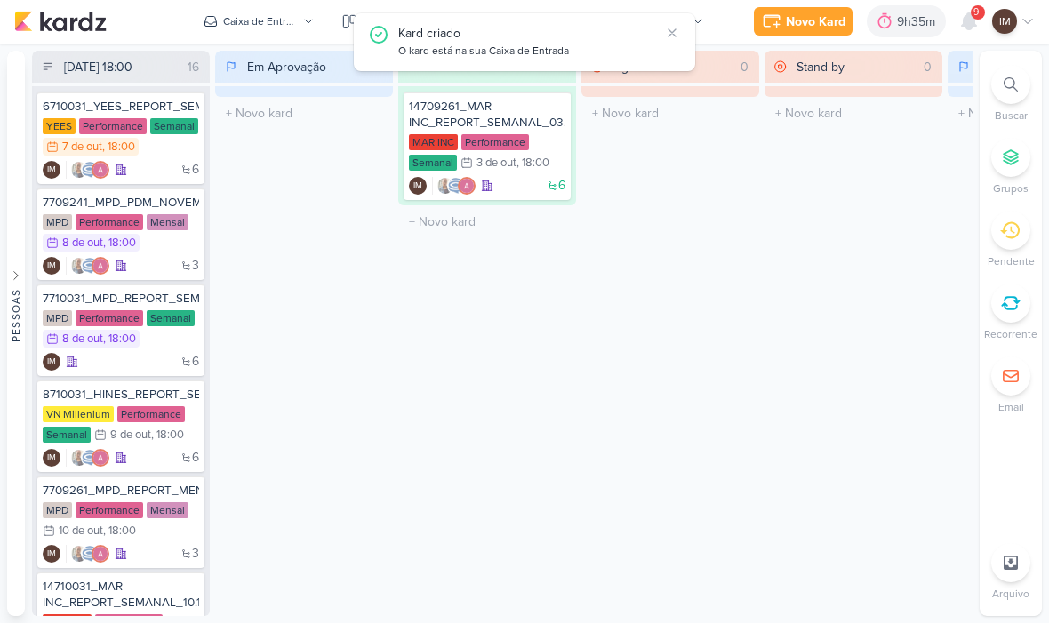
click at [780, 28] on icon at bounding box center [771, 22] width 21 height 21
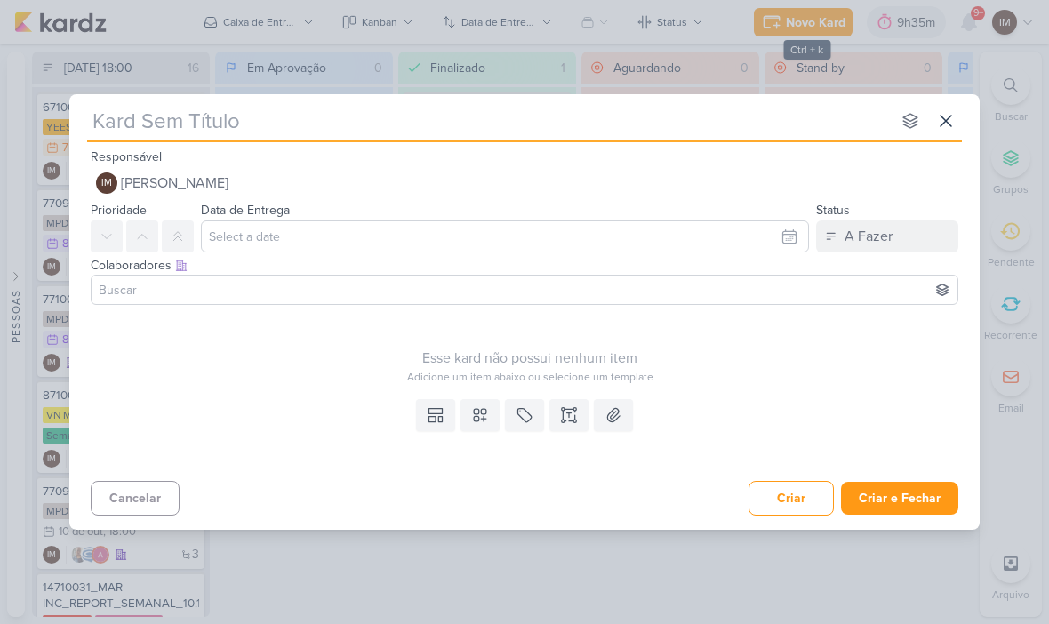
click at [329, 120] on input "text" at bounding box center [489, 121] width 804 height 32
paste input "3710071_CURY ENG_VERIFICAÇAO_CRIATIVOS_ATUAIS"
type input "3710071_CURY ENG_VERIFICAÇAO_CRIATIVOS_ATUAIS"
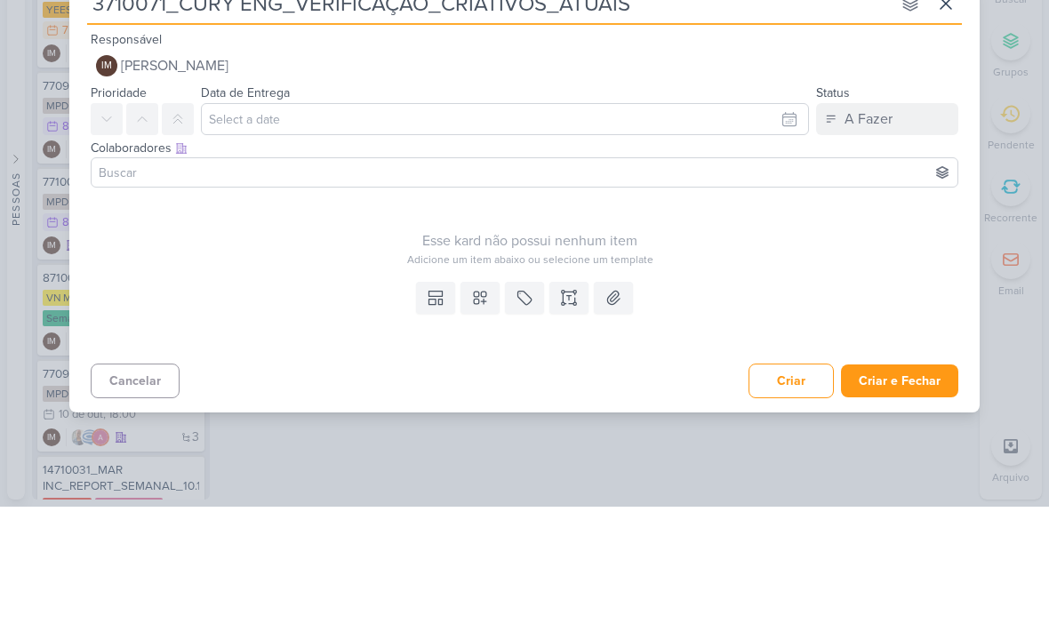
type input "3710071_CURY ENG_VERIFICAÇAO_CRIATIVOS_ATUAIS"
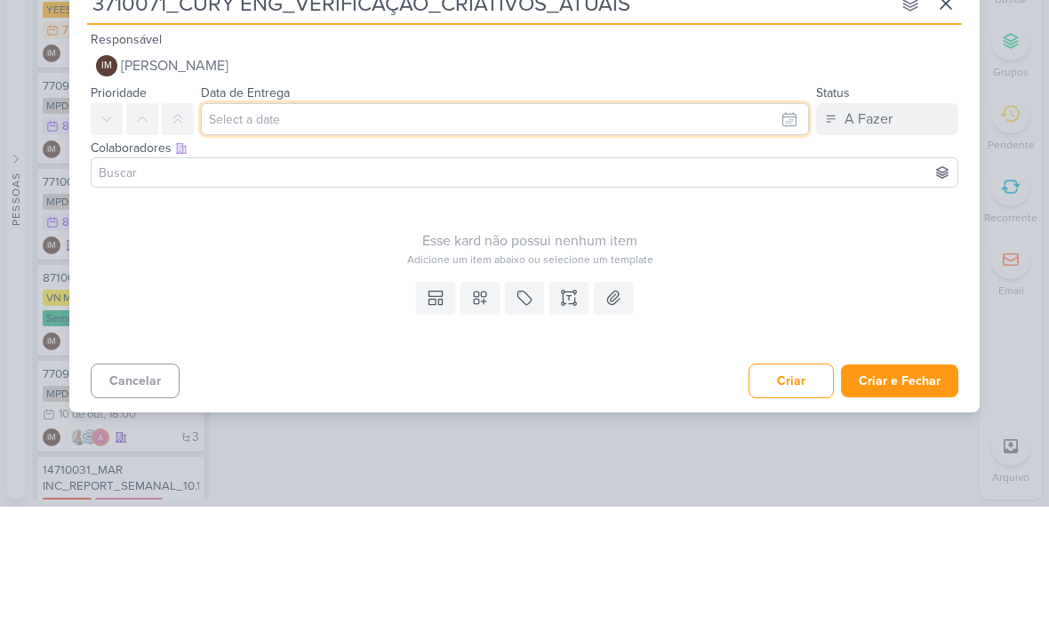
click at [768, 221] on input "text" at bounding box center [505, 237] width 608 height 32
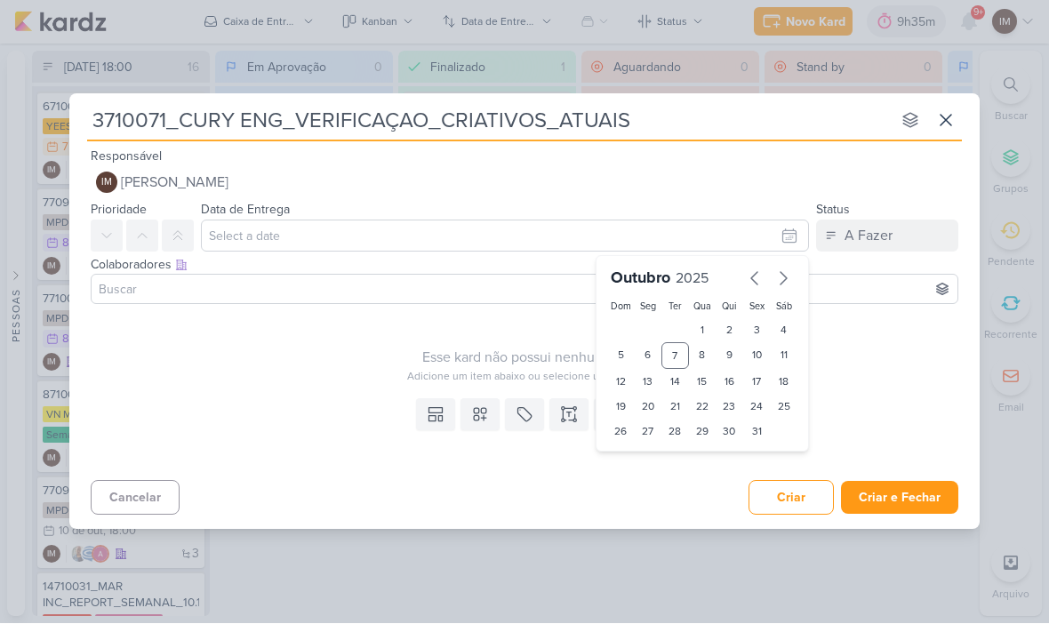
click at [649, 396] on div "20" at bounding box center [649, 407] width 28 height 25
type input "20 de outubro de 2025 às 23:59"
click at [651, 464] on select "00 01 02 03 04 05 06 07 08 09 10 11 12 13 14 15 16 17 18 19 20 21 22 23" at bounding box center [648, 462] width 25 height 21
select select "18"
type input "20 de outubro de 2025 às 18:59"
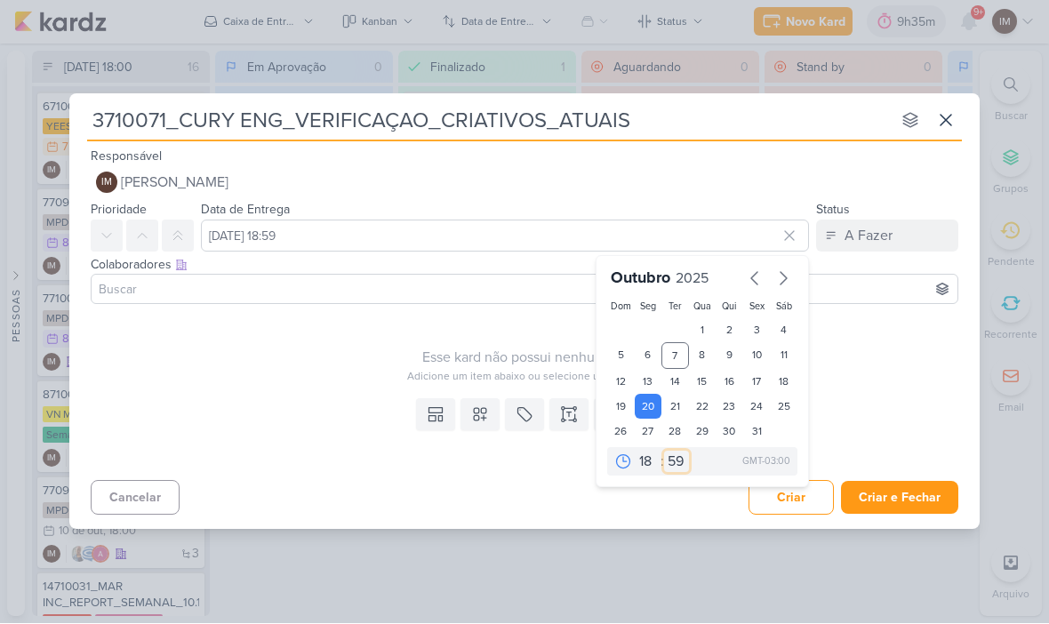
click at [674, 464] on select "00 05 10 15 20 25 30 35 40 45 50 55 59" at bounding box center [676, 462] width 25 height 21
select select "0"
type input "[DATE] 18:00"
click at [488, 413] on icon at bounding box center [480, 415] width 18 height 18
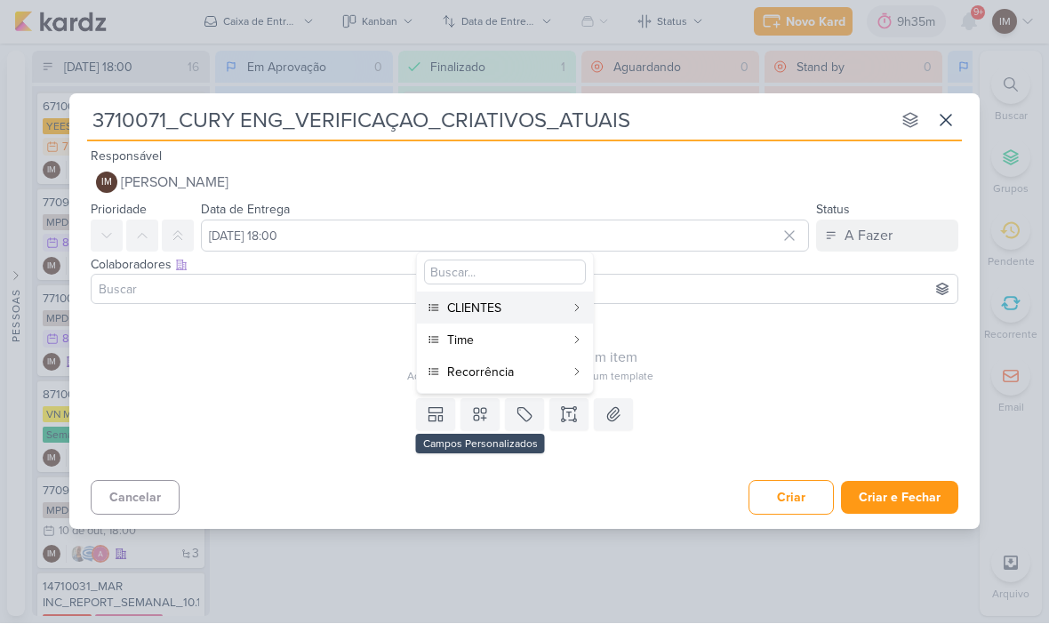
click at [544, 319] on button "CLIENTES" at bounding box center [505, 309] width 176 height 32
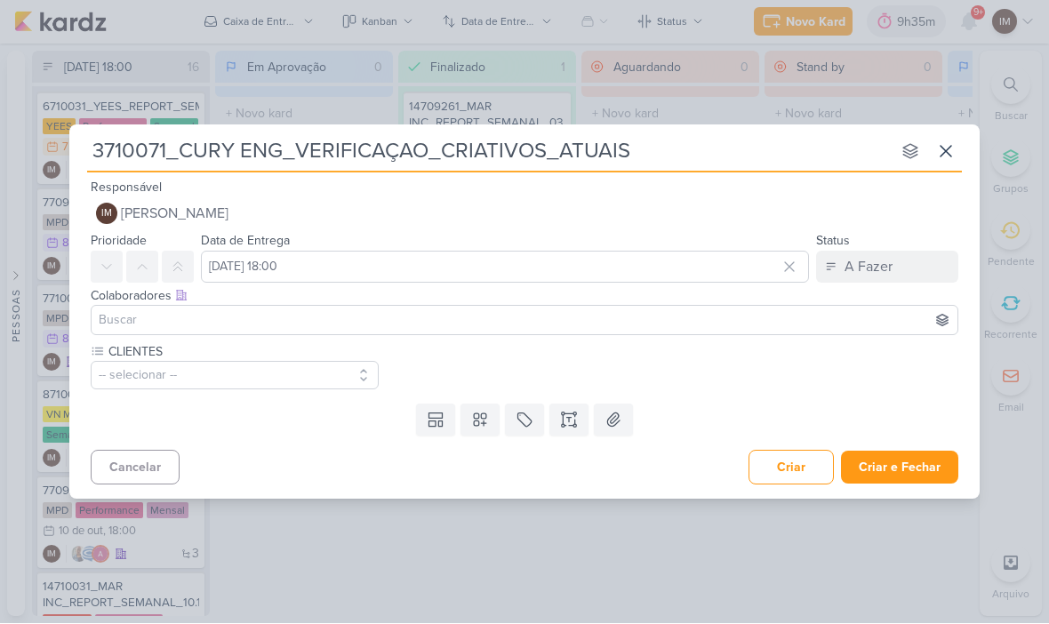
click at [478, 428] on icon at bounding box center [480, 421] width 18 height 18
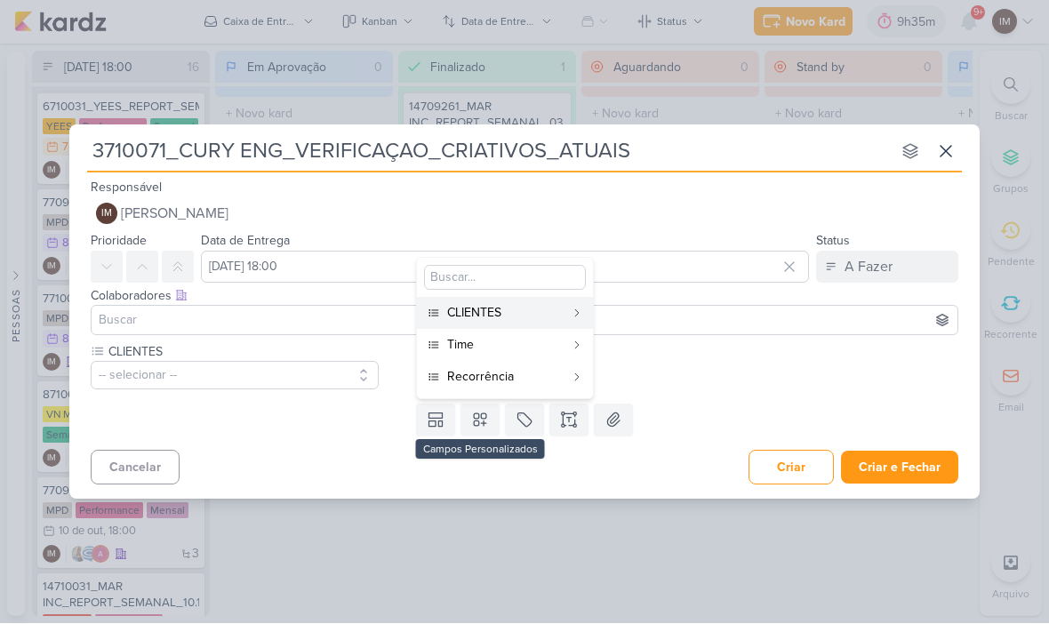
click at [535, 340] on div "Time" at bounding box center [505, 345] width 117 height 19
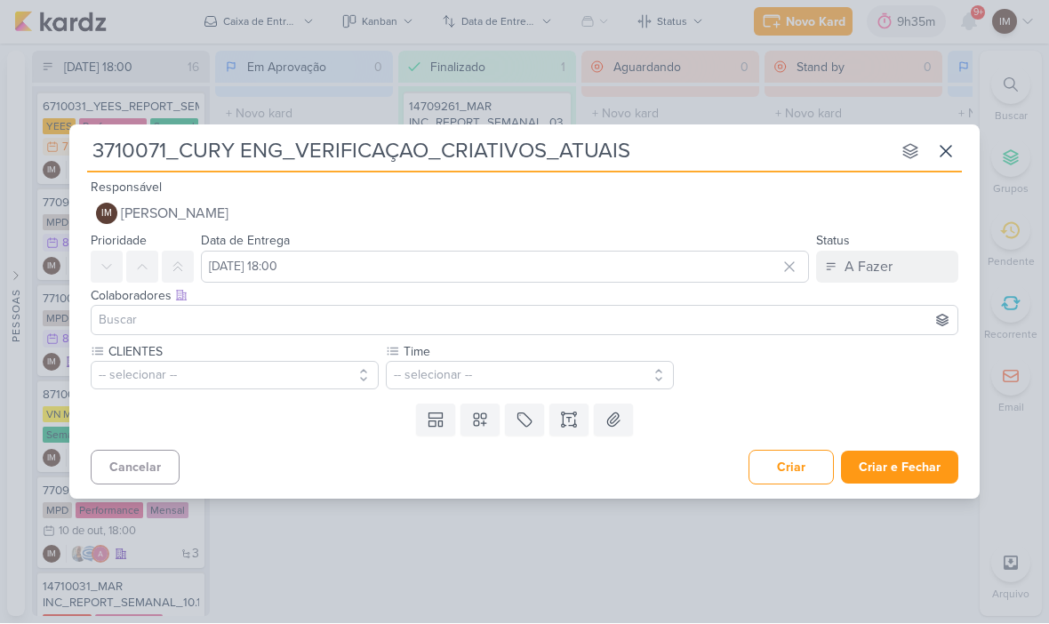
click at [486, 419] on icon at bounding box center [480, 421] width 18 height 18
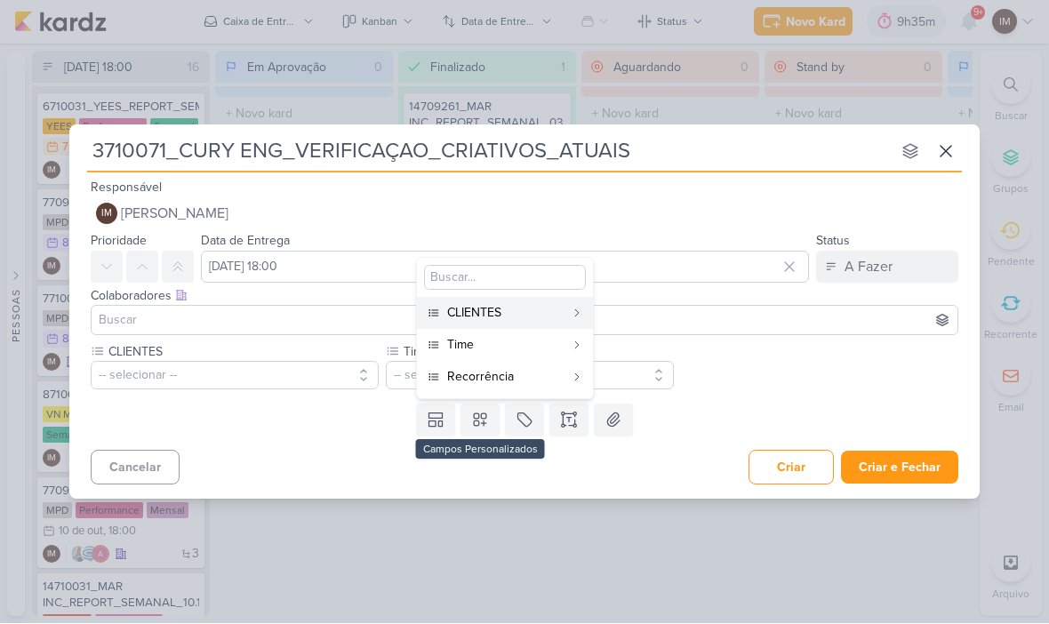
click at [513, 380] on div "Recorrência" at bounding box center [505, 377] width 117 height 19
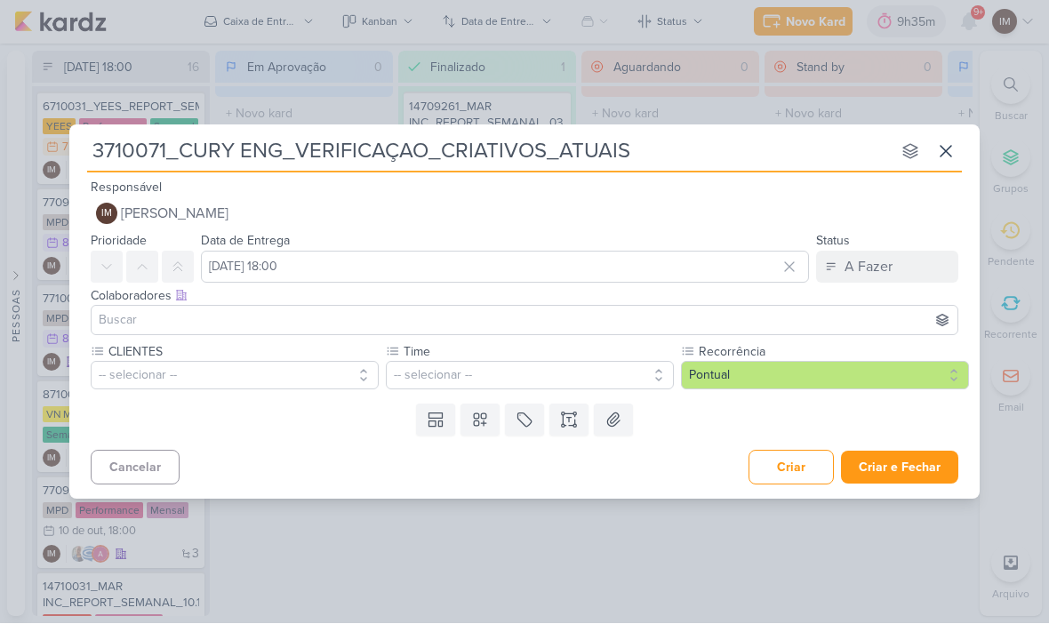
click at [299, 366] on button "-- selecionar --" at bounding box center [235, 376] width 288 height 28
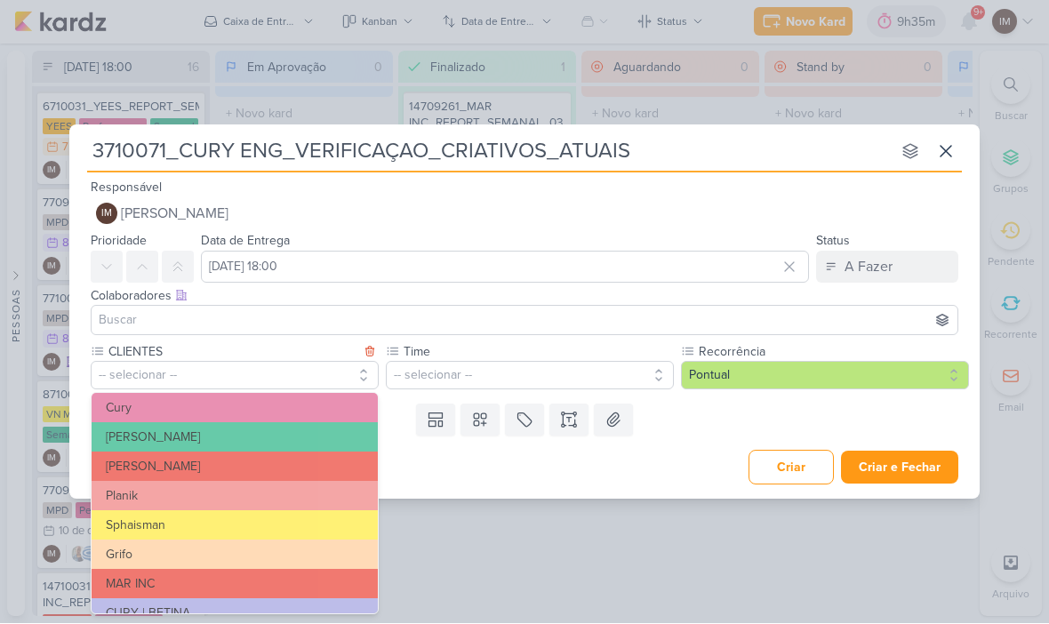
scroll to position [271, 0]
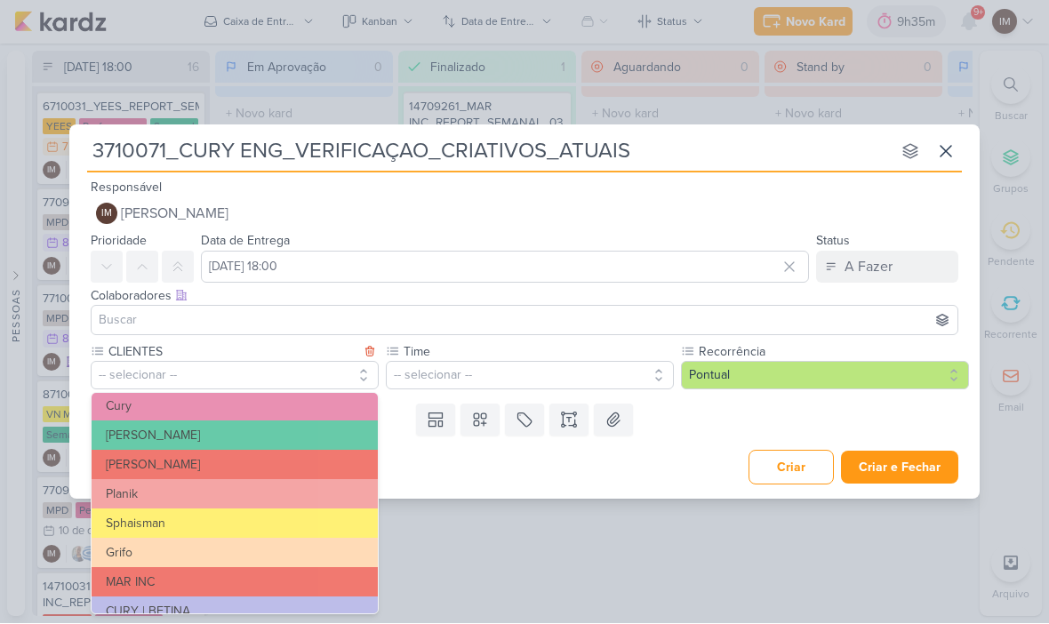
click at [279, 415] on button "Cury" at bounding box center [235, 406] width 286 height 29
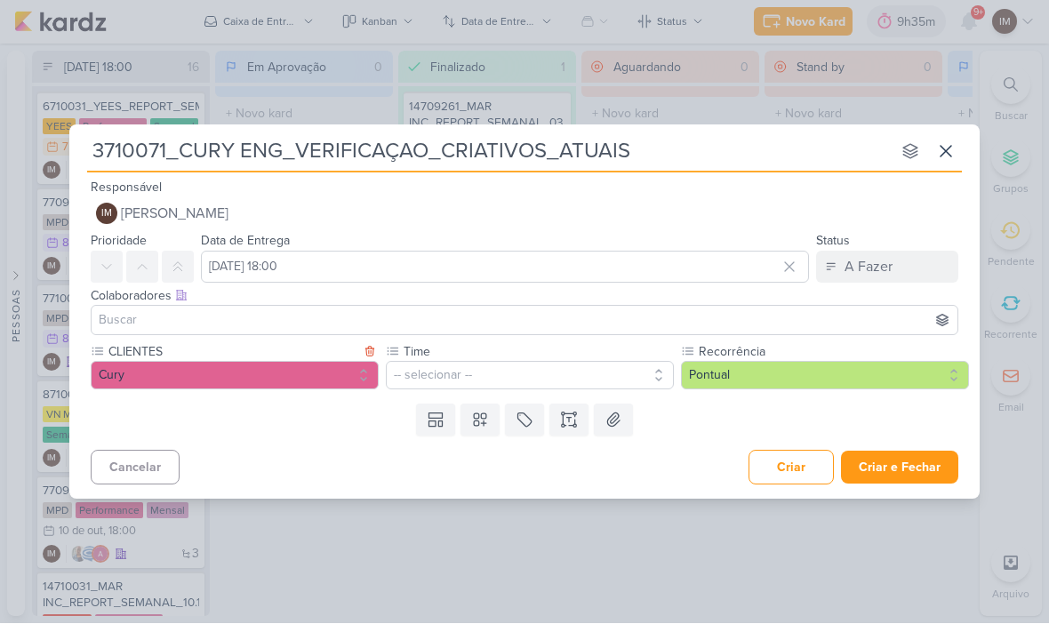
click at [593, 375] on button "-- selecionar --" at bounding box center [530, 376] width 288 height 28
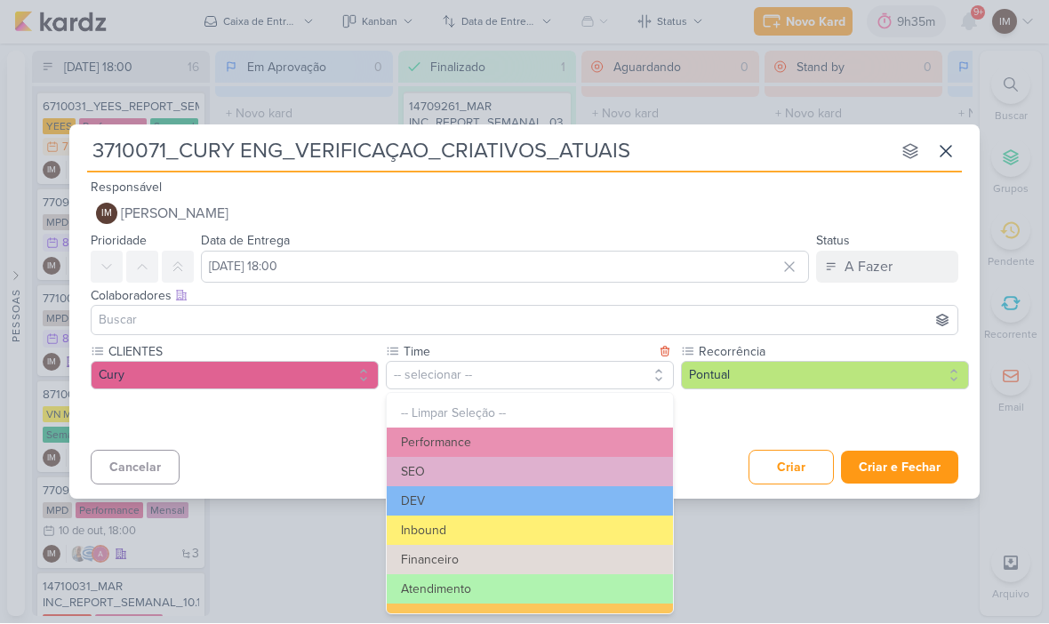
click at [581, 434] on button "Performance" at bounding box center [530, 443] width 286 height 29
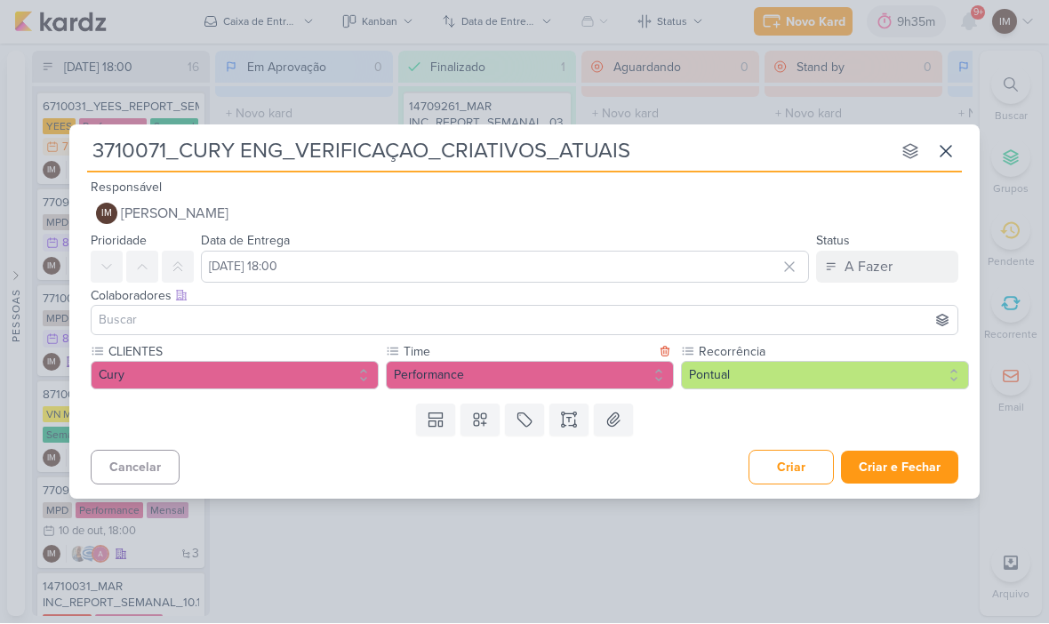
click at [566, 420] on icon at bounding box center [569, 421] width 18 height 18
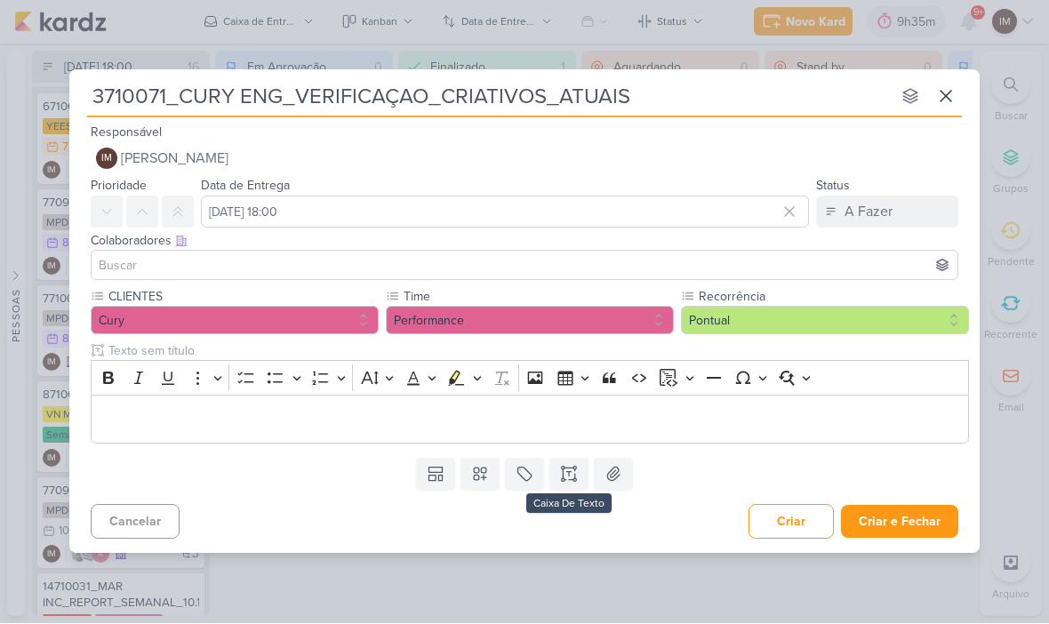
click at [219, 426] on p "Editor editing area: main" at bounding box center [530, 419] width 860 height 21
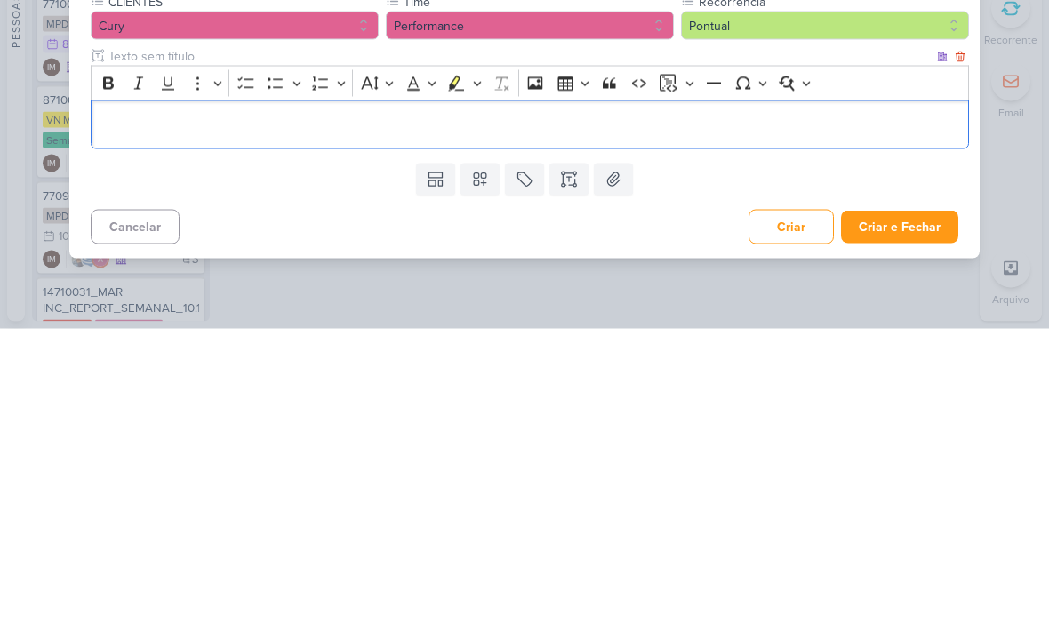
click at [169, 409] on p "Editor editing area: main" at bounding box center [530, 419] width 860 height 21
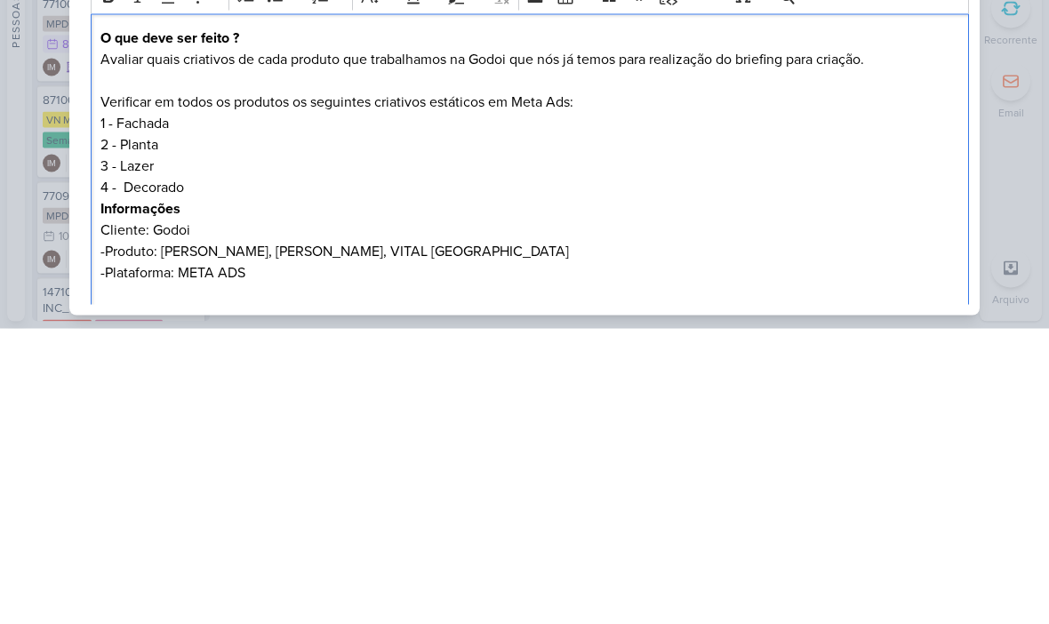
click at [485, 344] on p "Avaliar quais criativos de cada produto que trabalhamos na Godoi que nós já tem…" at bounding box center [530, 354] width 860 height 21
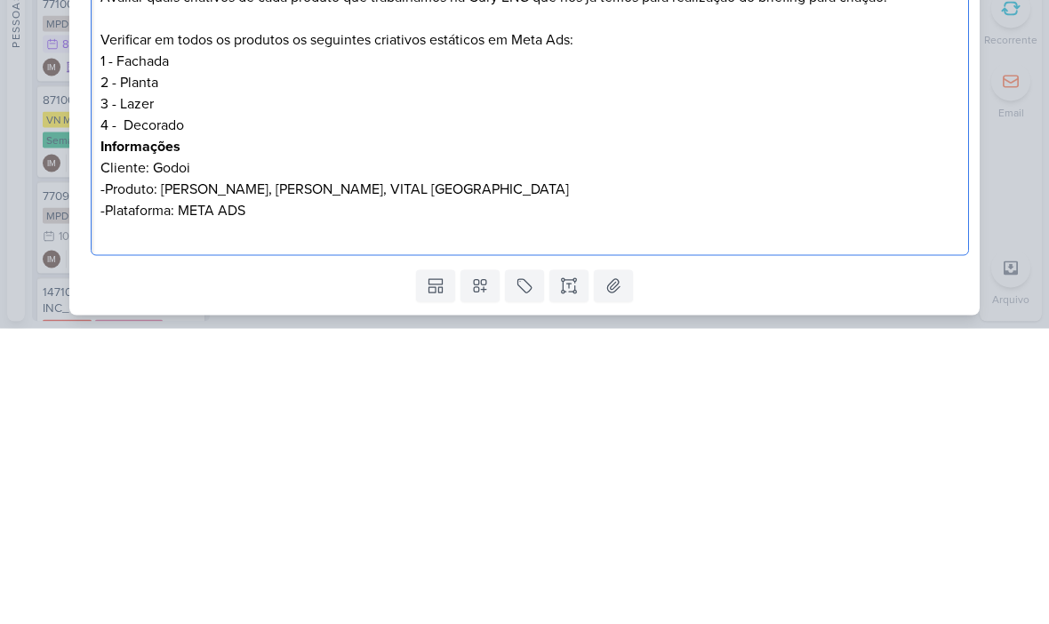
scroll to position [92, 0]
click at [172, 452] on p "Cliente: Godoi -Produto: AB SABIN, ALBERT SABIN, VITAL BRAZIL -Plataforma: META…" at bounding box center [530, 484] width 860 height 64
click at [177, 452] on p "Cliente: Godoi -Produto: AB SABIN, ALBERT SABIN, VITAL BRAZIL -Plataforma: META…" at bounding box center [530, 484] width 860 height 64
click at [1006, 133] on div "3710071_CURY ENG_VERIFICAÇAO_CRIATIVOS_ATUAIS nenhum grupo disponível esc Respo…" at bounding box center [524, 312] width 1049 height 624
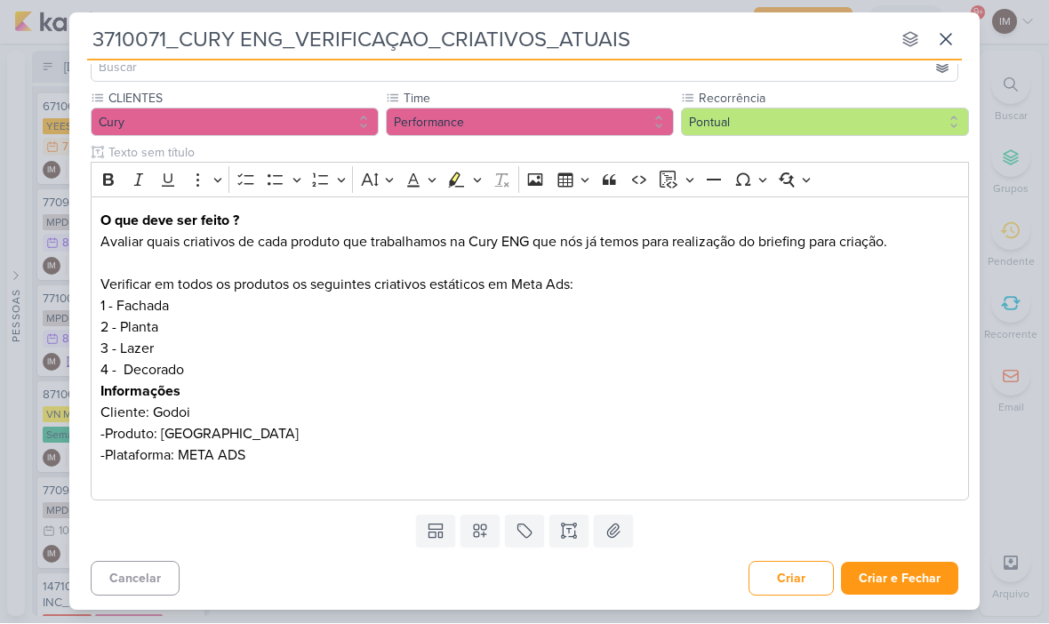
scroll to position [141, 0]
click at [930, 574] on button "Criar e Fechar" at bounding box center [899, 579] width 117 height 33
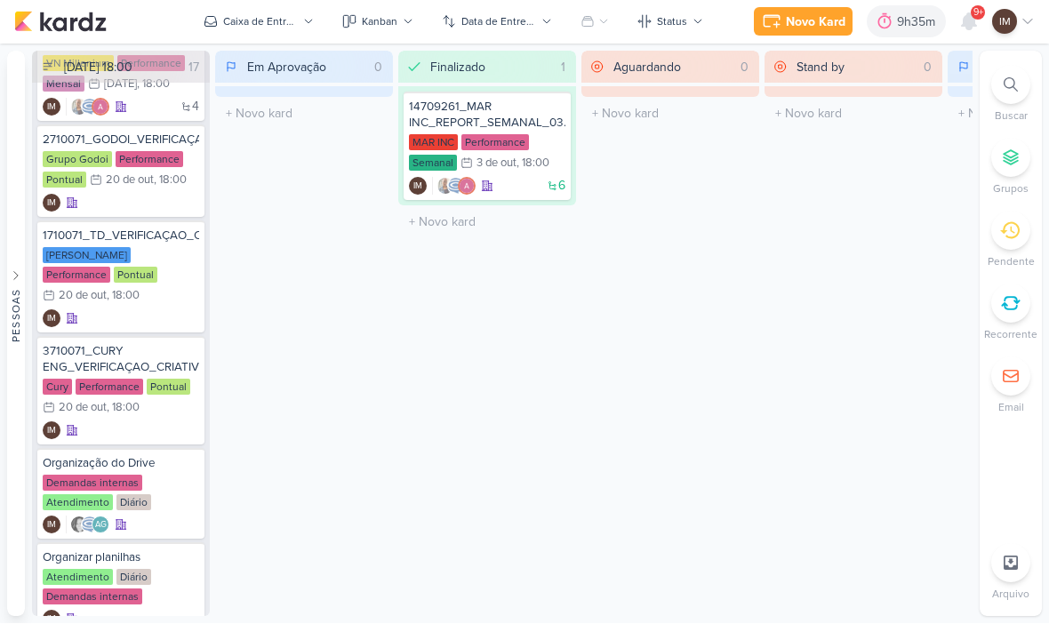
scroll to position [997, 0]
click at [163, 204] on div "IM" at bounding box center [121, 203] width 157 height 18
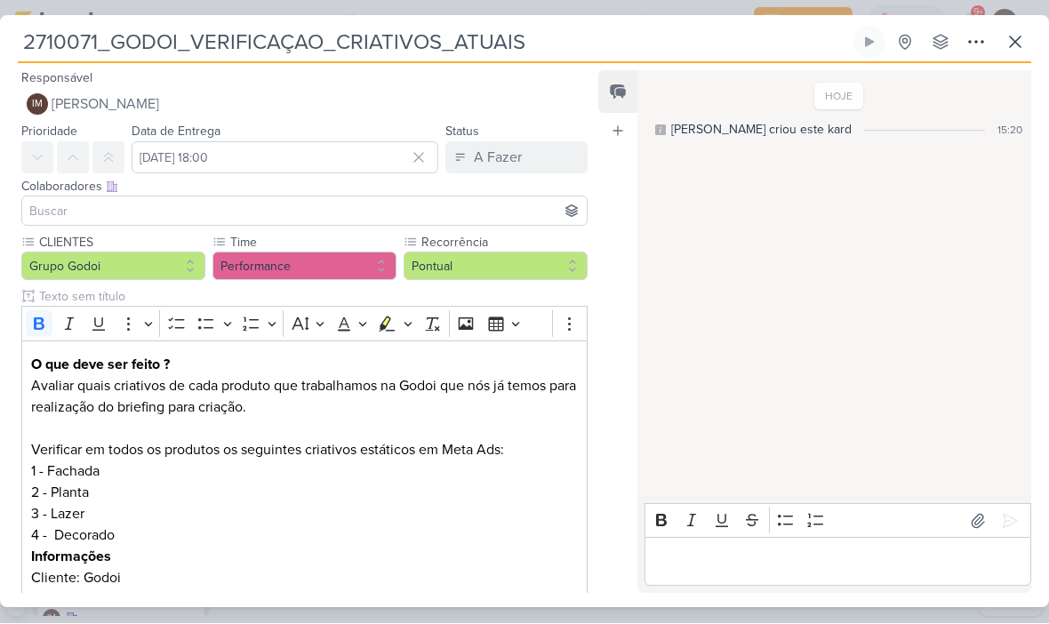
click at [973, 39] on icon at bounding box center [976, 42] width 21 height 21
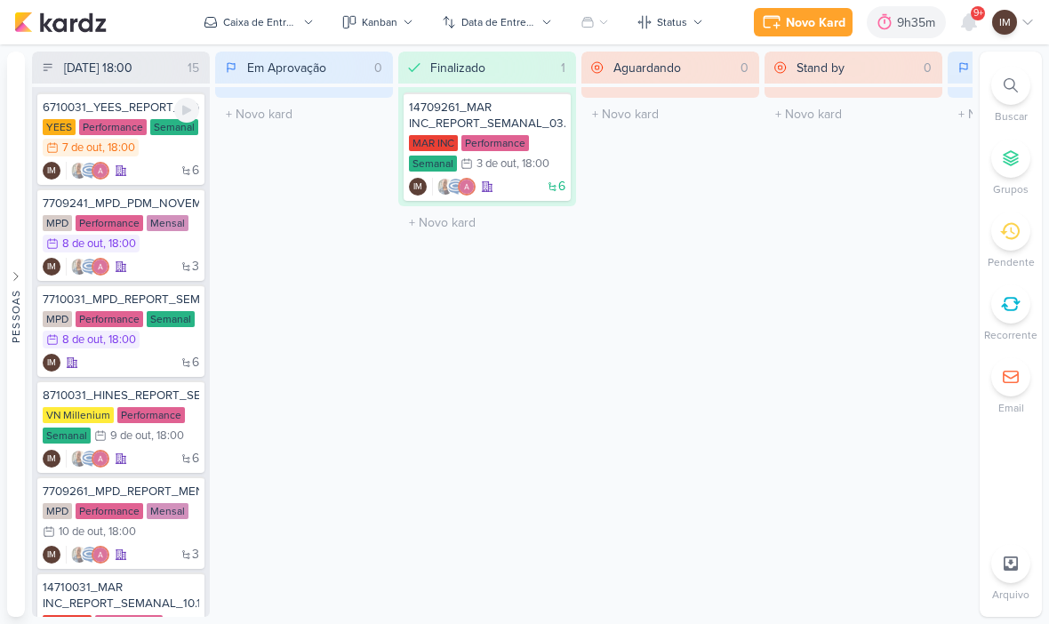
click at [171, 172] on div "6 IM" at bounding box center [121, 171] width 157 height 18
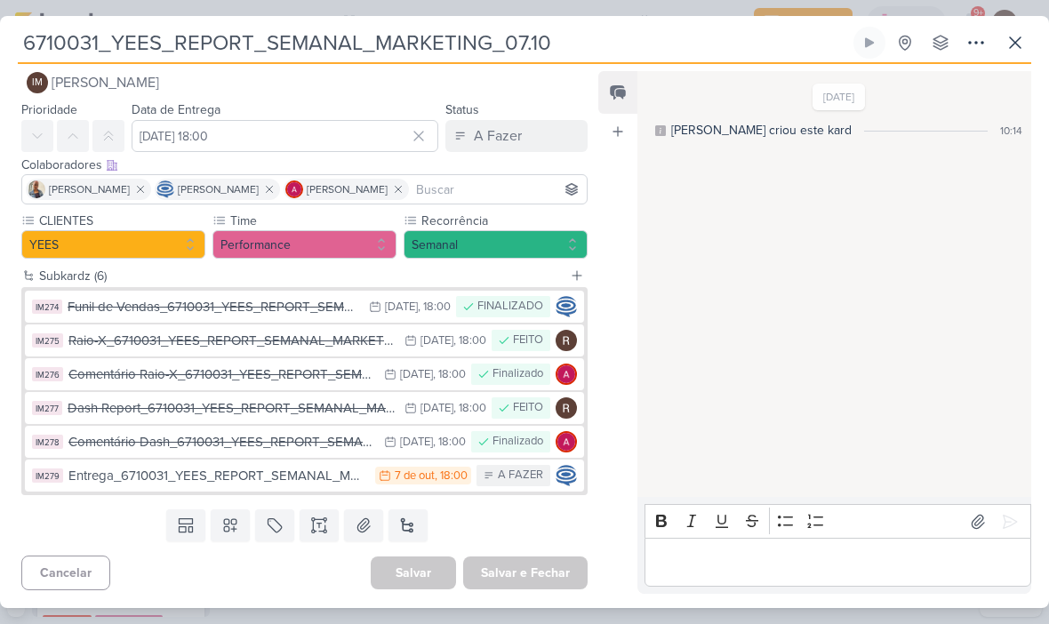
scroll to position [22, 0]
click at [1005, 48] on icon at bounding box center [1015, 42] width 21 height 21
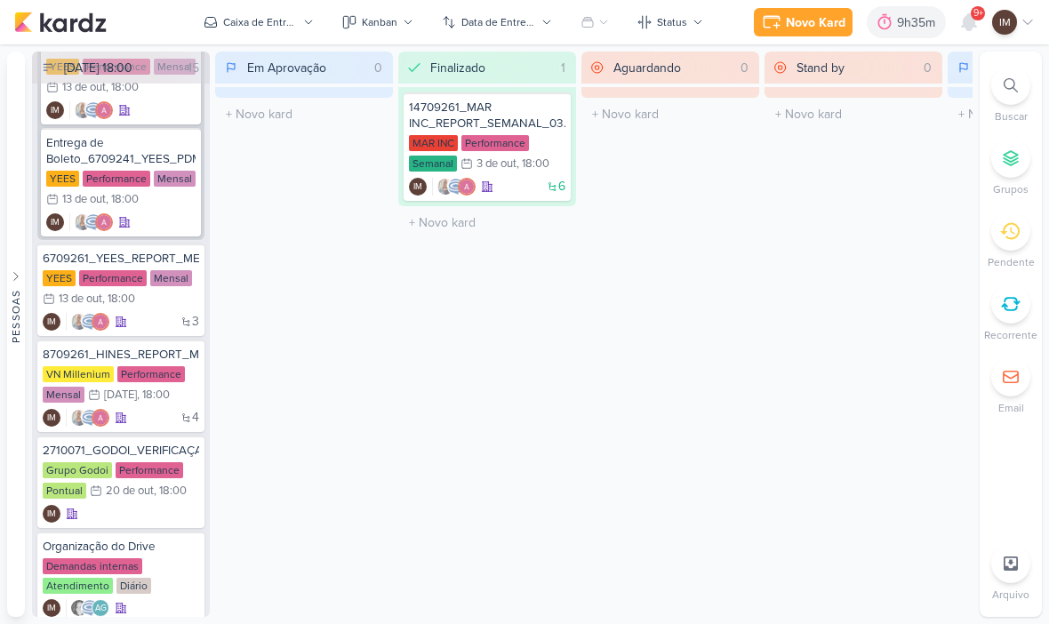
scroll to position [688, 0]
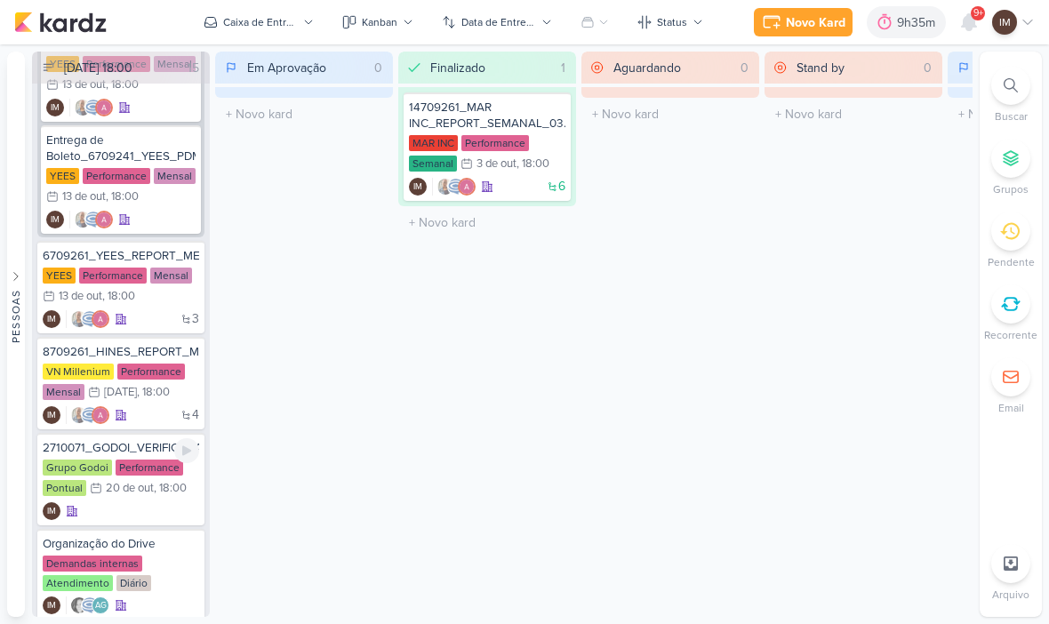
click at [140, 505] on div "IM" at bounding box center [121, 511] width 157 height 18
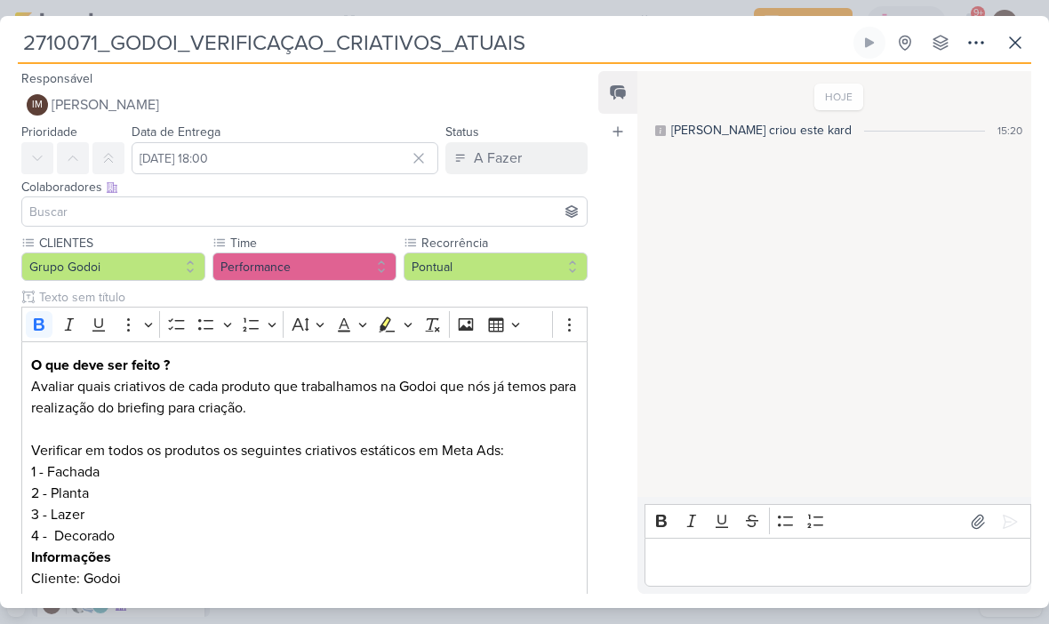
click at [42, 359] on strong "O que deve ser feito ?" at bounding box center [100, 366] width 139 height 18
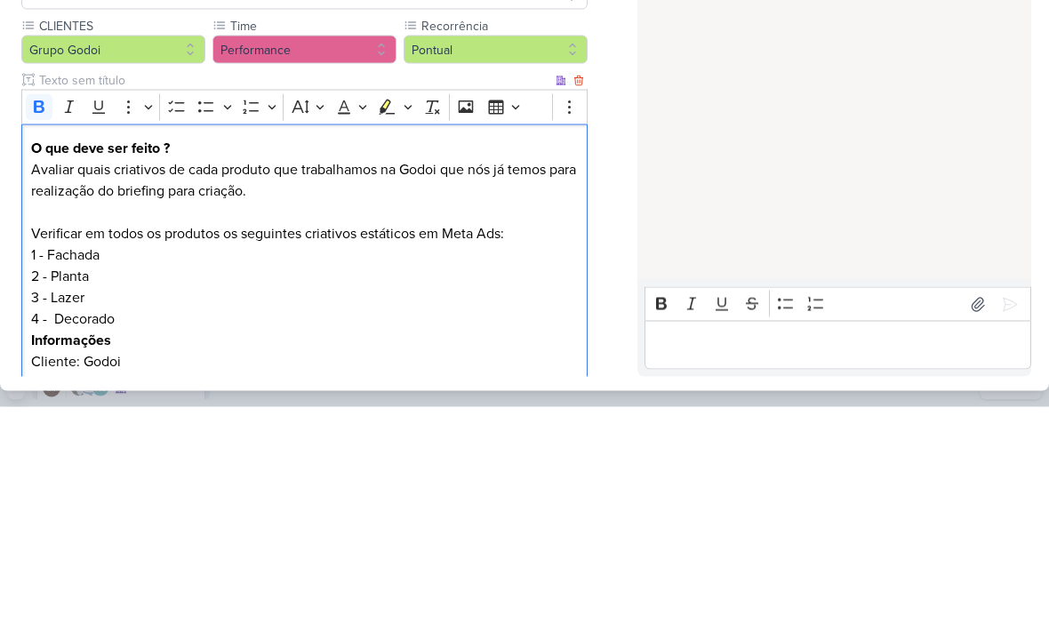
click at [44, 357] on strong "O que deve ser feito ?" at bounding box center [100, 366] width 139 height 18
click at [36, 357] on strong "O que deve ser feito ?" at bounding box center [100, 366] width 139 height 18
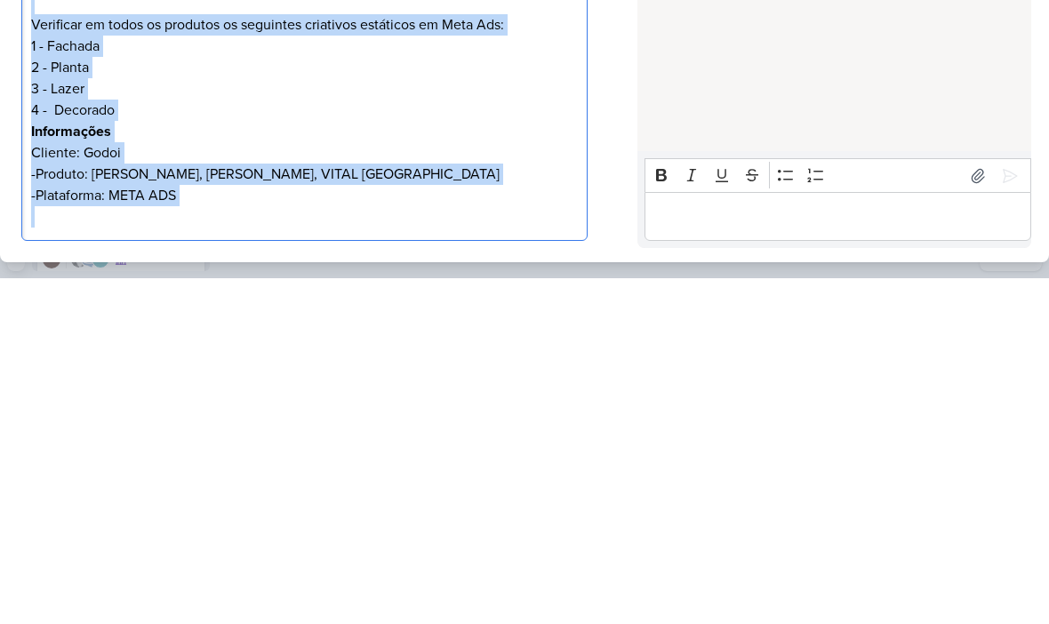
scroll to position [172, 0]
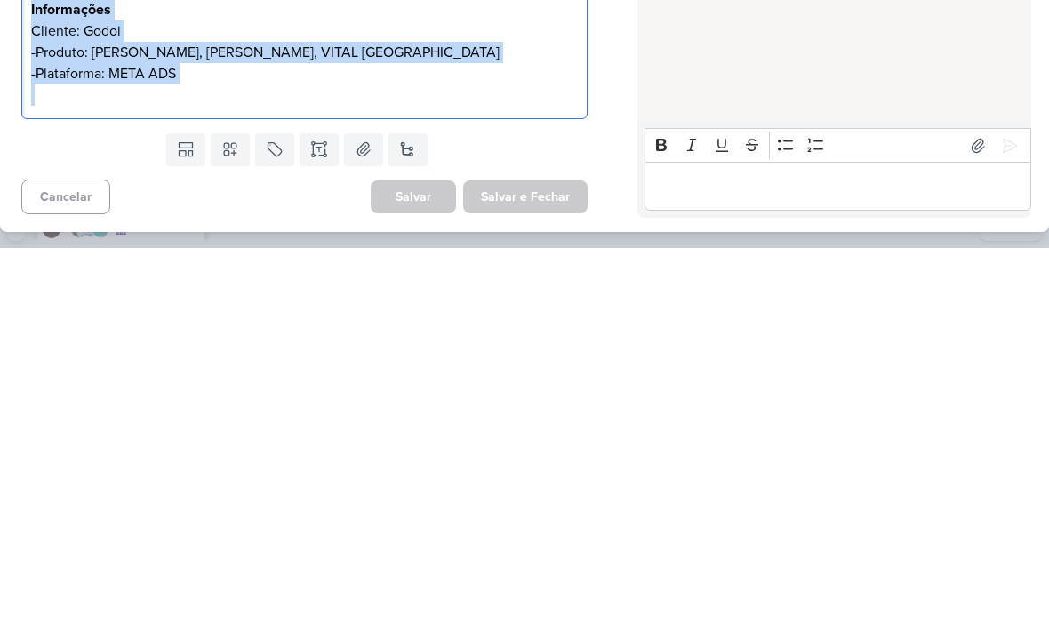
copy div "O que deve ser feito ? Avaliar quais criativos de cada produto que trabalhamos …"
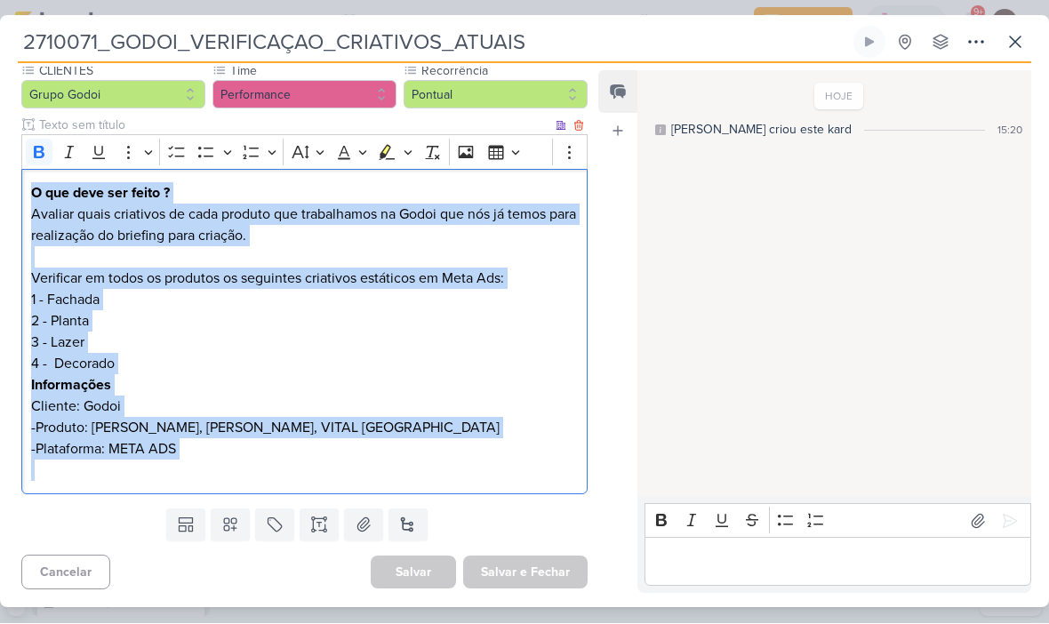
copy div "O que deve ser feito ? Avaliar quais criativos de cada produto que trabalhamos …"
